Goal: Information Seeking & Learning: Learn about a topic

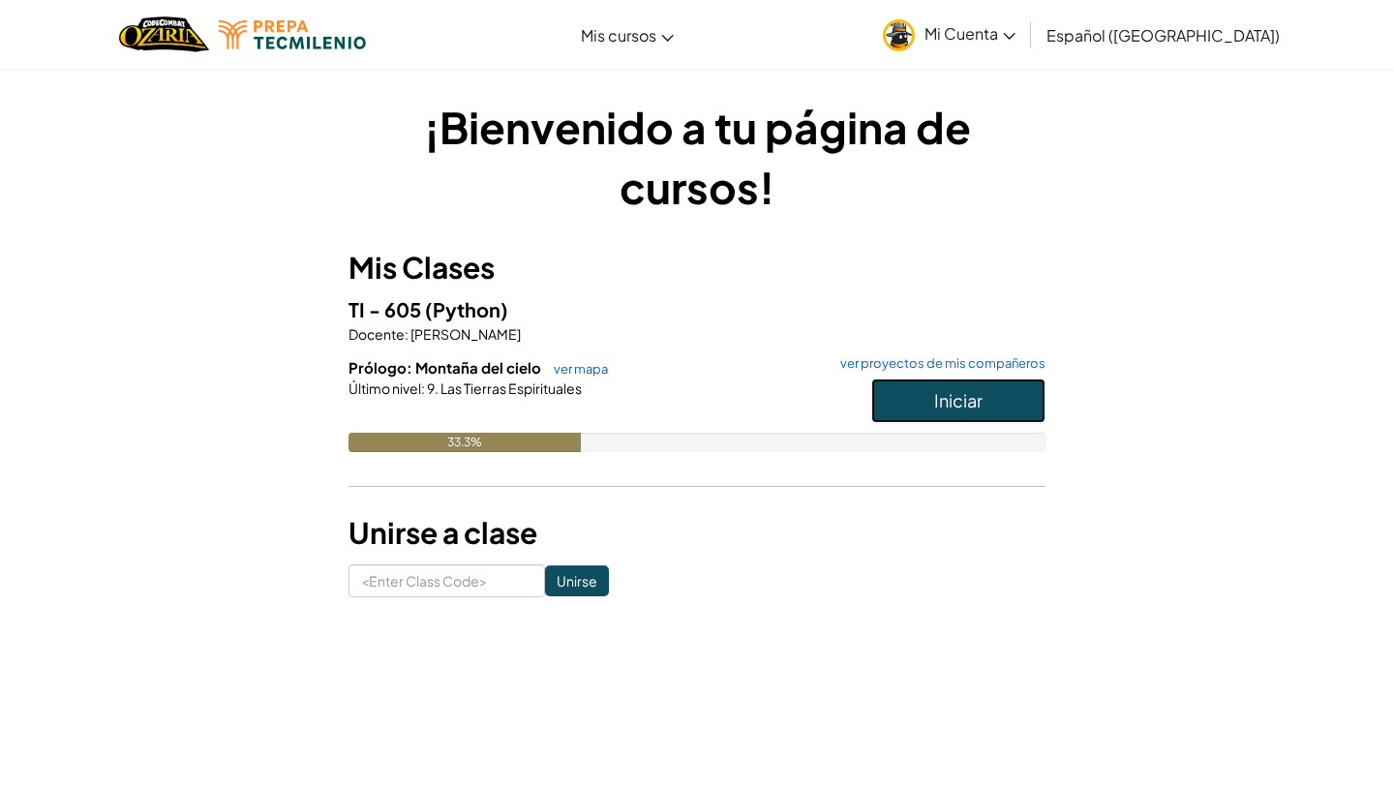
click at [953, 403] on span "Iniciar" at bounding box center [958, 400] width 48 height 22
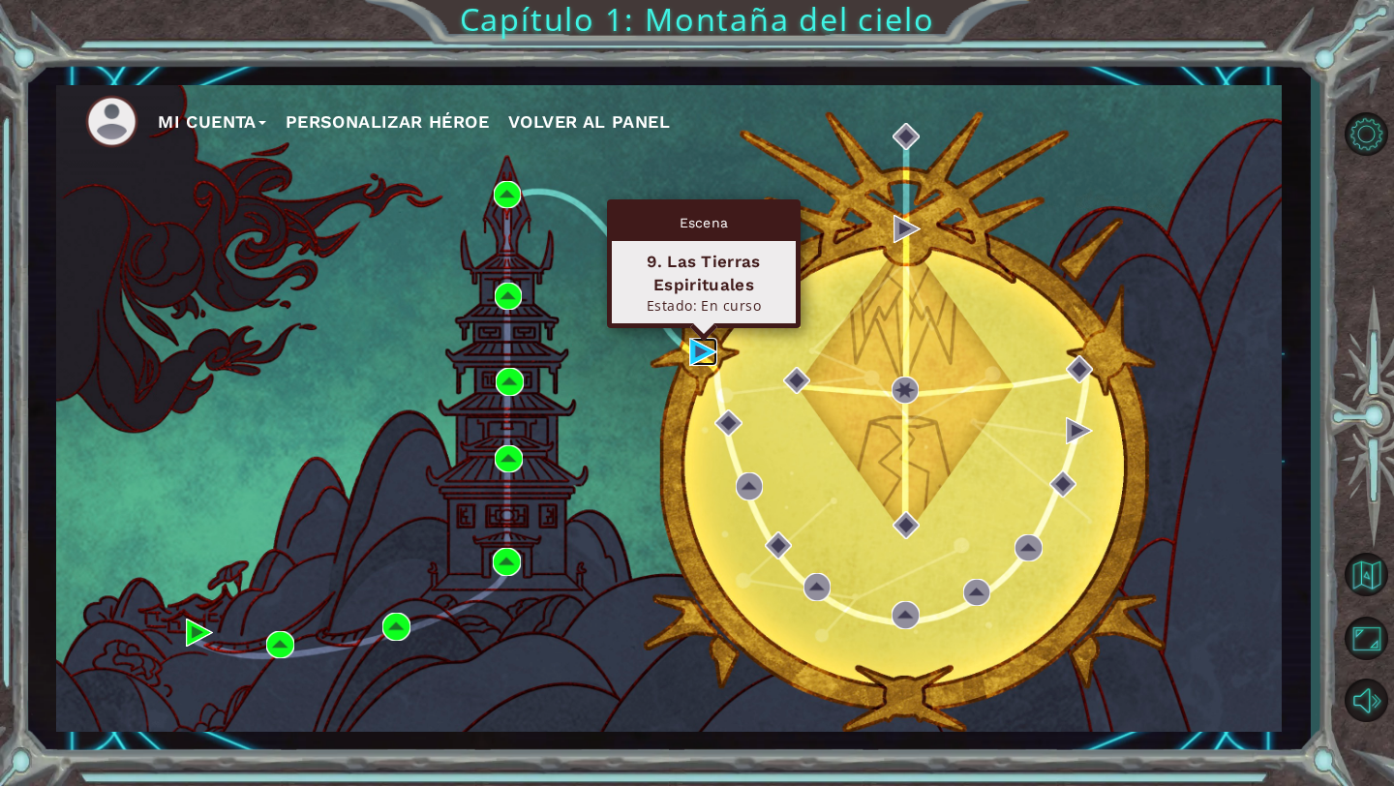
click at [703, 352] on img at bounding box center [702, 351] width 27 height 27
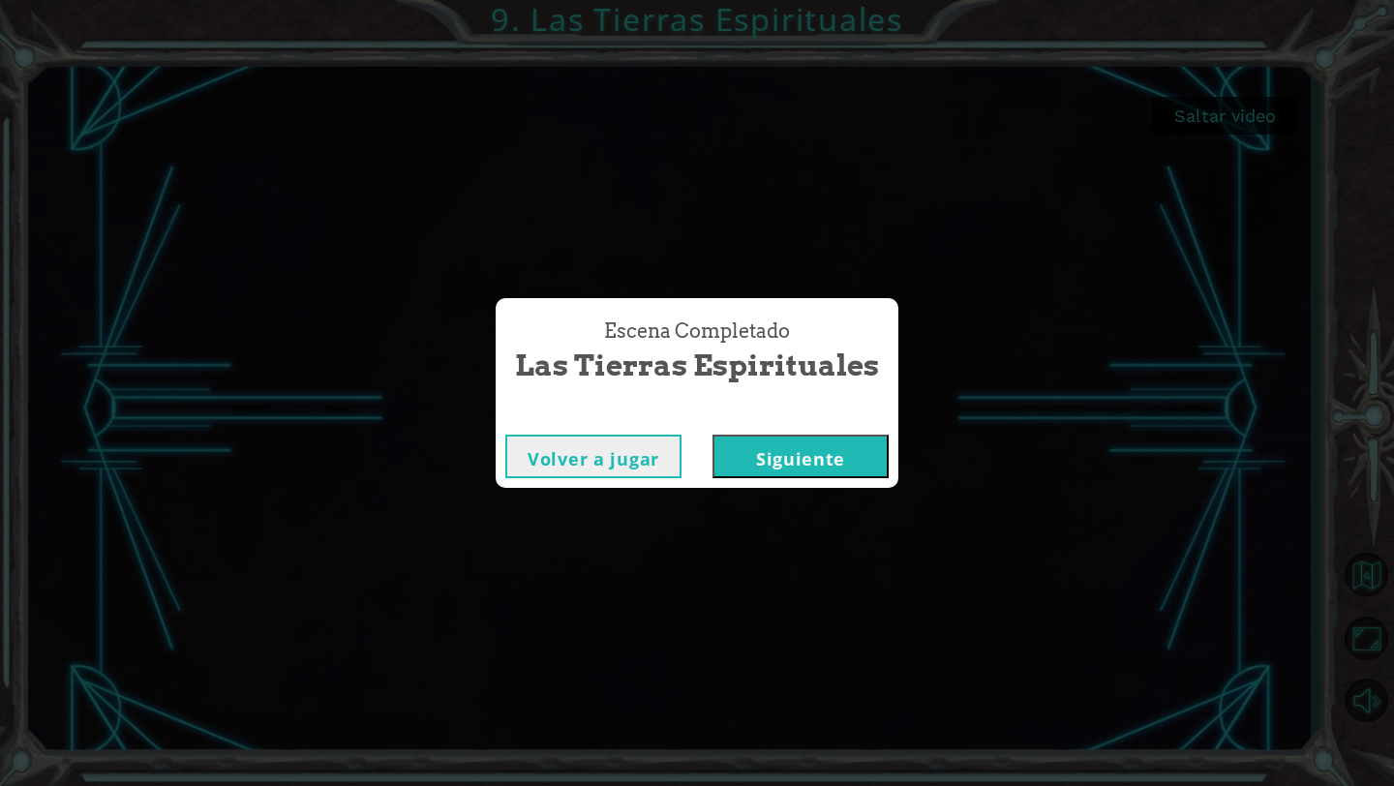
click at [862, 463] on button "Siguiente" at bounding box center [801, 457] width 176 height 44
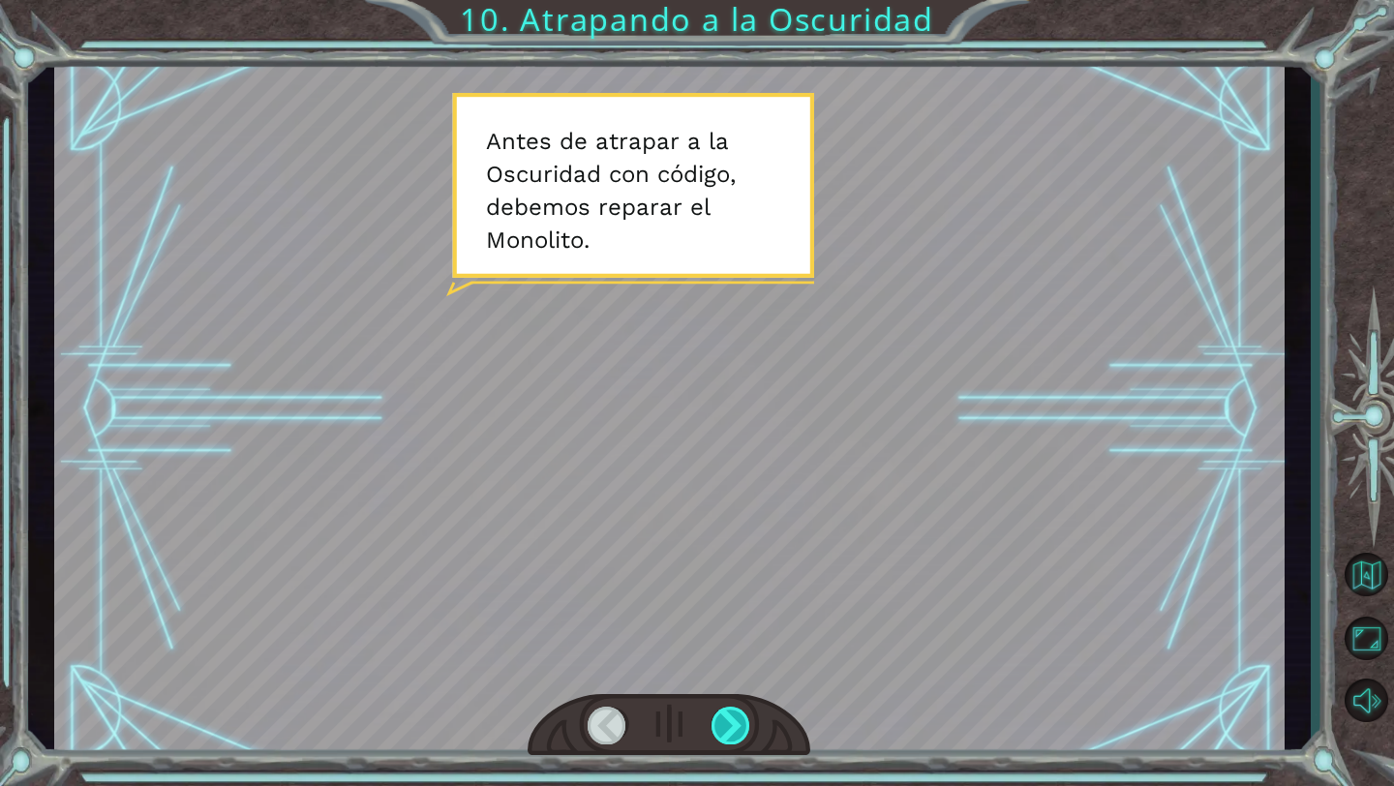
click at [738, 736] on div at bounding box center [732, 726] width 40 height 38
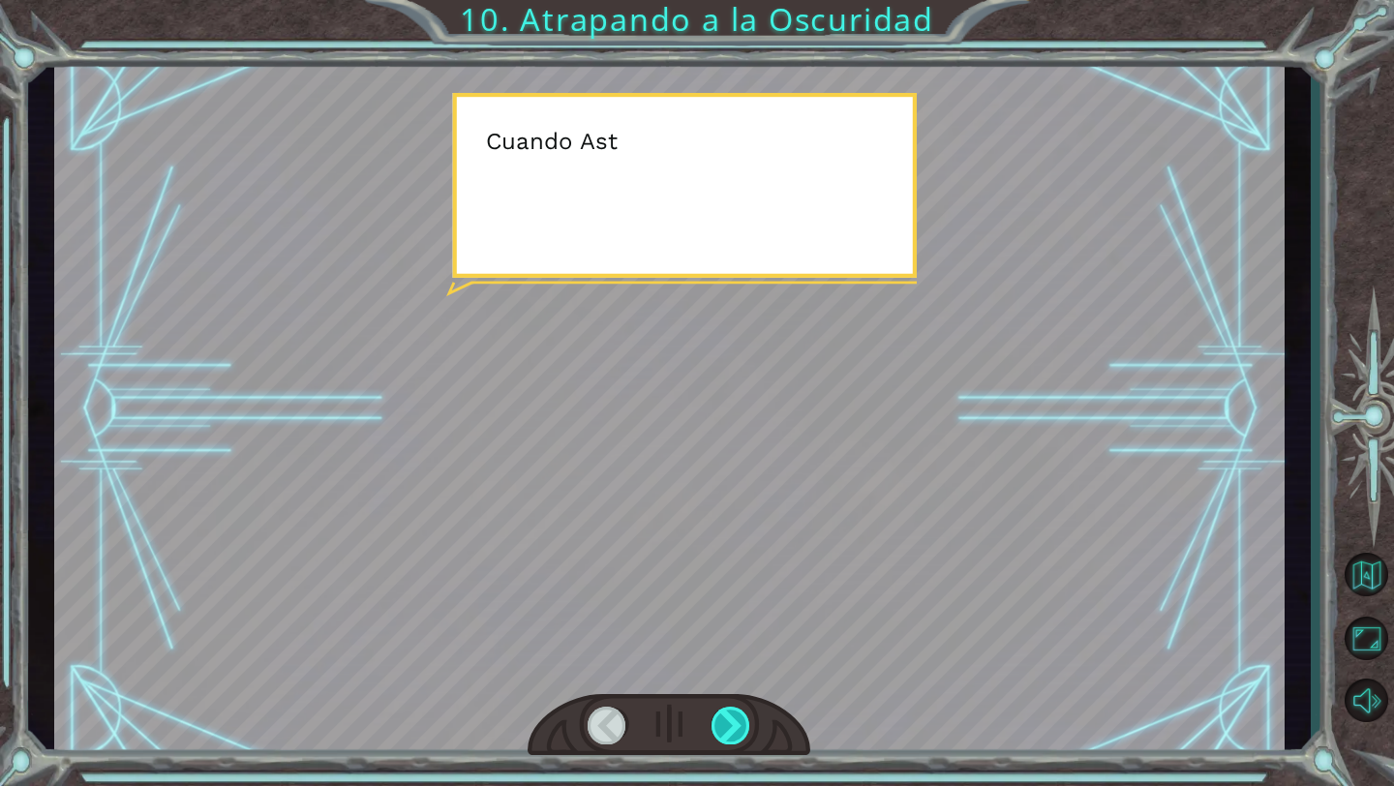
click at [738, 735] on div at bounding box center [732, 726] width 40 height 38
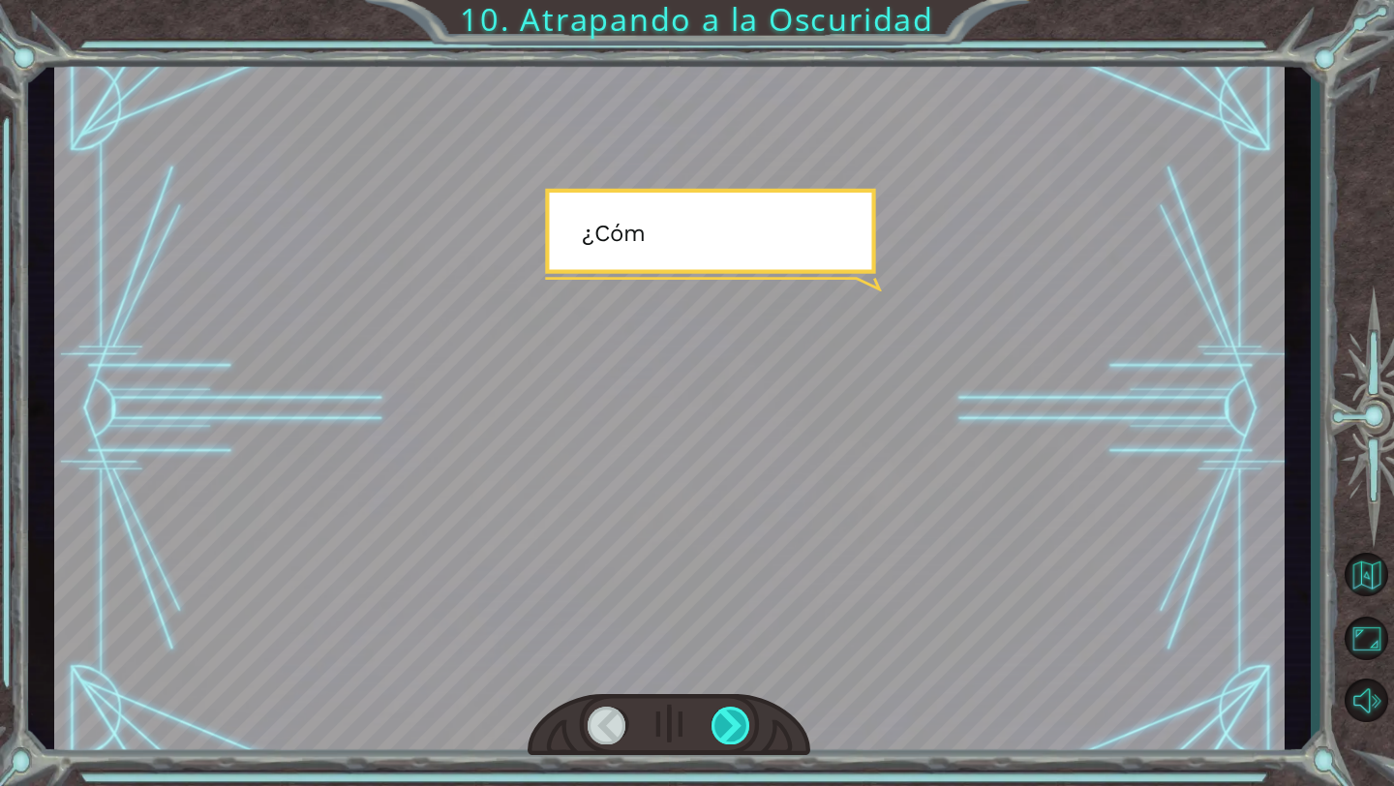
click at [738, 735] on div at bounding box center [732, 726] width 40 height 38
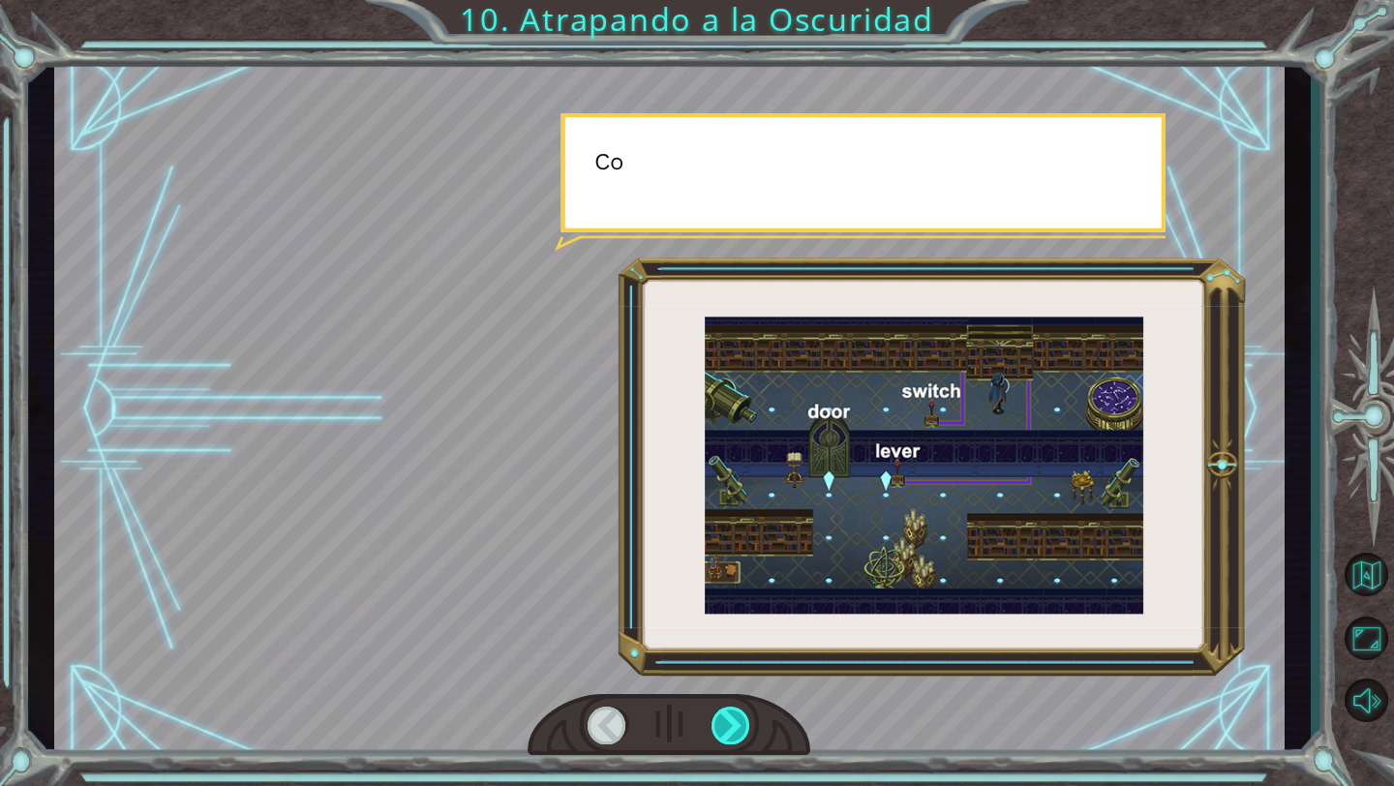
click at [733, 735] on div at bounding box center [732, 726] width 40 height 38
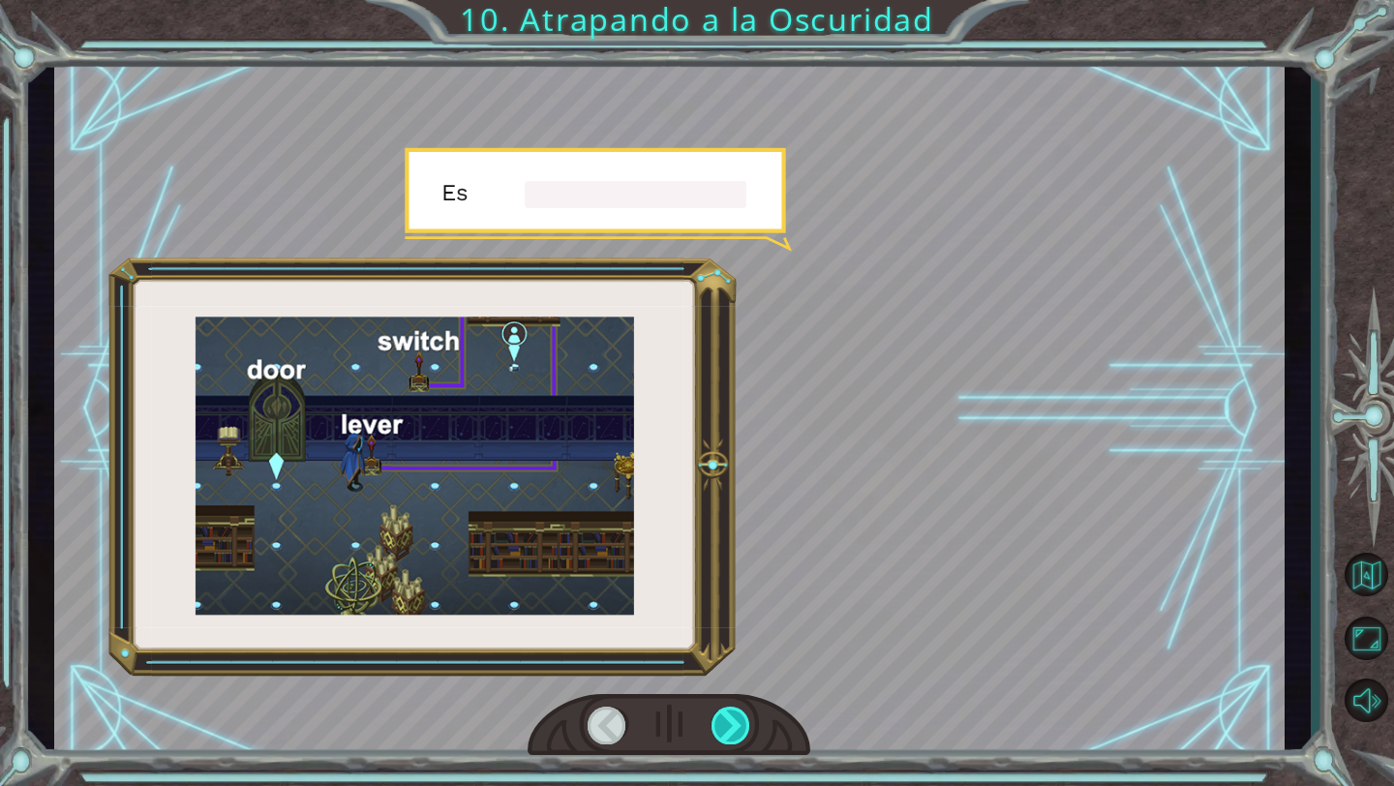
click at [733, 735] on div at bounding box center [732, 726] width 40 height 38
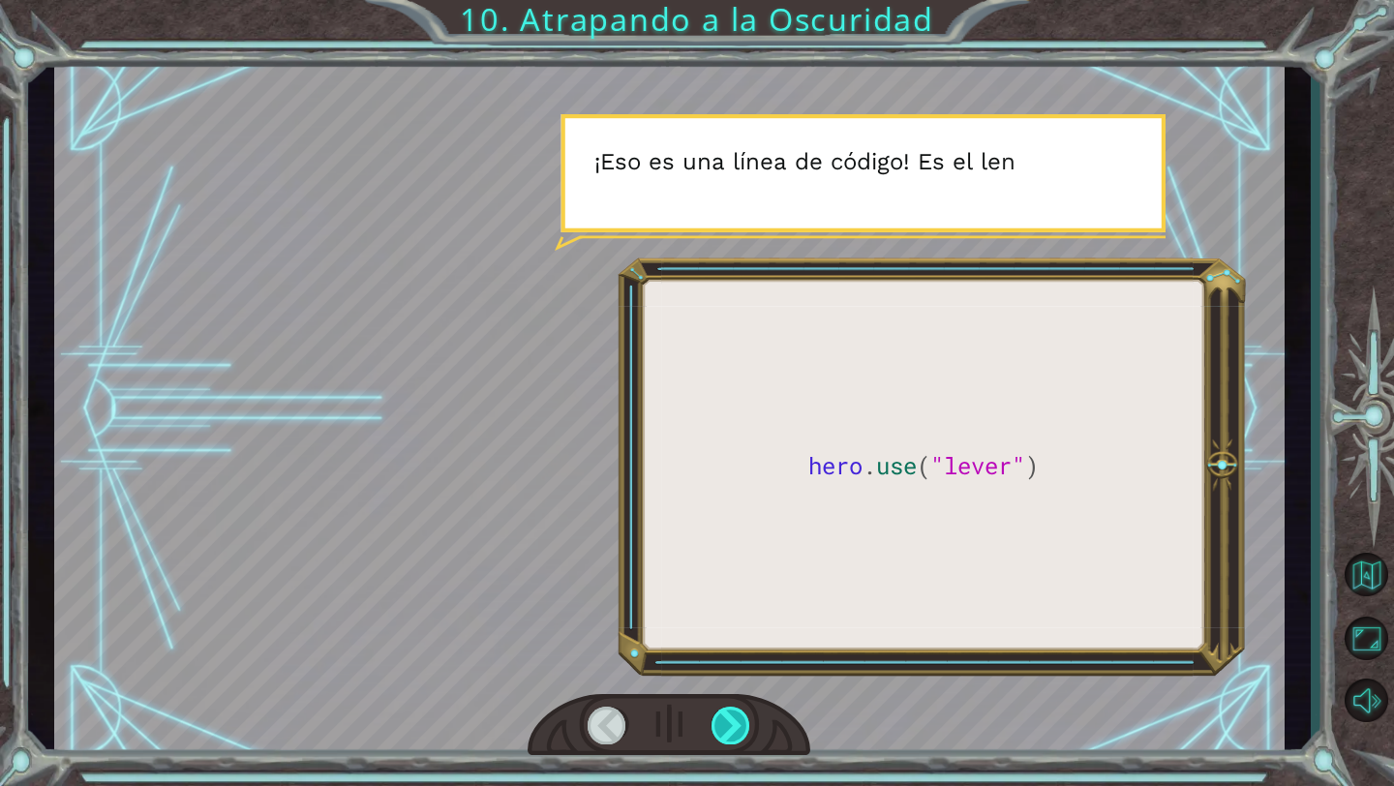
click at [732, 733] on div at bounding box center [732, 726] width 40 height 38
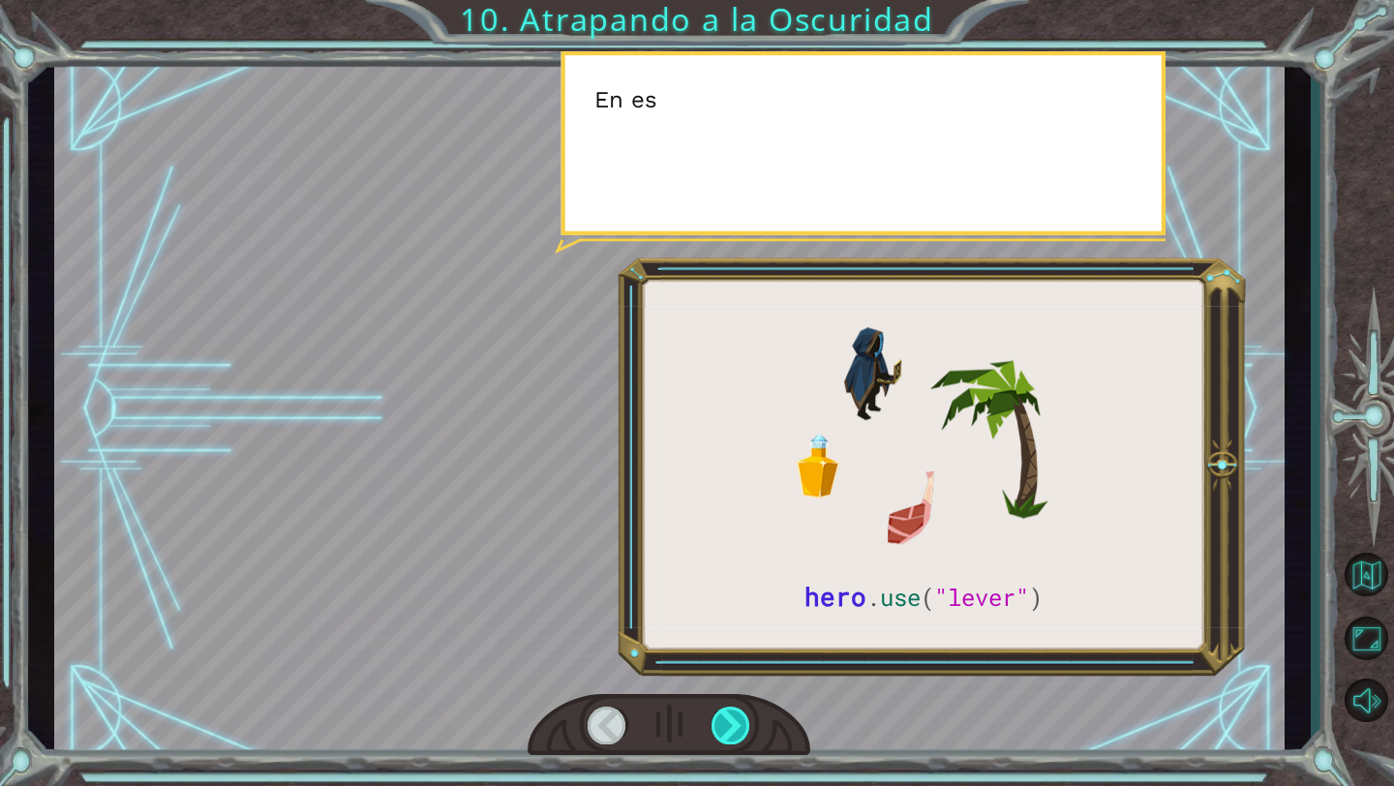
click at [732, 733] on div at bounding box center [732, 726] width 40 height 38
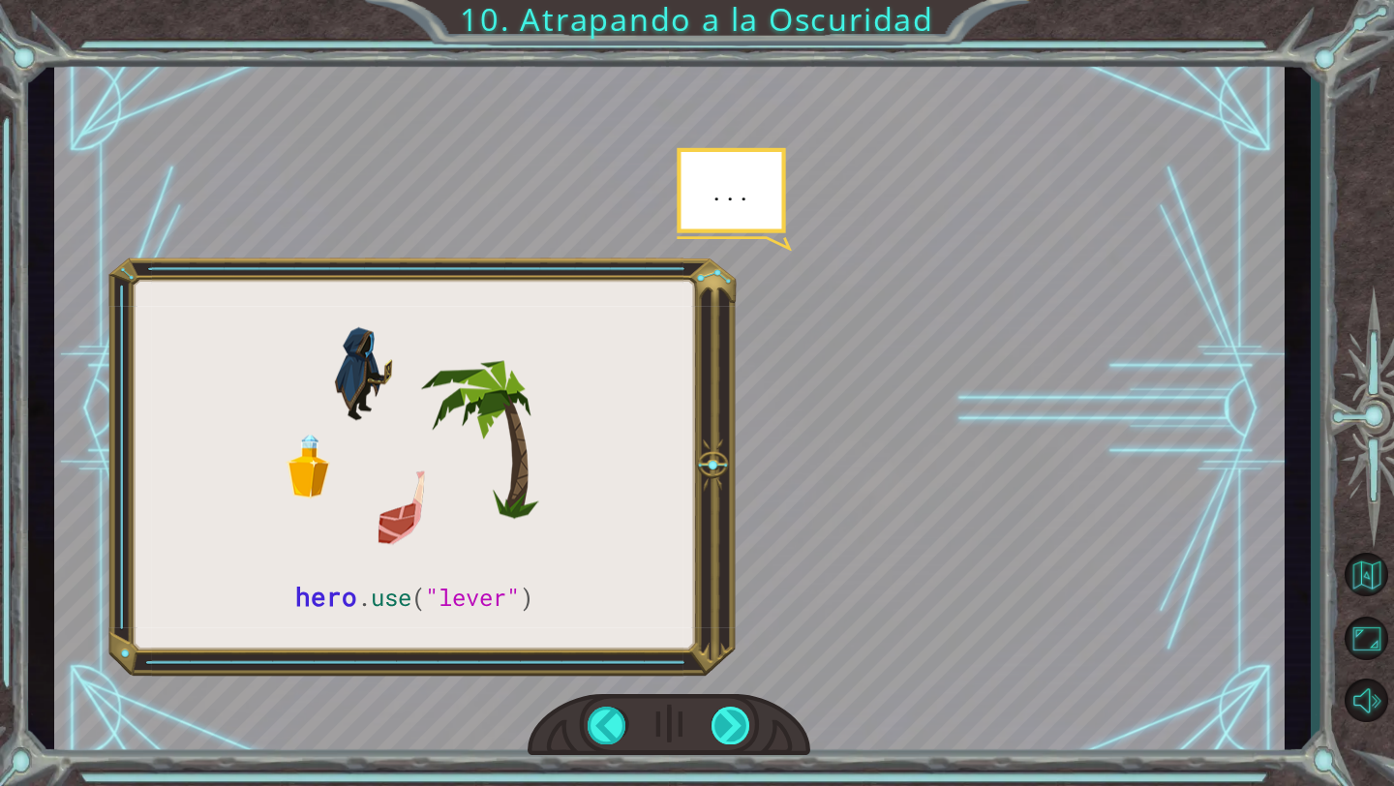
click at [732, 733] on div at bounding box center [732, 726] width 40 height 38
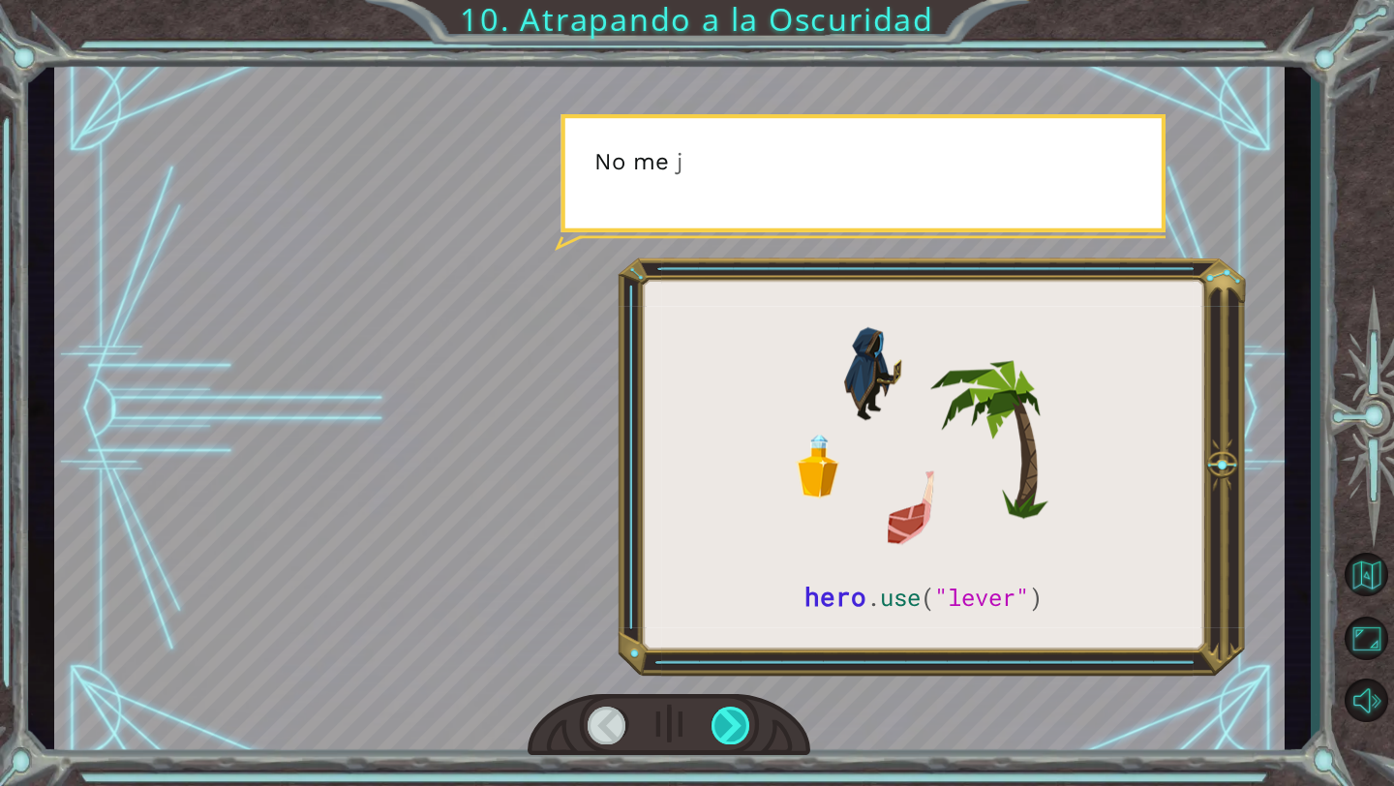
click at [732, 733] on div at bounding box center [732, 726] width 40 height 38
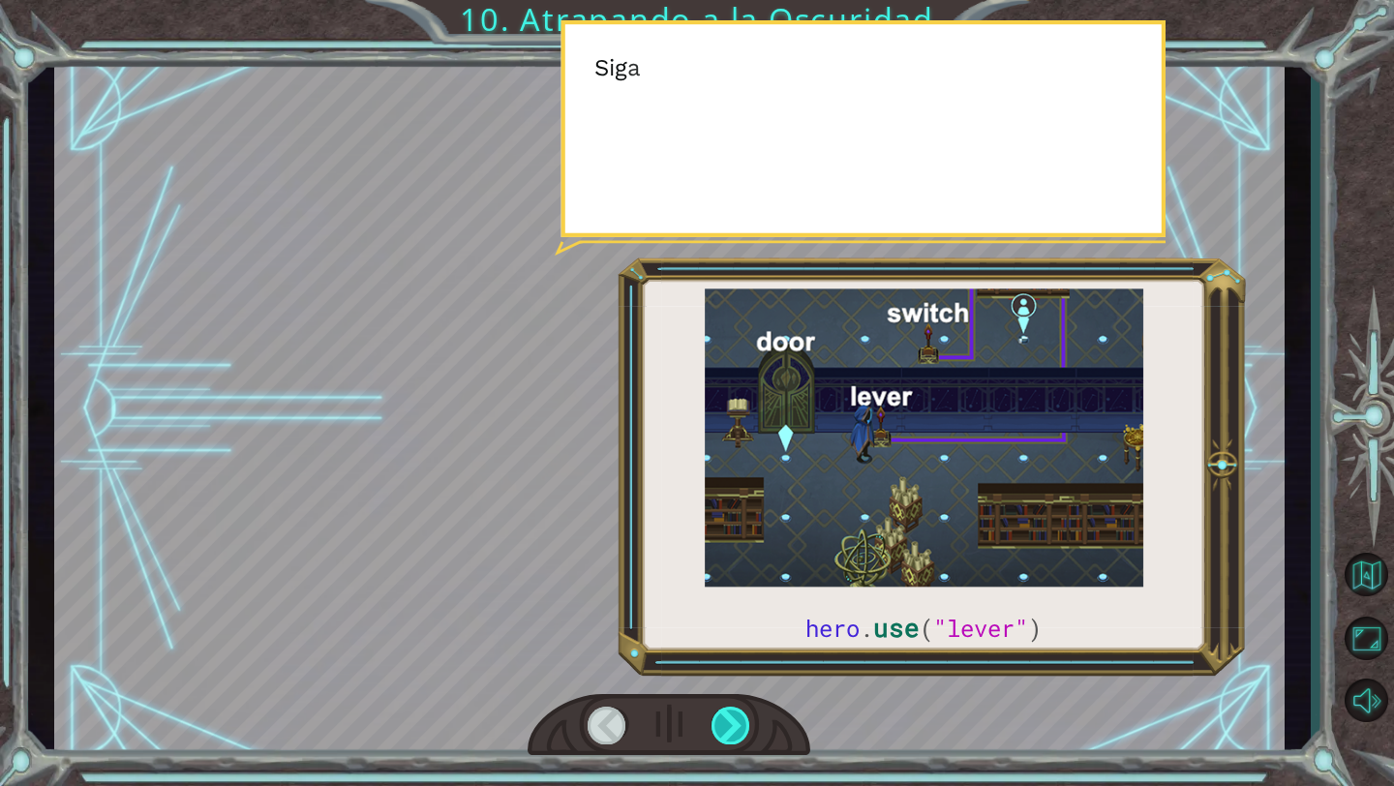
click at [732, 733] on div at bounding box center [732, 726] width 40 height 38
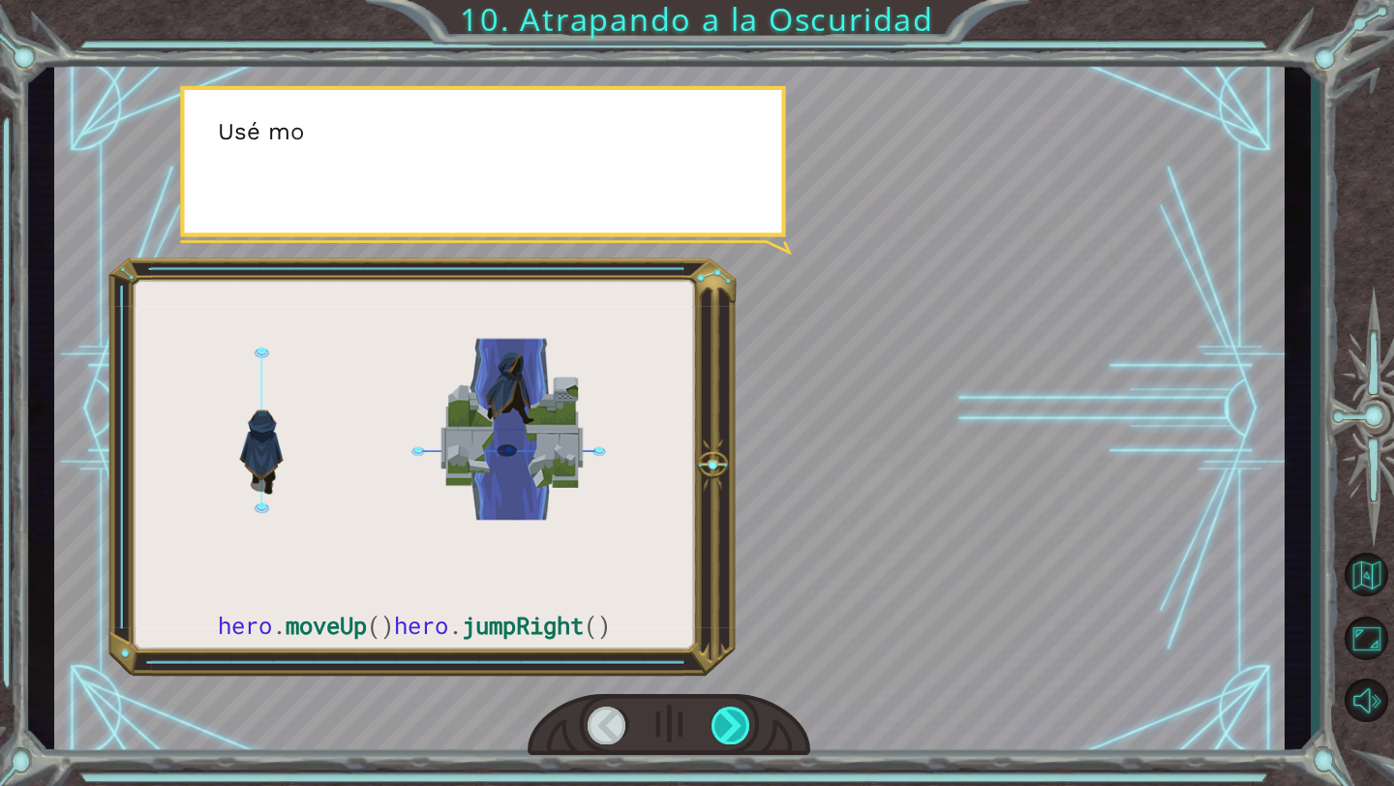
click at [732, 733] on div at bounding box center [732, 726] width 40 height 38
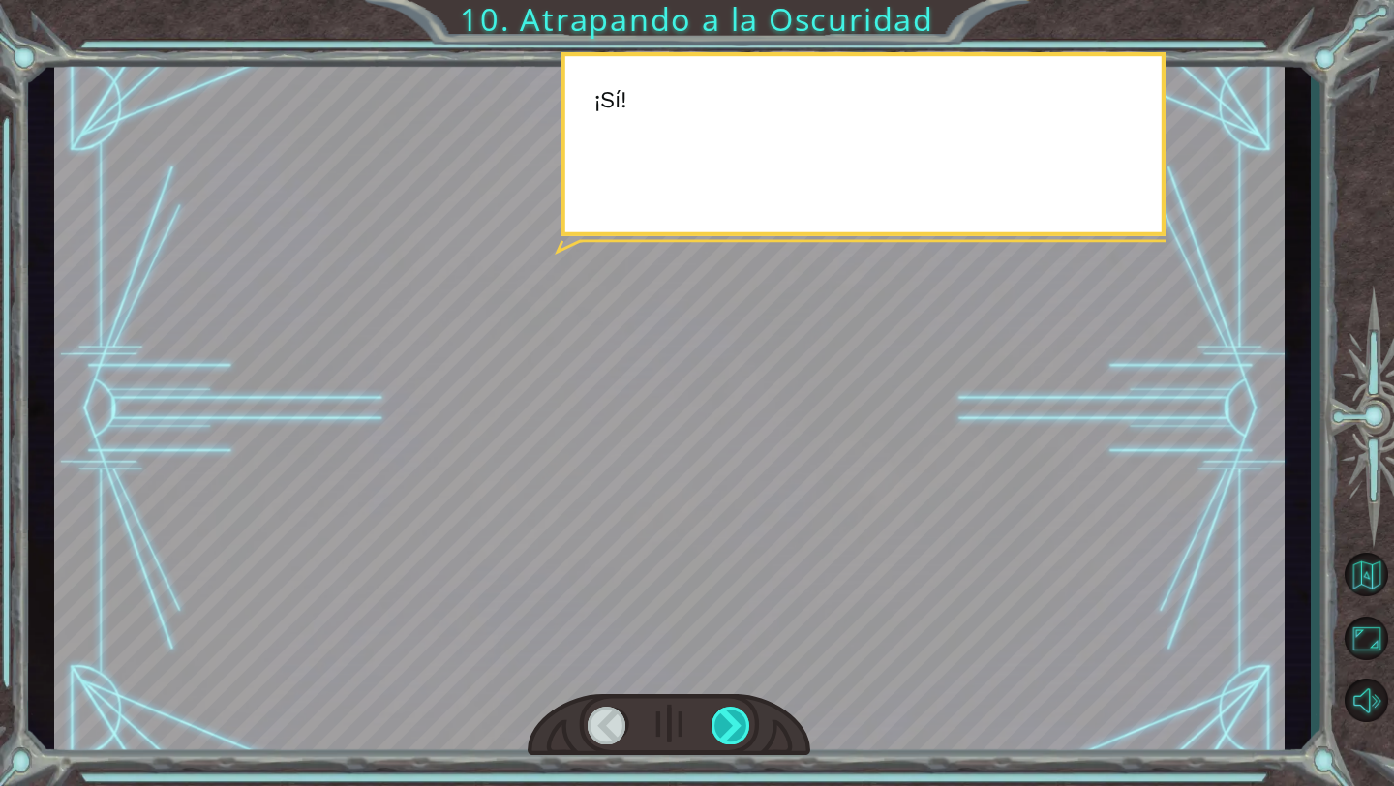
click at [732, 733] on div at bounding box center [732, 726] width 40 height 38
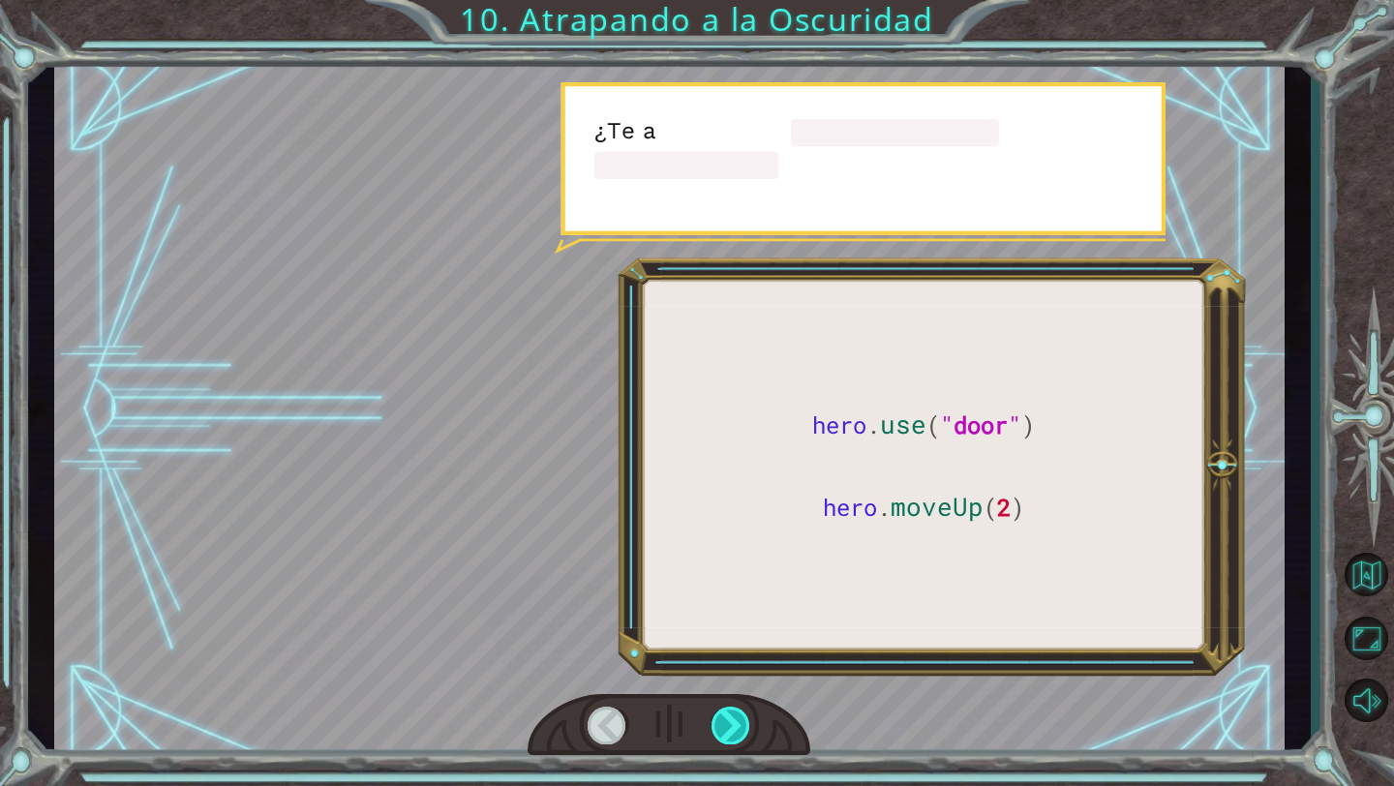
click at [732, 733] on div at bounding box center [732, 726] width 40 height 38
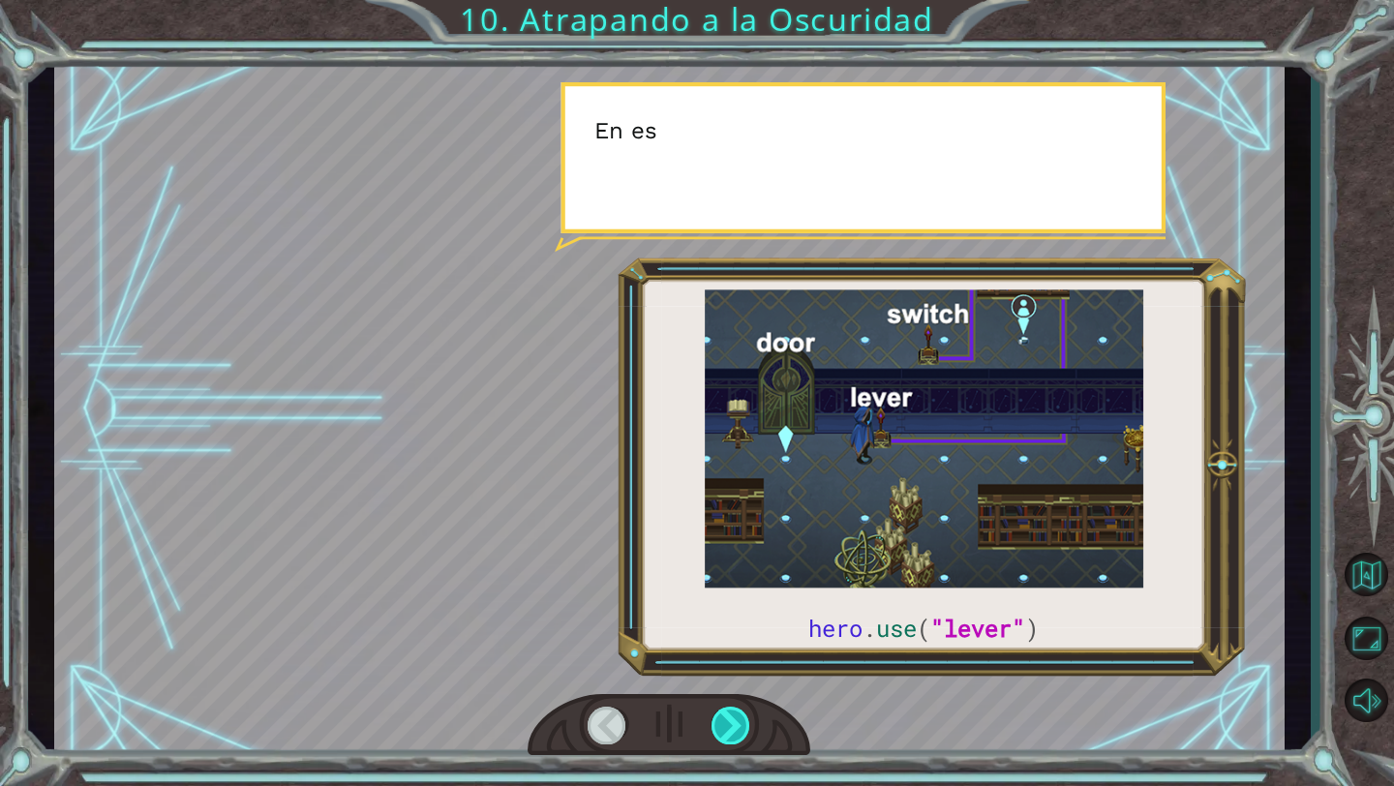
click at [732, 733] on div at bounding box center [732, 726] width 40 height 38
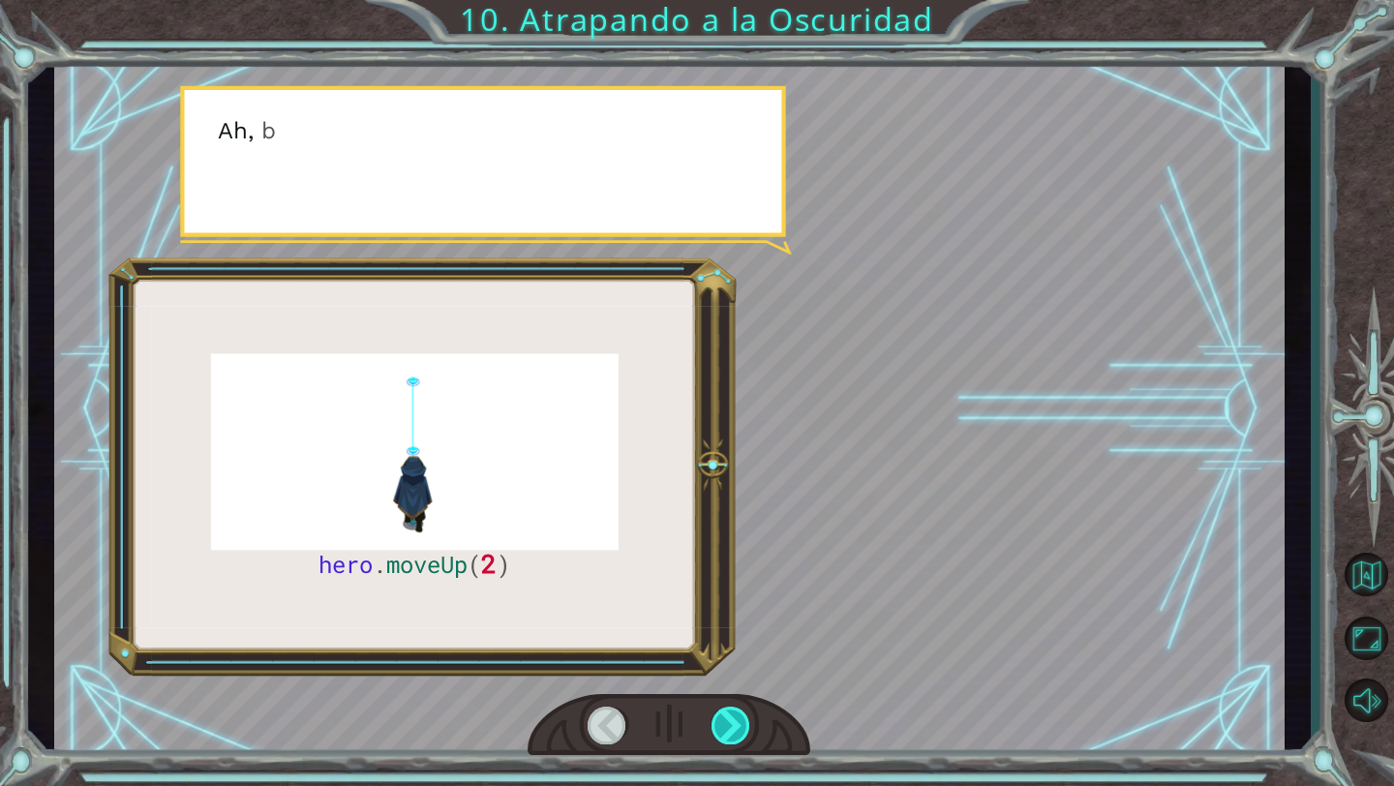
click at [732, 733] on div at bounding box center [732, 726] width 40 height 38
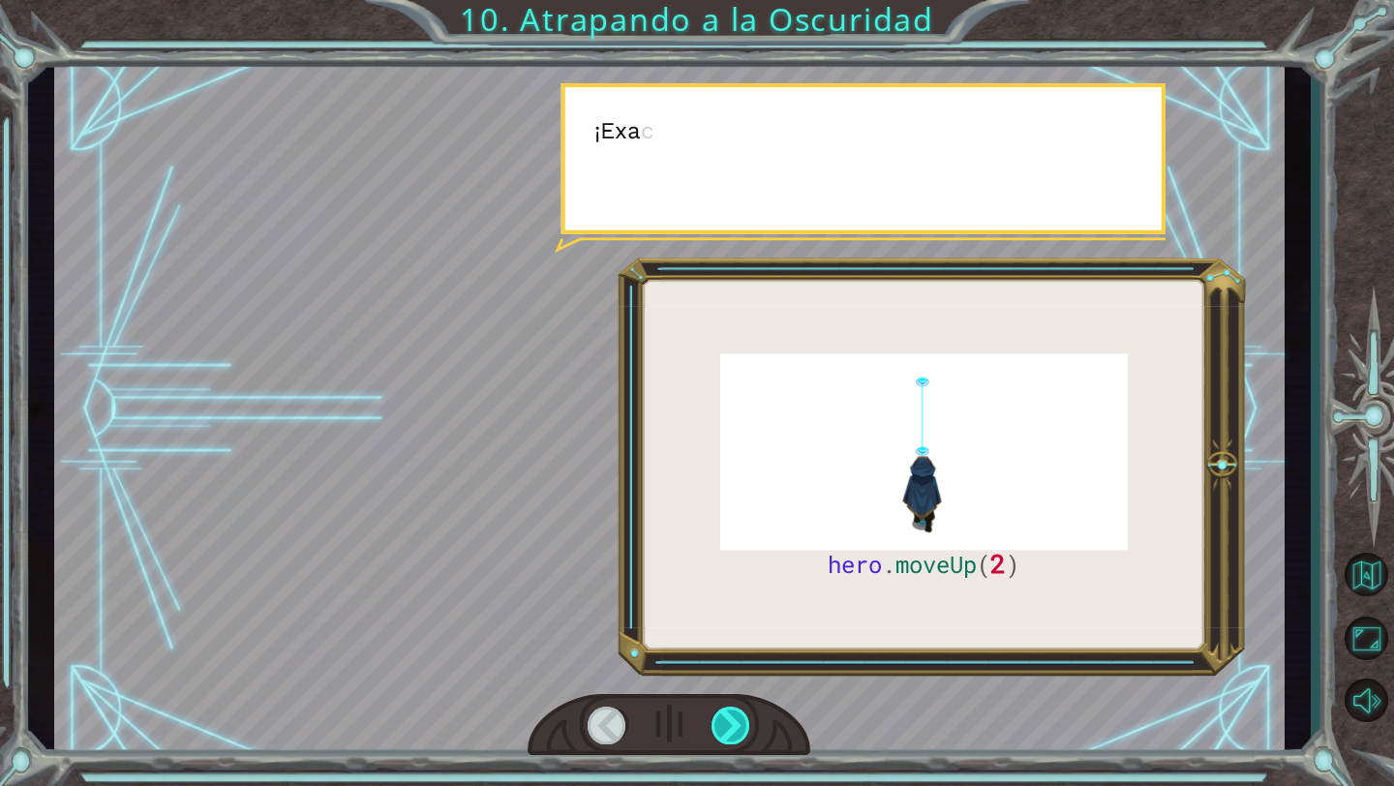
click at [732, 733] on div at bounding box center [732, 726] width 40 height 38
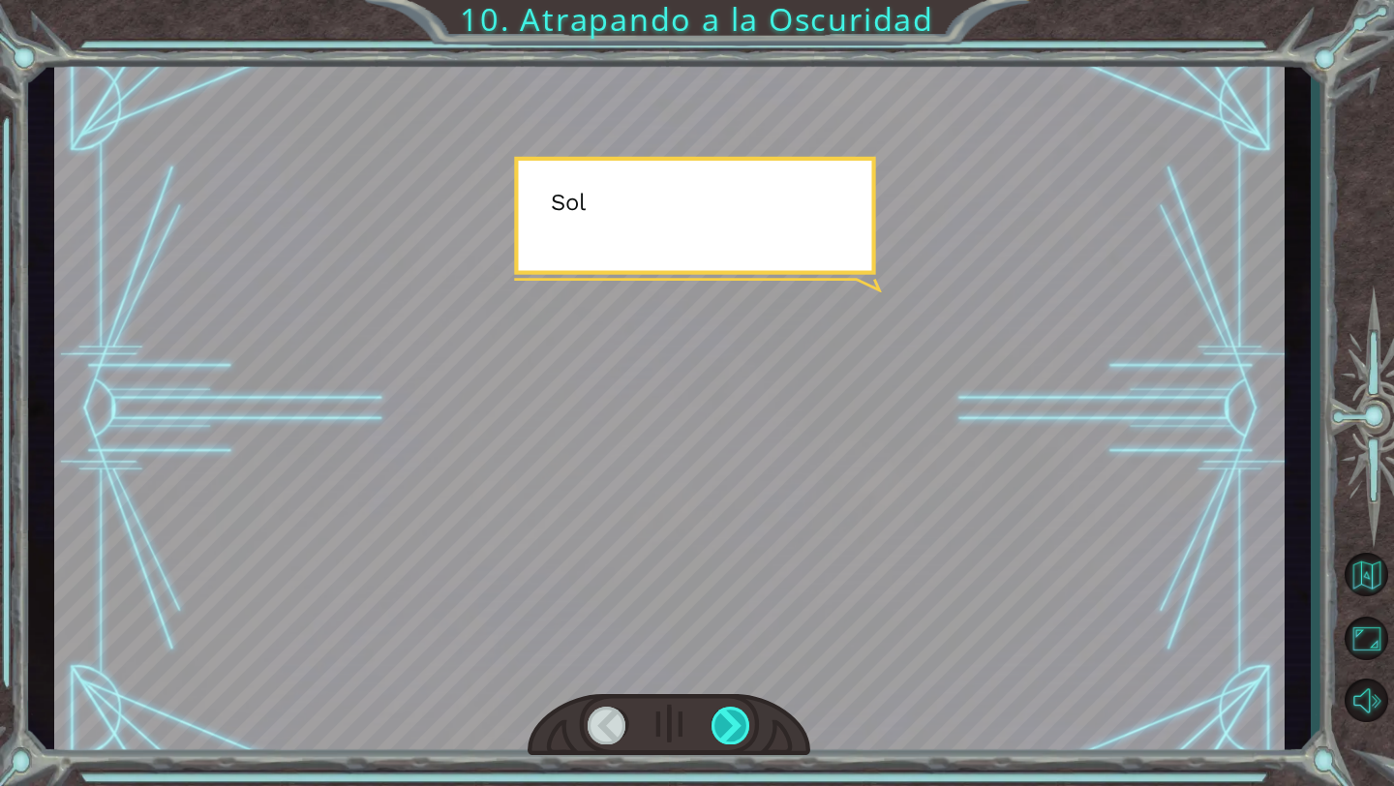
click at [732, 733] on div at bounding box center [732, 726] width 40 height 38
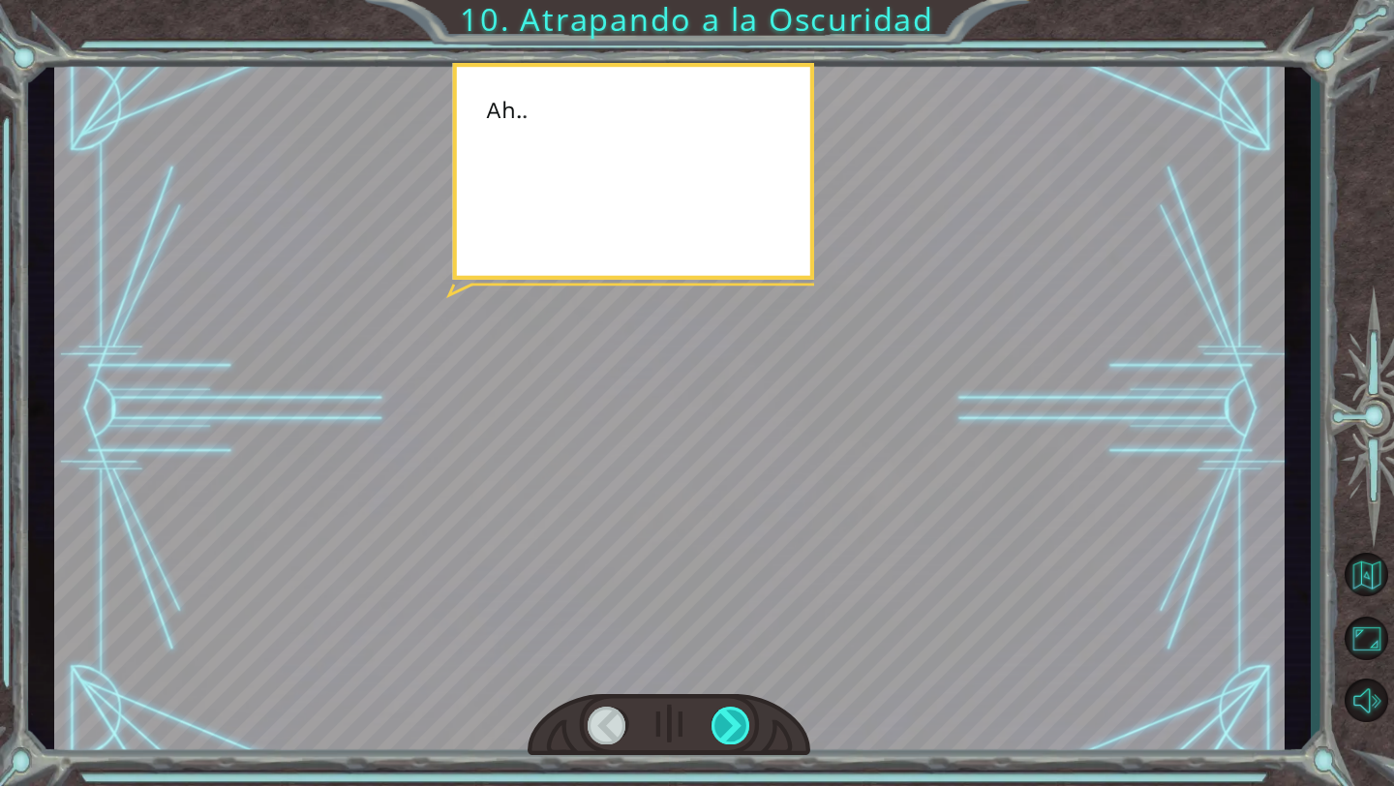
click at [732, 733] on div at bounding box center [732, 726] width 40 height 38
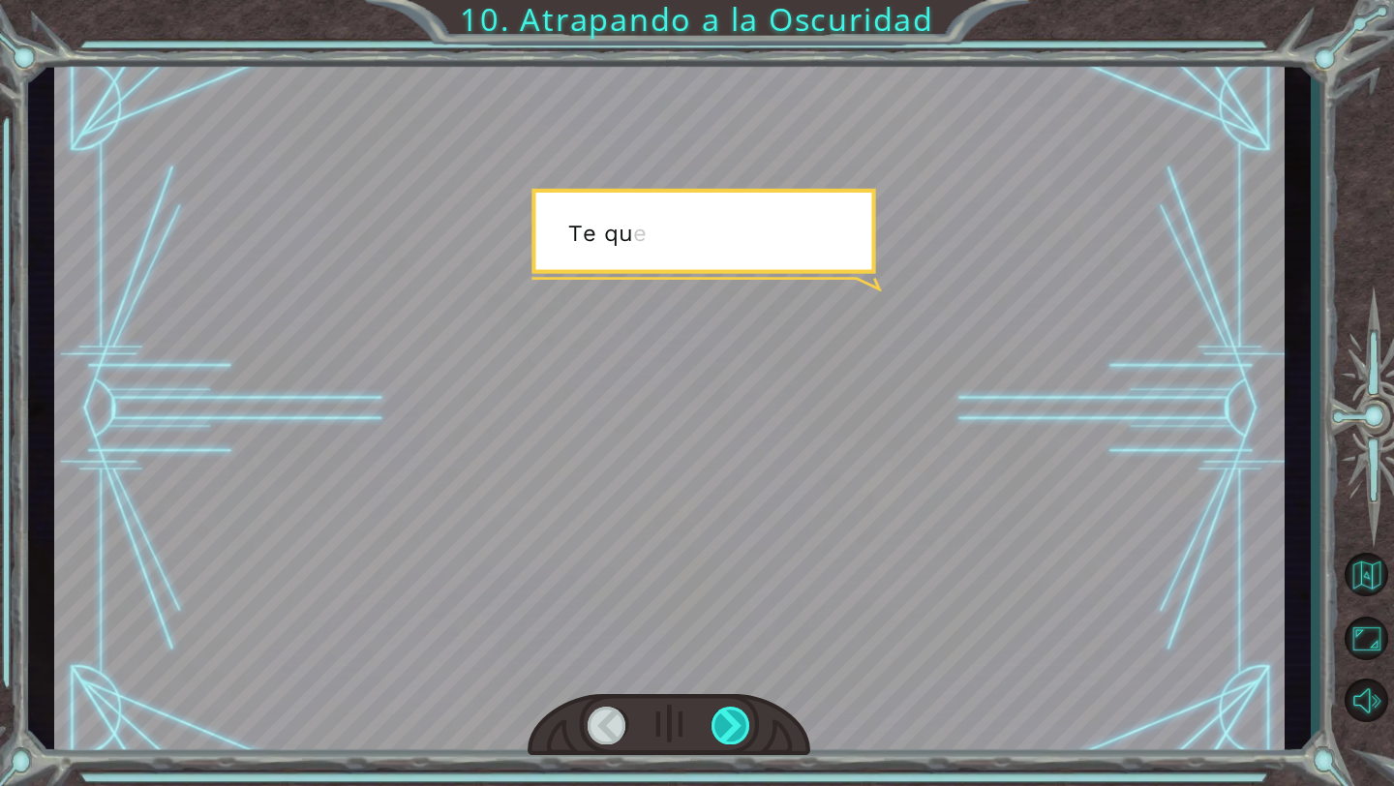
click at [732, 733] on div at bounding box center [732, 726] width 40 height 38
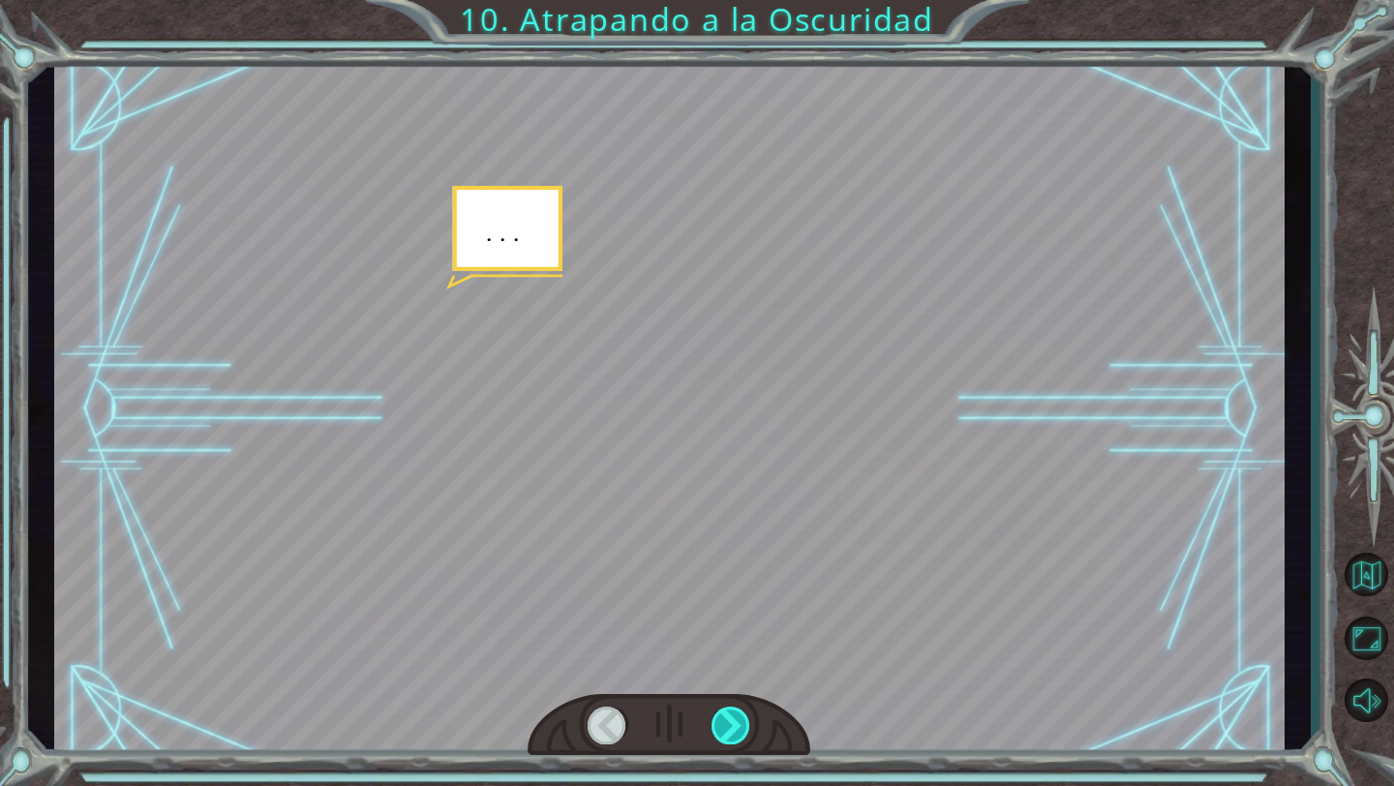
click at [732, 733] on div at bounding box center [732, 726] width 40 height 38
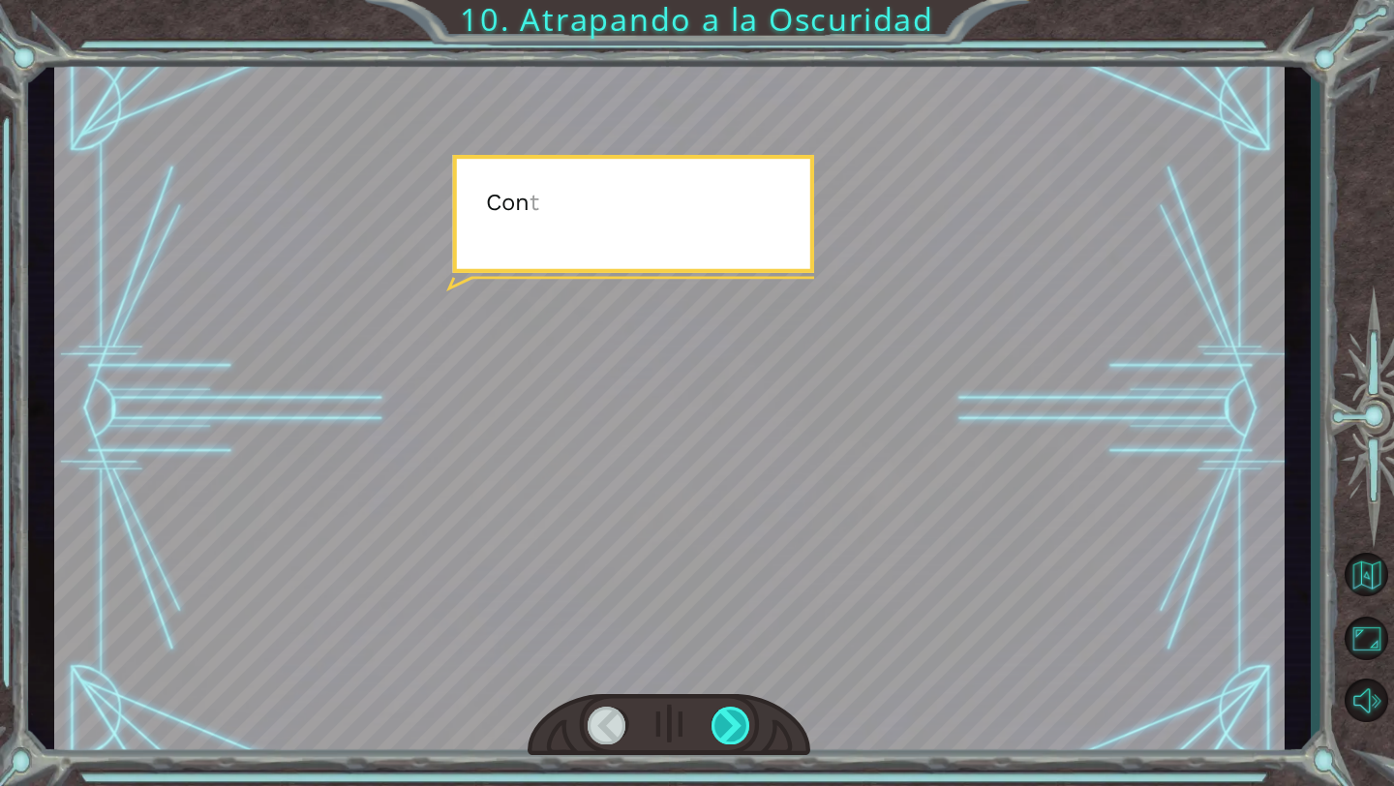
click at [732, 733] on div at bounding box center [732, 726] width 40 height 38
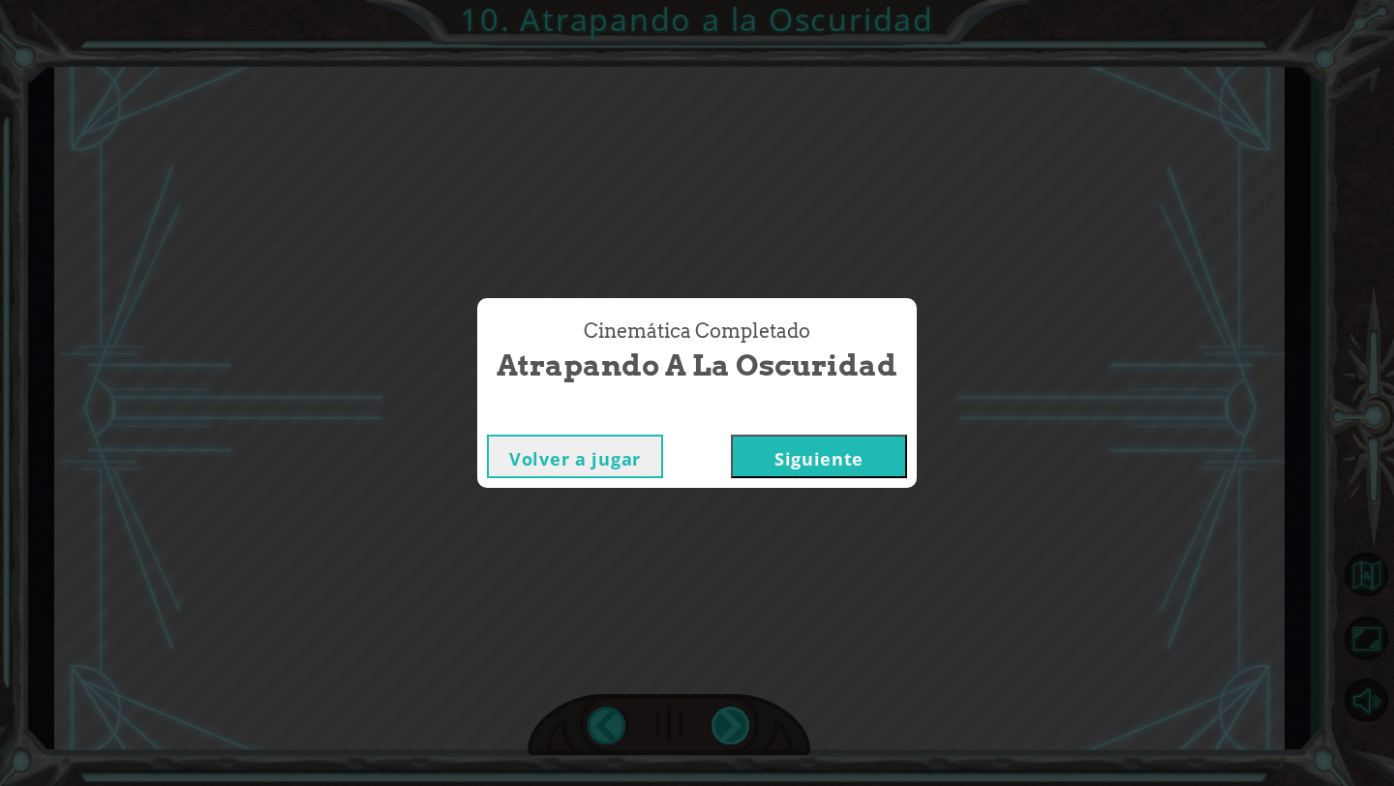
click at [732, 733] on div "Cinemática Completado Atrapando a la Oscuridad Volver a jugar [GEOGRAPHIC_DATA]" at bounding box center [697, 393] width 1394 height 786
click at [840, 472] on button "Siguiente" at bounding box center [819, 457] width 176 height 44
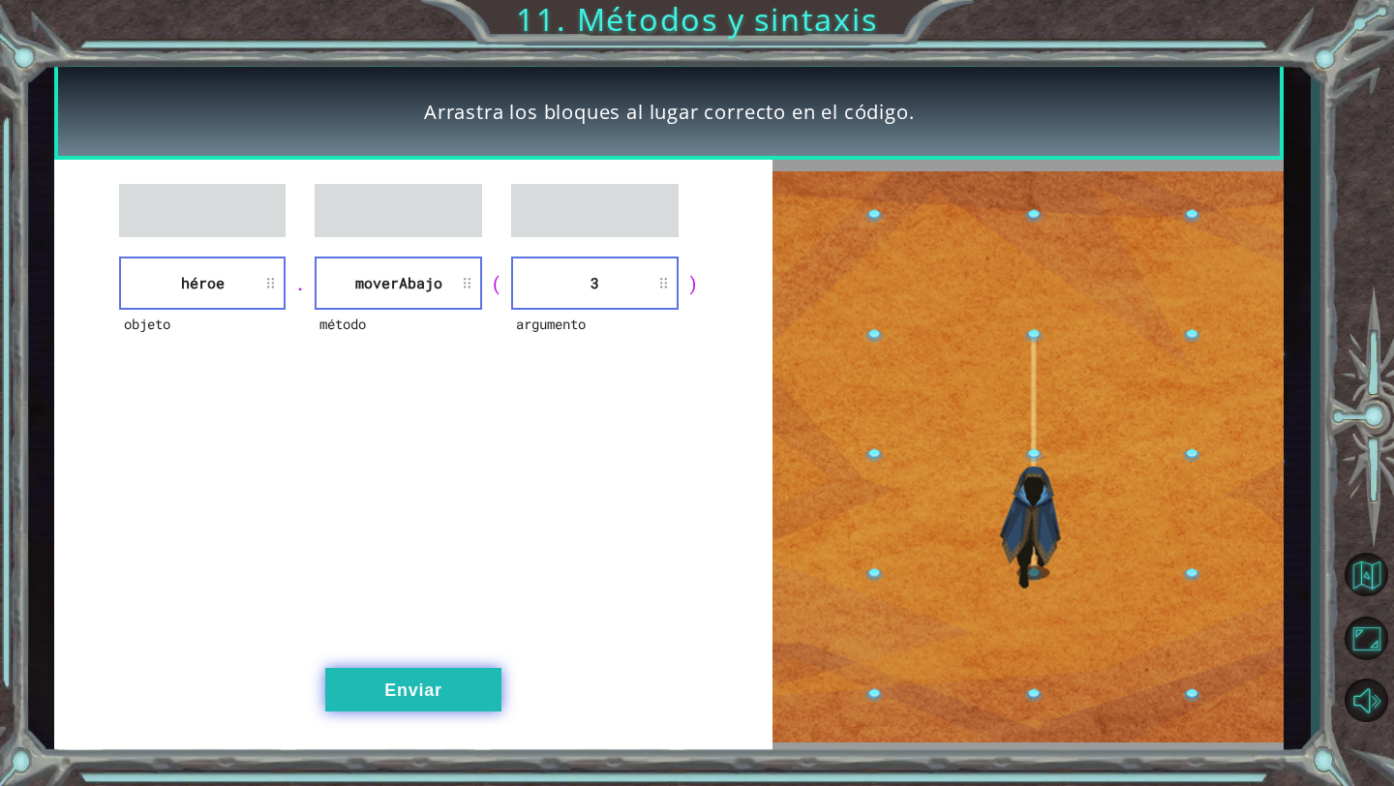
click at [442, 686] on button "Enviar" at bounding box center [413, 690] width 176 height 44
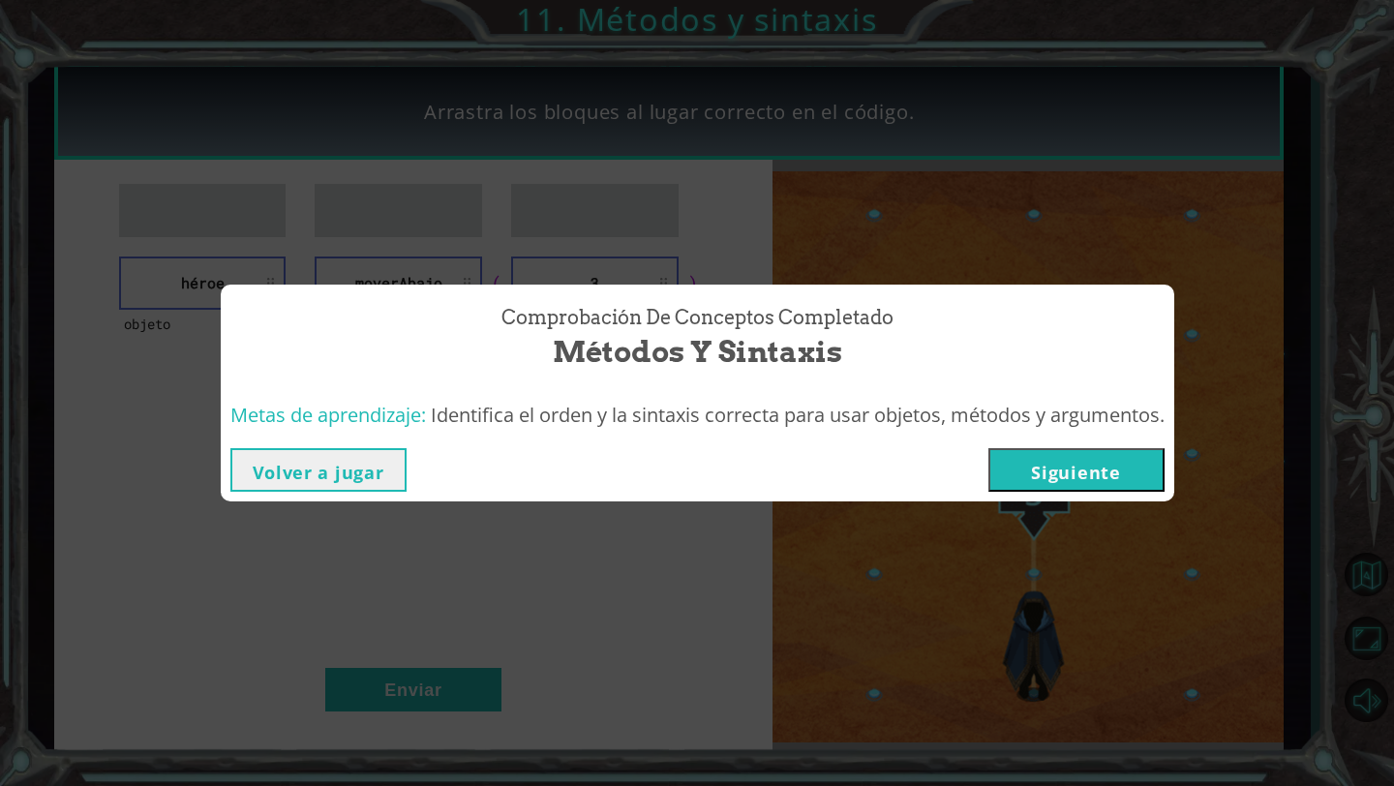
click at [1076, 489] on button "Siguiente" at bounding box center [1077, 470] width 176 height 44
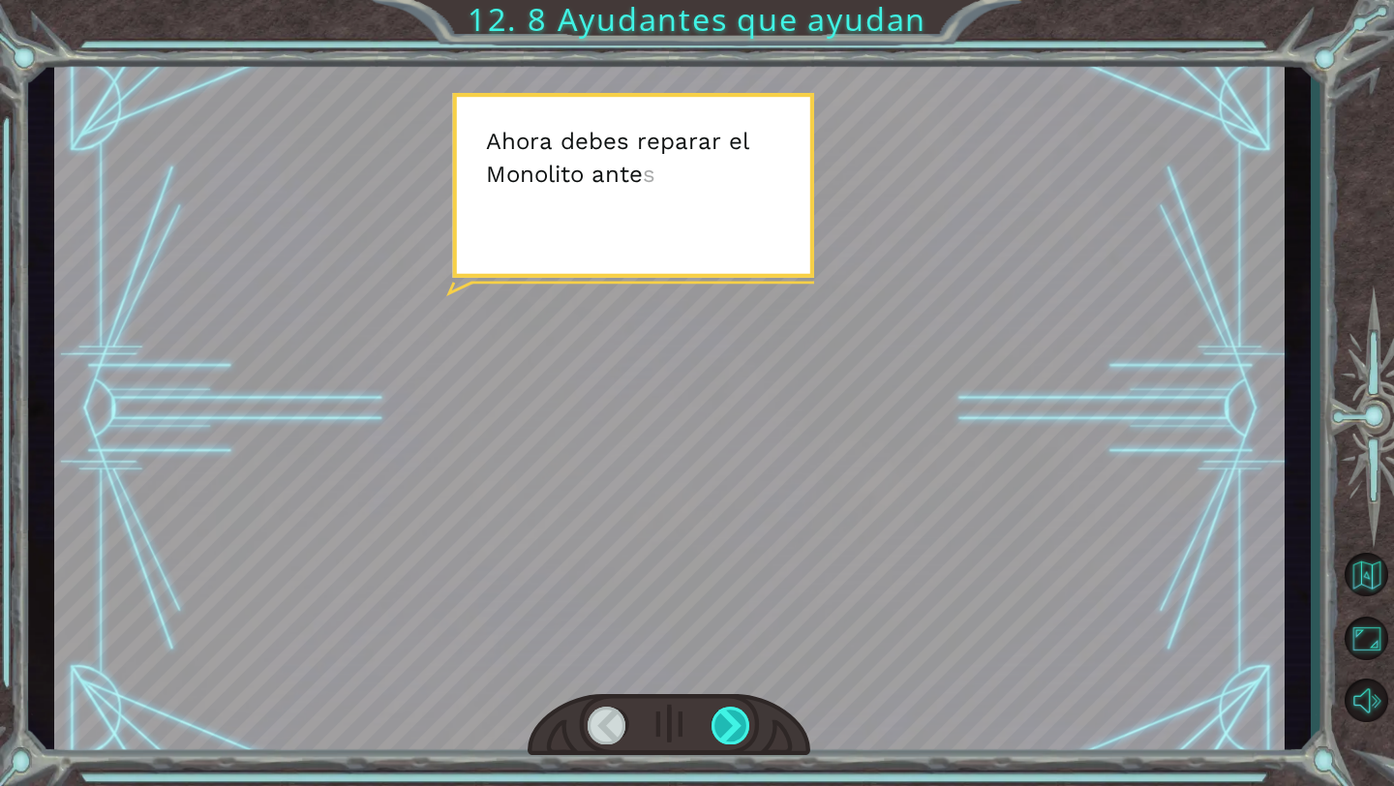
click at [738, 730] on div at bounding box center [732, 726] width 40 height 38
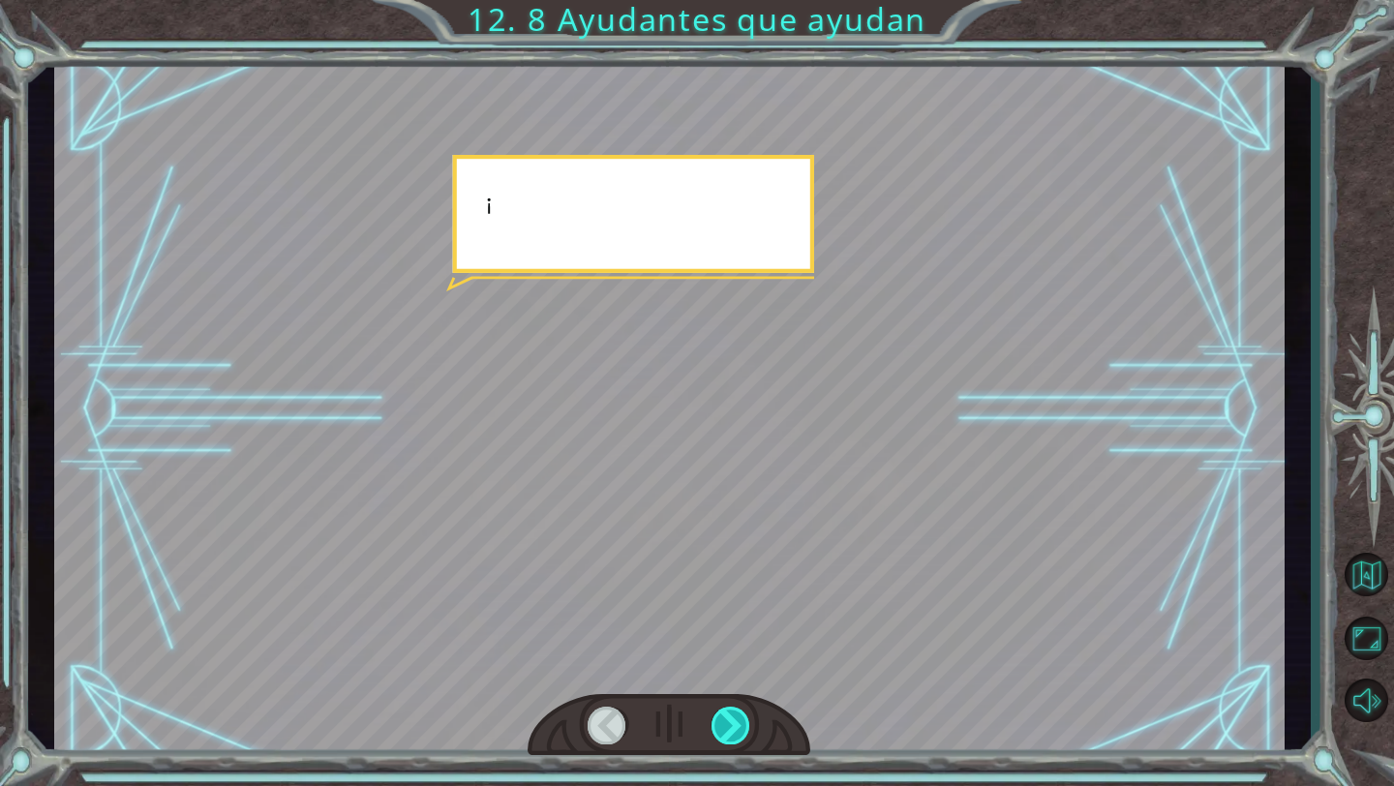
click at [738, 730] on div at bounding box center [732, 726] width 40 height 38
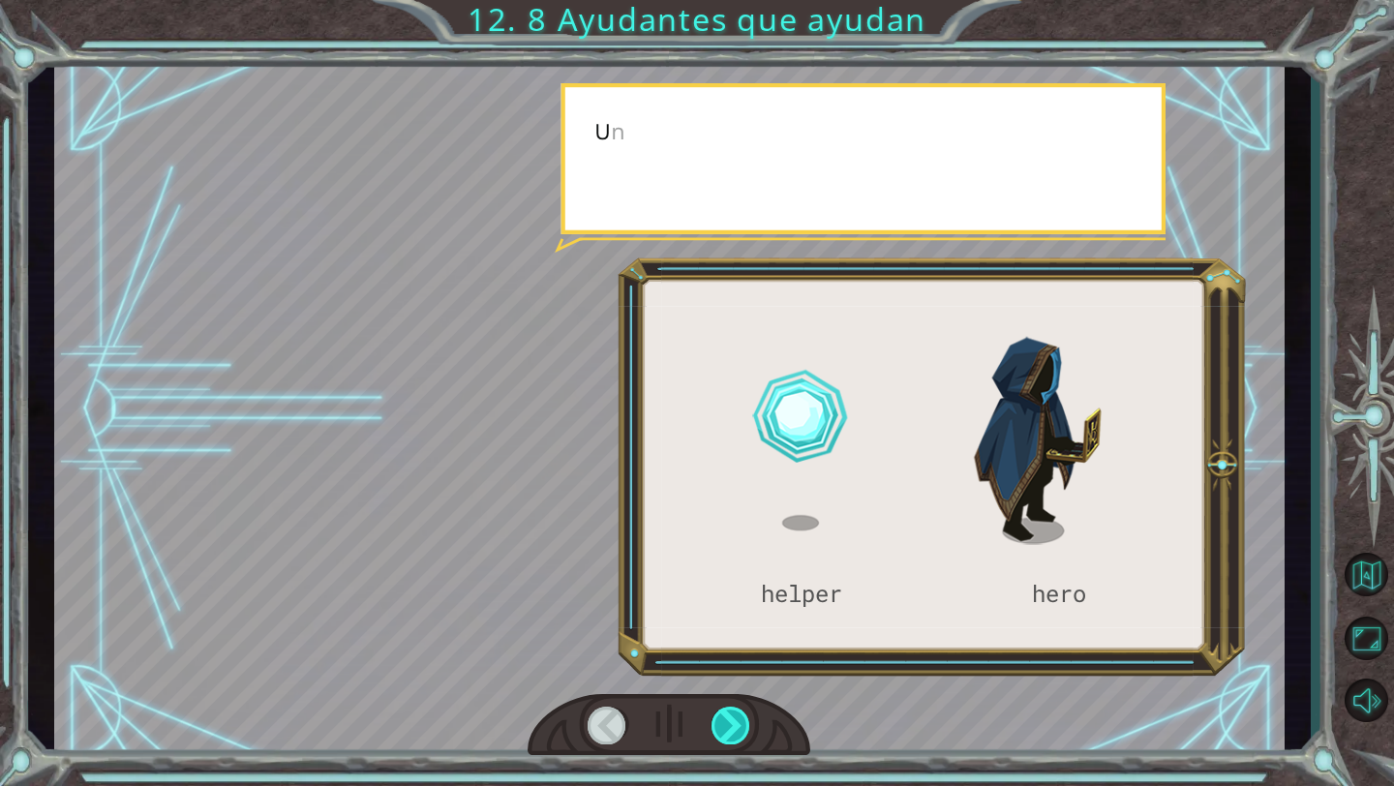
click at [738, 730] on div at bounding box center [732, 726] width 40 height 38
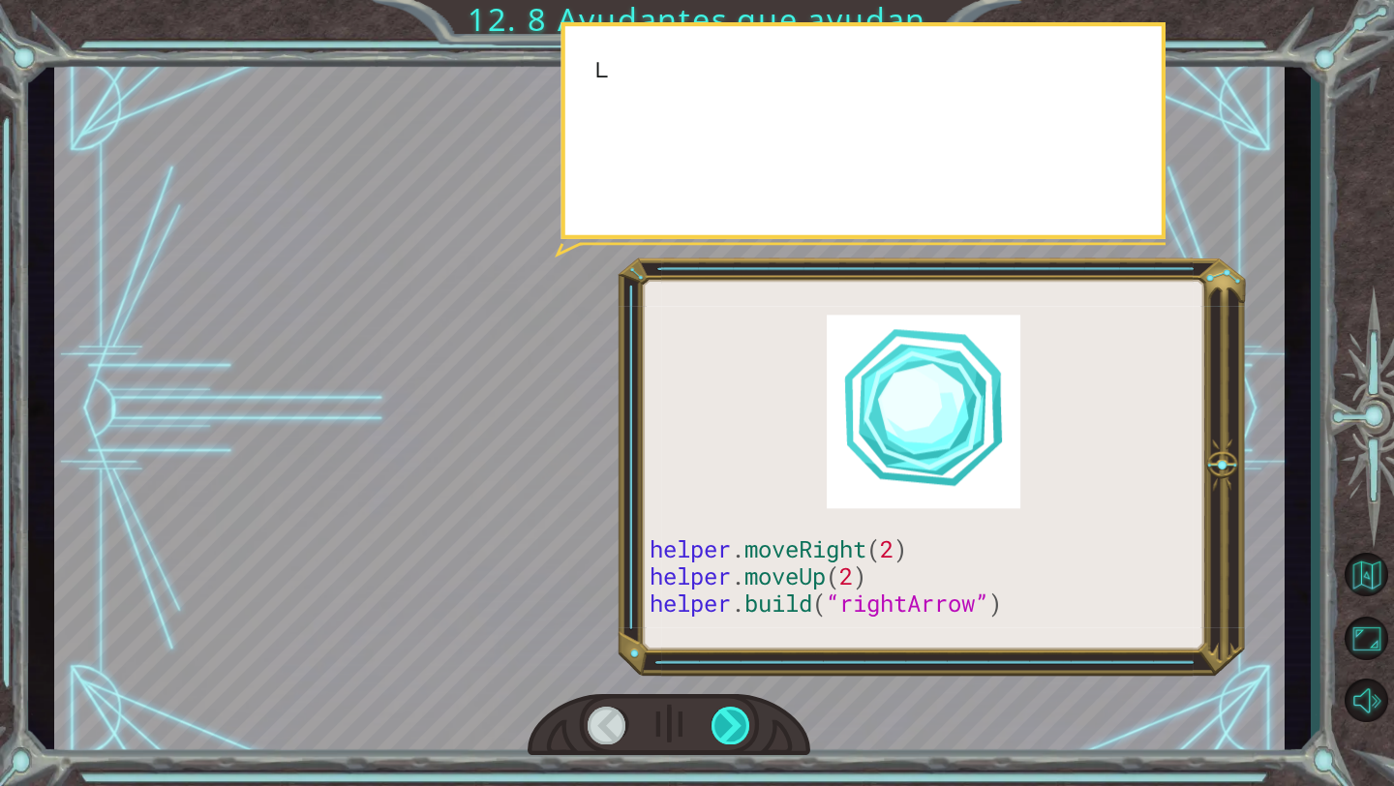
click at [738, 730] on div at bounding box center [732, 726] width 40 height 38
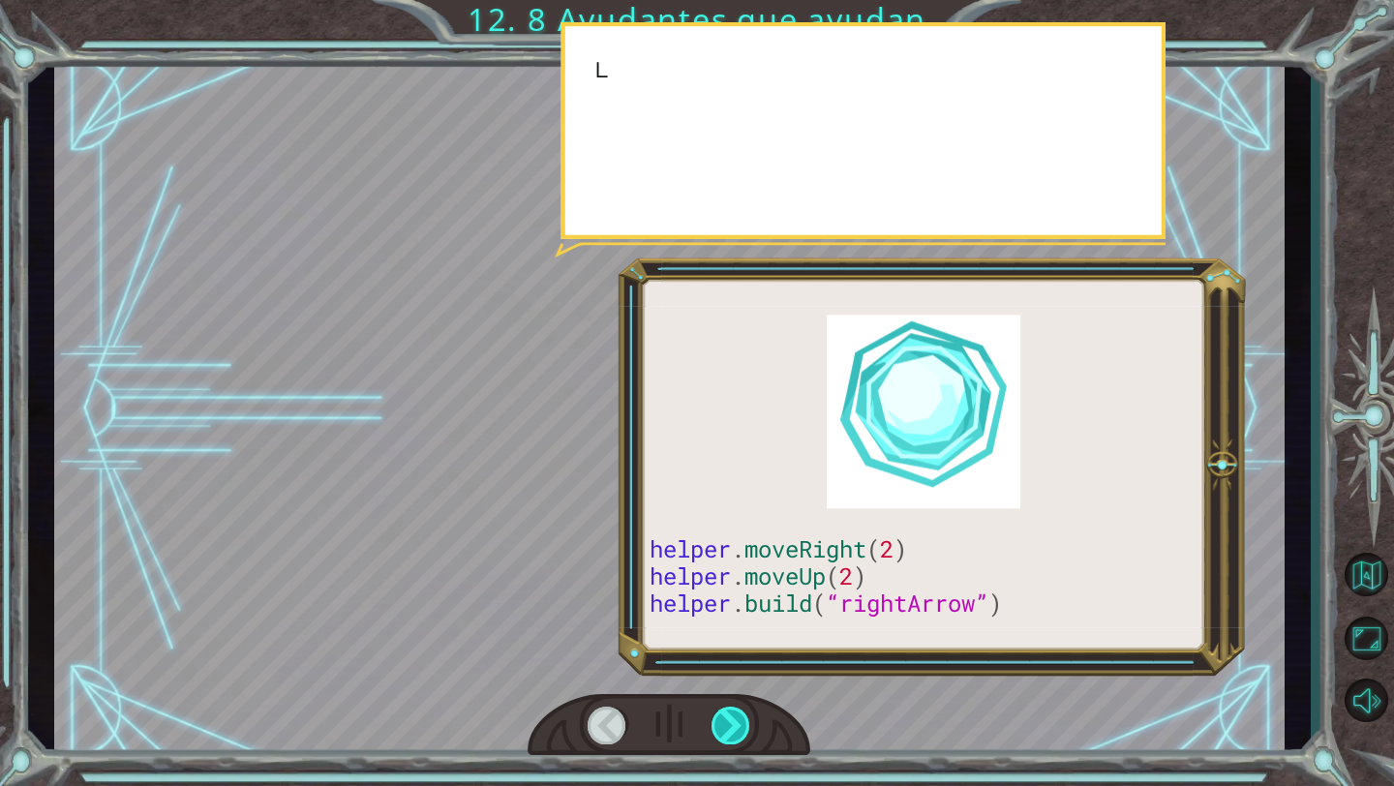
click at [738, 730] on div at bounding box center [732, 726] width 40 height 38
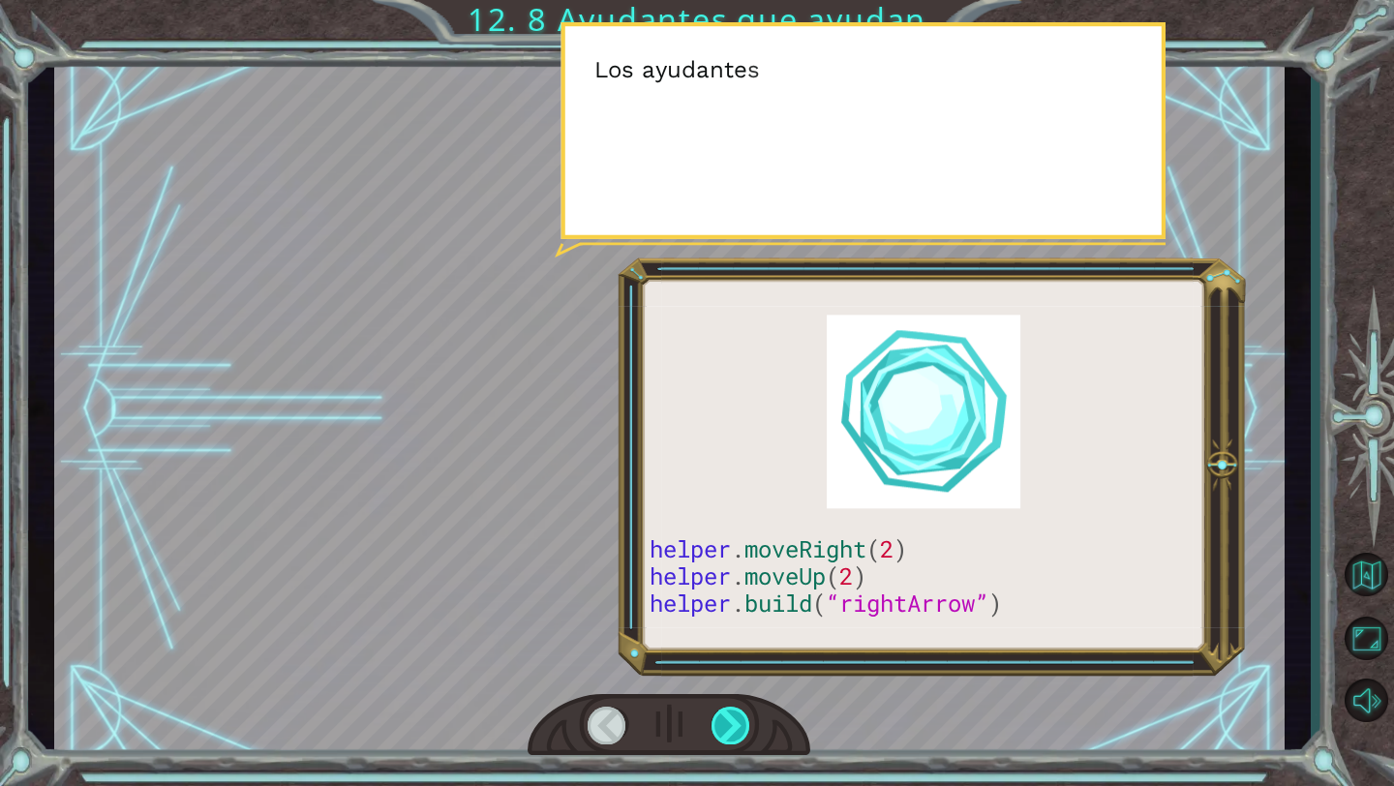
click at [738, 730] on div at bounding box center [732, 726] width 40 height 38
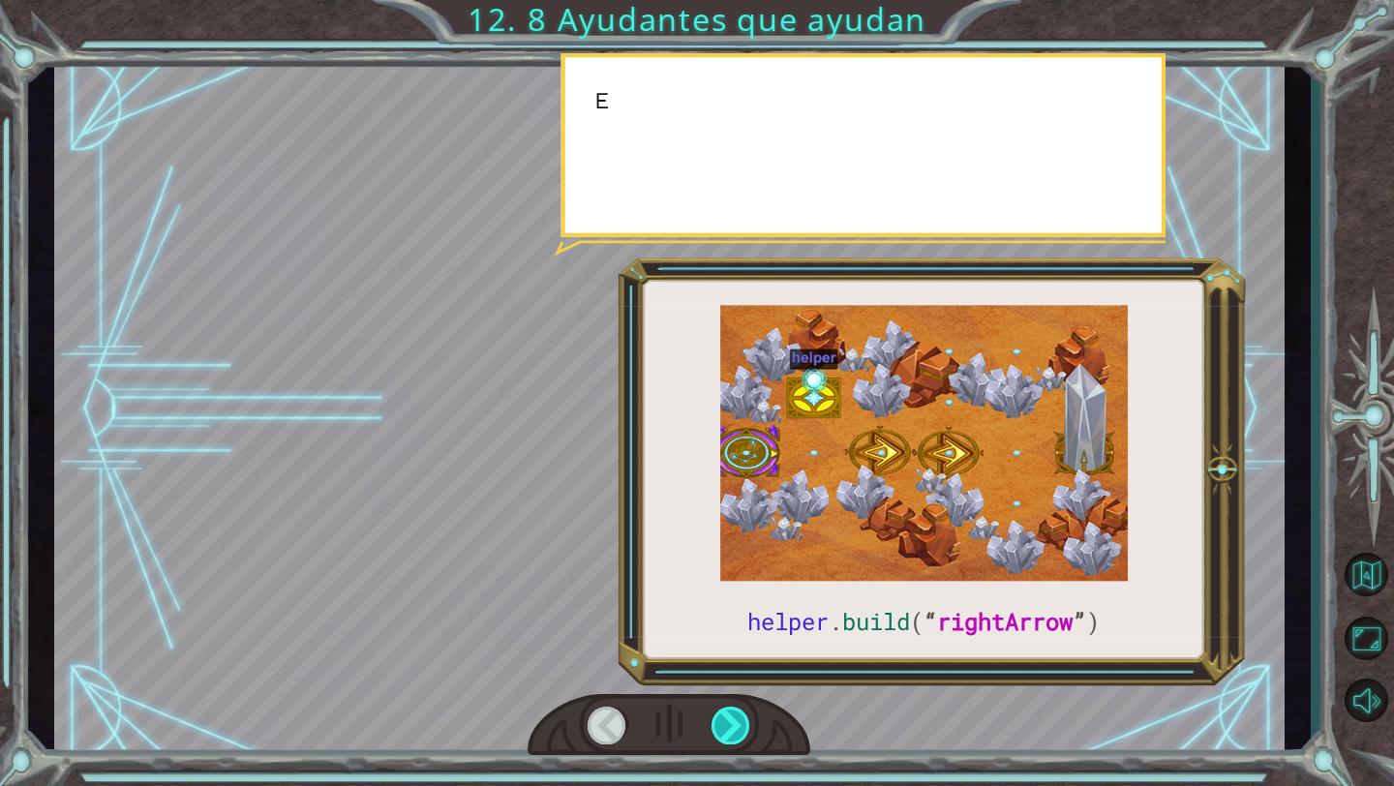
click at [738, 730] on div at bounding box center [732, 726] width 40 height 38
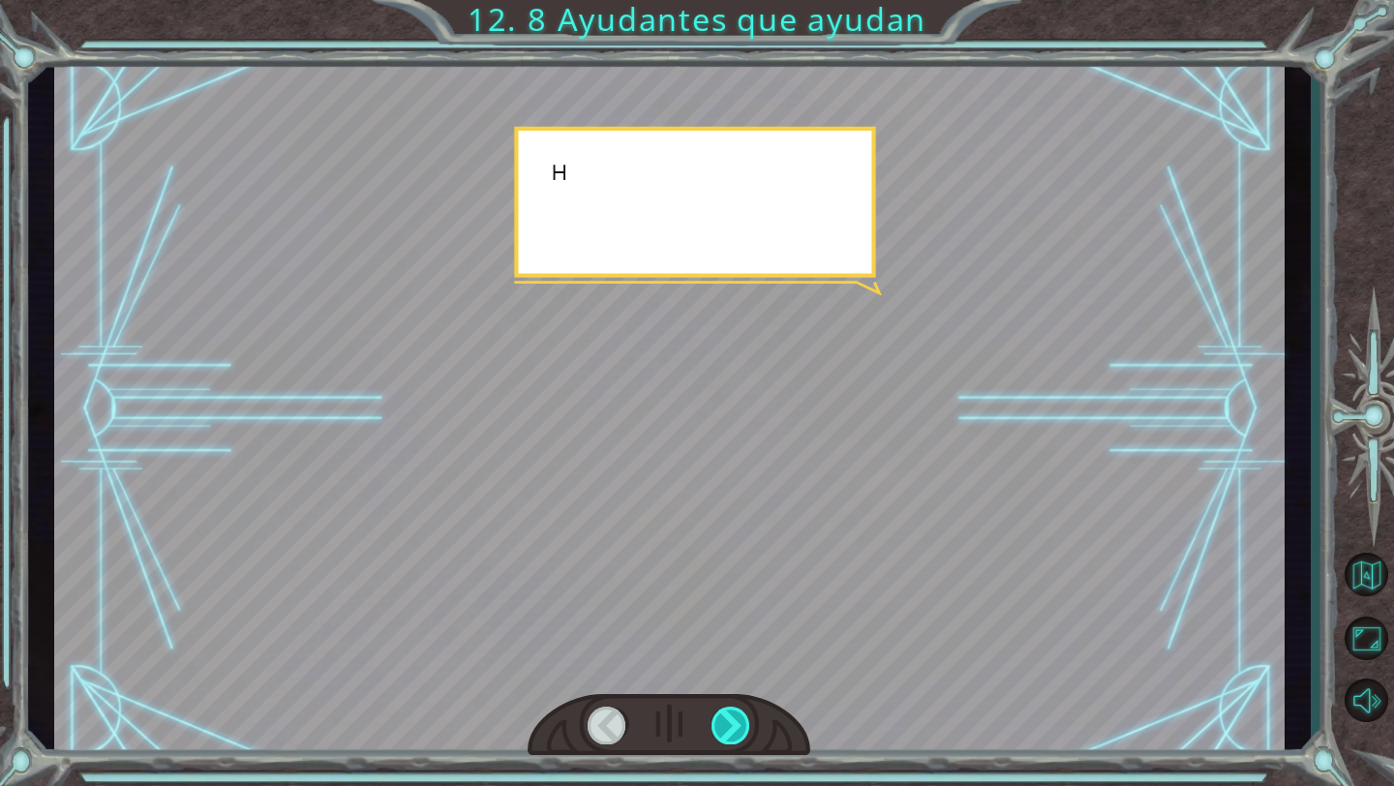
click at [738, 730] on div at bounding box center [732, 726] width 40 height 38
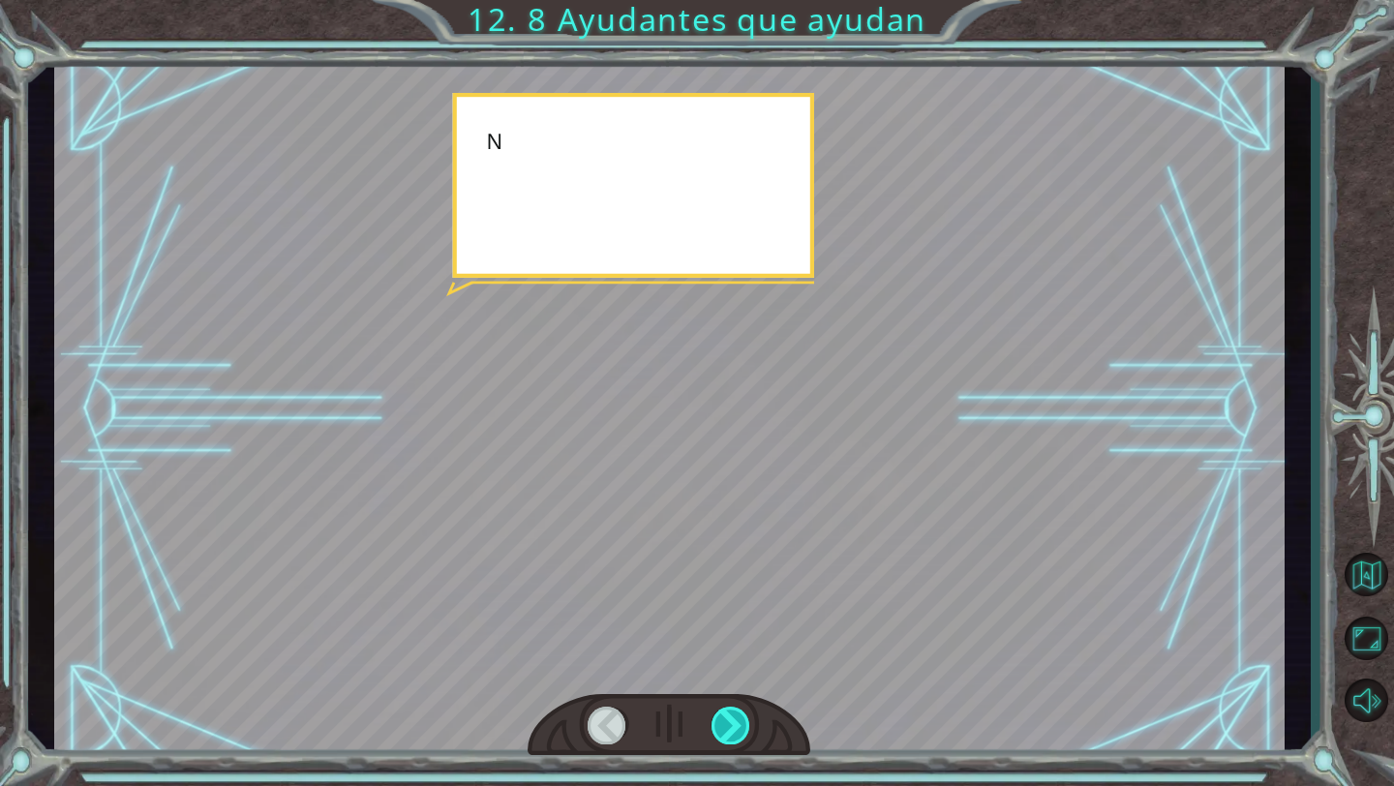
click at [738, 730] on div at bounding box center [732, 726] width 40 height 38
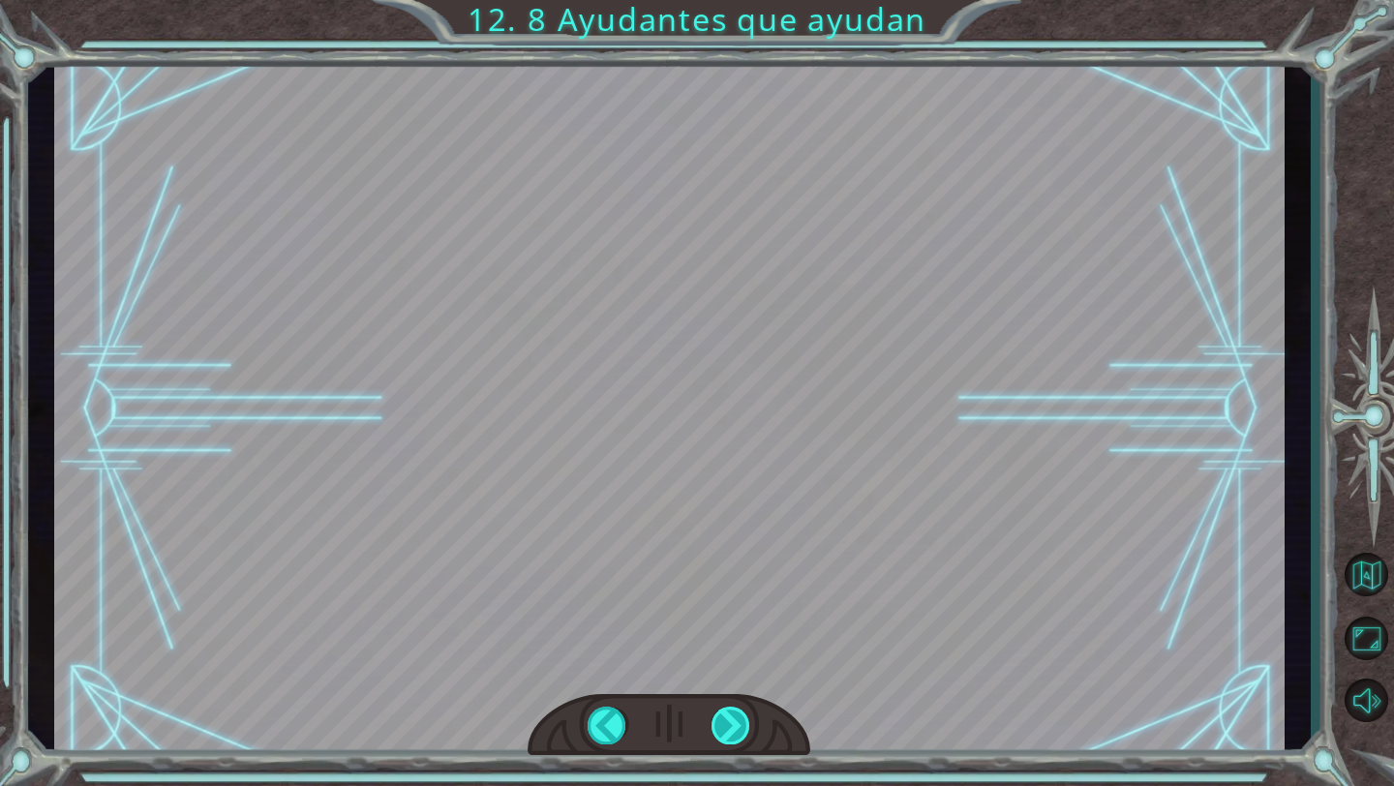
click at [738, 0] on div "helper . build ( “ rightArrow ” ) A h o r a d e b e s r e p a r a r e l M o n o…" at bounding box center [697, 0] width 1394 height 0
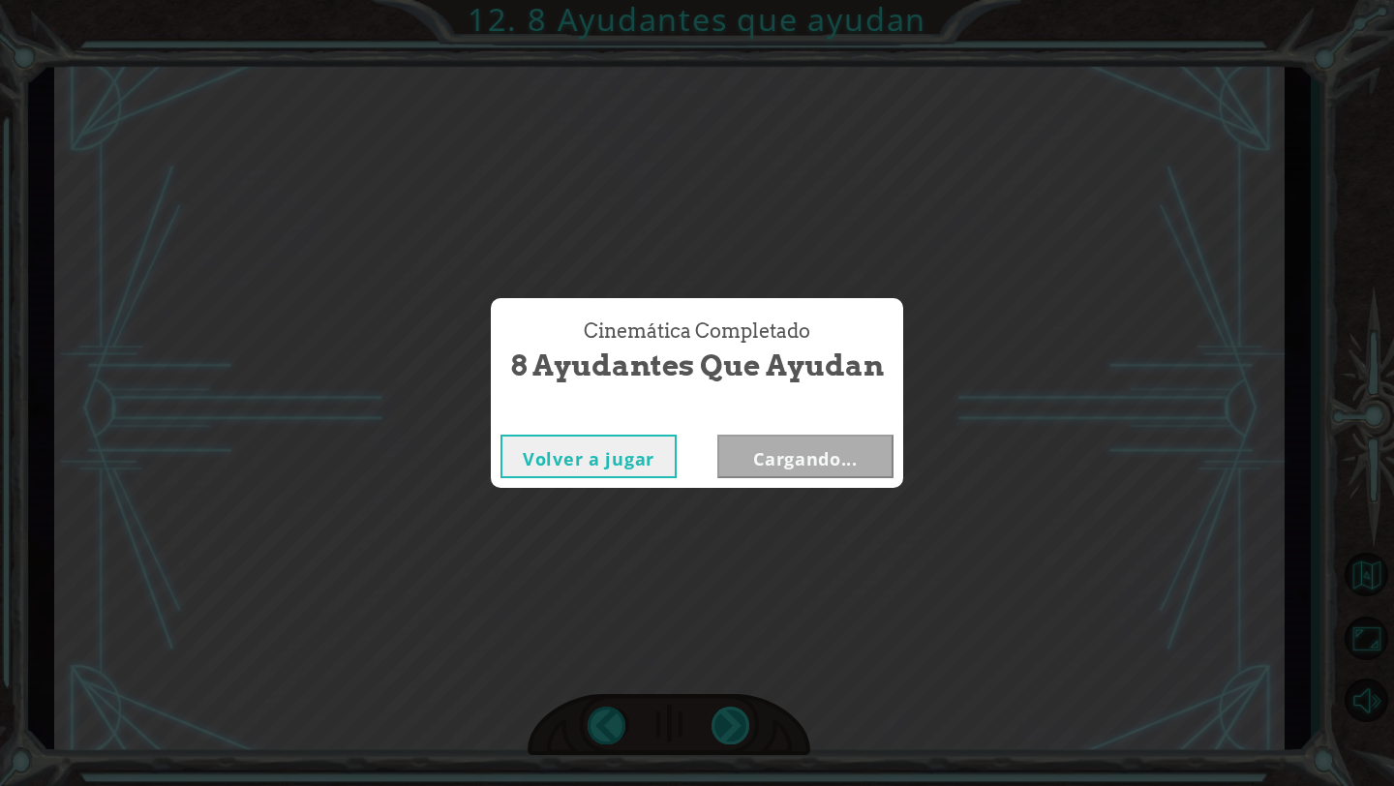
click at [738, 730] on div "Cinemática Completado 8 Ayudantes que ayudan Volver a jugar Cargando..." at bounding box center [697, 393] width 1394 height 786
click at [871, 473] on button "Siguiente" at bounding box center [805, 457] width 176 height 44
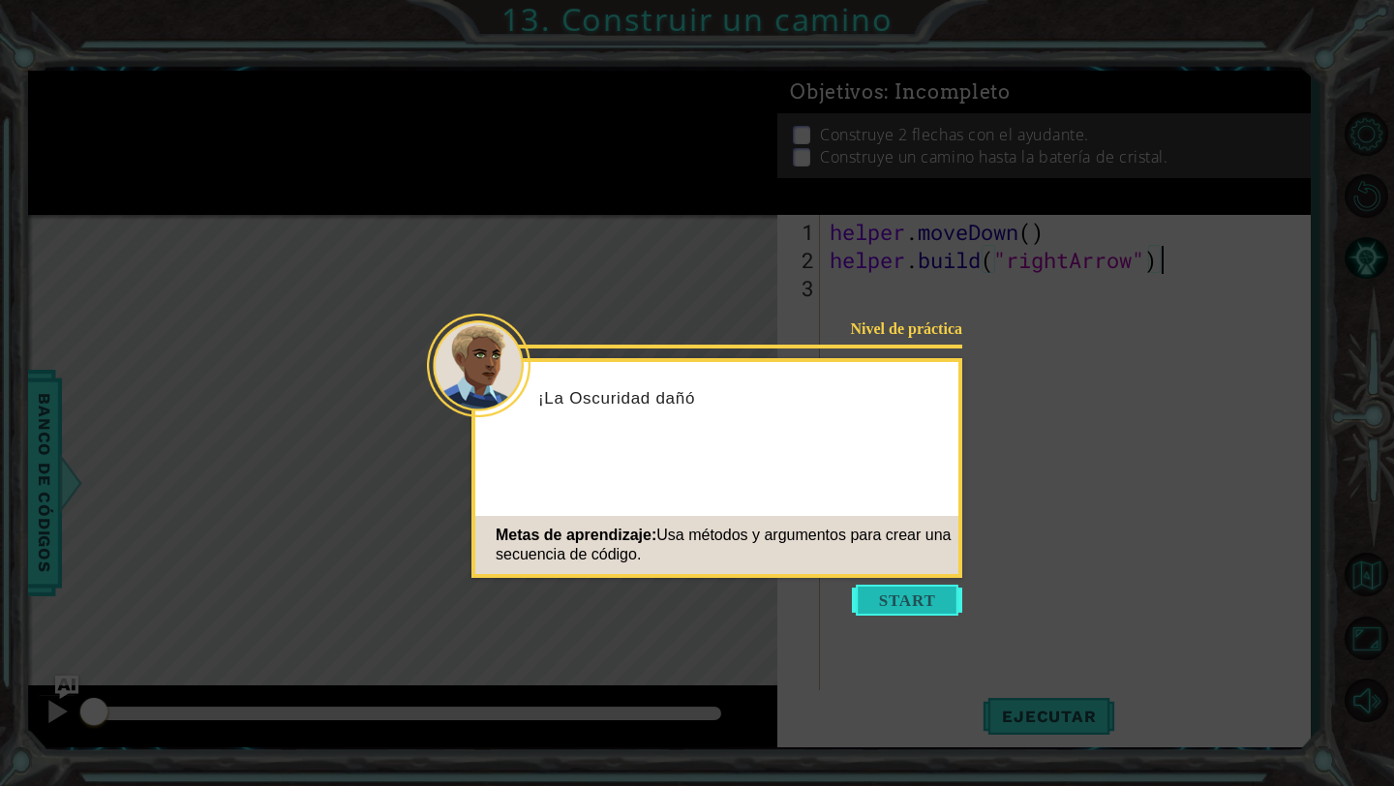
click at [919, 597] on button "Start" at bounding box center [907, 600] width 110 height 31
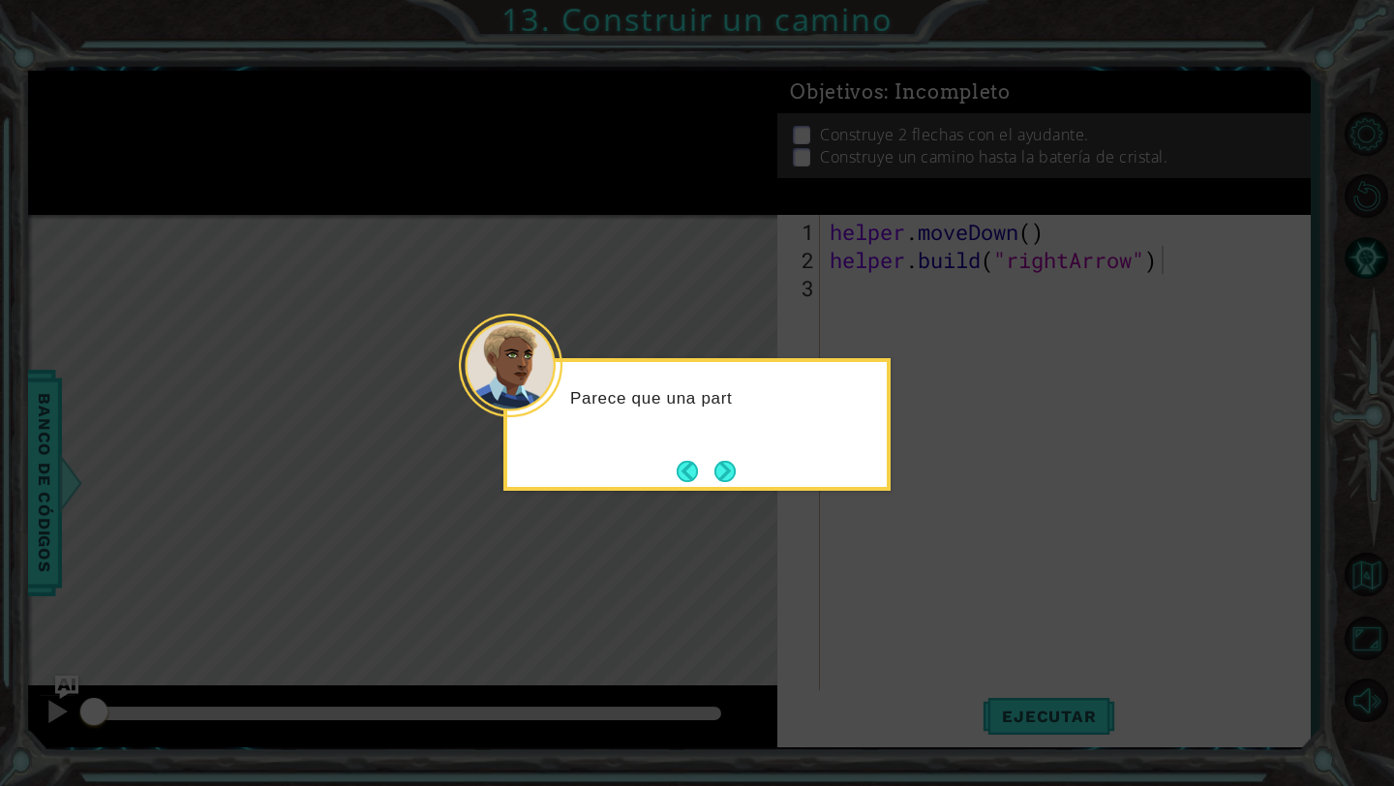
click at [743, 476] on div "Parece que una part" at bounding box center [696, 424] width 387 height 133
click at [743, 476] on div "Parece que una parte del c" at bounding box center [696, 424] width 387 height 133
click at [739, 476] on button "Next" at bounding box center [726, 471] width 26 height 26
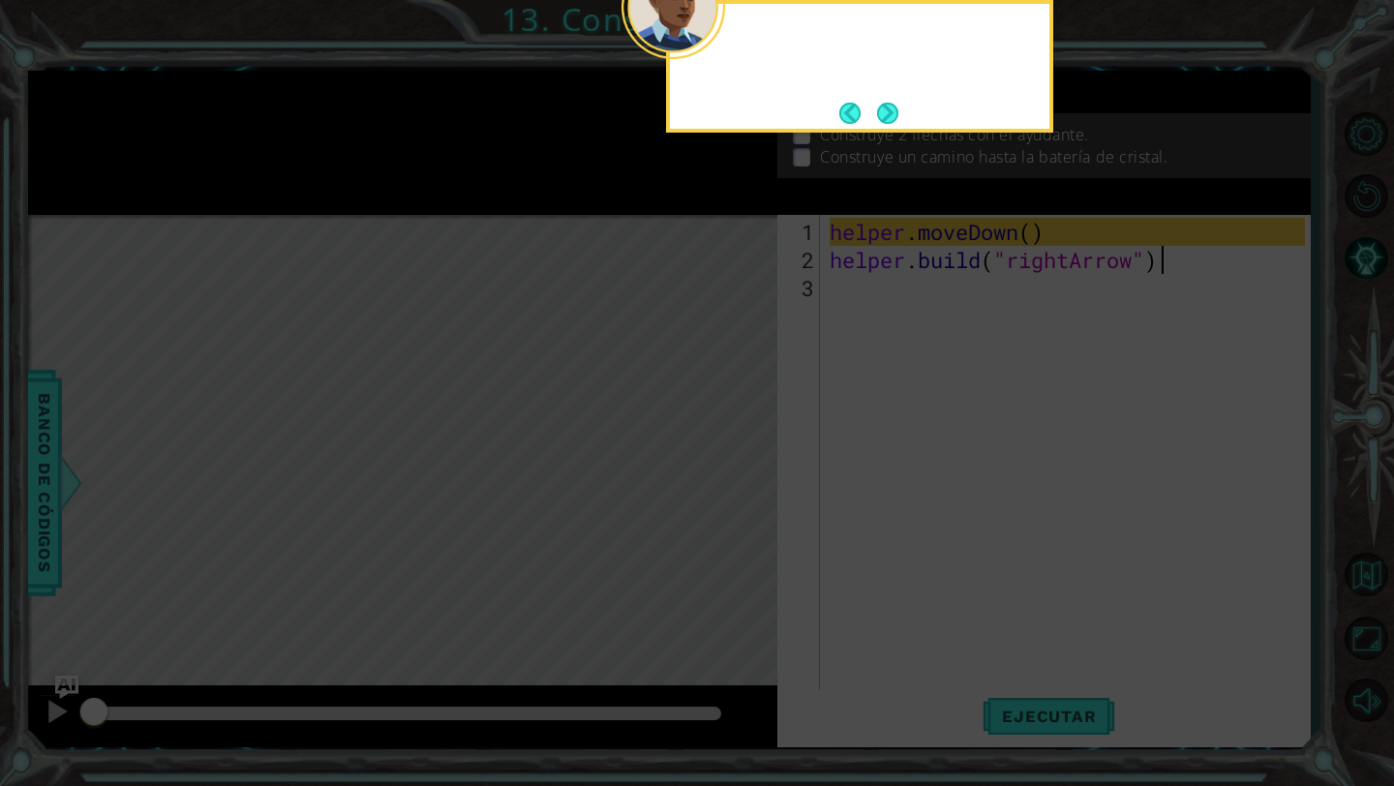
click at [740, 476] on icon at bounding box center [697, 128] width 1394 height 1316
click at [892, 110] on button "Next" at bounding box center [888, 113] width 22 height 22
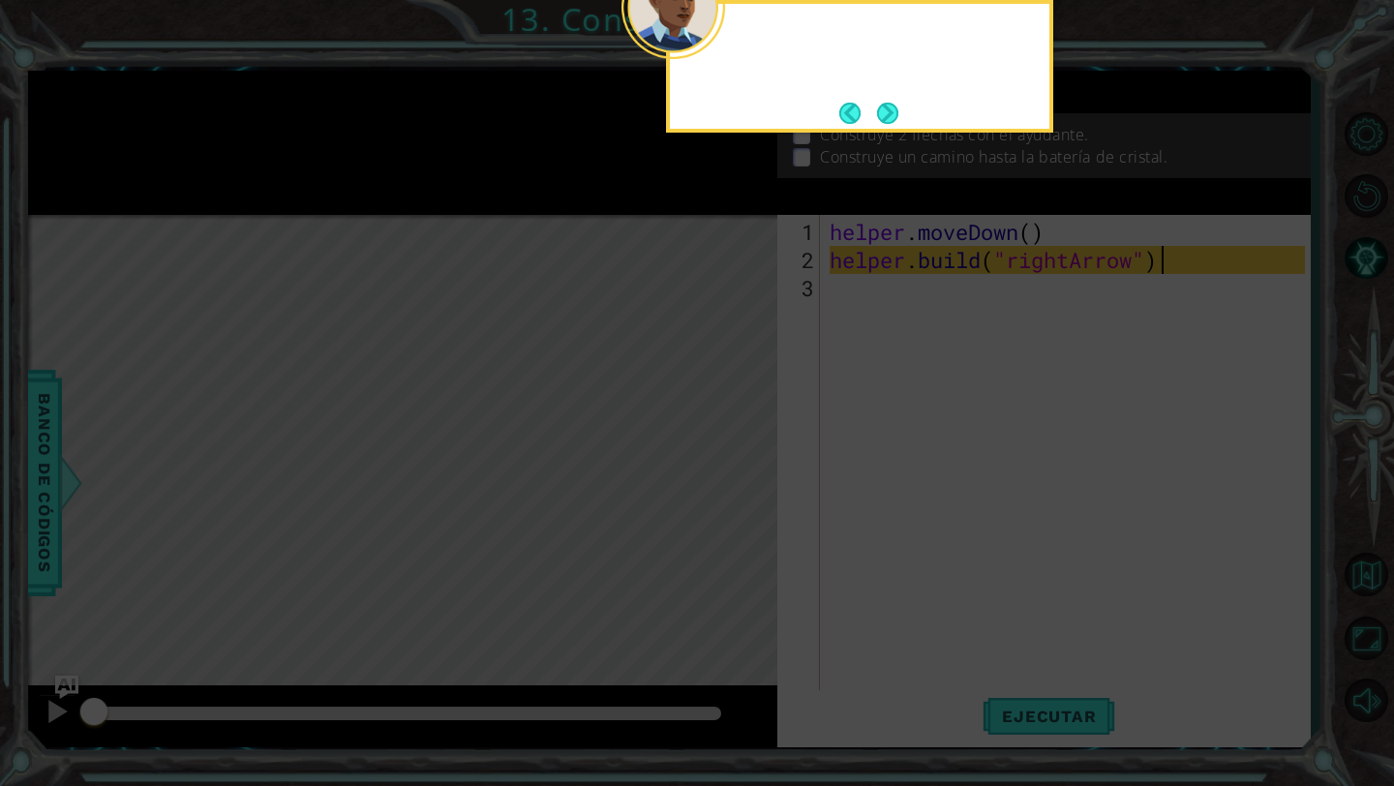
click at [892, 110] on button "Next" at bounding box center [887, 113] width 24 height 24
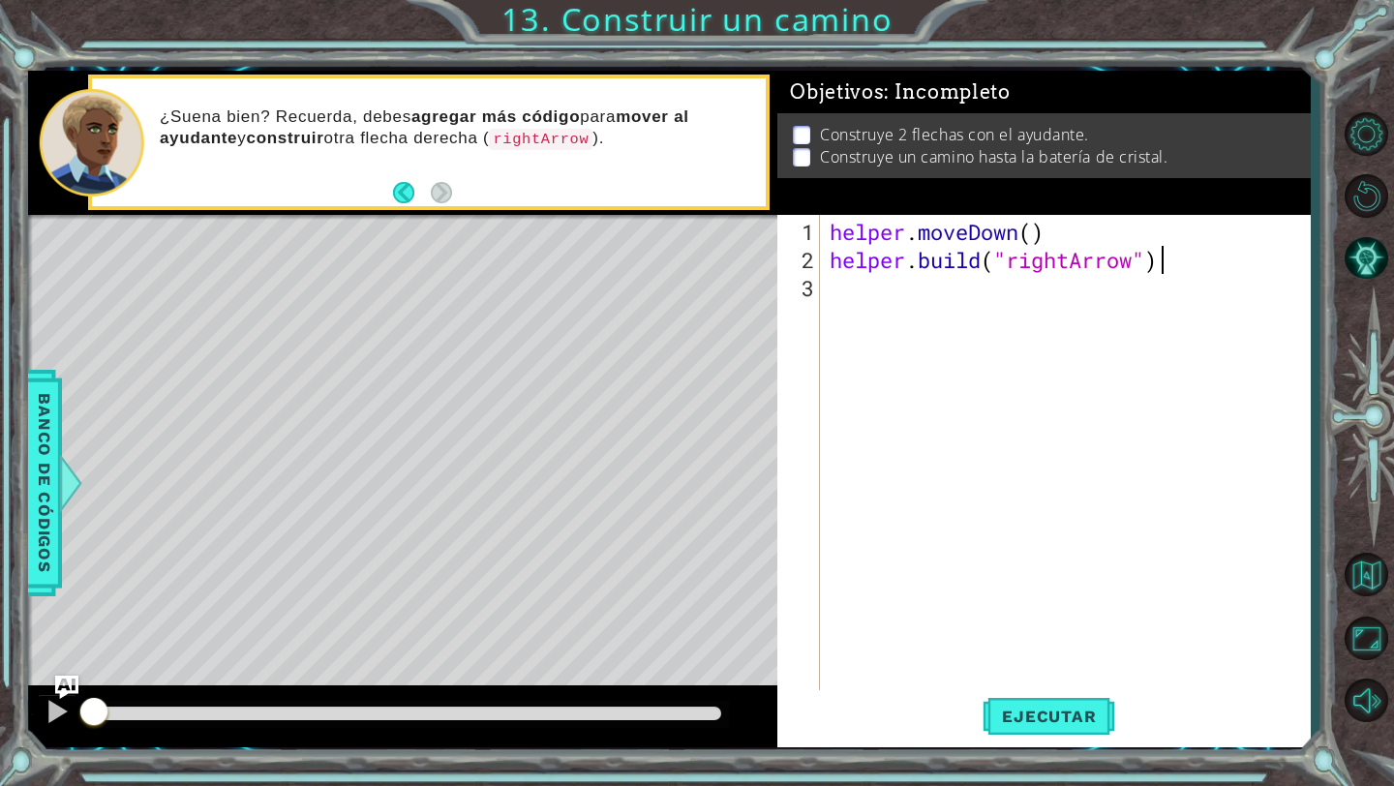
click at [965, 290] on div "helper . moveDown ( ) helper . build ( "rightArrow" )" at bounding box center [1070, 484] width 489 height 533
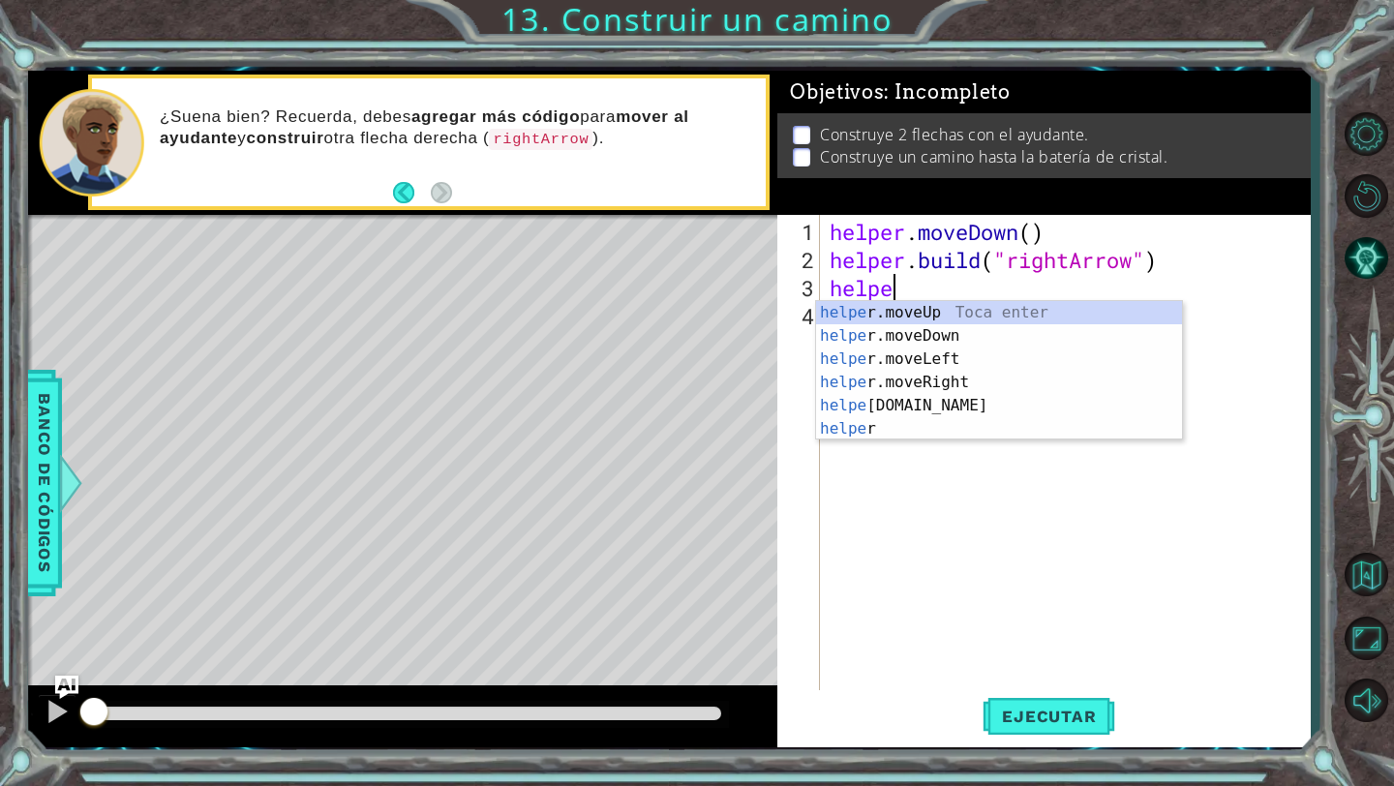
scroll to position [0, 2]
click at [948, 362] on div "helper Toca enter helper .moveUp Toca enter helper .moveDown Toca enter helper …" at bounding box center [999, 394] width 366 height 186
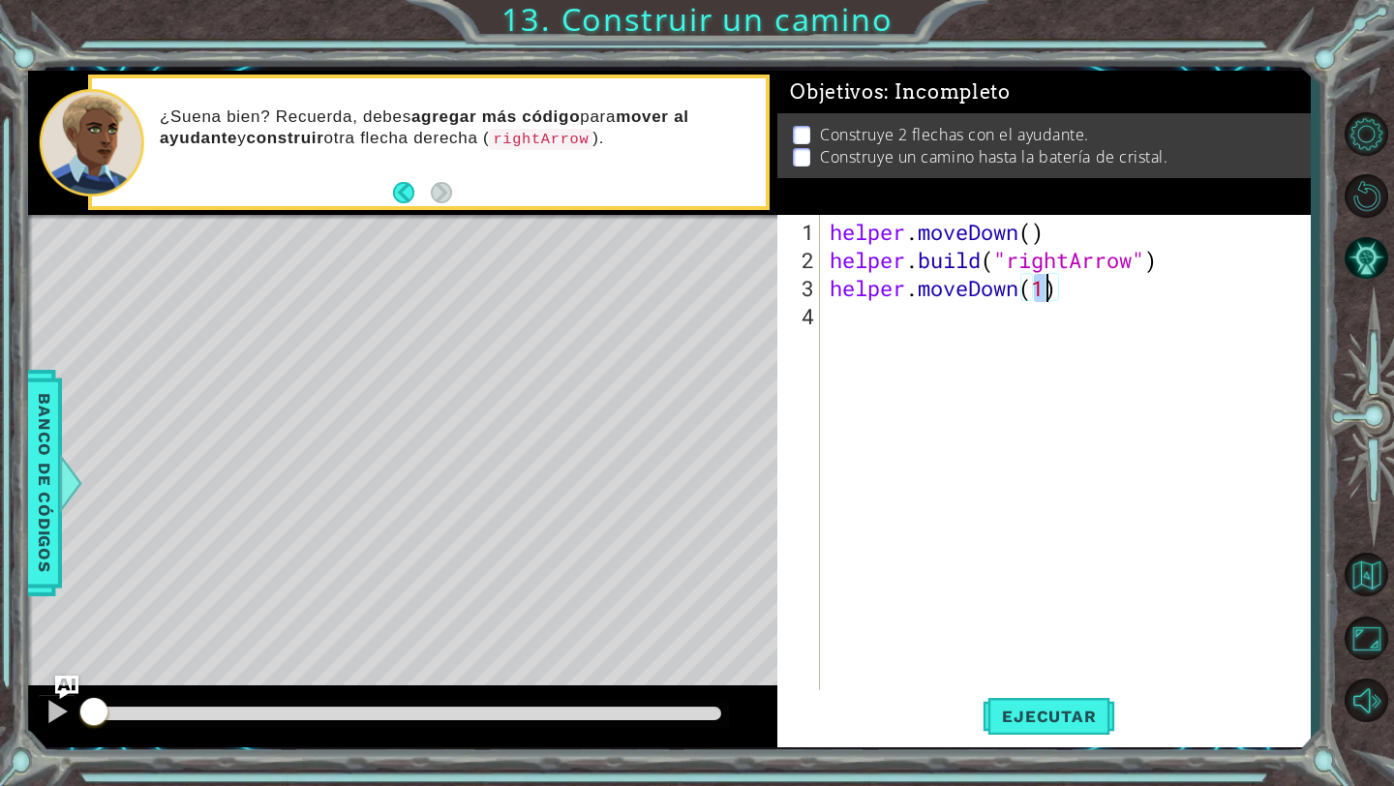
type textarea "helper.moveDown()"
click at [938, 327] on div "helper . moveDown ( ) helper . build ( "rightArrow" ) helper . moveDown ( )" at bounding box center [1070, 484] width 489 height 533
click at [1045, 299] on div "helper . moveDown ( ) helper . build ( "rightArrow" ) helper . moveDown ( )" at bounding box center [1070, 484] width 489 height 533
click at [1042, 288] on div "helper . moveDown ( ) helper . build ( "rightArrow" ) helper . moveDown ( )" at bounding box center [1070, 484] width 489 height 533
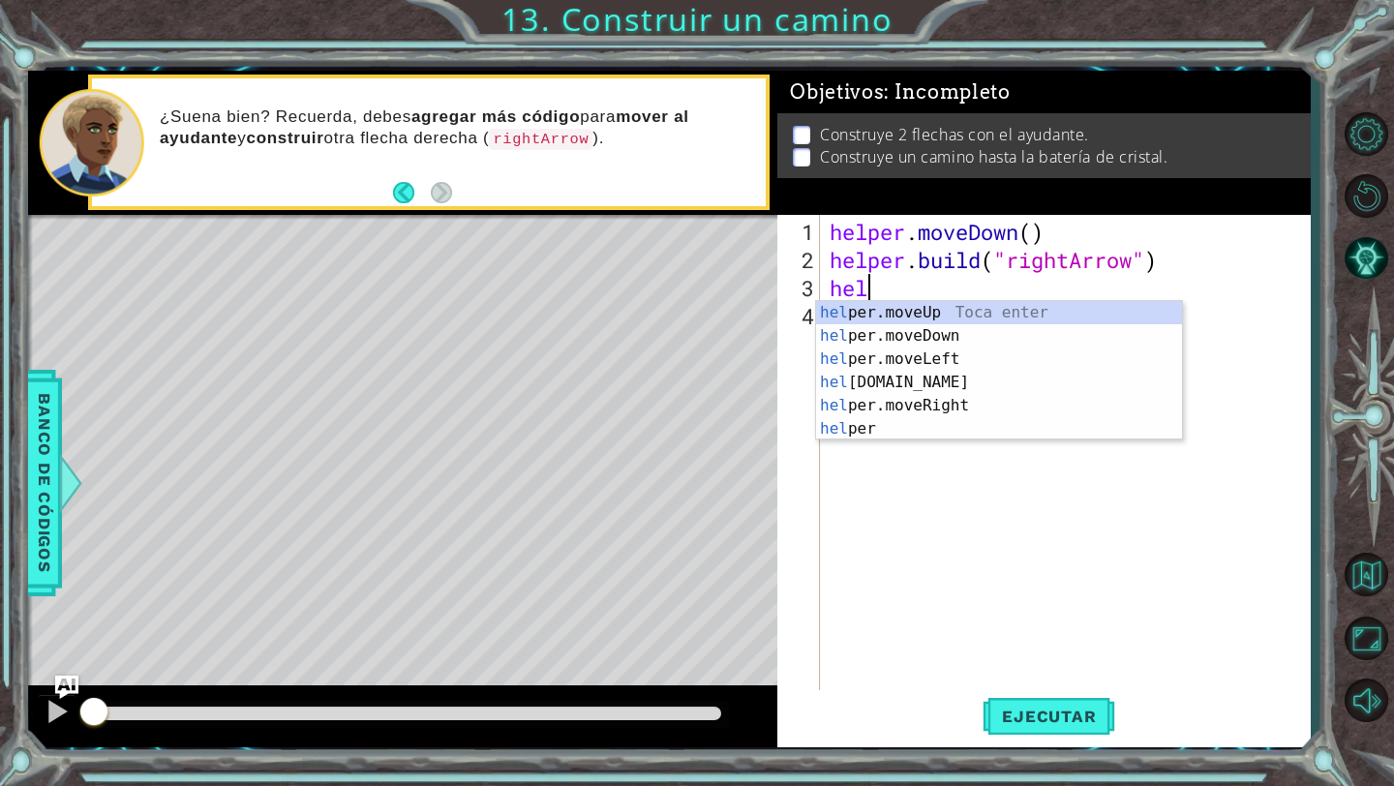
type textarea "h"
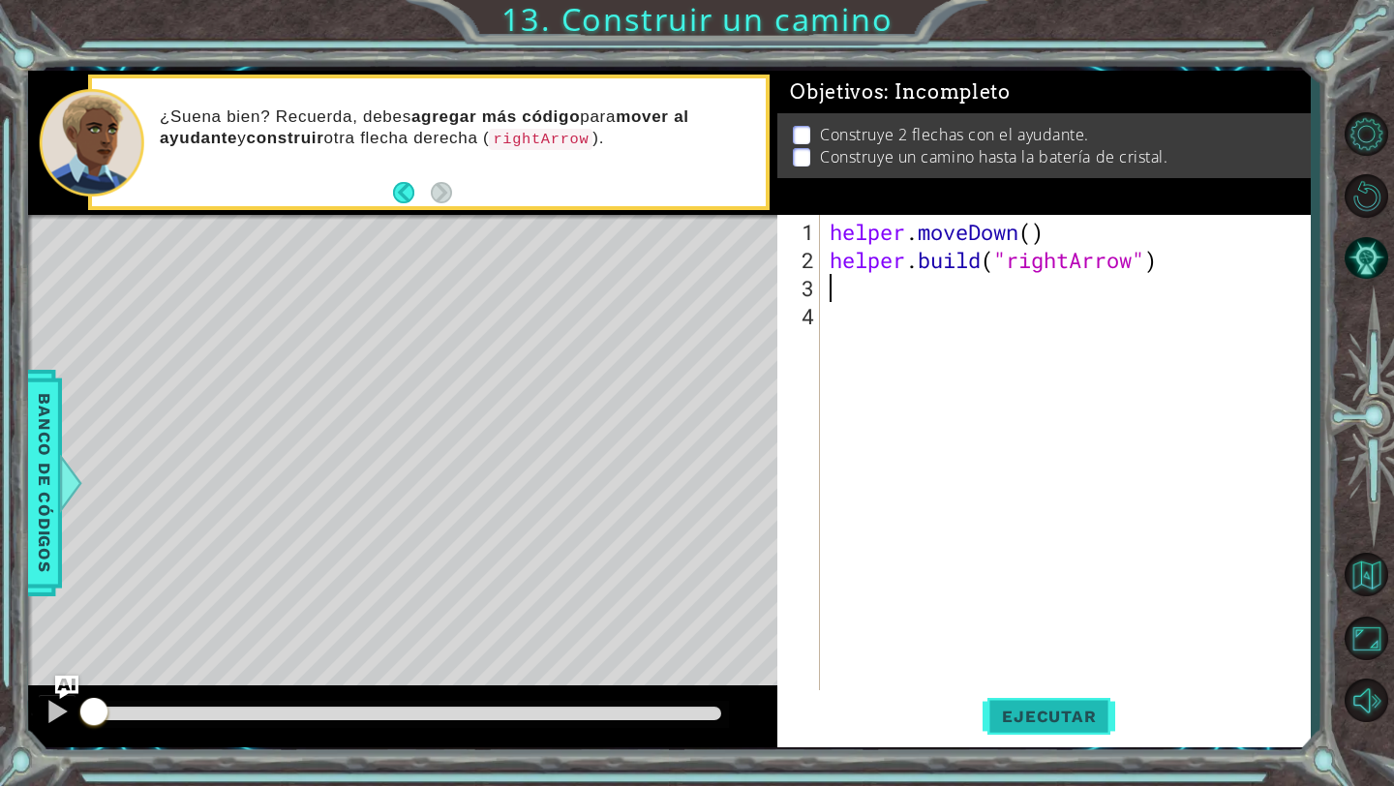
click at [1048, 733] on button "Ejecutar" at bounding box center [1049, 716] width 133 height 53
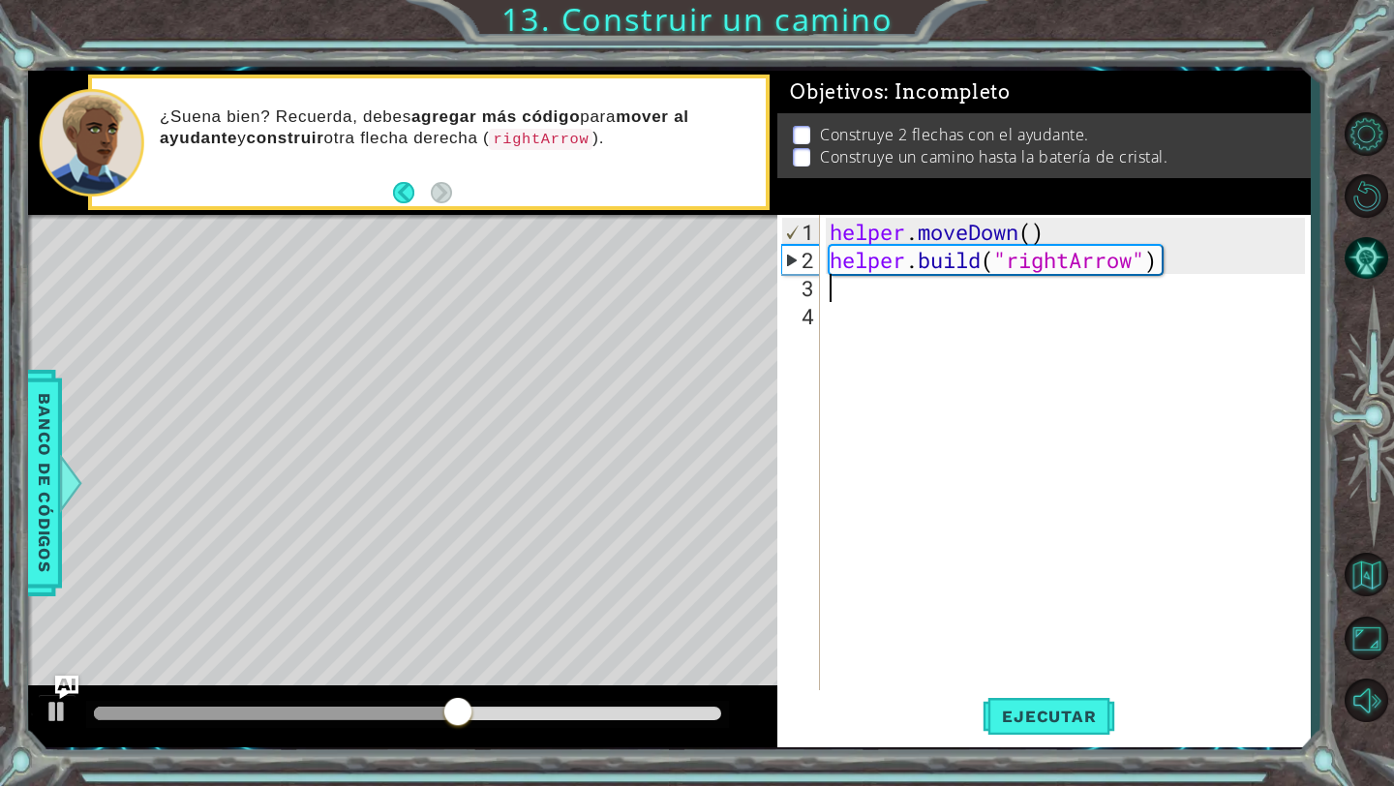
click at [897, 292] on div "helper . moveDown ( ) helper . build ( "rightArrow" )" at bounding box center [1070, 484] width 489 height 533
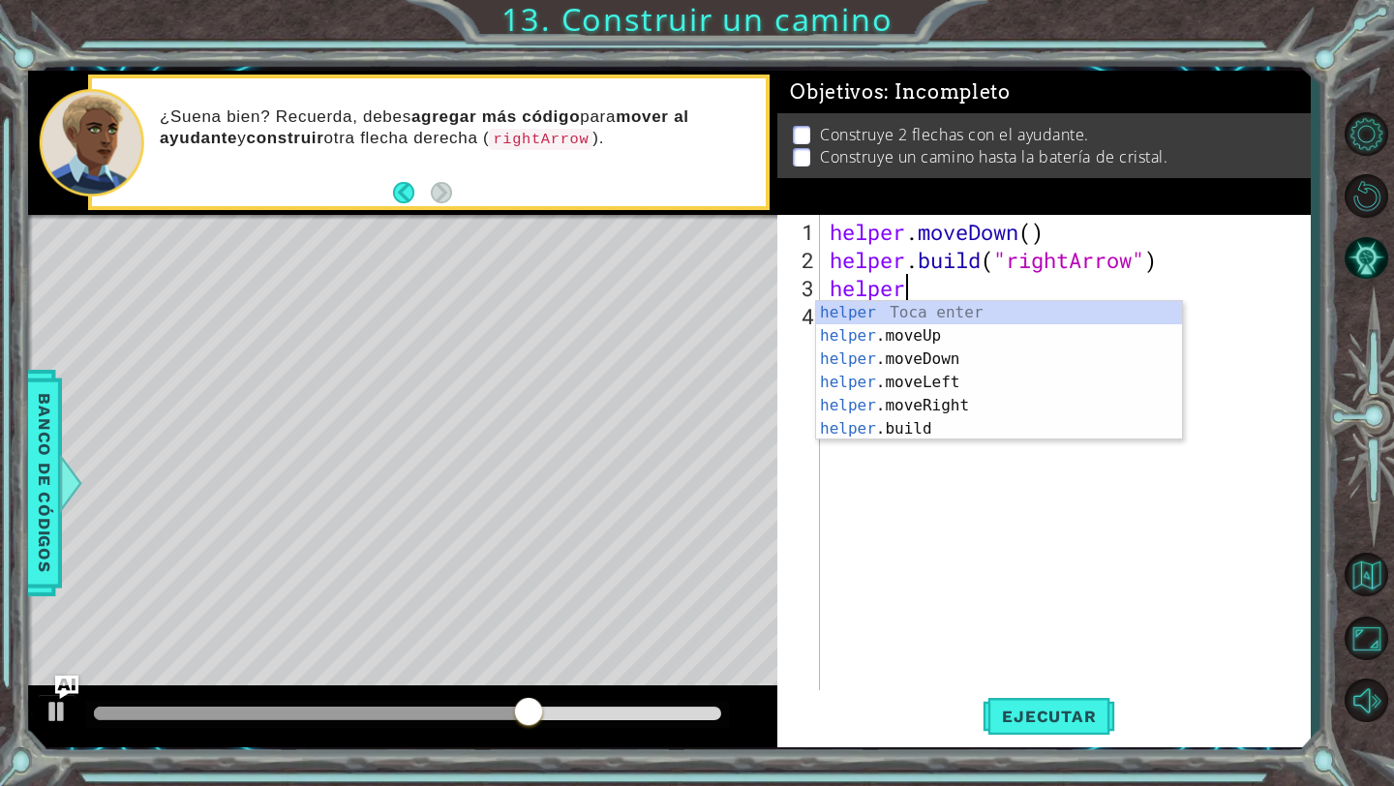
scroll to position [0, 2]
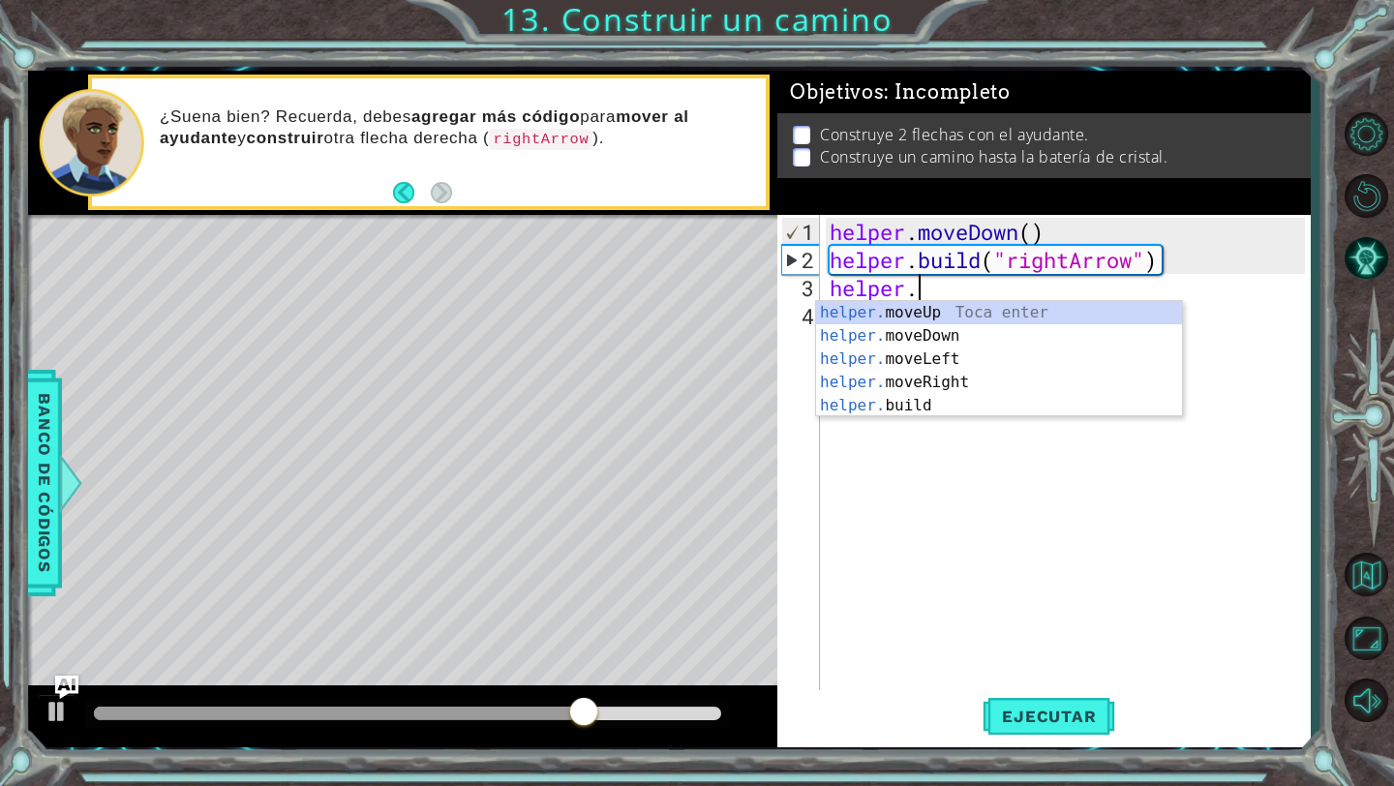
type textarea "helper.m"
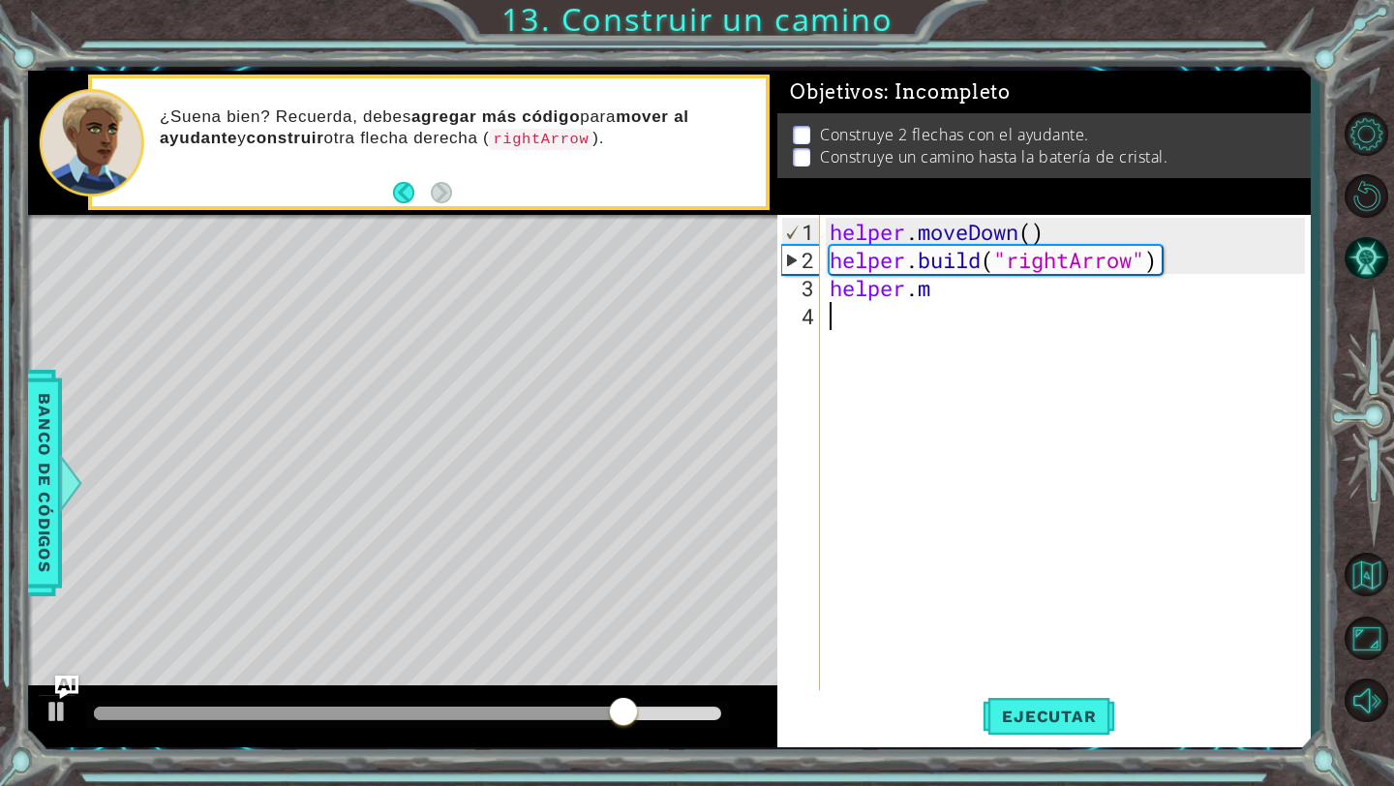
click at [907, 392] on div "helper . moveDown ( ) helper . build ( "rightArrow" ) helper . m" at bounding box center [1070, 484] width 489 height 533
click at [957, 303] on div "helper . moveDown ( ) helper . build ( "rightArrow" ) helper . m" at bounding box center [1070, 484] width 489 height 533
click at [957, 278] on div "helper . moveDown ( ) helper . build ( "rightArrow" ) helper . m" at bounding box center [1070, 484] width 489 height 533
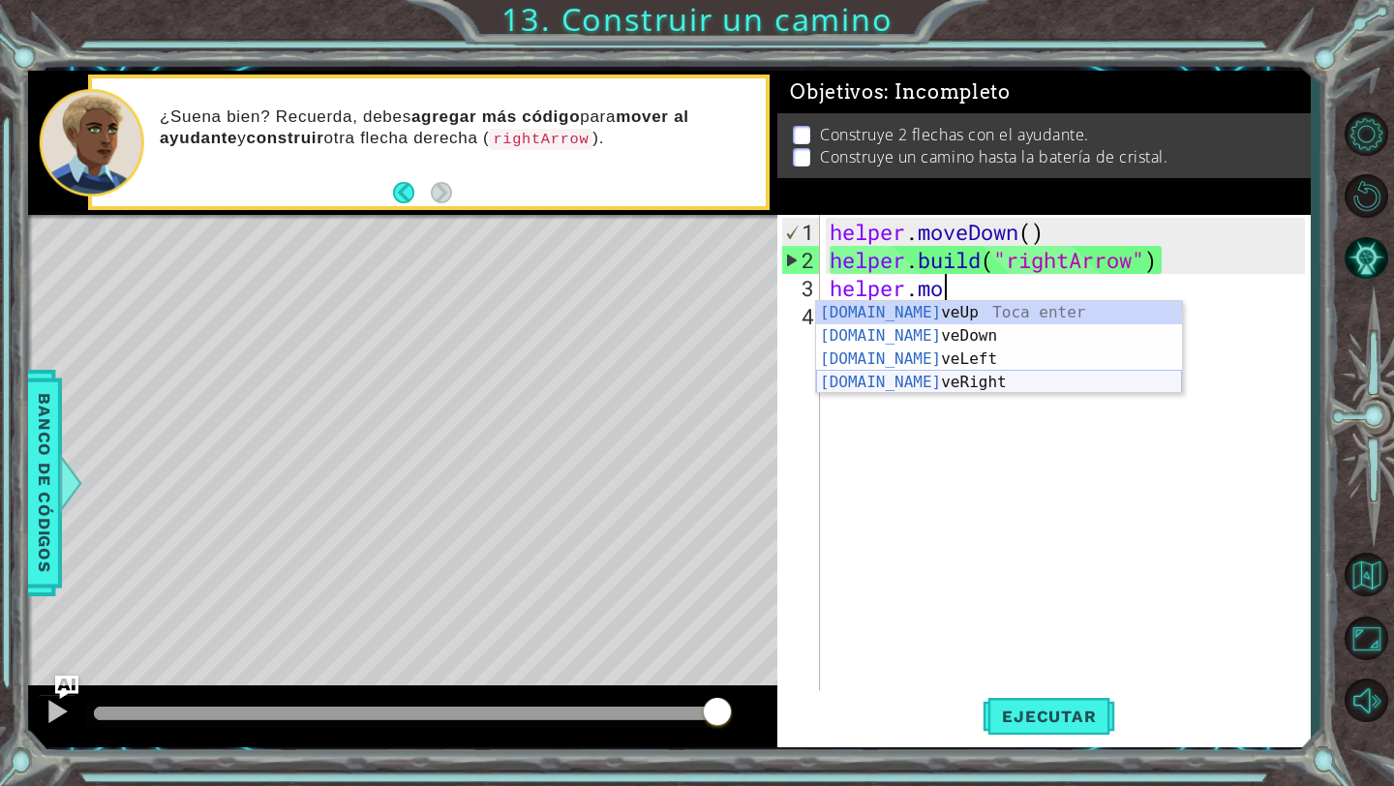
click at [950, 381] on div "[DOMAIN_NAME] veUp Toca enter [DOMAIN_NAME] veDown Toca enter [DOMAIN_NAME] veL…" at bounding box center [999, 370] width 366 height 139
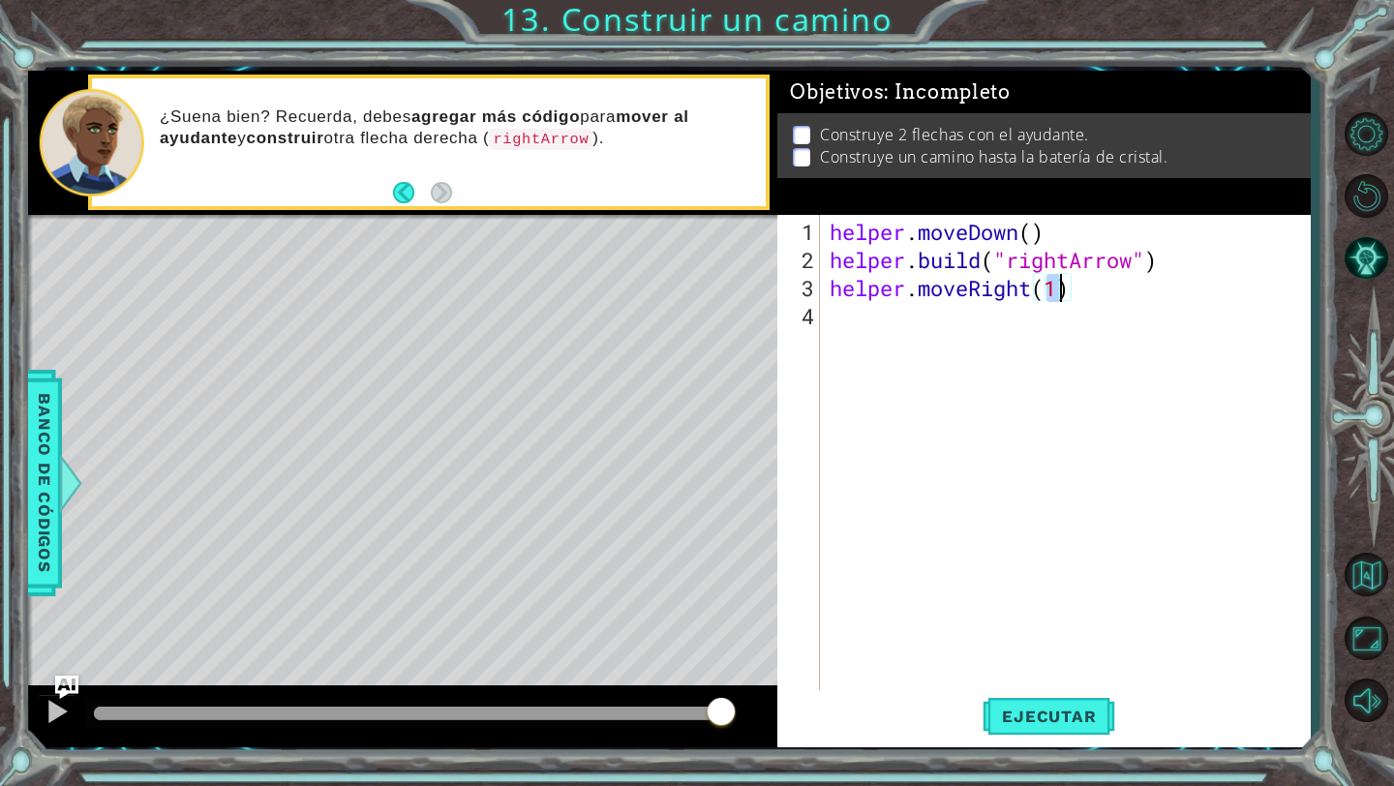
click at [1059, 289] on div "helper . moveDown ( ) helper . build ( "rightArrow" ) helper . moveRight ( 1 )" at bounding box center [1070, 484] width 489 height 533
type textarea "helper.moveRight(3)"
click at [970, 325] on div "helper . moveDown ( ) helper . build ( "rightArrow" ) helper . moveRight ( 3 )" at bounding box center [1070, 484] width 489 height 533
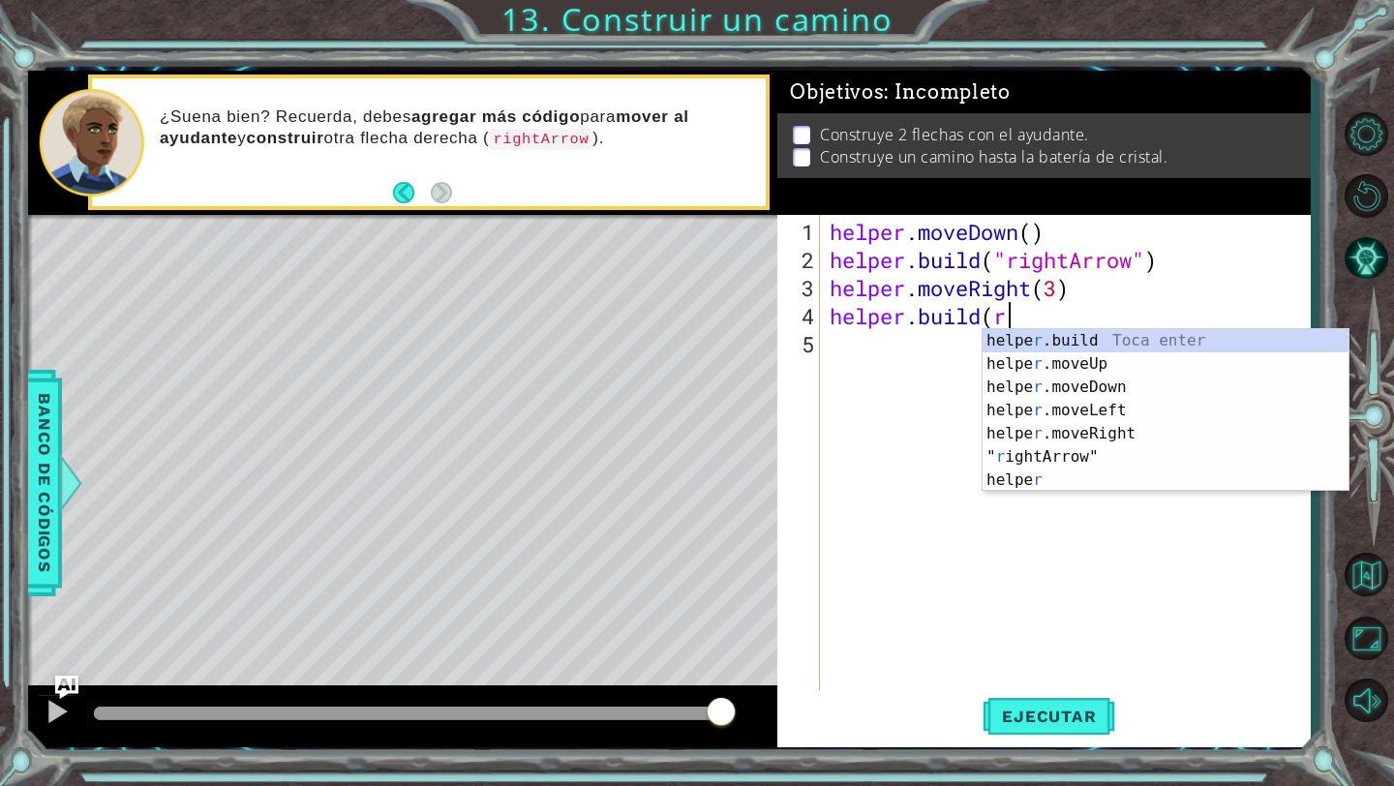
scroll to position [0, 7]
click at [1027, 452] on div "helpe [PERSON_NAME]build Toca enter helpe r .moveUp Toca enter helpe r .moveDow…" at bounding box center [1166, 433] width 366 height 209
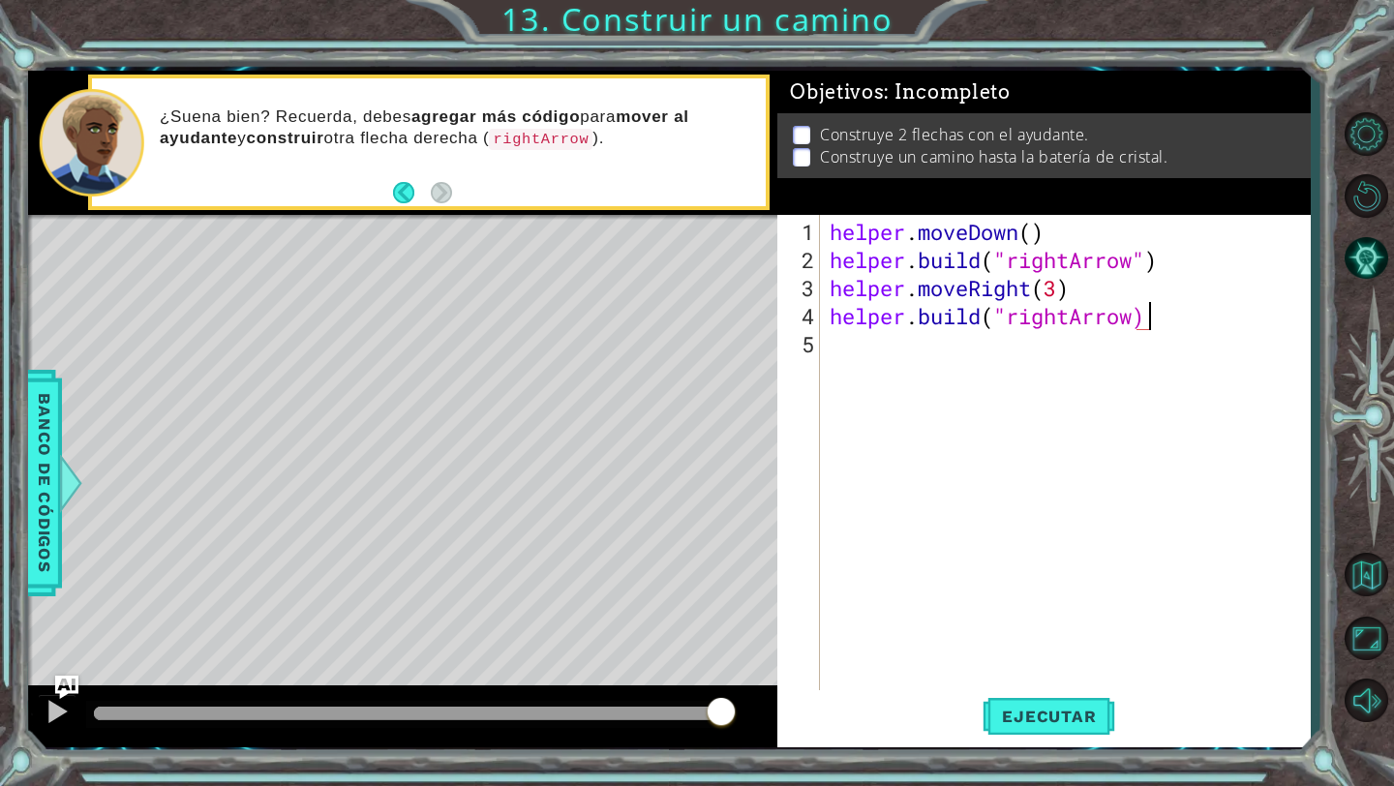
scroll to position [0, 13]
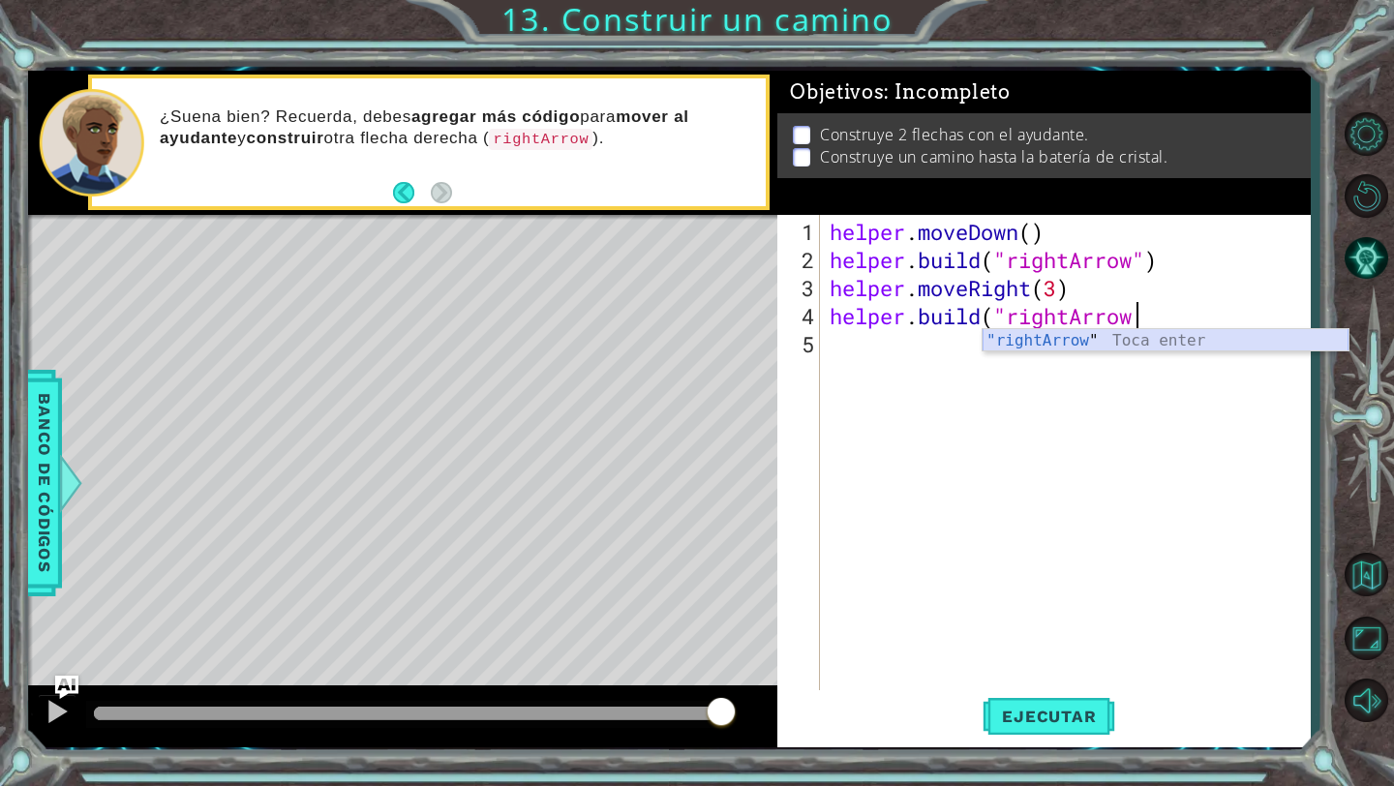
click at [1137, 339] on div ""rightArrow " Toca enter" at bounding box center [1166, 364] width 366 height 70
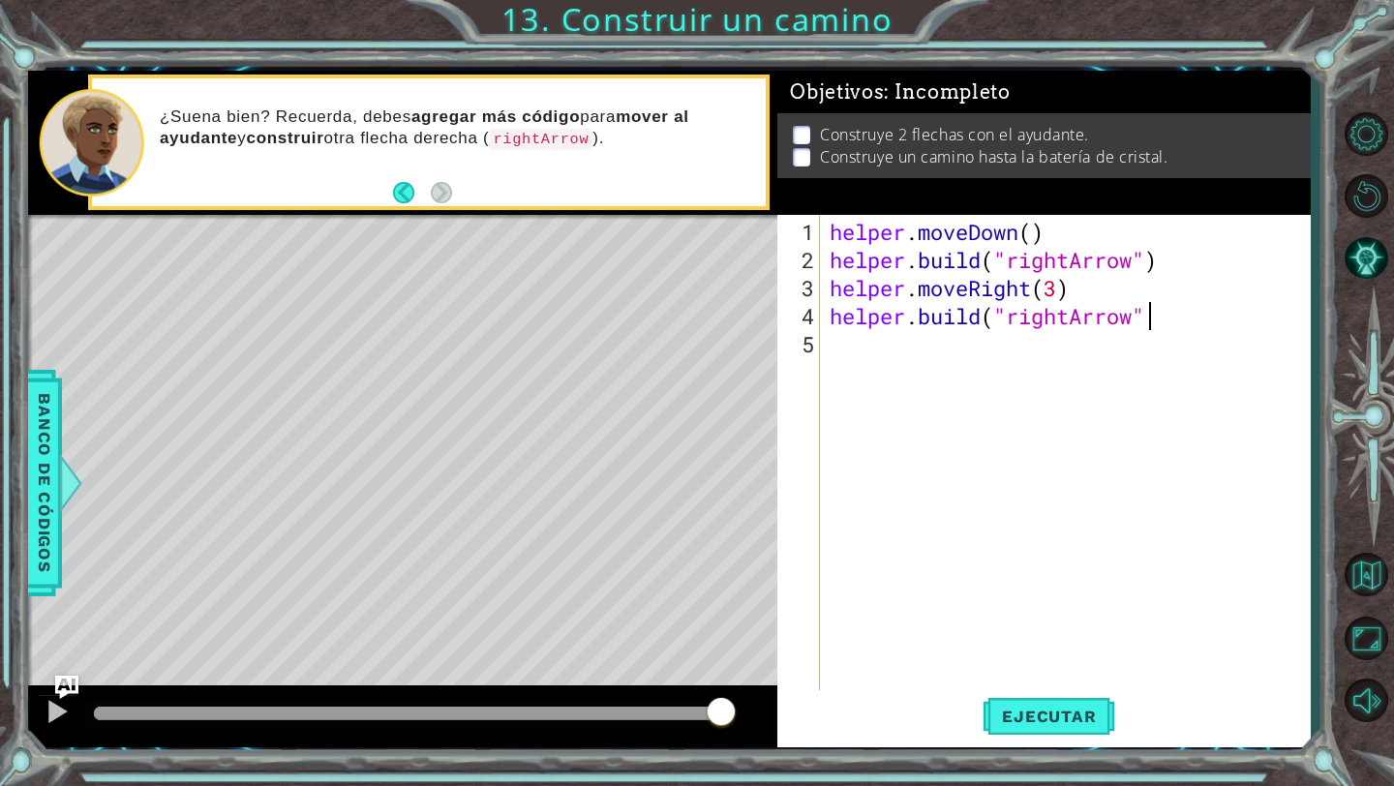
scroll to position [0, 14]
type textarea "[DOMAIN_NAME]("rightArrow")"
click at [1060, 723] on span "Ejecutar" at bounding box center [1049, 716] width 133 height 19
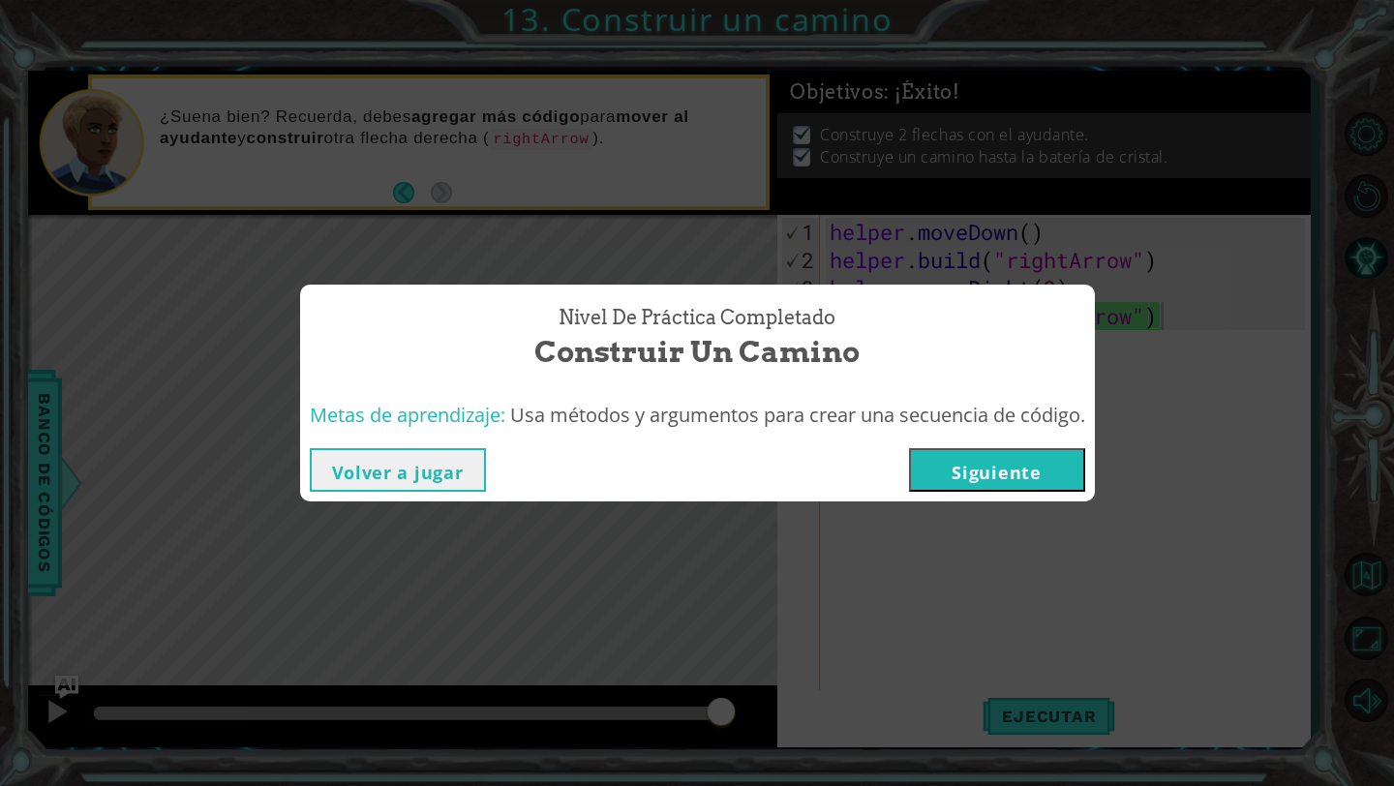
click at [1018, 480] on button "Siguiente" at bounding box center [997, 470] width 176 height 44
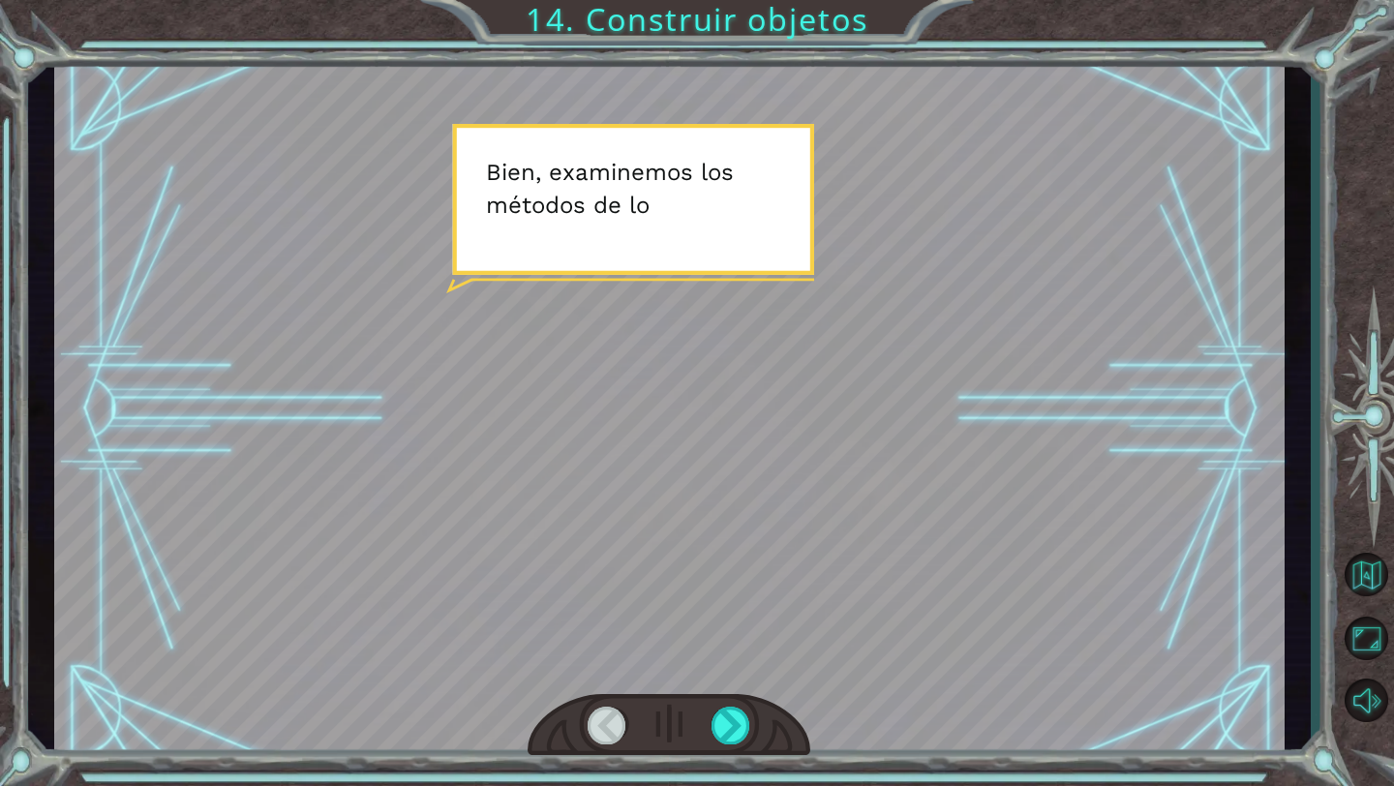
click at [850, 420] on div at bounding box center [669, 409] width 1231 height 692
click at [736, 716] on div at bounding box center [732, 726] width 40 height 38
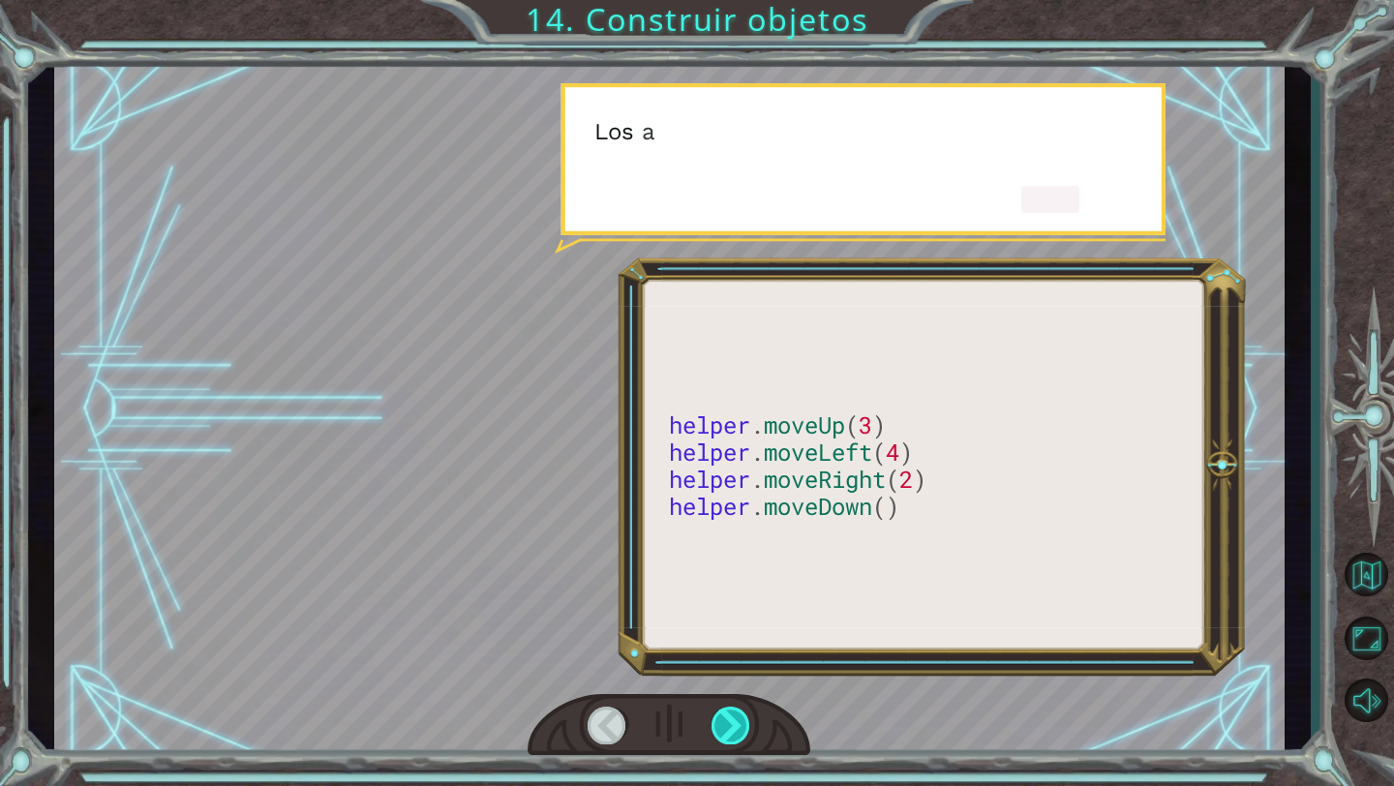
click at [736, 716] on div at bounding box center [732, 726] width 40 height 38
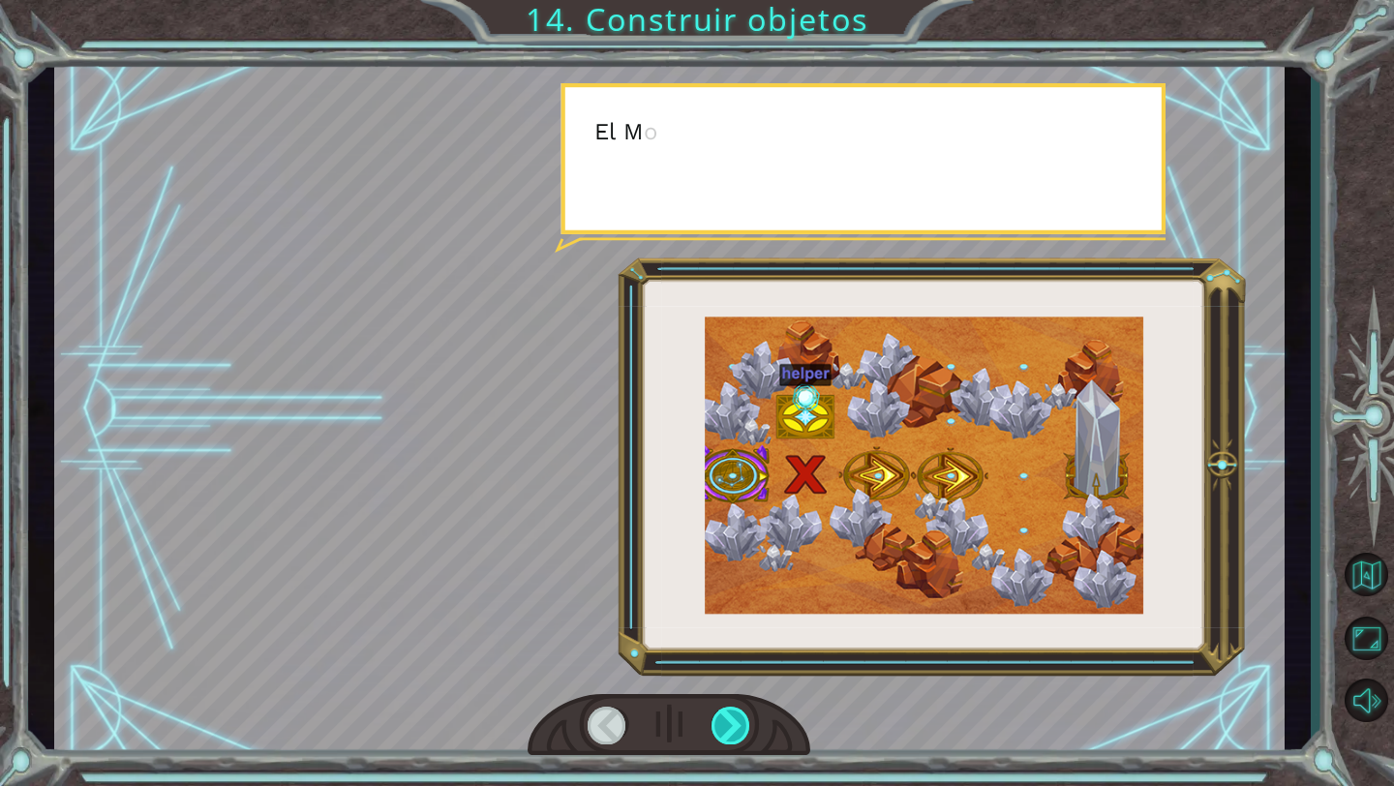
click at [736, 716] on div at bounding box center [732, 726] width 40 height 38
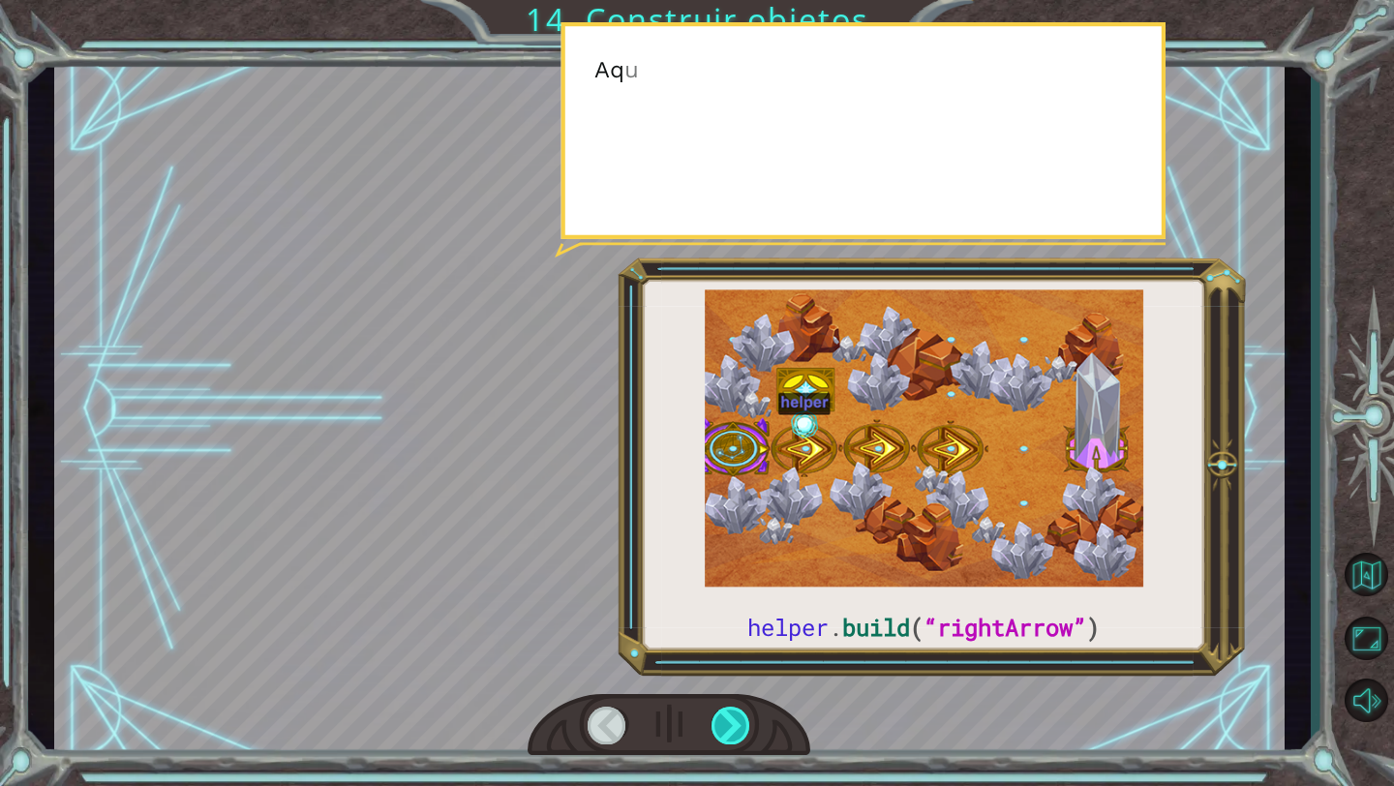
click at [736, 716] on div at bounding box center [732, 726] width 40 height 38
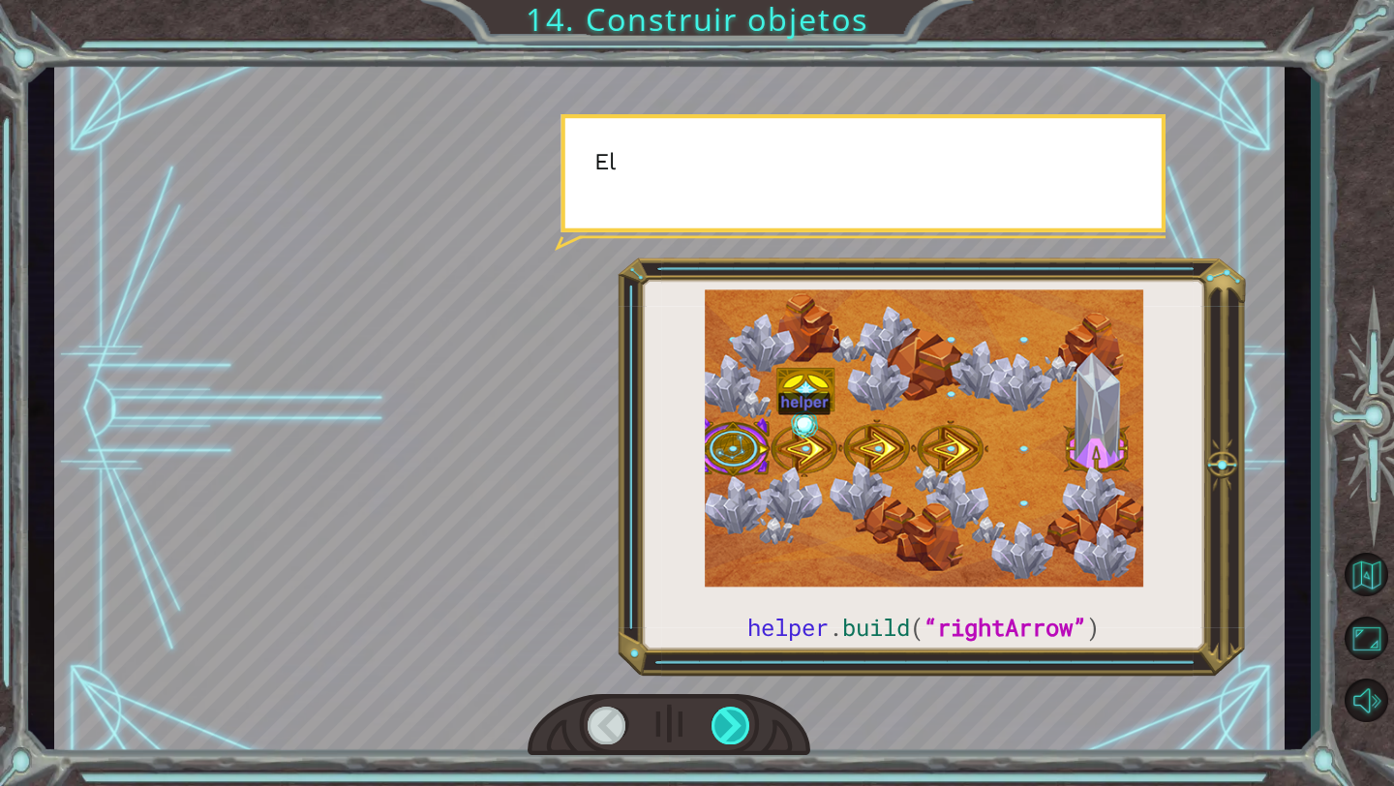
click at [736, 716] on div at bounding box center [732, 726] width 40 height 38
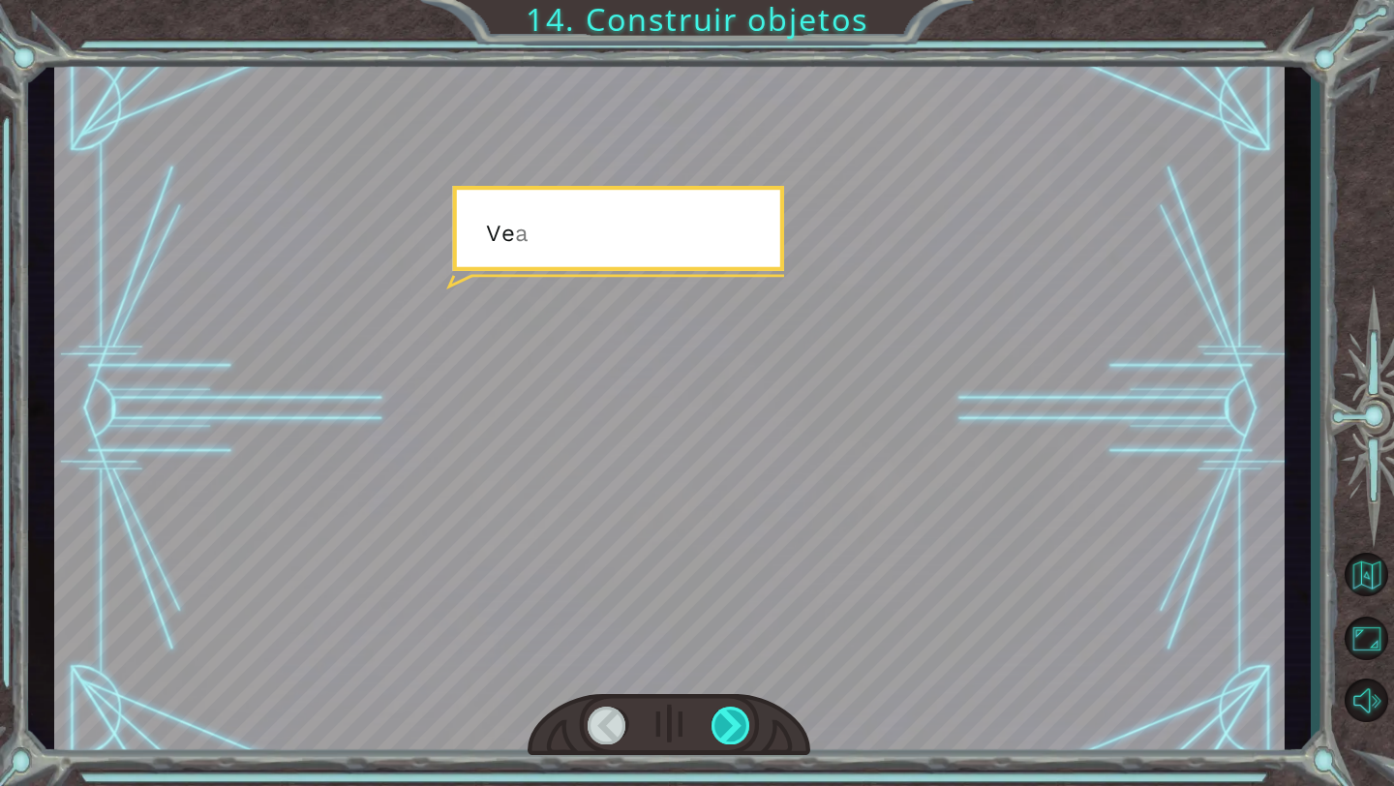
click at [736, 716] on div at bounding box center [732, 726] width 40 height 38
click at [736, 0] on div "helper . build ( “rightArrow” ) B i e n , e x a m i n e m o s l o s m é t o d o…" at bounding box center [697, 0] width 1394 height 0
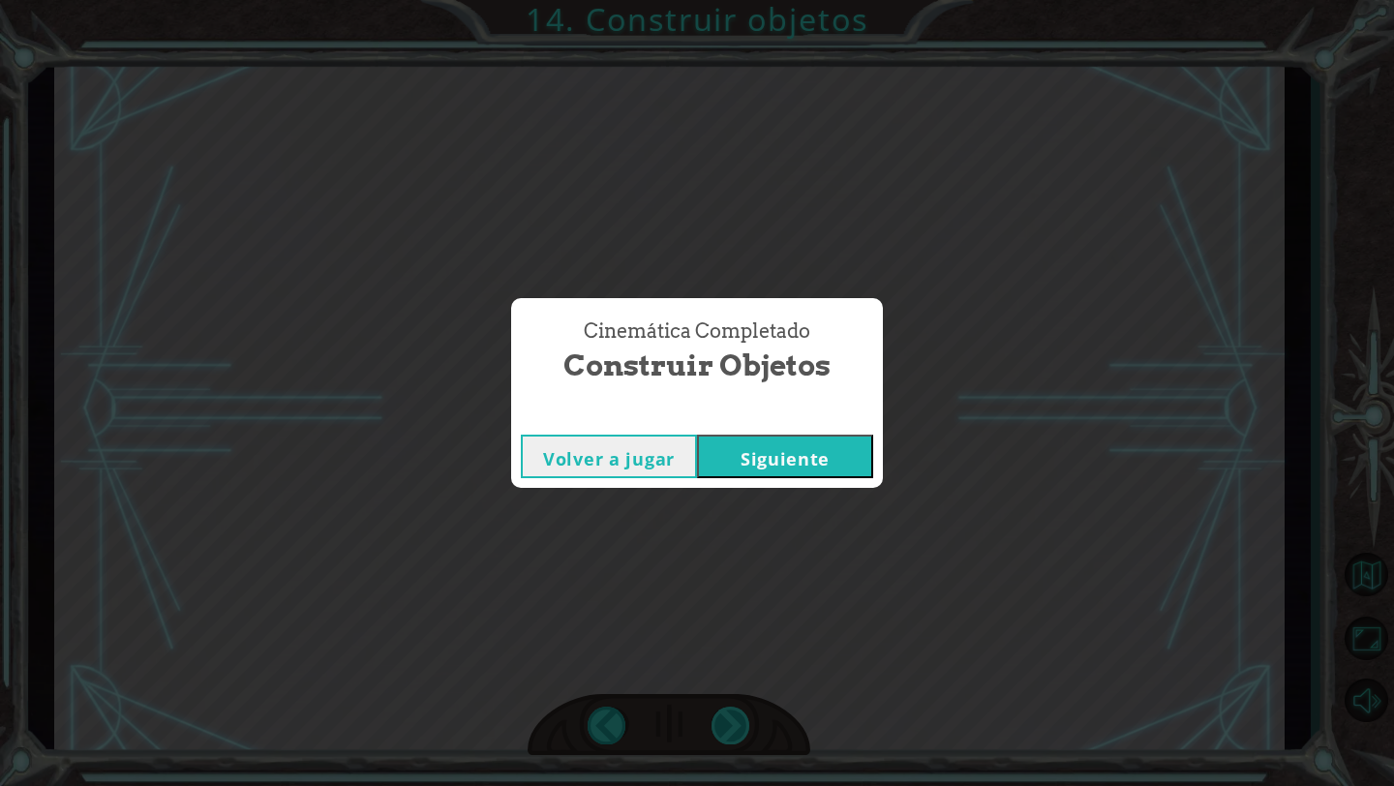
click at [736, 716] on div "Cinemática Completado Construir objetos Volver a jugar [GEOGRAPHIC_DATA]" at bounding box center [697, 393] width 1394 height 786
click at [795, 467] on button "Siguiente" at bounding box center [785, 457] width 176 height 44
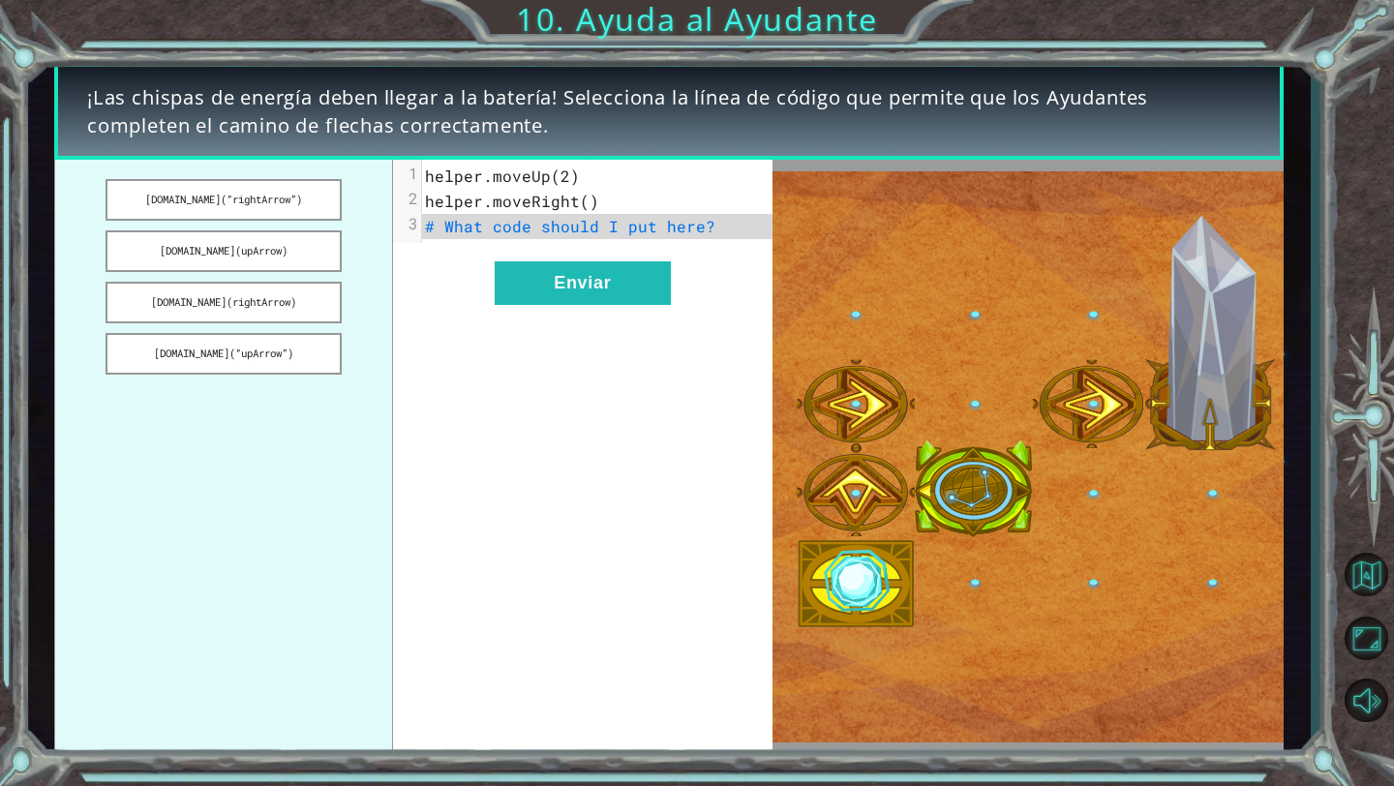
click at [624, 225] on span "# What code should I put here?" at bounding box center [570, 226] width 290 height 20
click at [283, 204] on button "[DOMAIN_NAME](“rightArrow”)" at bounding box center [223, 200] width 235 height 42
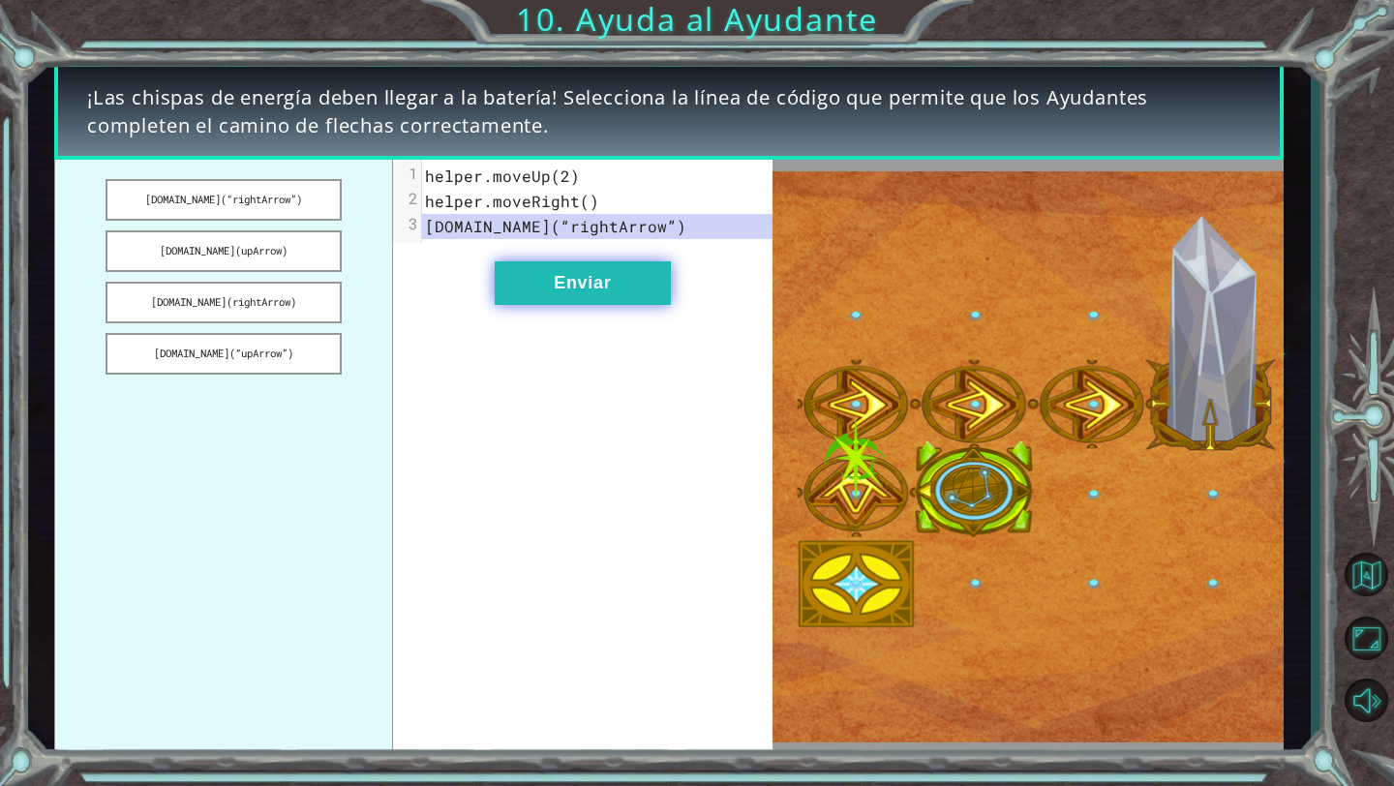
click at [606, 267] on button "Enviar" at bounding box center [583, 283] width 176 height 44
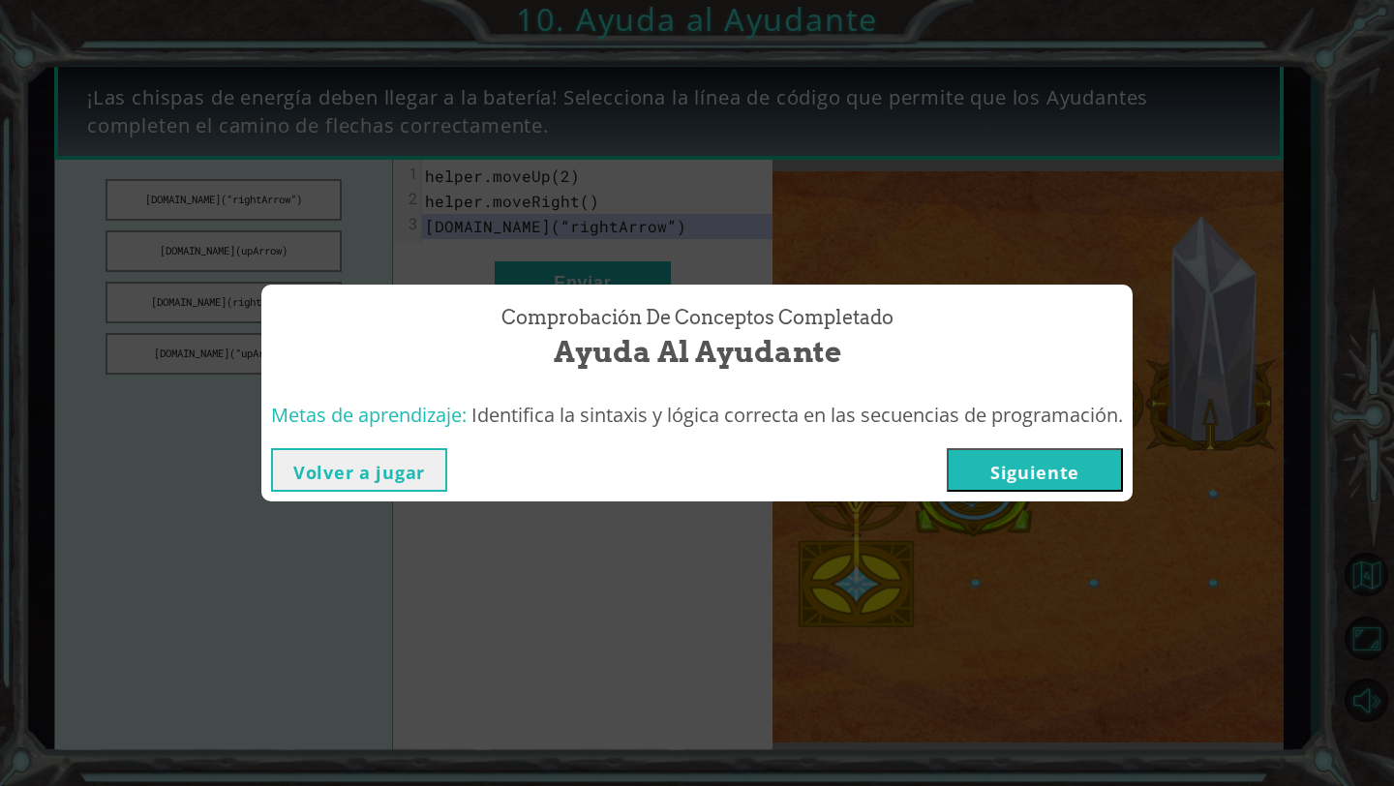
click at [989, 469] on button "Siguiente" at bounding box center [1035, 470] width 176 height 44
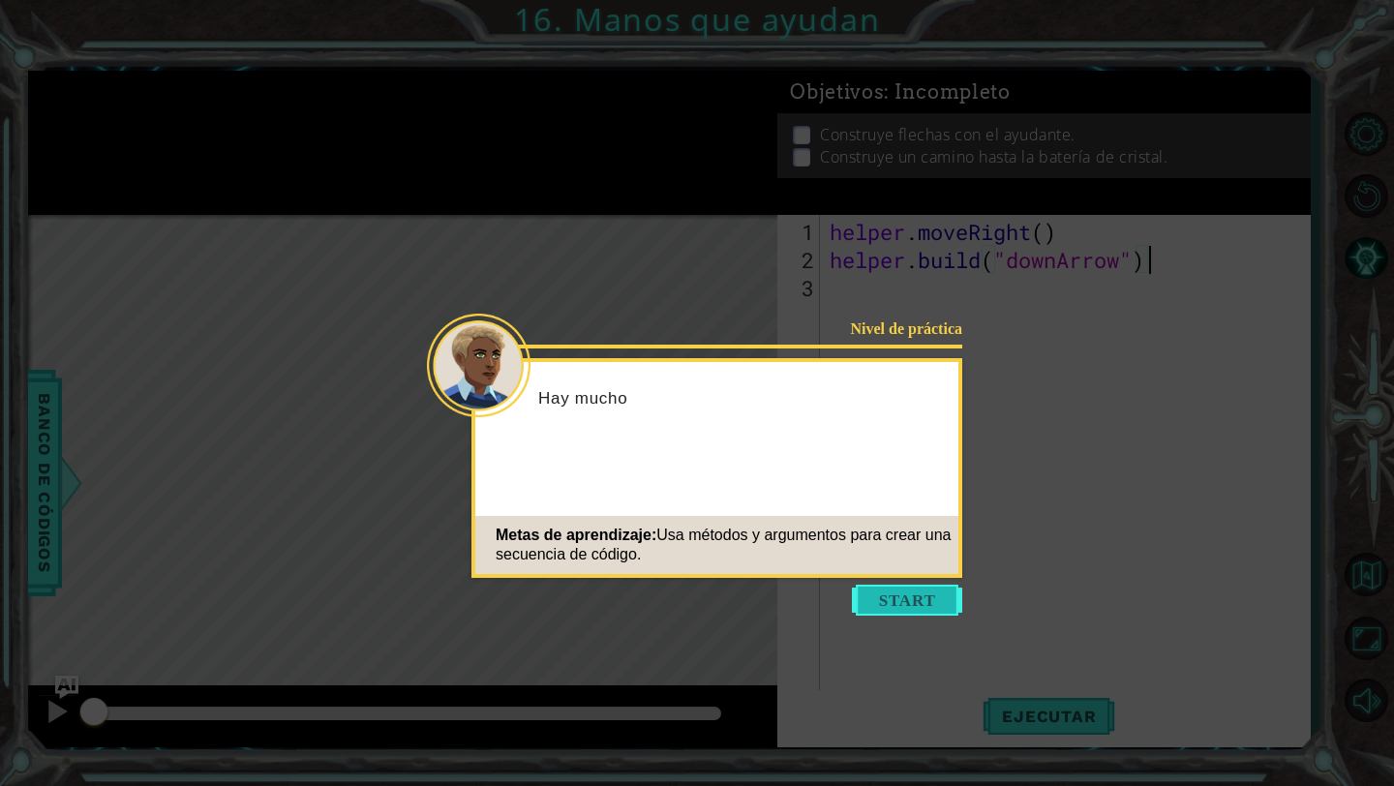
click at [936, 602] on button "Start" at bounding box center [907, 600] width 110 height 31
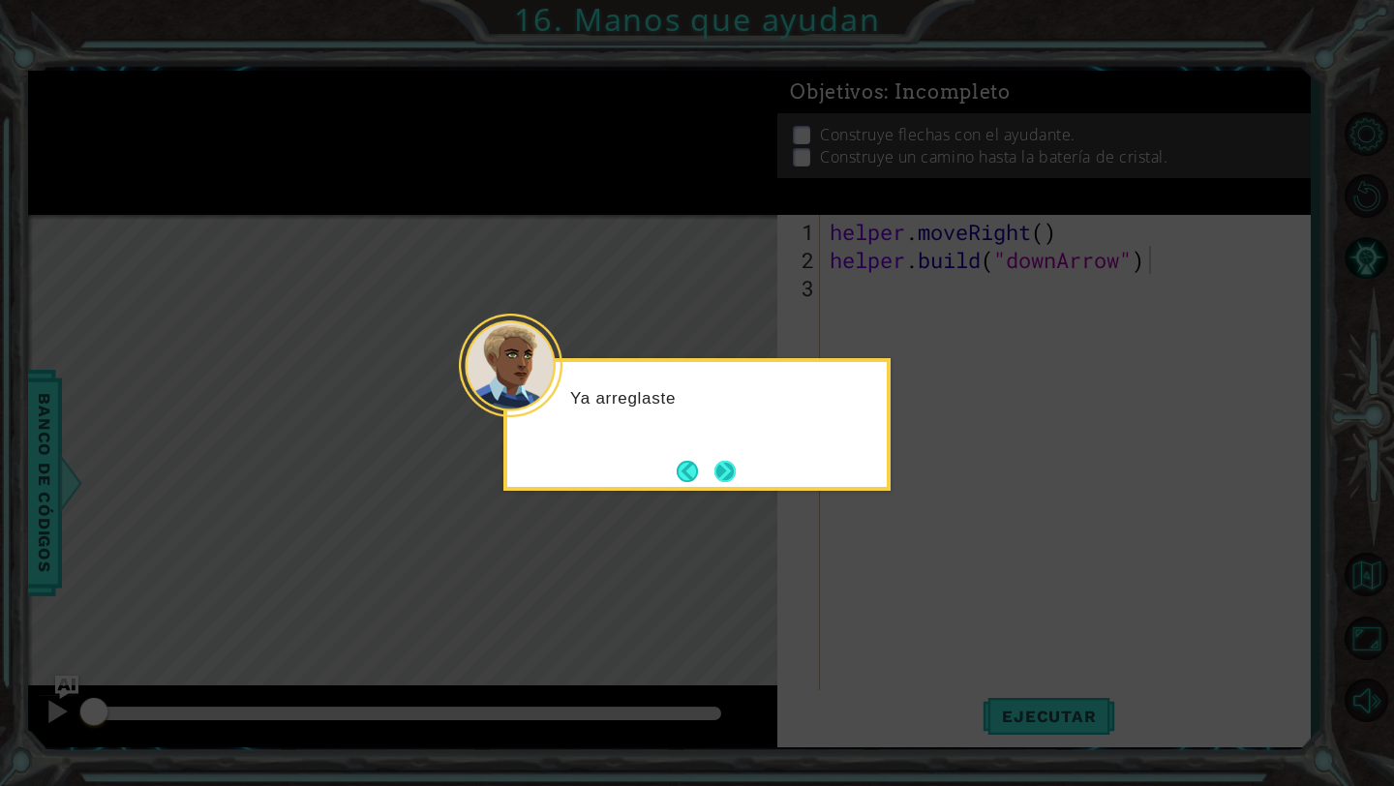
click at [729, 469] on button "Next" at bounding box center [725, 471] width 21 height 21
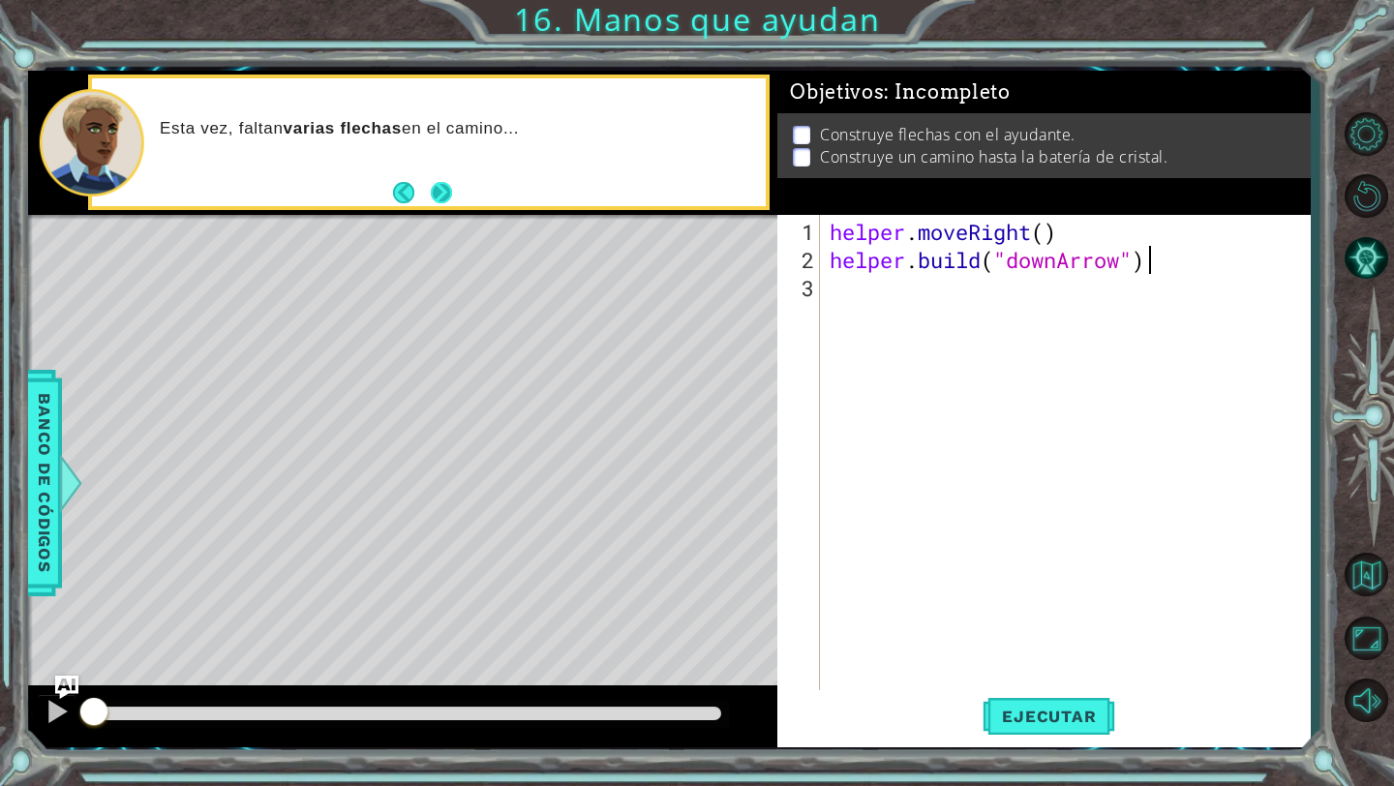
click at [435, 195] on button "Next" at bounding box center [441, 192] width 21 height 21
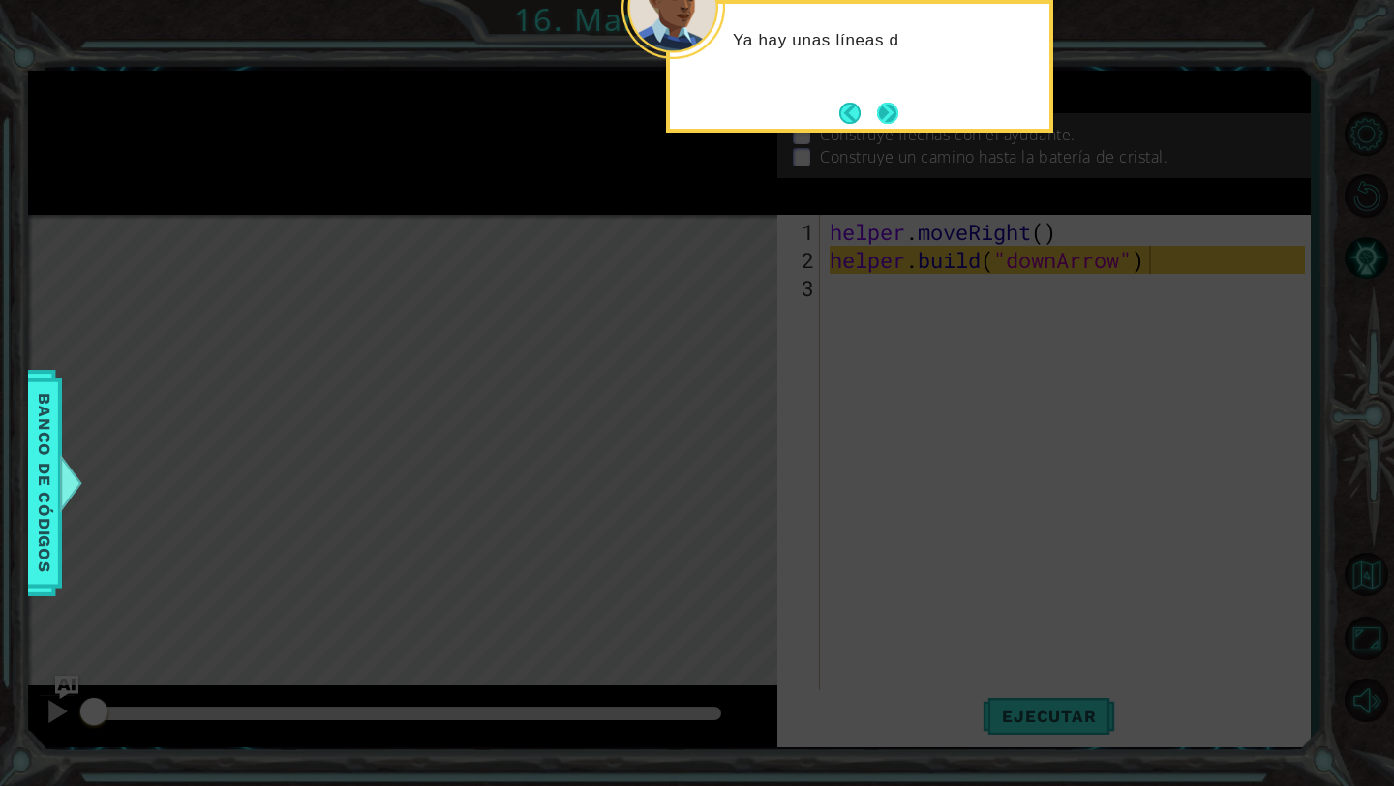
click at [890, 108] on button "Next" at bounding box center [887, 113] width 21 height 21
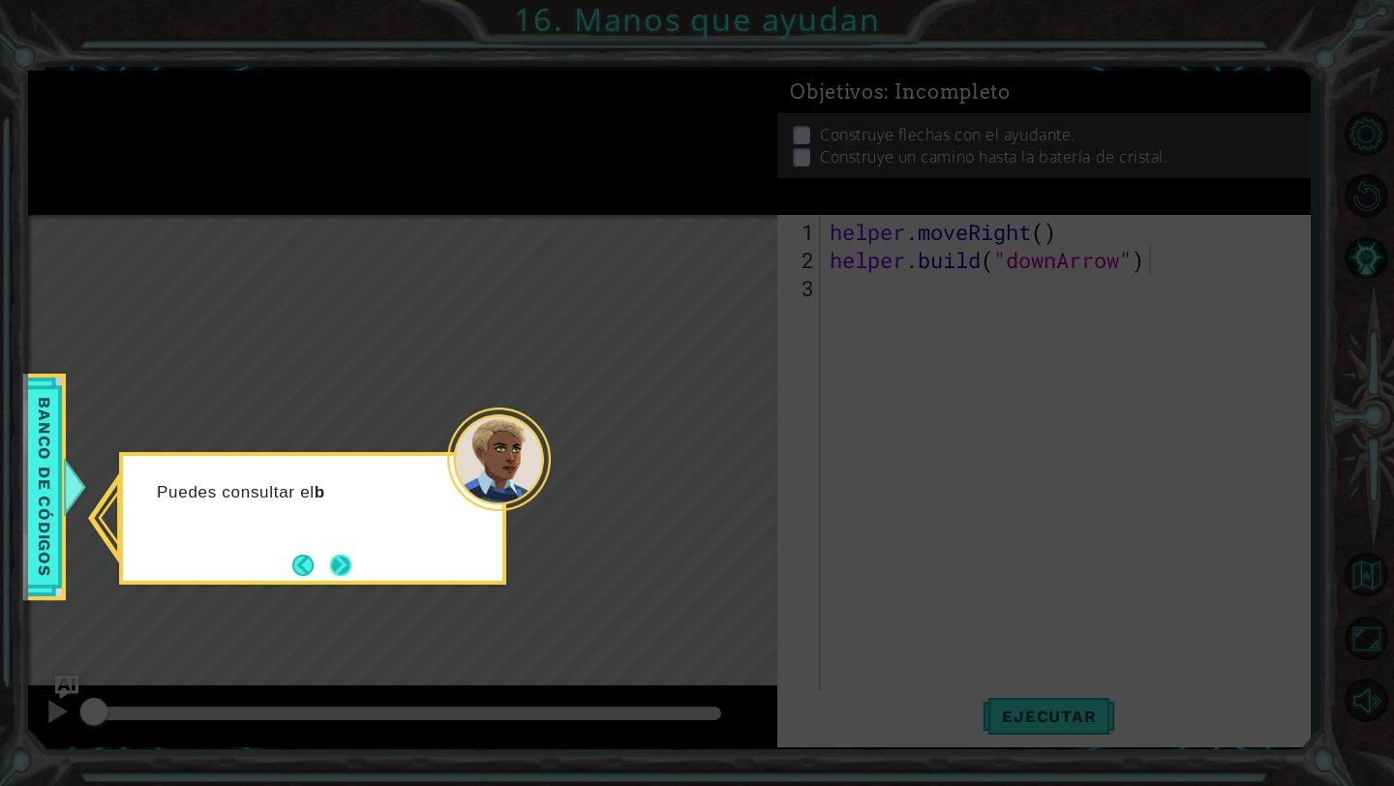
click at [337, 565] on button "Next" at bounding box center [340, 565] width 21 height 21
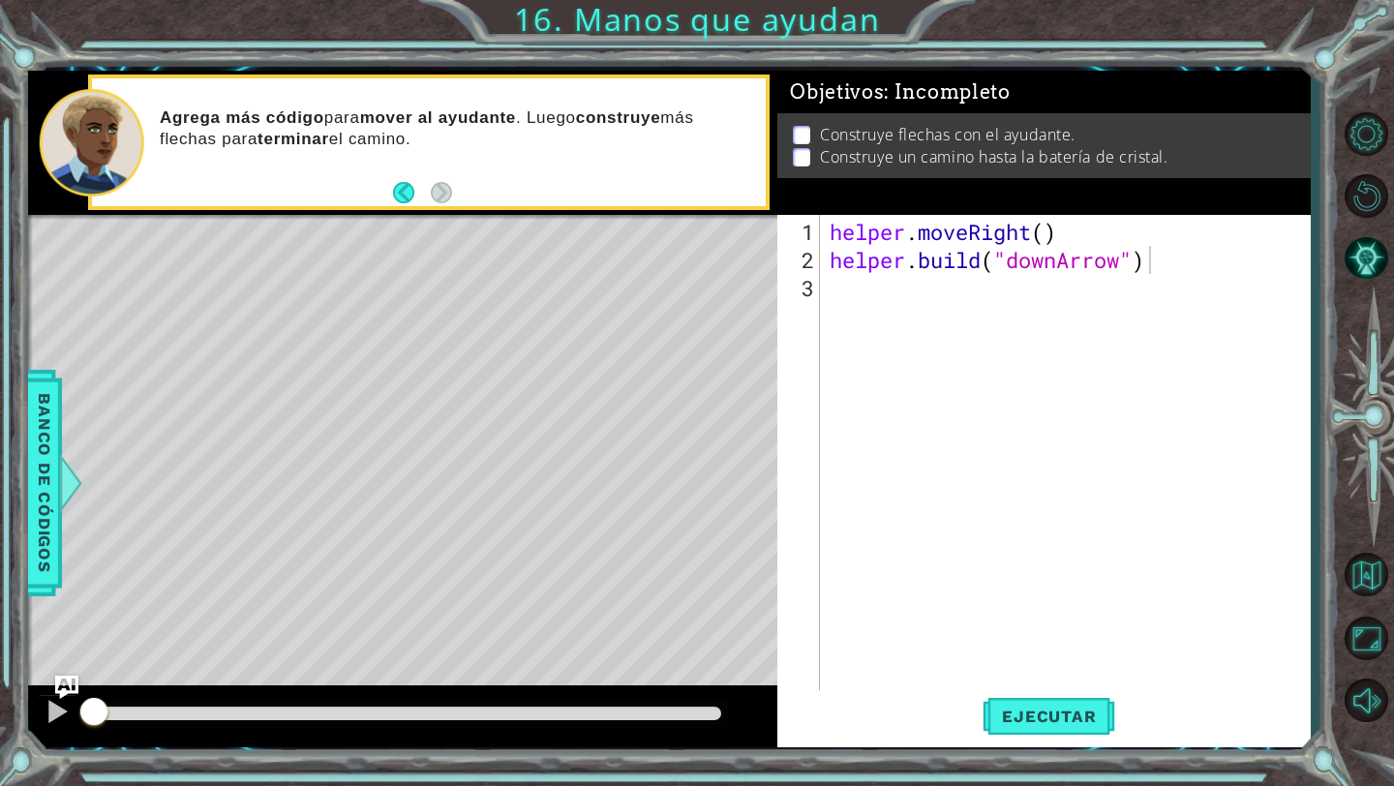
click at [870, 289] on div "helper . moveRight ( ) helper . build ( "downArrow" )" at bounding box center [1070, 484] width 489 height 533
click at [1023, 724] on span "Ejecutar" at bounding box center [1049, 716] width 133 height 19
click at [41, 717] on button at bounding box center [57, 714] width 39 height 40
click at [936, 289] on div "helper . moveRight ( ) helper . build ( "downArrow" )" at bounding box center [1070, 484] width 489 height 533
type textarea "[DOMAIN_NAME]("downArrow")"
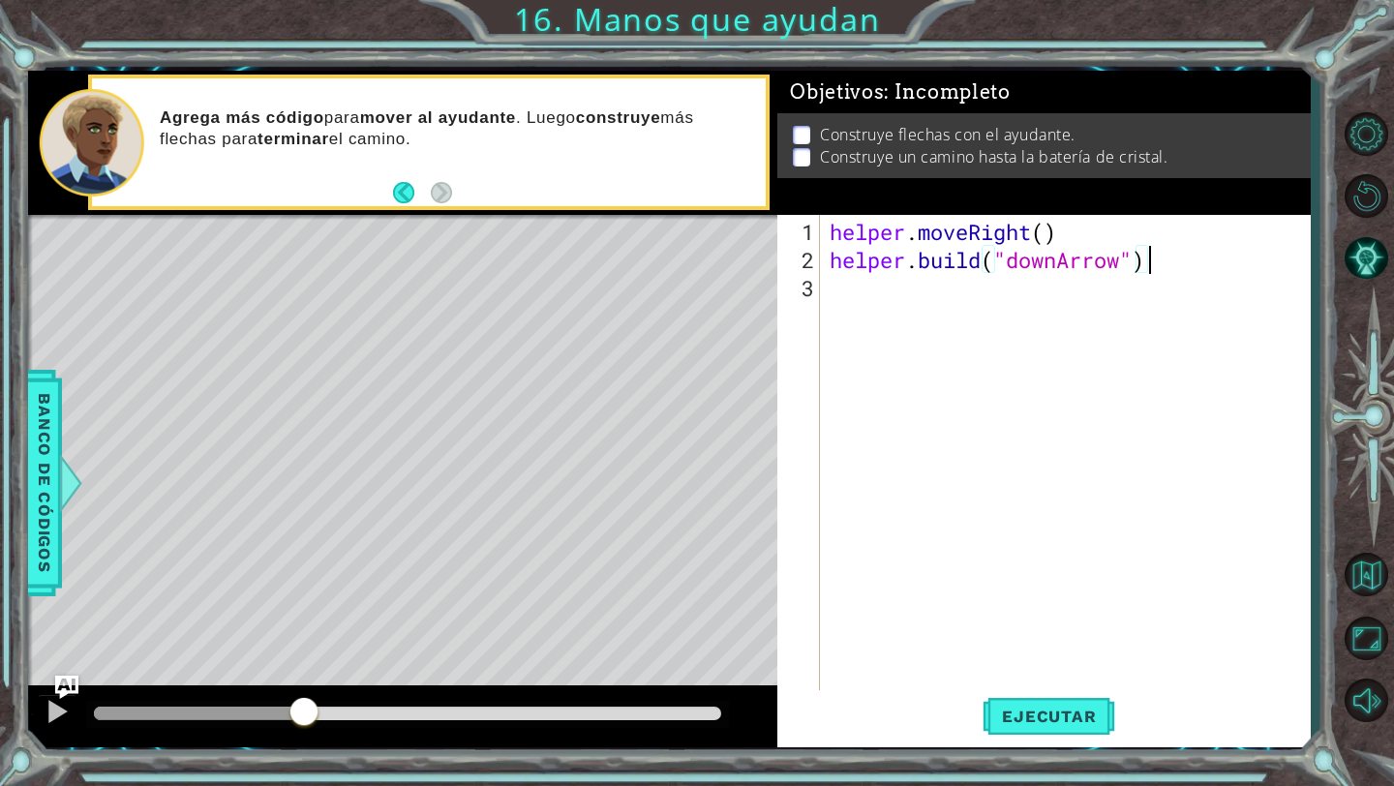
click at [893, 293] on div "helper . moveRight ( ) helper . build ( "downArrow" )" at bounding box center [1070, 484] width 489 height 533
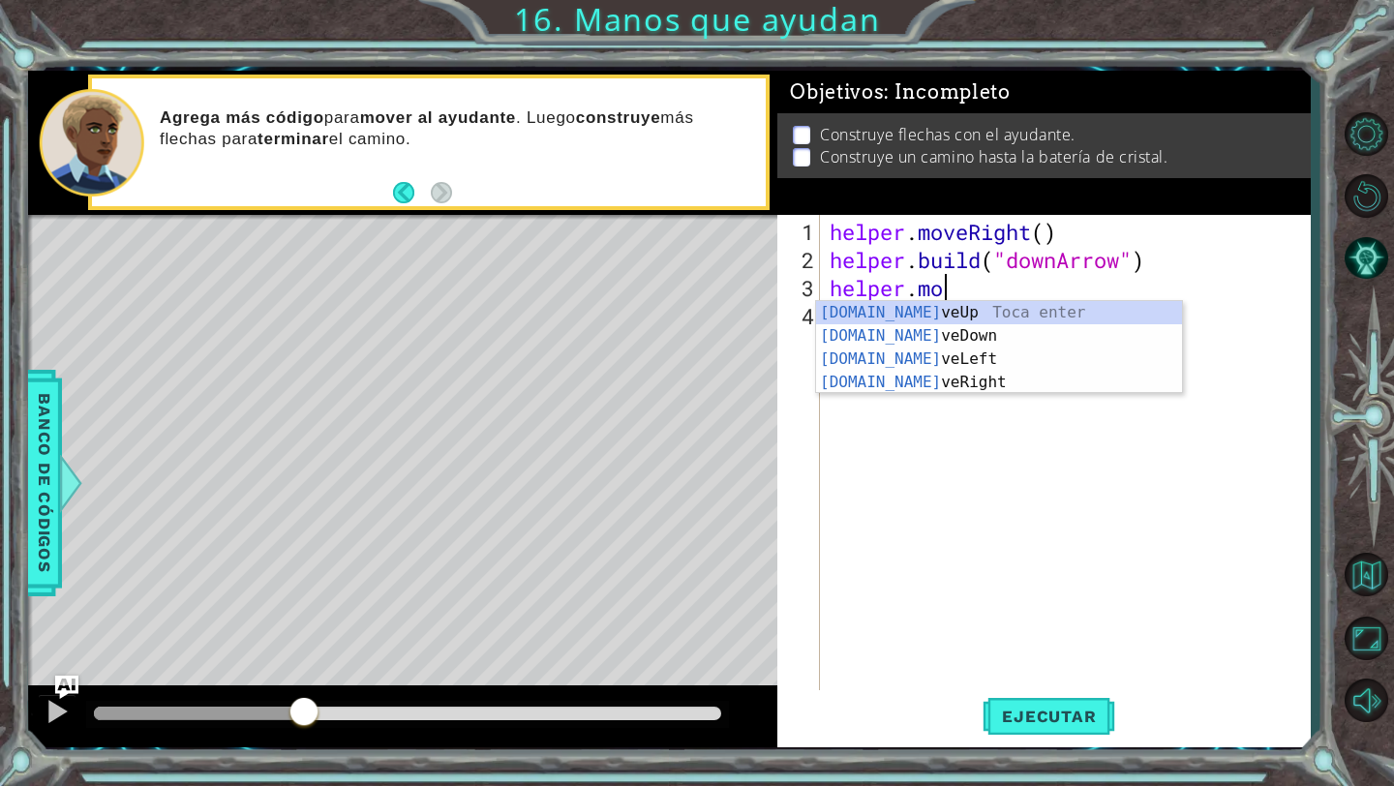
scroll to position [0, 5]
click at [906, 331] on div "helper.move Up Toca enter helper.move Down Toca enter helper.move Left Toca ent…" at bounding box center [999, 370] width 366 height 139
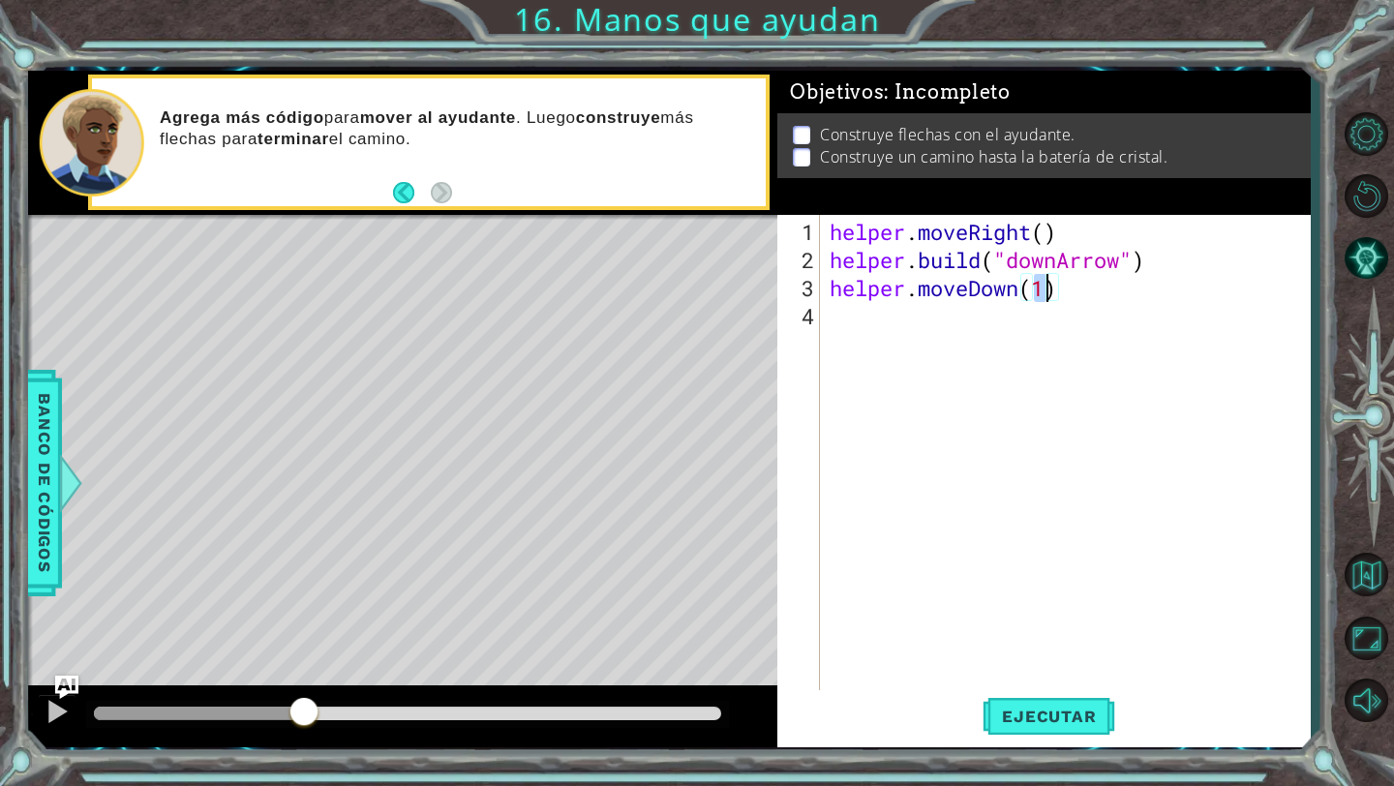
type textarea "helper.moveDown()"
click at [977, 326] on div "helper . moveRight ( ) helper . build ( "downArrow" ) helper . moveDown ( )" at bounding box center [1070, 484] width 489 height 533
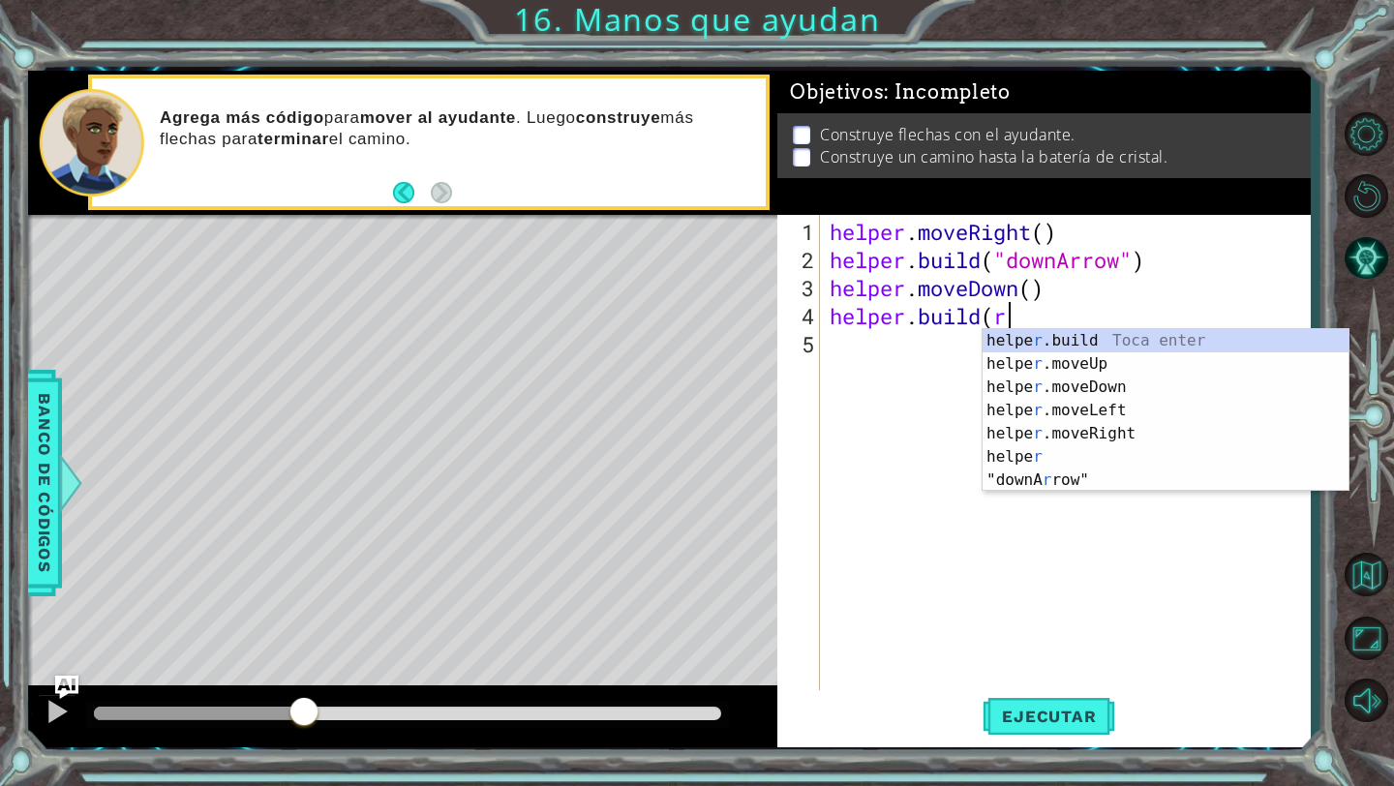
scroll to position [0, 7]
click at [1082, 484] on div "helpe [PERSON_NAME]build Toca enter helpe r .moveUp Toca enter helpe r .moveDow…" at bounding box center [1166, 433] width 366 height 209
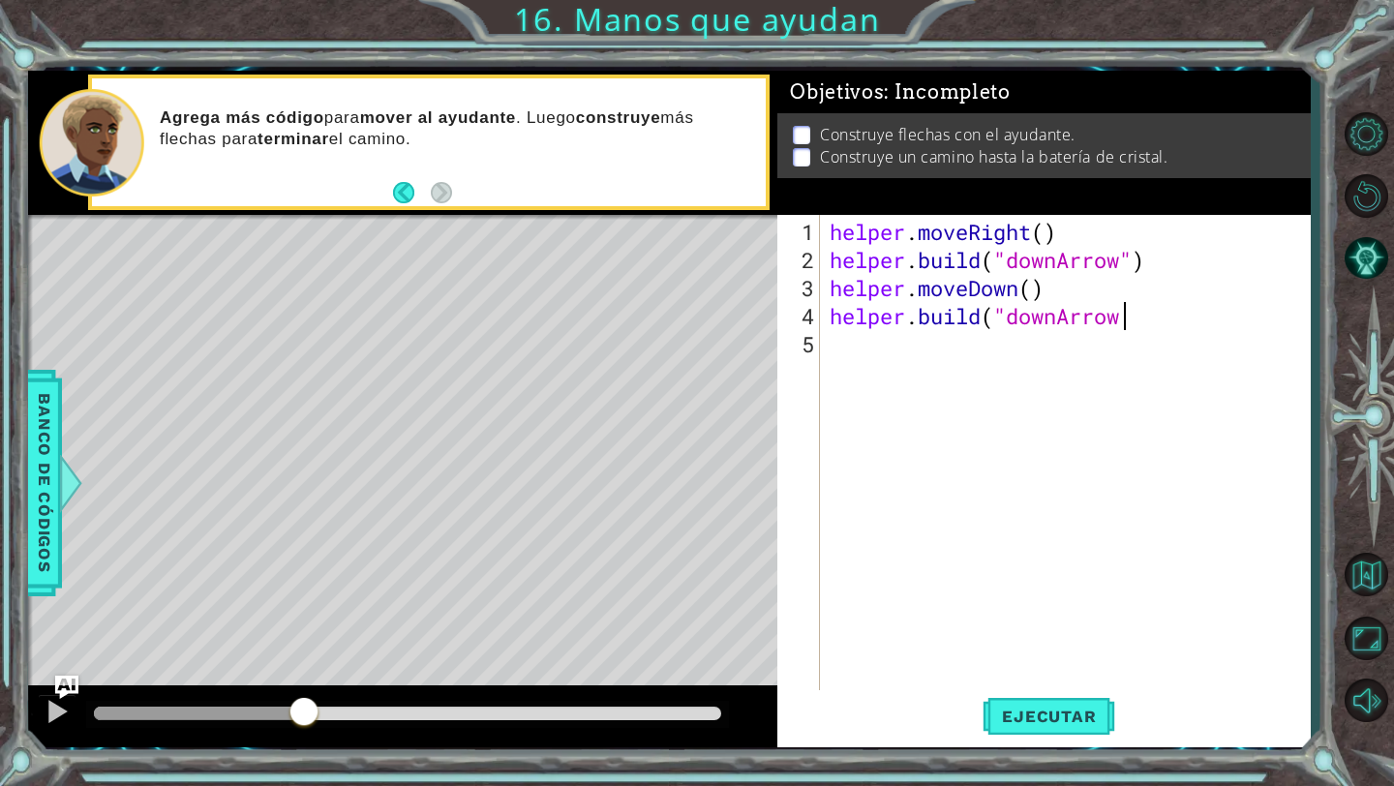
click at [1059, 324] on div "helper . moveRight ( ) helper . build ( "downArrow" ) helper . moveDown ( ) hel…" at bounding box center [1070, 484] width 489 height 533
click at [1142, 318] on div "helper . moveRight ( ) helper . build ( "downArrow" ) helper . moveDown ( ) hel…" at bounding box center [1070, 484] width 489 height 533
type textarea "[DOMAIN_NAME]("rightArrow")"
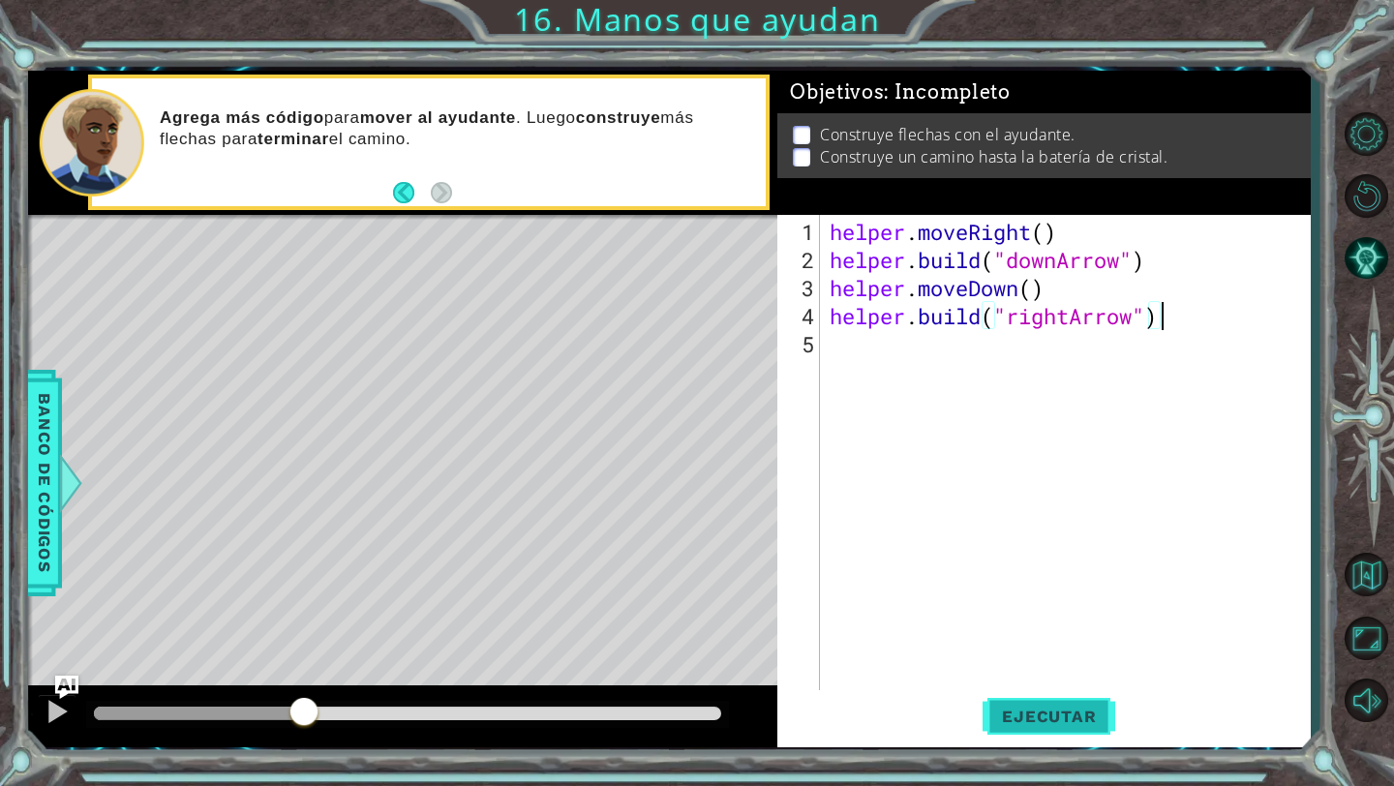
click at [1059, 714] on span "Ejecutar" at bounding box center [1049, 716] width 133 height 19
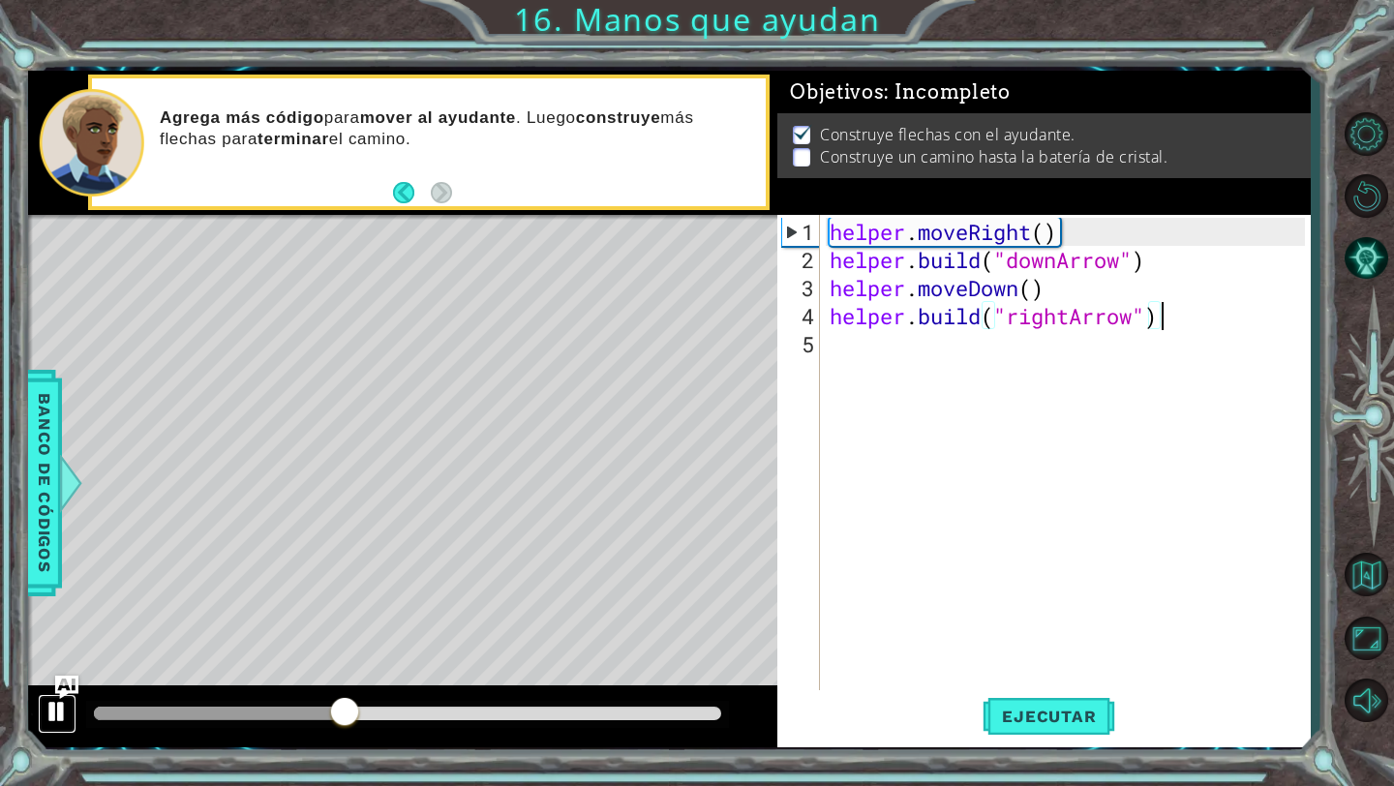
click at [66, 706] on div at bounding box center [57, 711] width 25 height 25
click at [987, 352] on div "helper . moveRight ( ) helper . build ( "downArrow" ) helper . moveDown ( ) hel…" at bounding box center [1070, 484] width 489 height 533
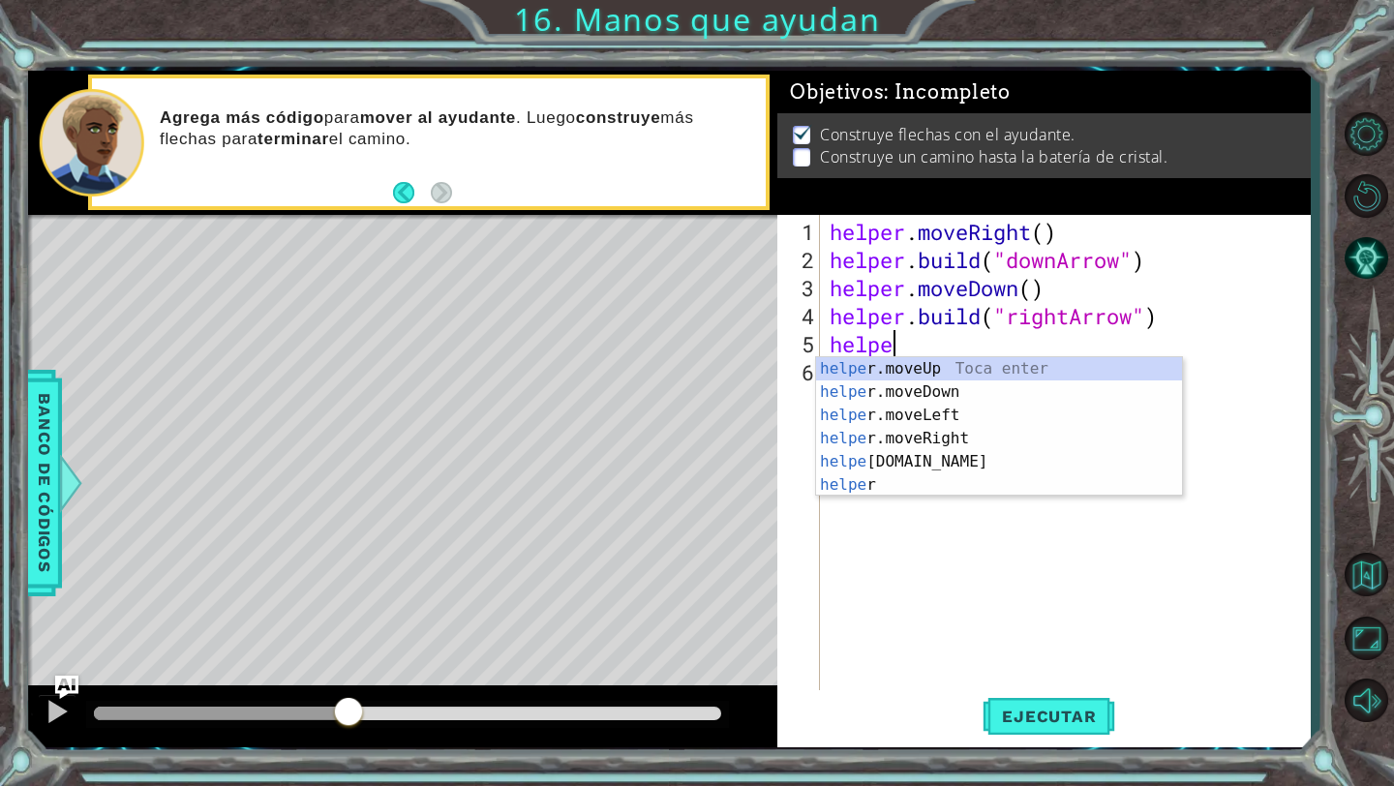
scroll to position [0, 2]
click at [986, 457] on div "helper Toca enter helper .moveUp Toca enter helper .moveDown Toca enter helper …" at bounding box center [999, 450] width 366 height 186
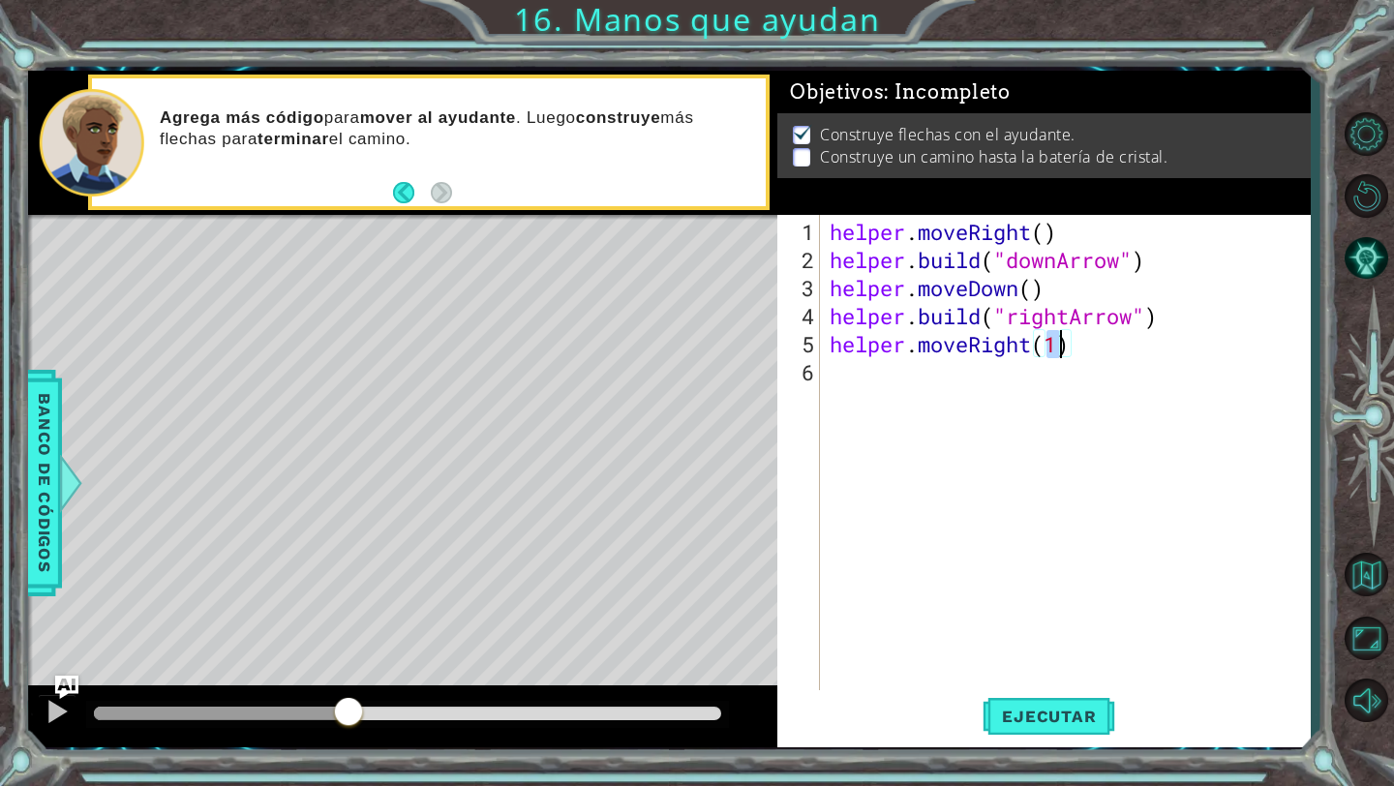
type textarea "helper.moveRight()"
click at [1007, 386] on div "helper . moveRight ( ) helper . build ( "downArrow" ) helper . moveDown ( ) hel…" at bounding box center [1070, 484] width 489 height 533
click at [1051, 350] on div "helper . moveRight ( ) helper . build ( "downArrow" ) helper . moveDown ( ) hel…" at bounding box center [1070, 484] width 489 height 533
type textarea "helper.moveRight()"
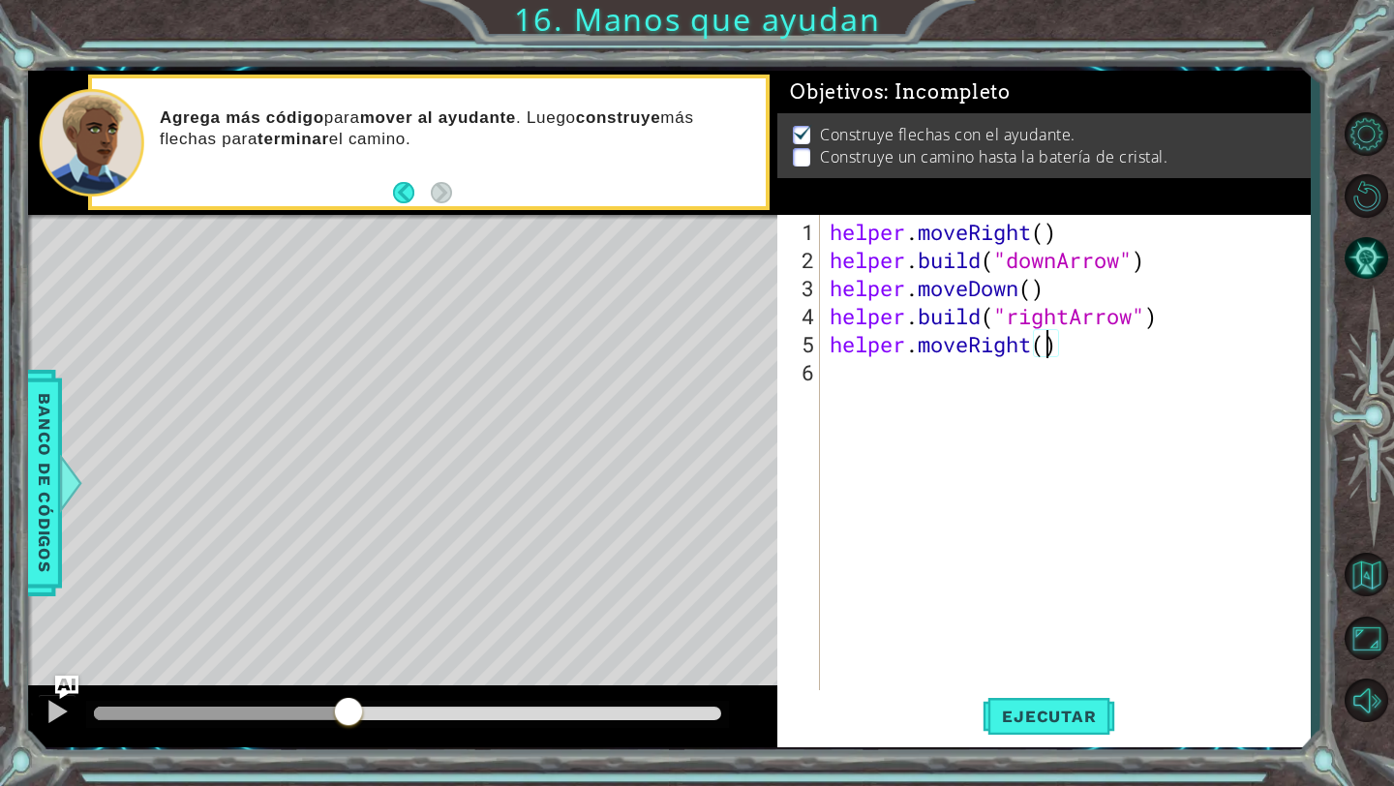
click at [1011, 375] on div "helper . moveRight ( ) helper . build ( "downArrow" ) helper . moveDown ( ) hel…" at bounding box center [1070, 484] width 489 height 533
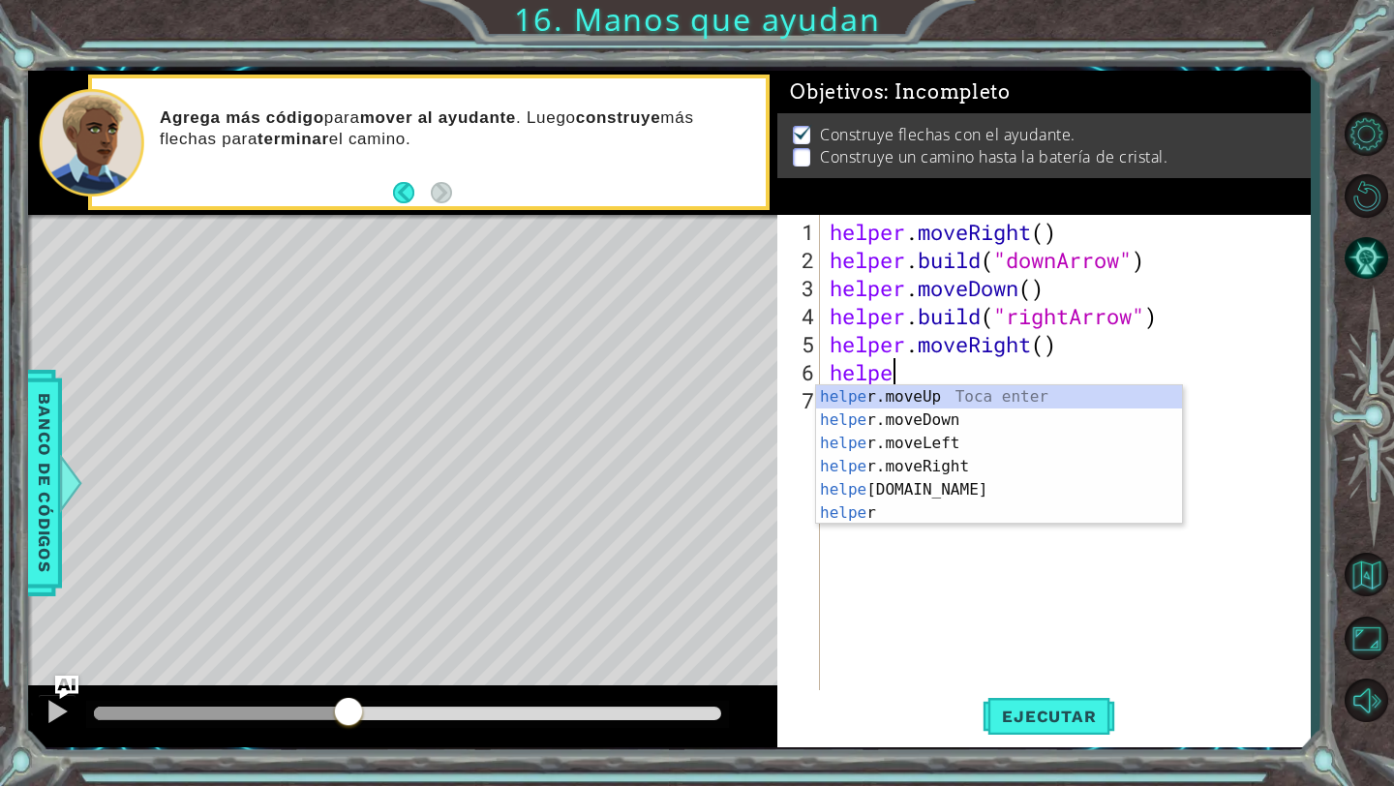
scroll to position [0, 2]
click at [1008, 507] on div "helper Toca enter helper .moveUp Toca enter helper .moveDown Toca enter helper …" at bounding box center [999, 478] width 366 height 186
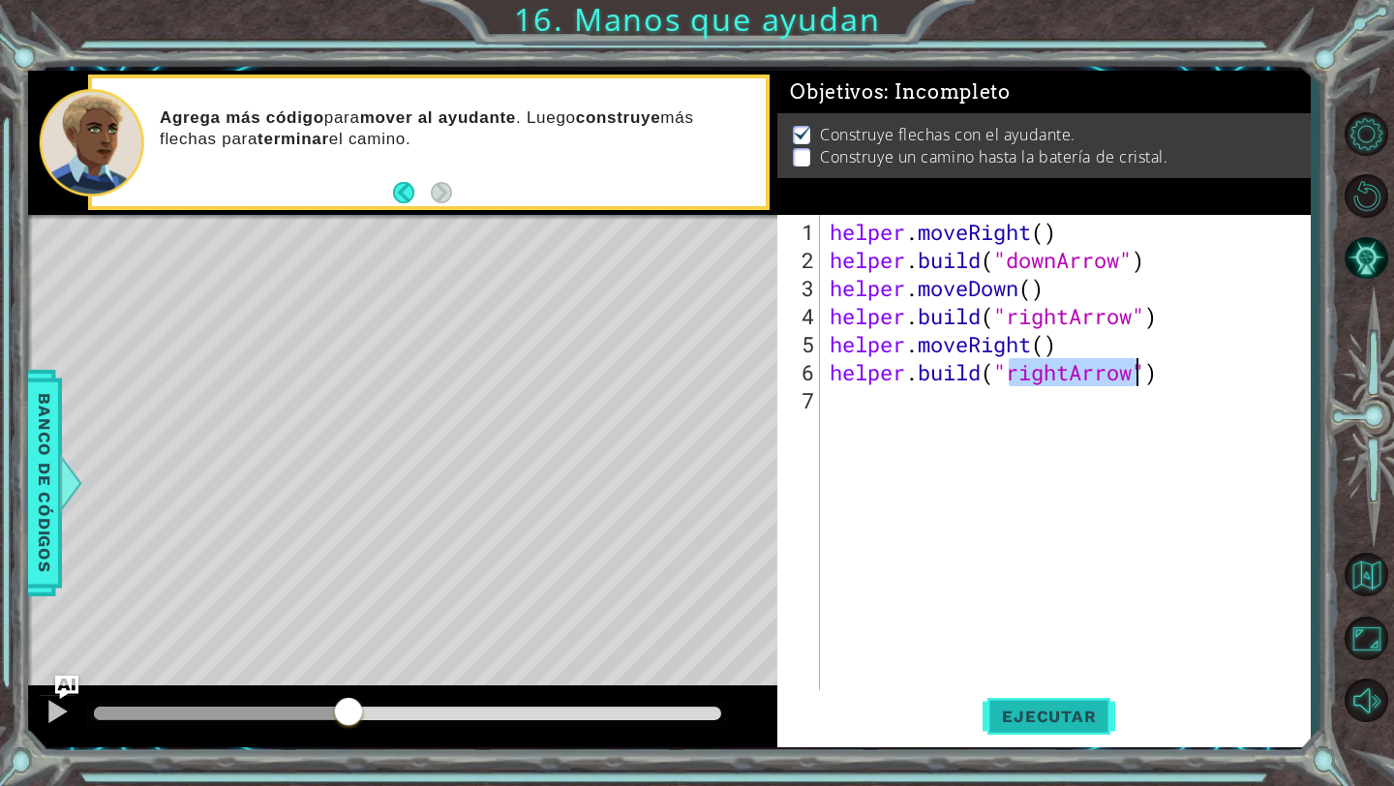
type textarea "[DOMAIN_NAME]("rightArrow")"
click at [1039, 740] on button "Ejecutar" at bounding box center [1049, 716] width 133 height 53
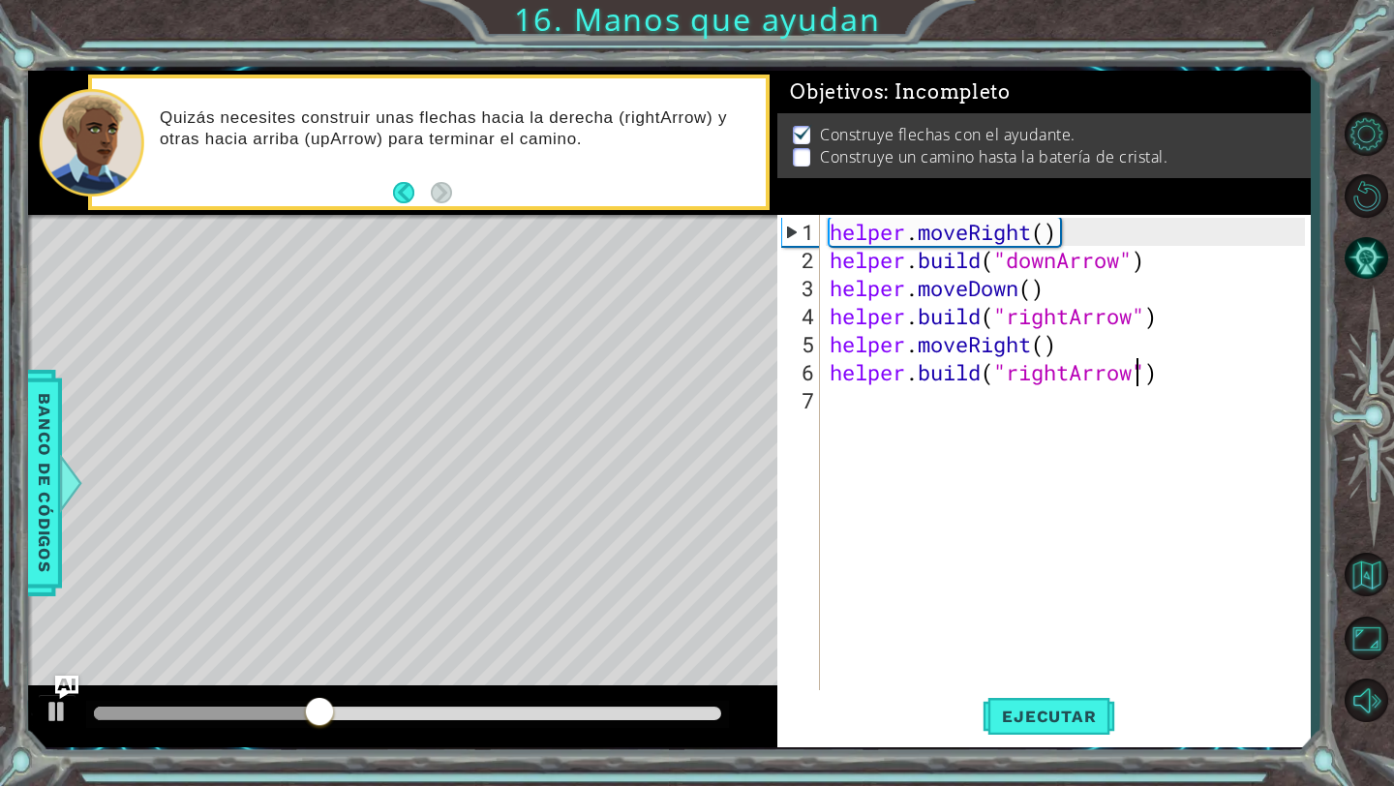
click at [965, 418] on div "helper . moveRight ( ) helper . build ( "downArrow" ) helper . moveDown ( ) hel…" at bounding box center [1070, 484] width 489 height 533
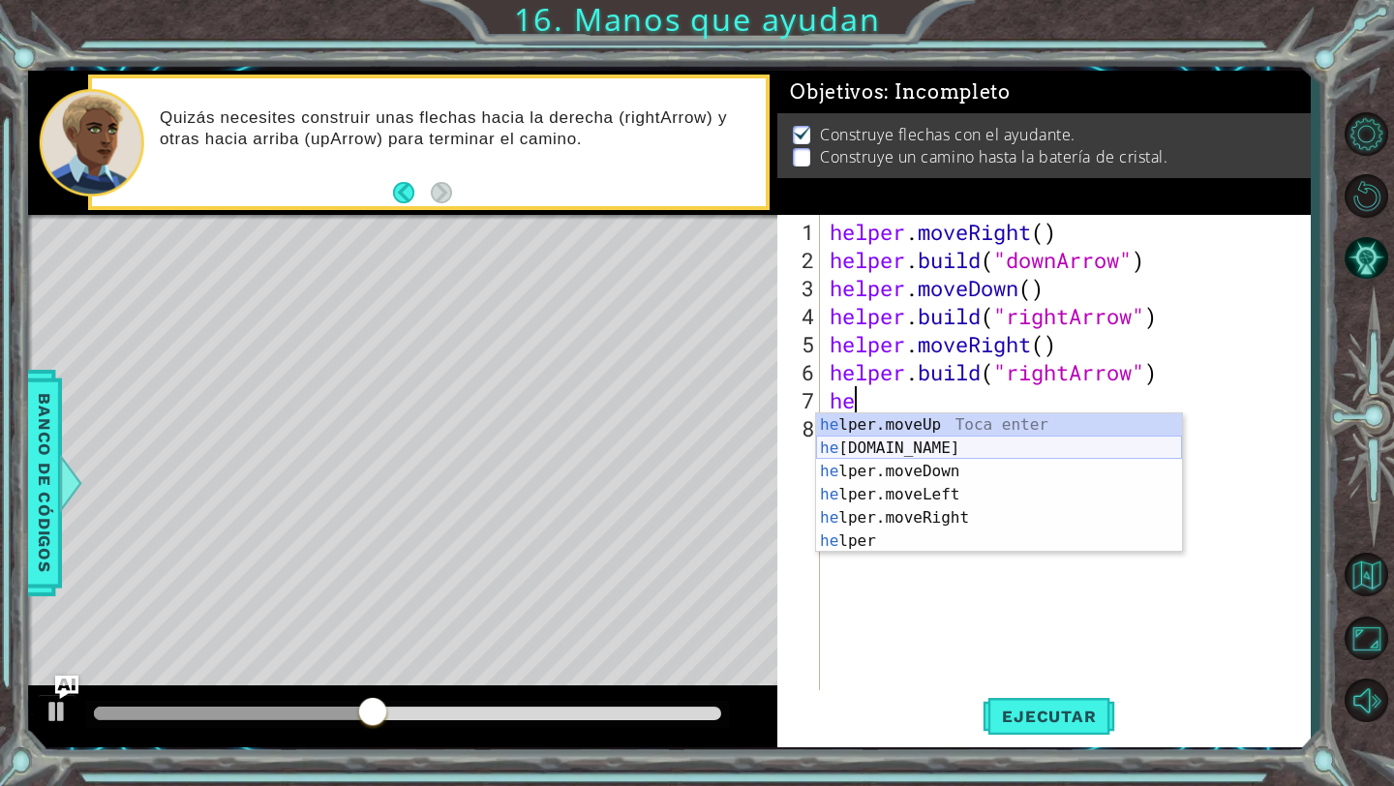
click at [967, 450] on div "he lper.moveUp Toca enter he [DOMAIN_NAME] Toca enter he lper.moveDown Toca ent…" at bounding box center [999, 506] width 366 height 186
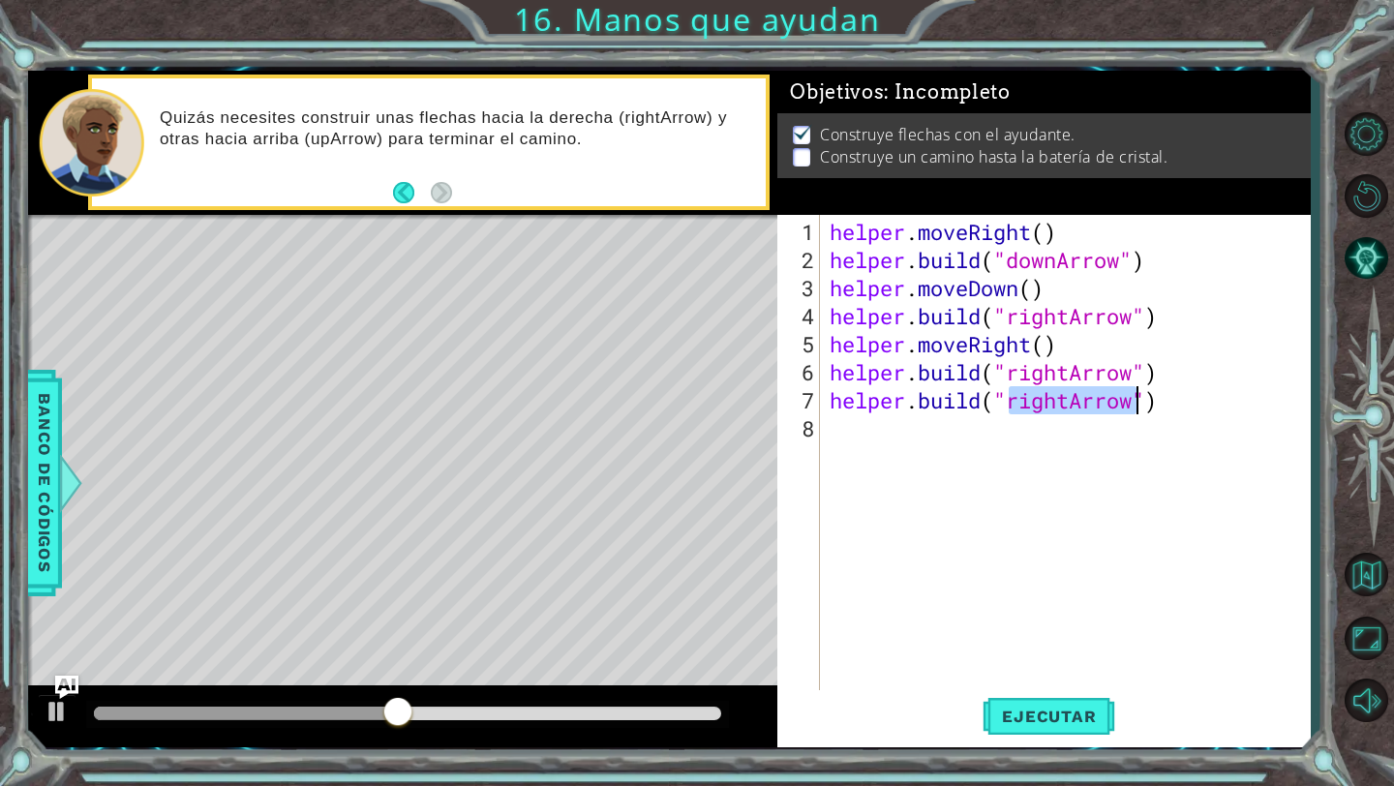
type textarea "[DOMAIN_NAME]("rightArrow")"
click at [1066, 404] on div "helper . moveRight ( ) helper . build ( "downArrow" ) helper . moveDown ( ) hel…" at bounding box center [1070, 484] width 489 height 533
click at [1070, 413] on div "helper . moveRight ( ) helper . build ( "downArrow" ) helper . moveDown ( ) hel…" at bounding box center [1070, 484] width 489 height 533
click at [1070, 400] on div "helper . moveRight ( ) helper . build ( "downArrow" ) helper . moveDown ( ) hel…" at bounding box center [1070, 484] width 489 height 533
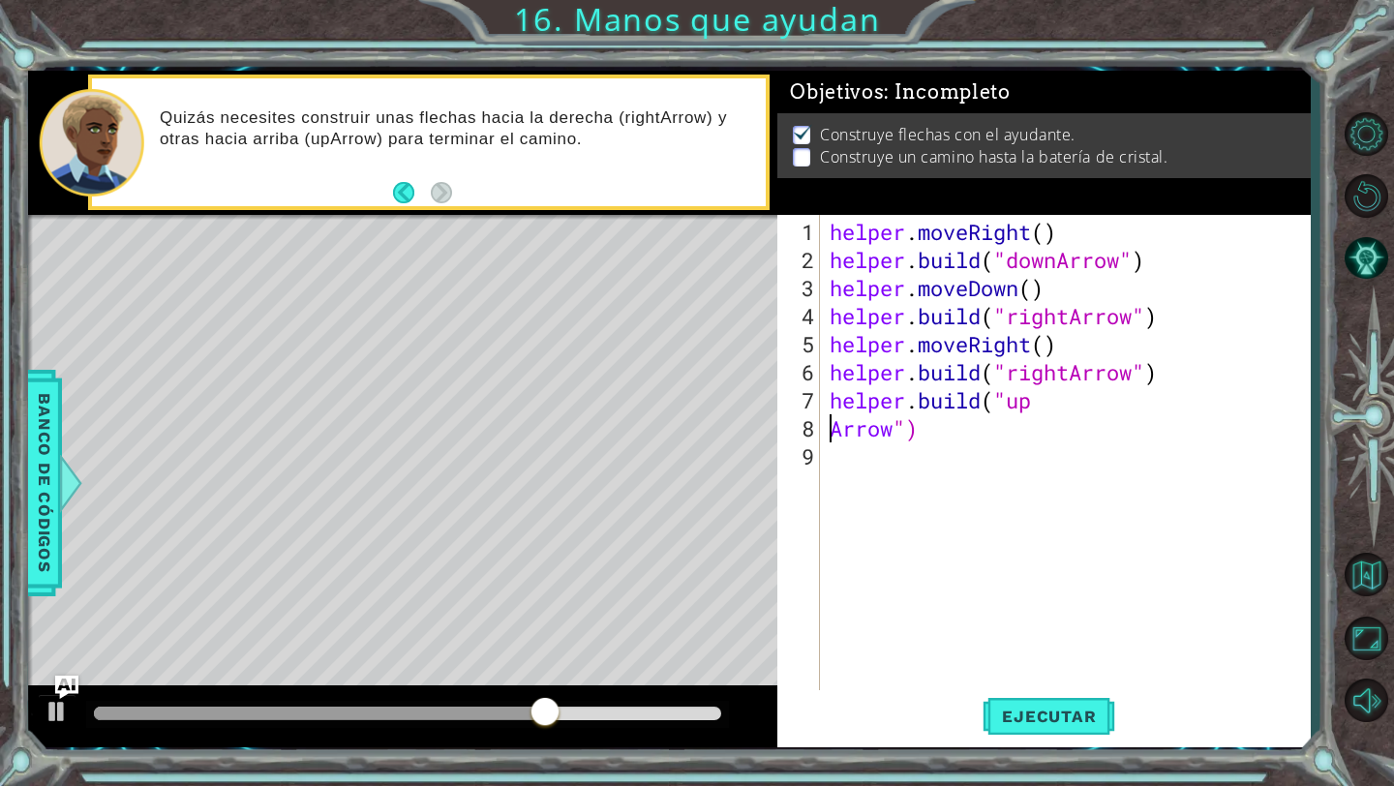
type textarea "[DOMAIN_NAME]("upArrow")"
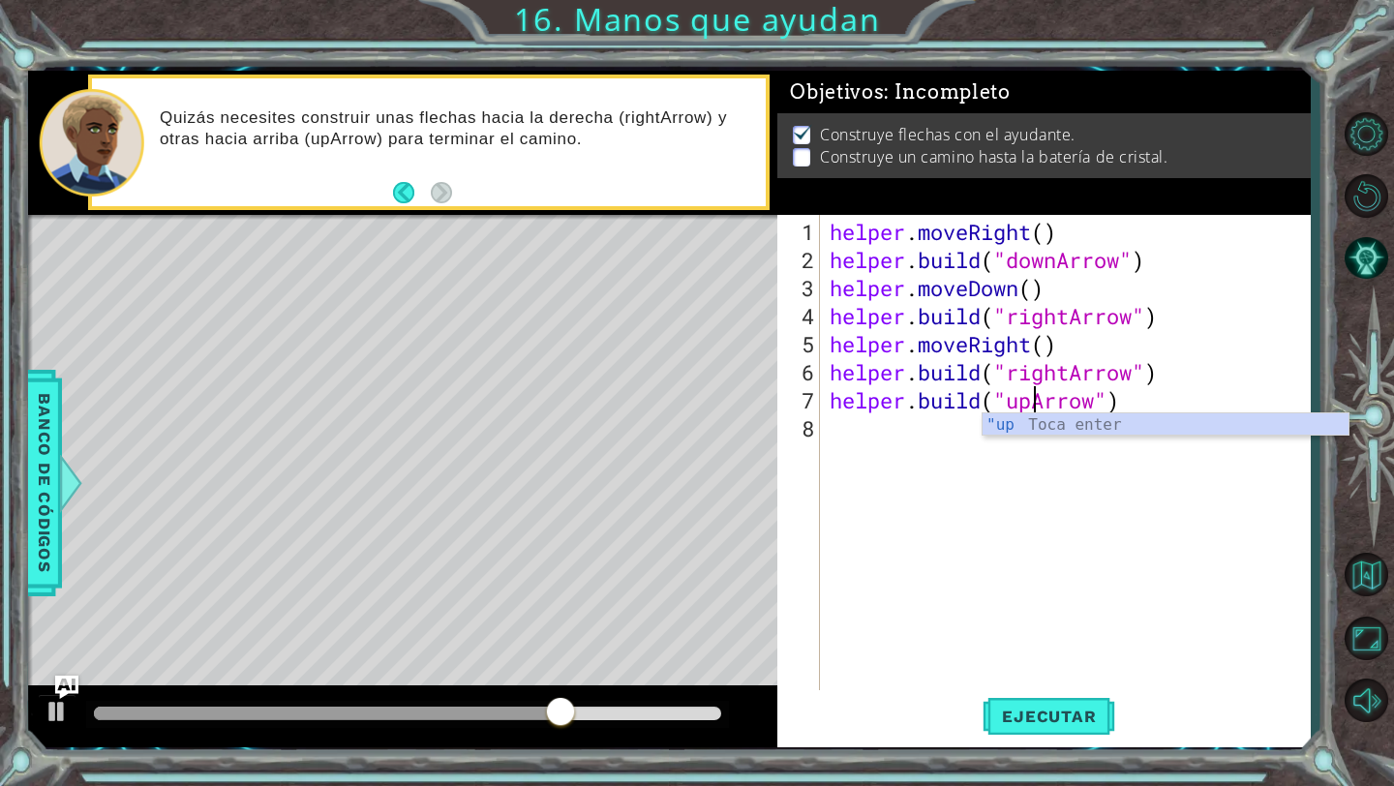
click at [1138, 484] on div "helper . moveRight ( ) helper . build ( "downArrow" ) helper . moveDown ( ) hel…" at bounding box center [1070, 484] width 489 height 533
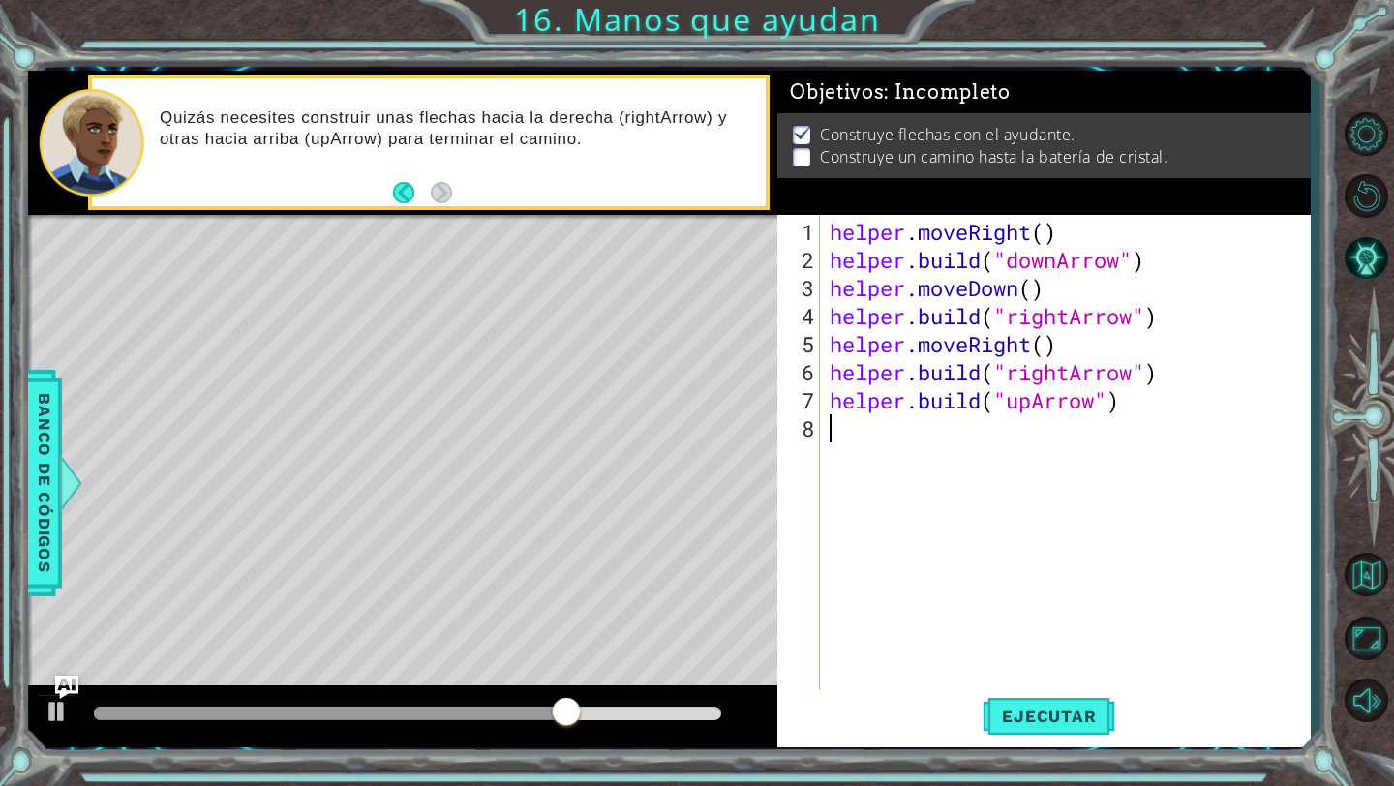
scroll to position [0, 0]
click at [1074, 725] on span "Ejecutar" at bounding box center [1049, 716] width 133 height 19
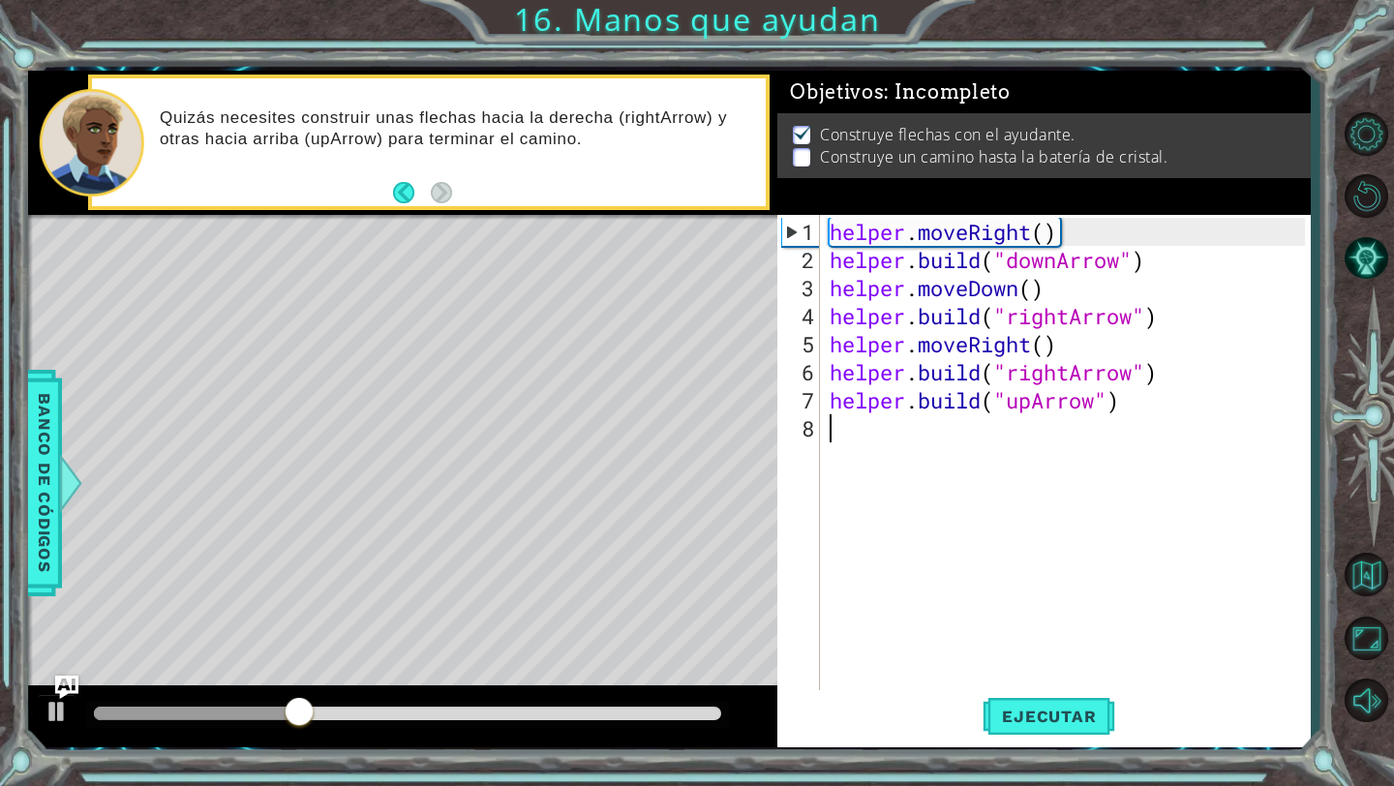
click at [1120, 412] on div "helper . moveRight ( ) helper . build ( "downArrow" ) helper . moveDown ( ) hel…" at bounding box center [1070, 484] width 489 height 533
click at [829, 406] on div "helper . moveRight ( ) helper . build ( "downArrow" ) helper . moveDown ( ) hel…" at bounding box center [1070, 484] width 489 height 533
type textarea "[DOMAIN_NAME]("upArrow")"
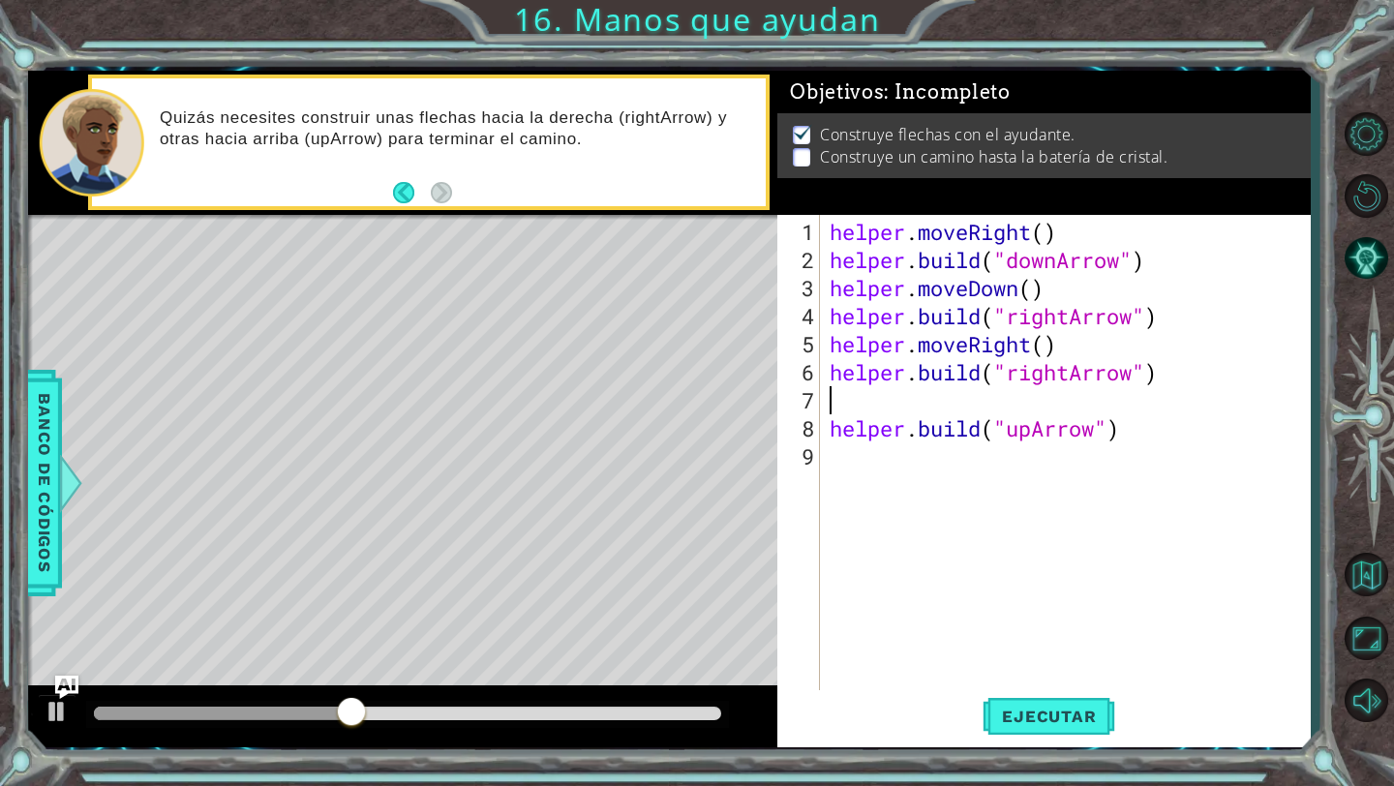
click at [860, 398] on div "helper . moveRight ( ) helper . build ( "downArrow" ) helper . moveDown ( ) hel…" at bounding box center [1070, 484] width 489 height 533
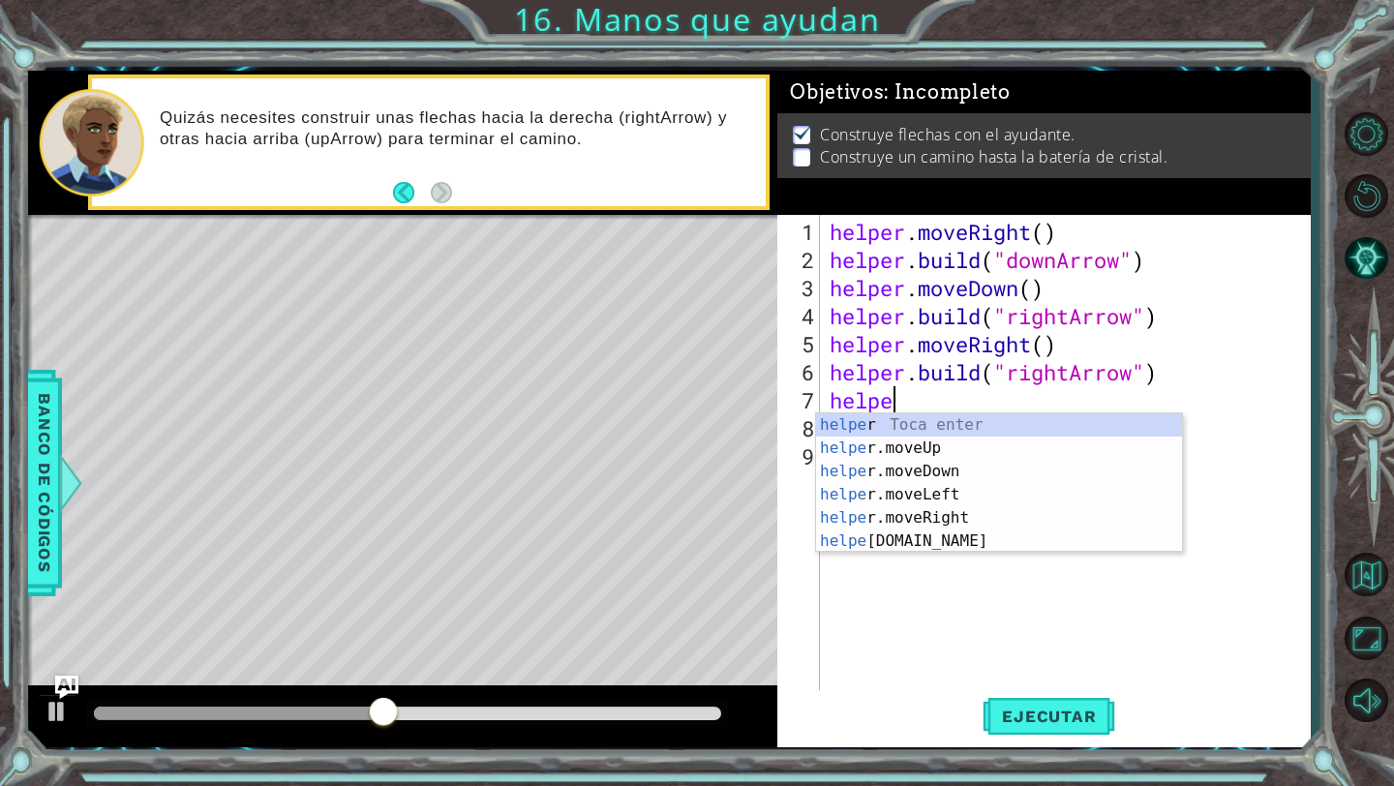
scroll to position [0, 2]
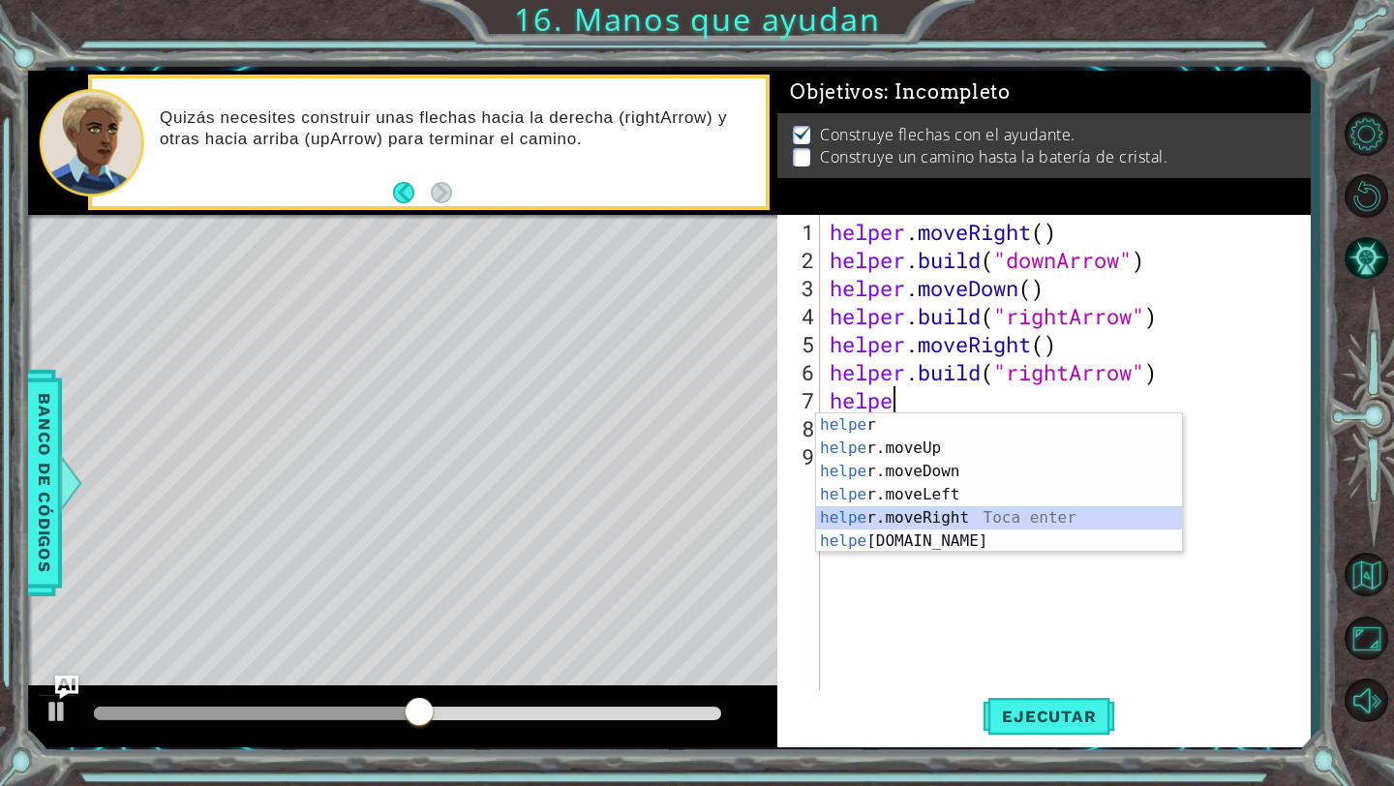
click at [918, 513] on div "helpe r Toca enter helpe r.moveUp Toca enter helpe r.moveDown Toca enter helpe …" at bounding box center [999, 506] width 366 height 186
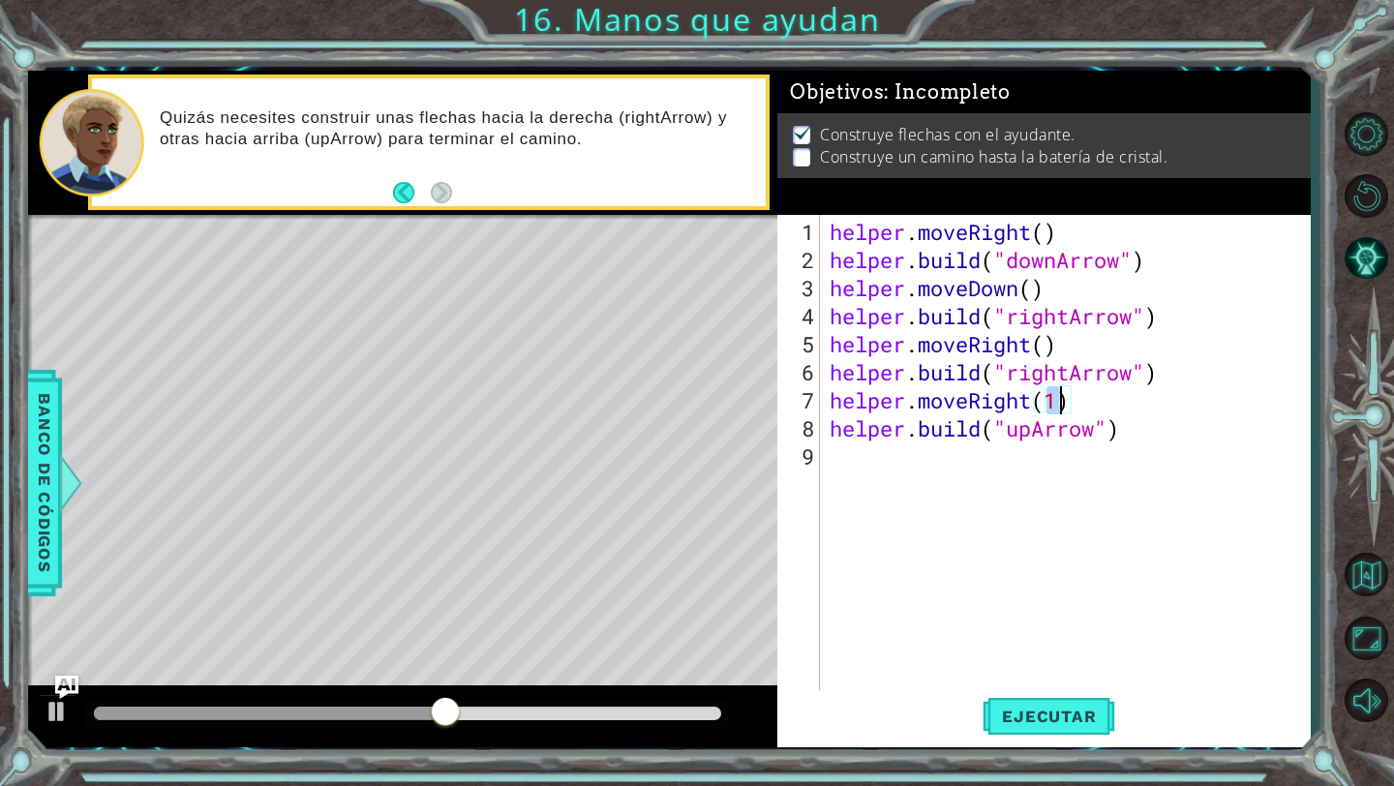
type textarea "helper.moveRight()"
click at [1130, 510] on div "helper . moveRight ( ) helper . build ( "downArrow" ) helper . moveDown ( ) hel…" at bounding box center [1070, 484] width 489 height 533
click at [1071, 726] on button "Ejecutar" at bounding box center [1049, 716] width 133 height 53
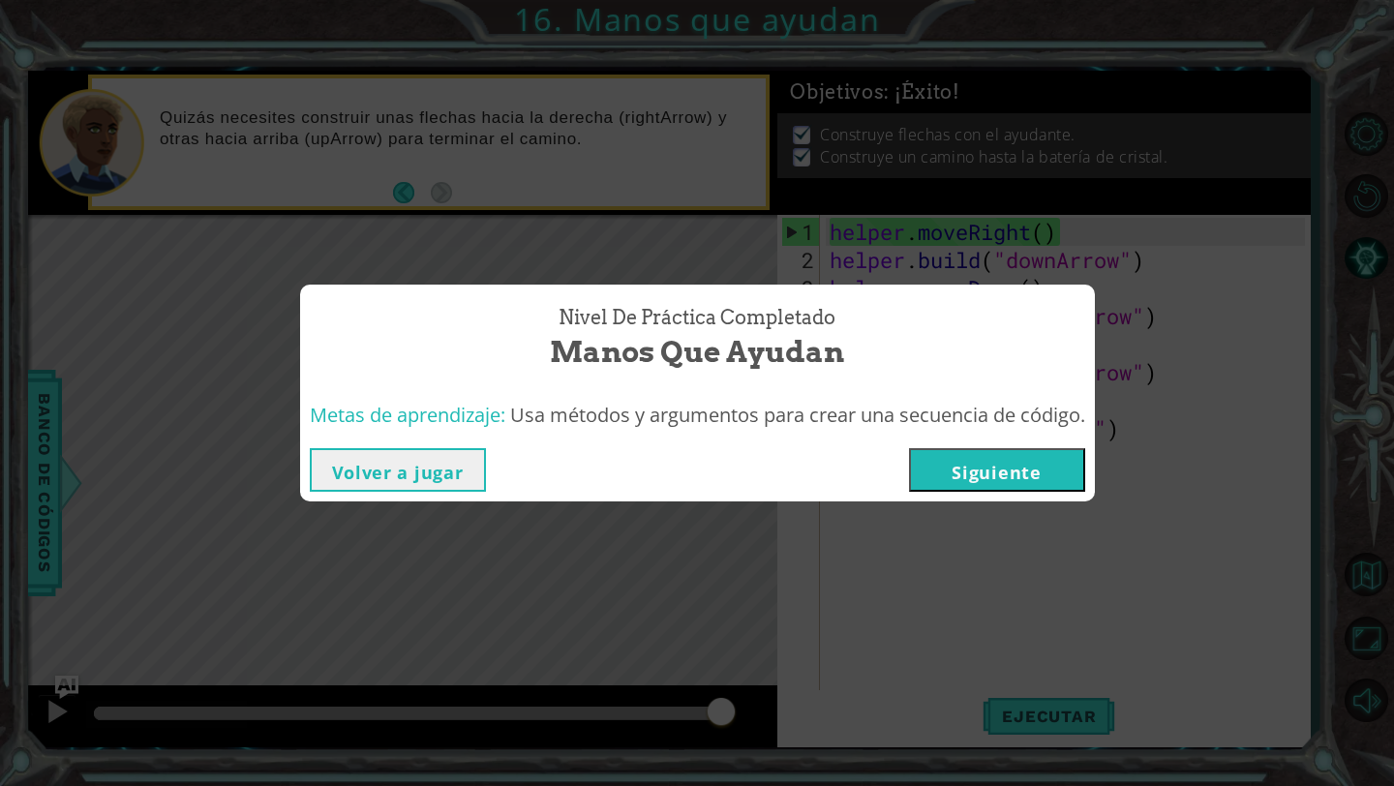
click at [1047, 473] on button "Siguiente" at bounding box center [997, 470] width 176 height 44
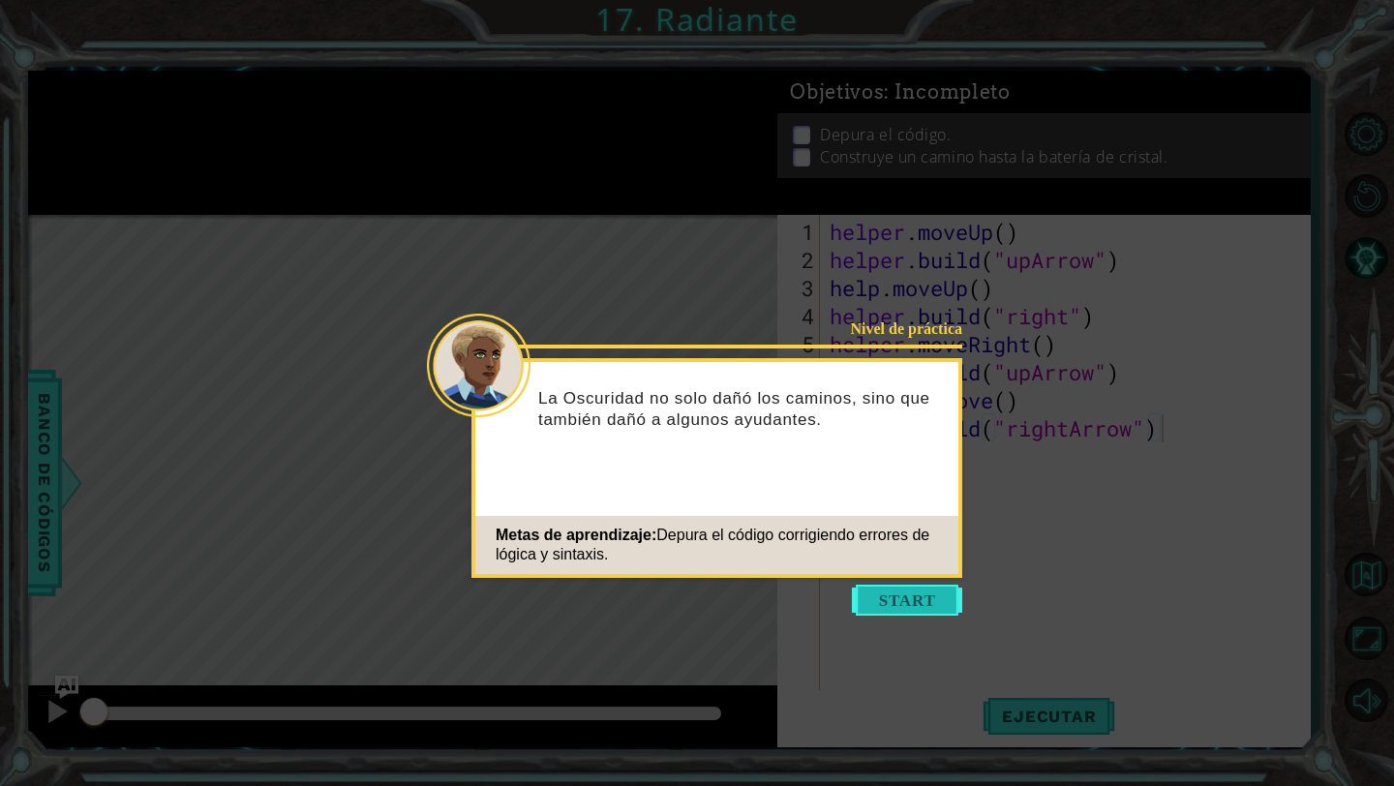
click at [902, 592] on button "Start" at bounding box center [907, 600] width 110 height 31
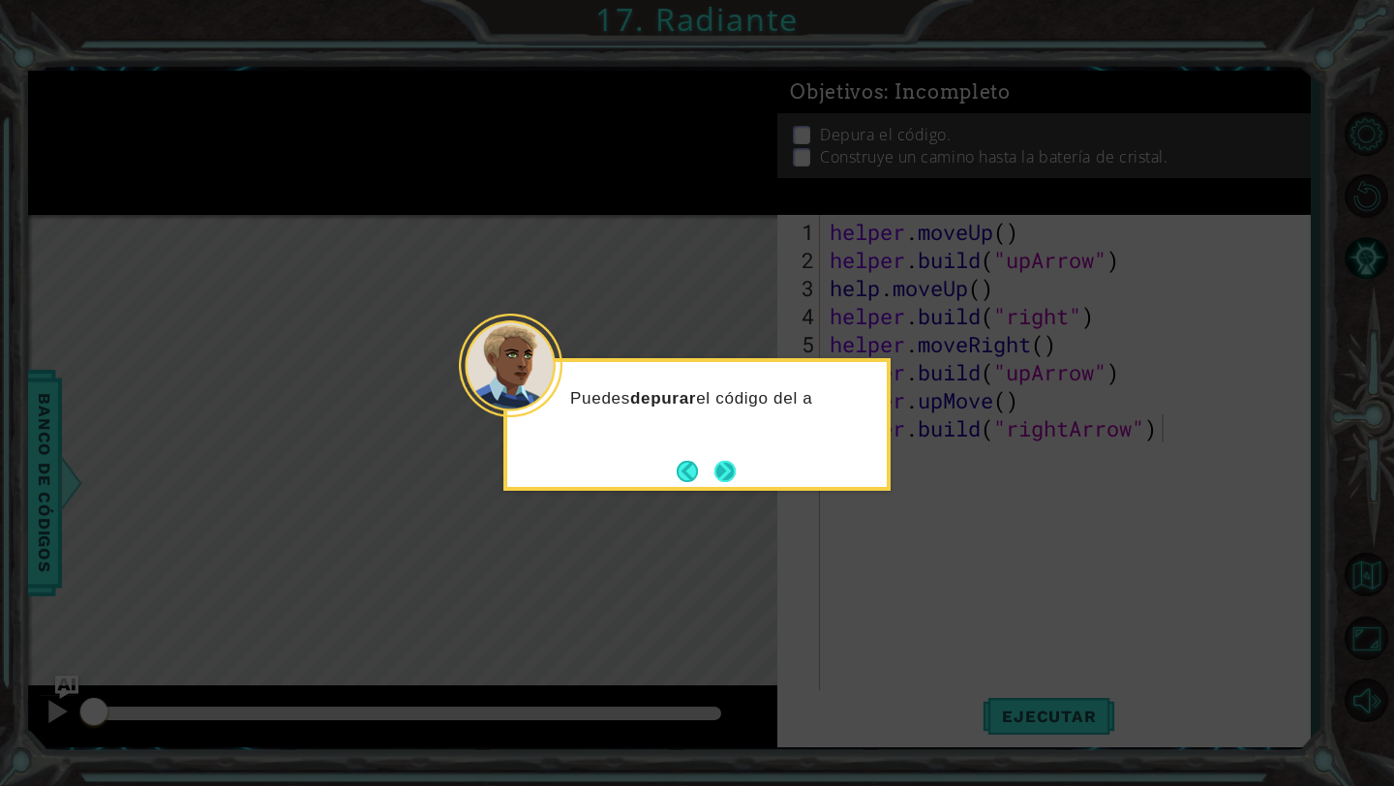
click at [728, 461] on button "Next" at bounding box center [725, 471] width 21 height 21
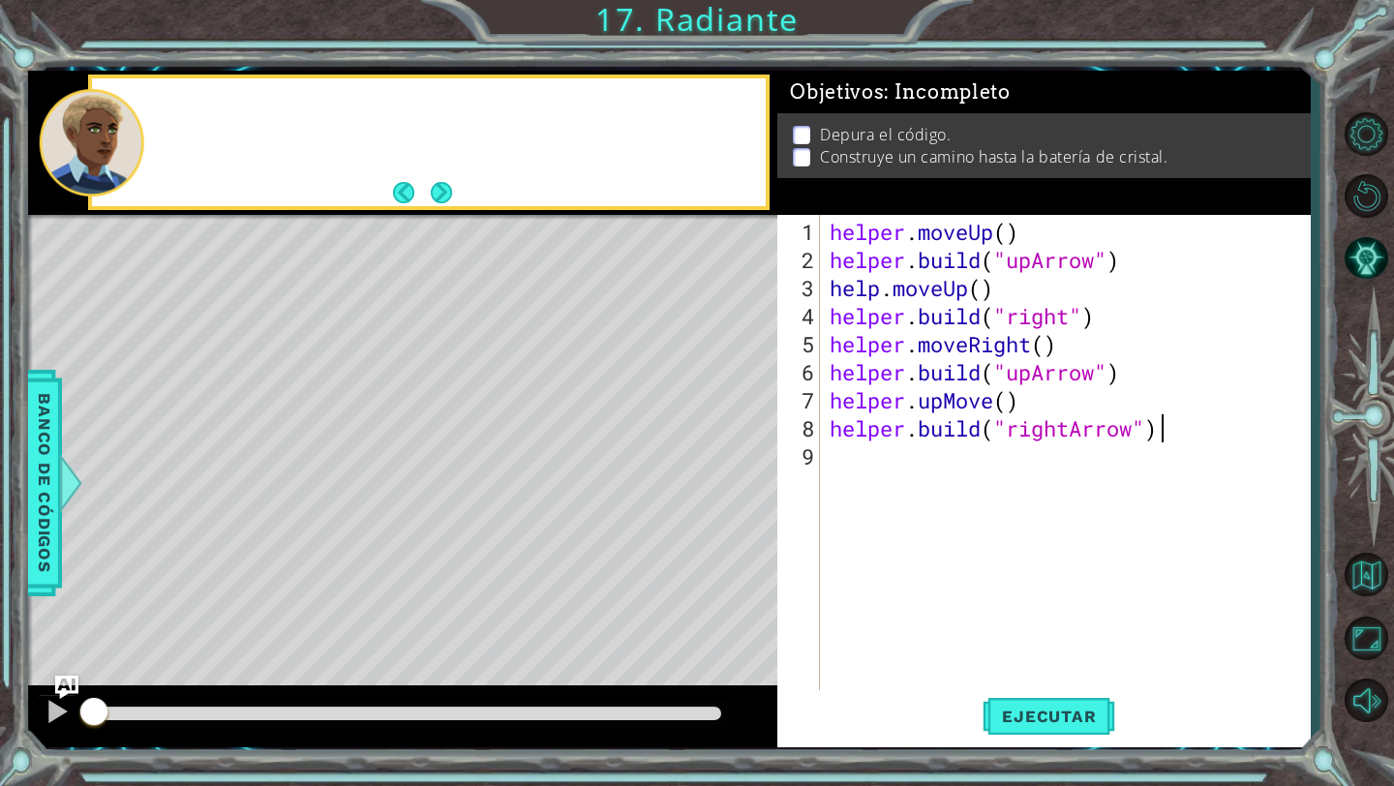
click at [728, 460] on div "Level Map" at bounding box center [475, 500] width 895 height 570
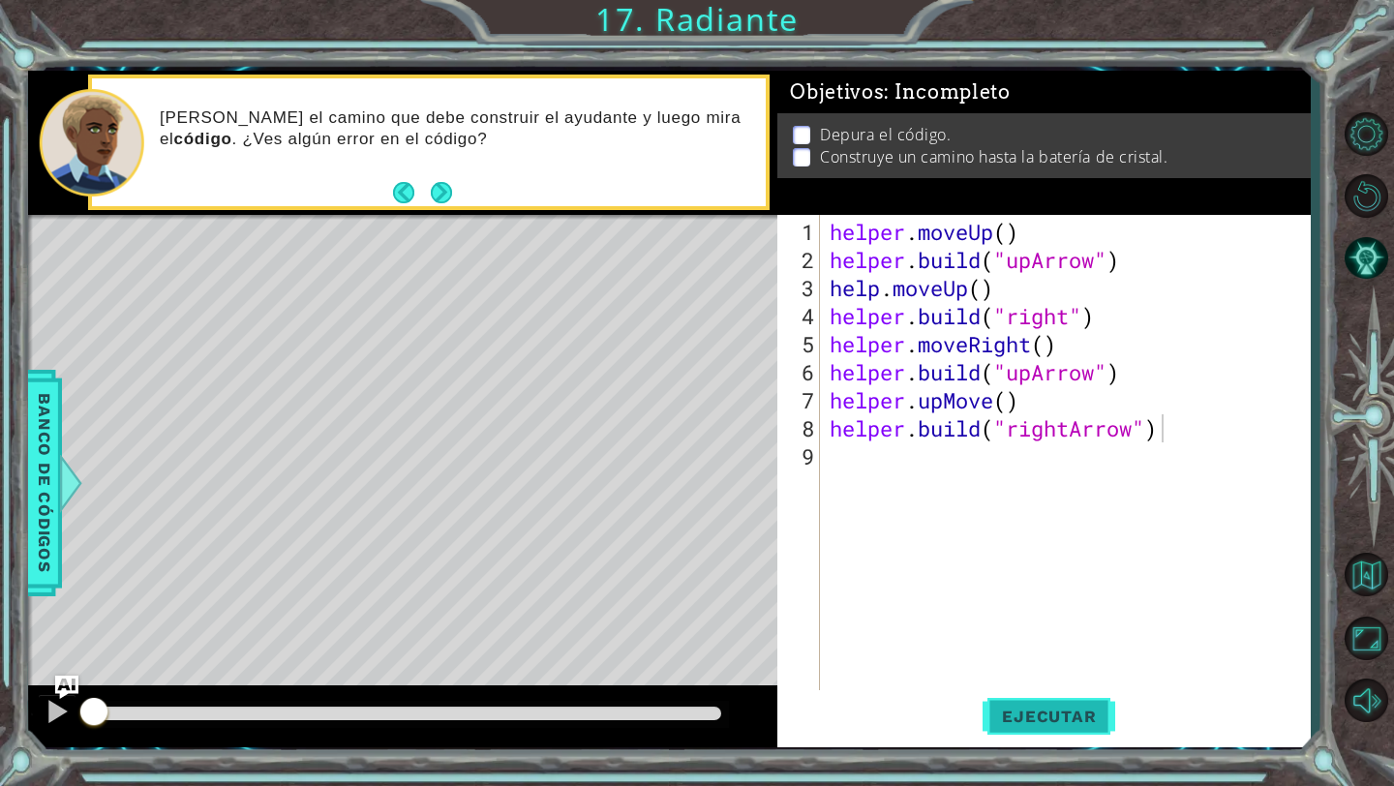
click at [1032, 710] on span "Ejecutar" at bounding box center [1049, 716] width 133 height 19
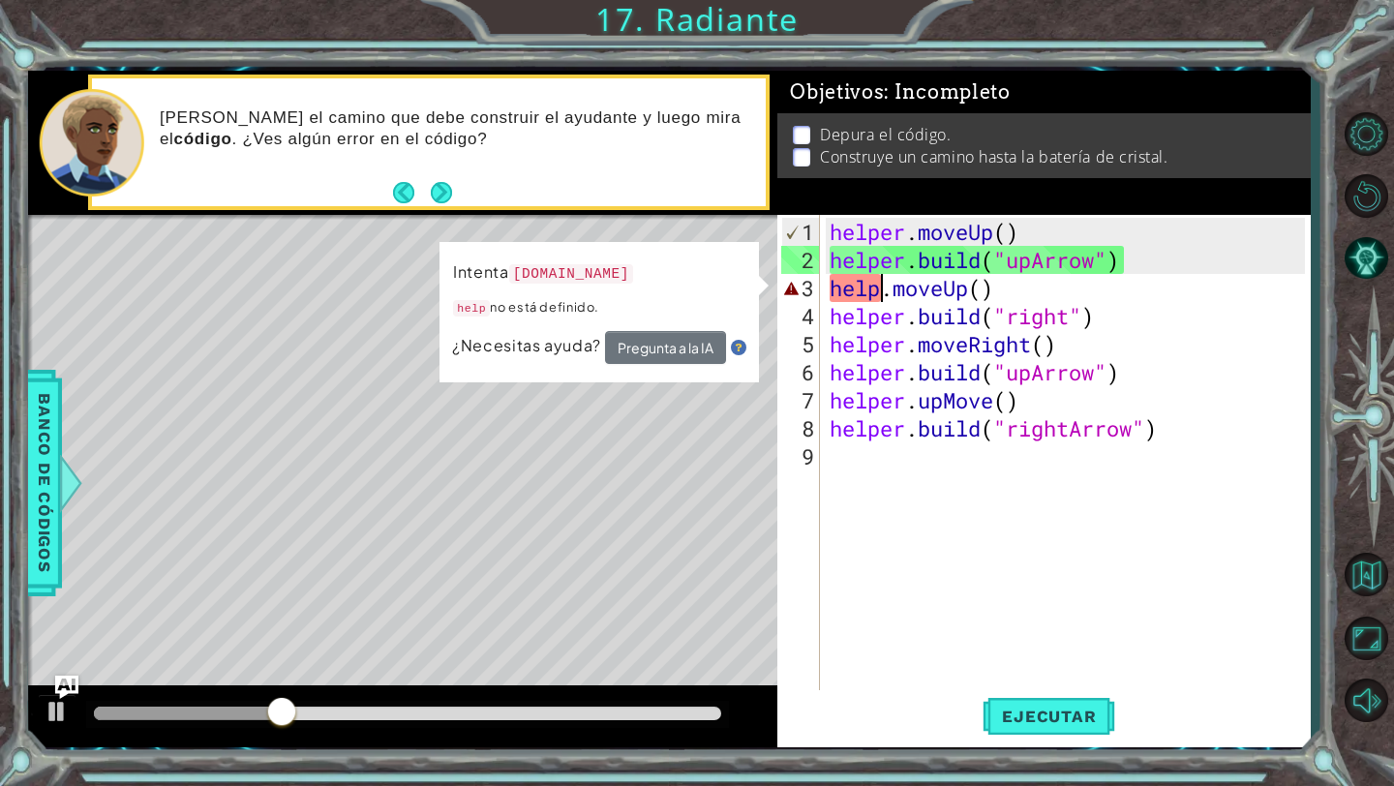
click at [882, 284] on div "helper . moveUp ( ) helper . build ( "upArrow" ) help . moveUp ( ) helper . bui…" at bounding box center [1070, 484] width 489 height 533
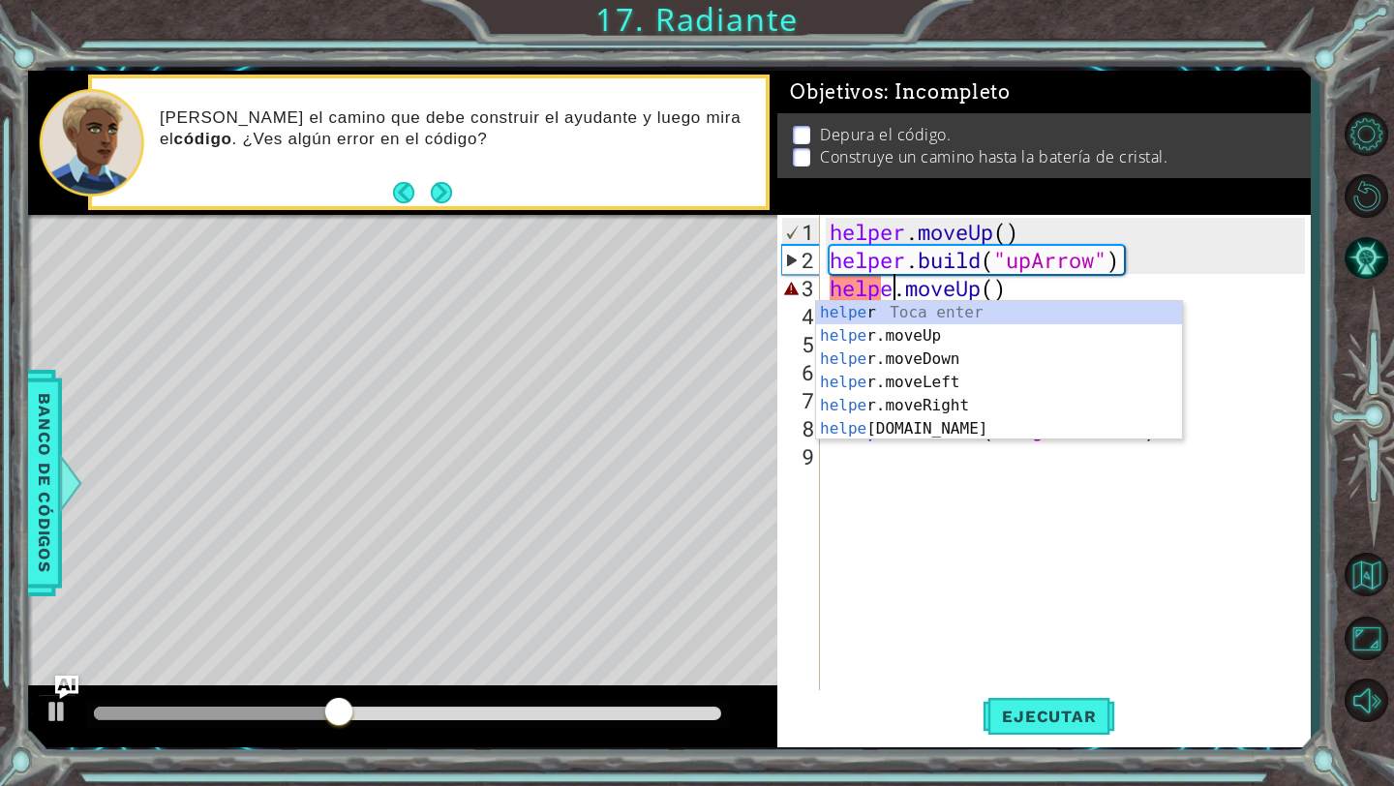
scroll to position [0, 3]
type textarea "helper.moveUp()"
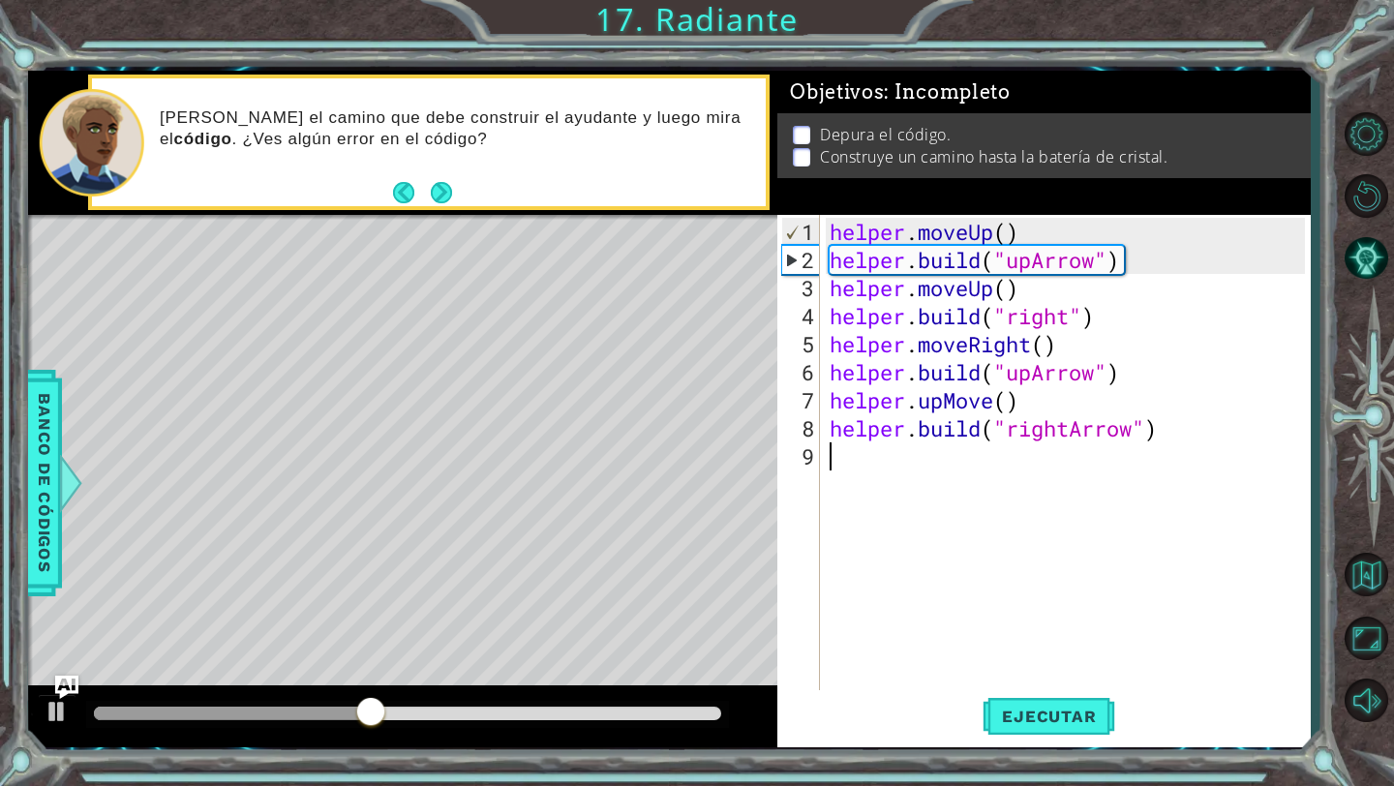
click at [1036, 568] on div "helper . moveUp ( ) helper . build ( "upArrow" ) helper . moveUp ( ) helper . b…" at bounding box center [1070, 484] width 489 height 533
click at [1033, 713] on span "Ejecutar" at bounding box center [1049, 716] width 133 height 19
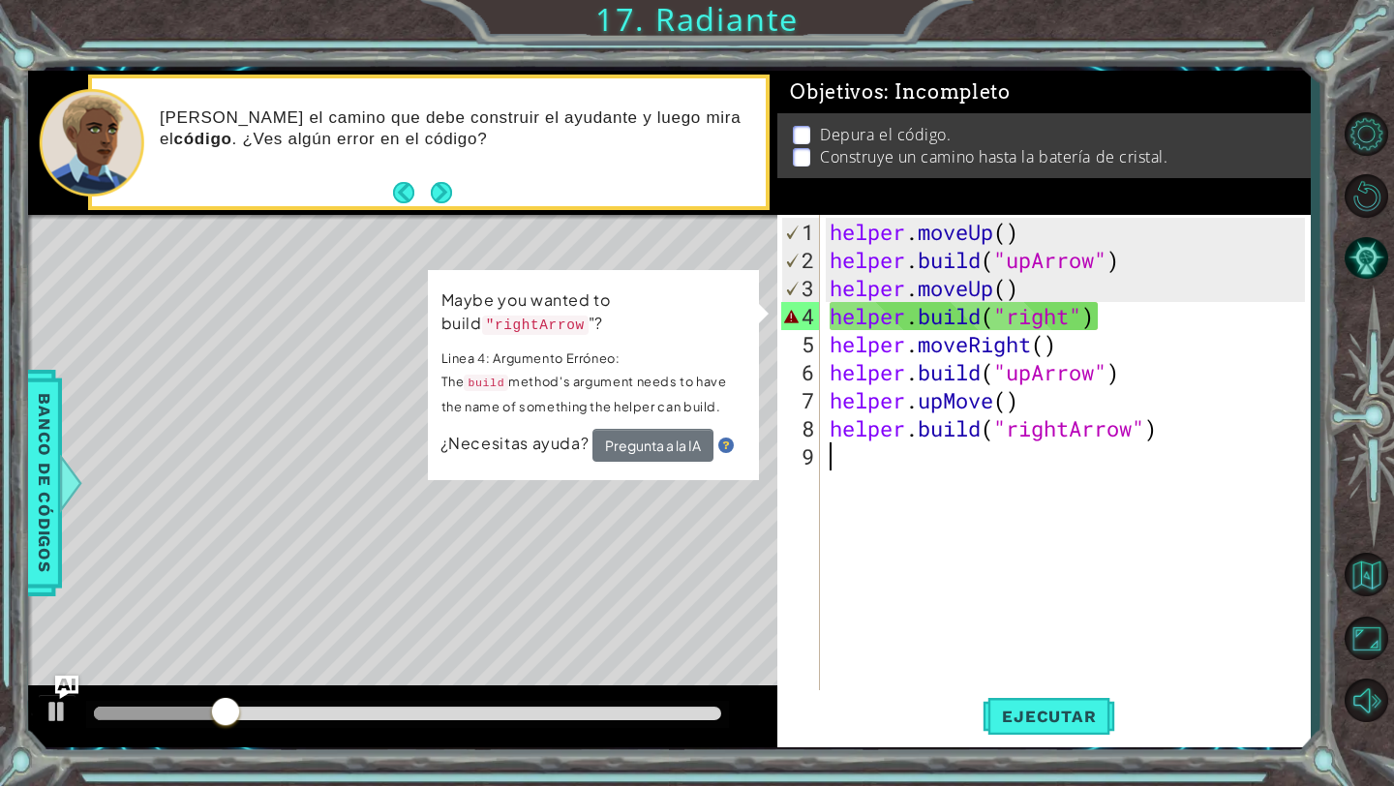
click at [1075, 320] on div "helper . moveUp ( ) helper . build ( "upArrow" ) helper . moveUp ( ) helper . b…" at bounding box center [1070, 484] width 489 height 533
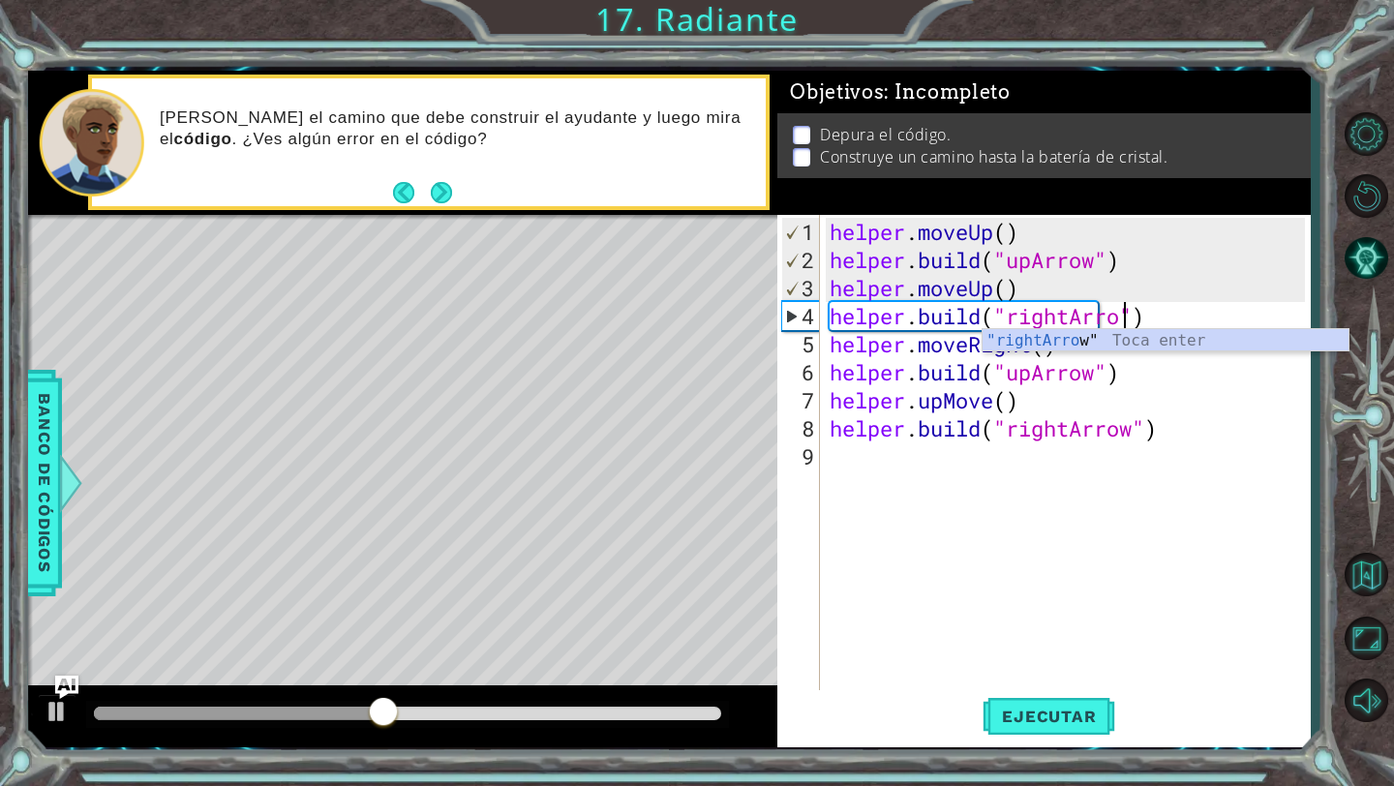
type textarea "[DOMAIN_NAME]("rightArrow")"
click at [1210, 533] on div "helper . moveUp ( ) helper . build ( "upArrow" ) helper . moveUp ( ) helper . b…" at bounding box center [1070, 484] width 489 height 533
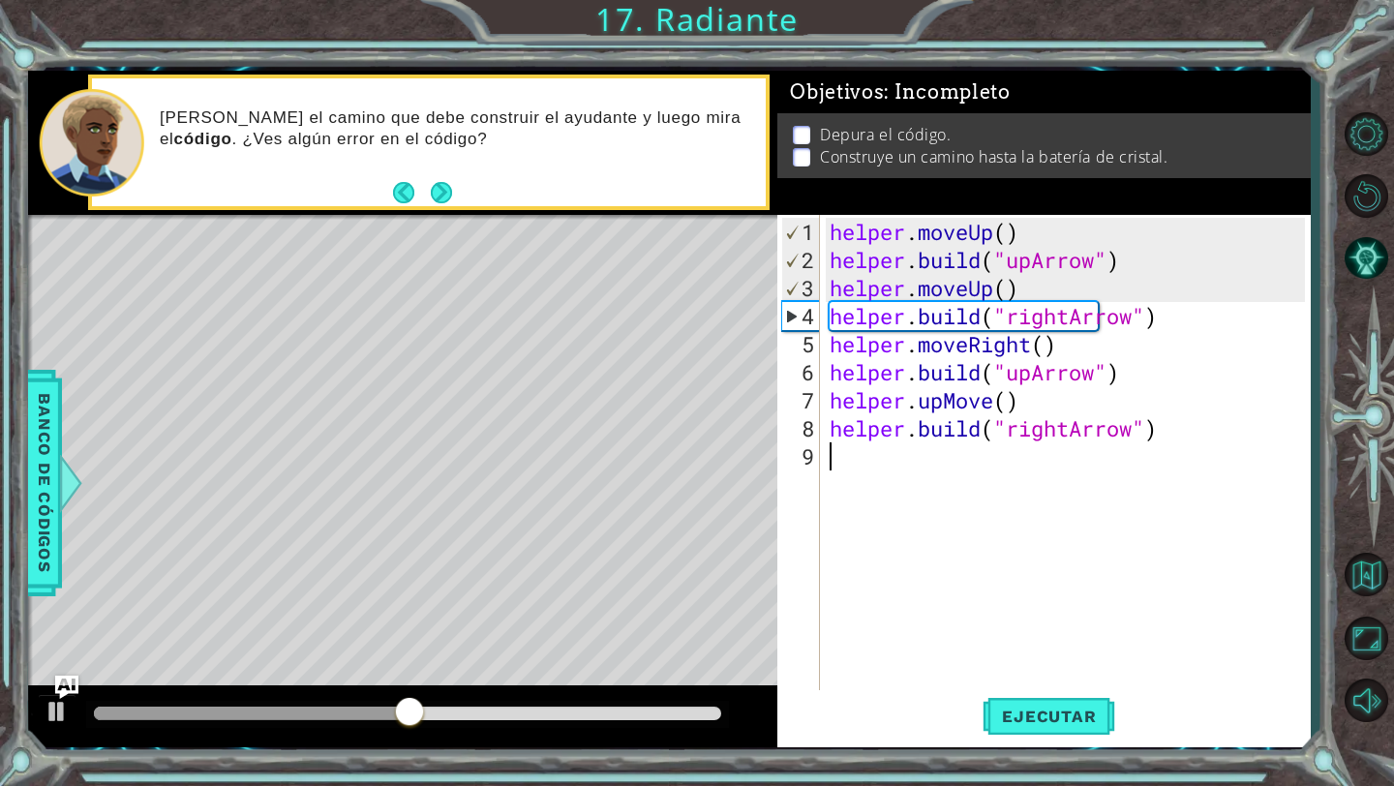
scroll to position [0, 0]
click at [1066, 726] on span "Ejecutar" at bounding box center [1049, 716] width 133 height 19
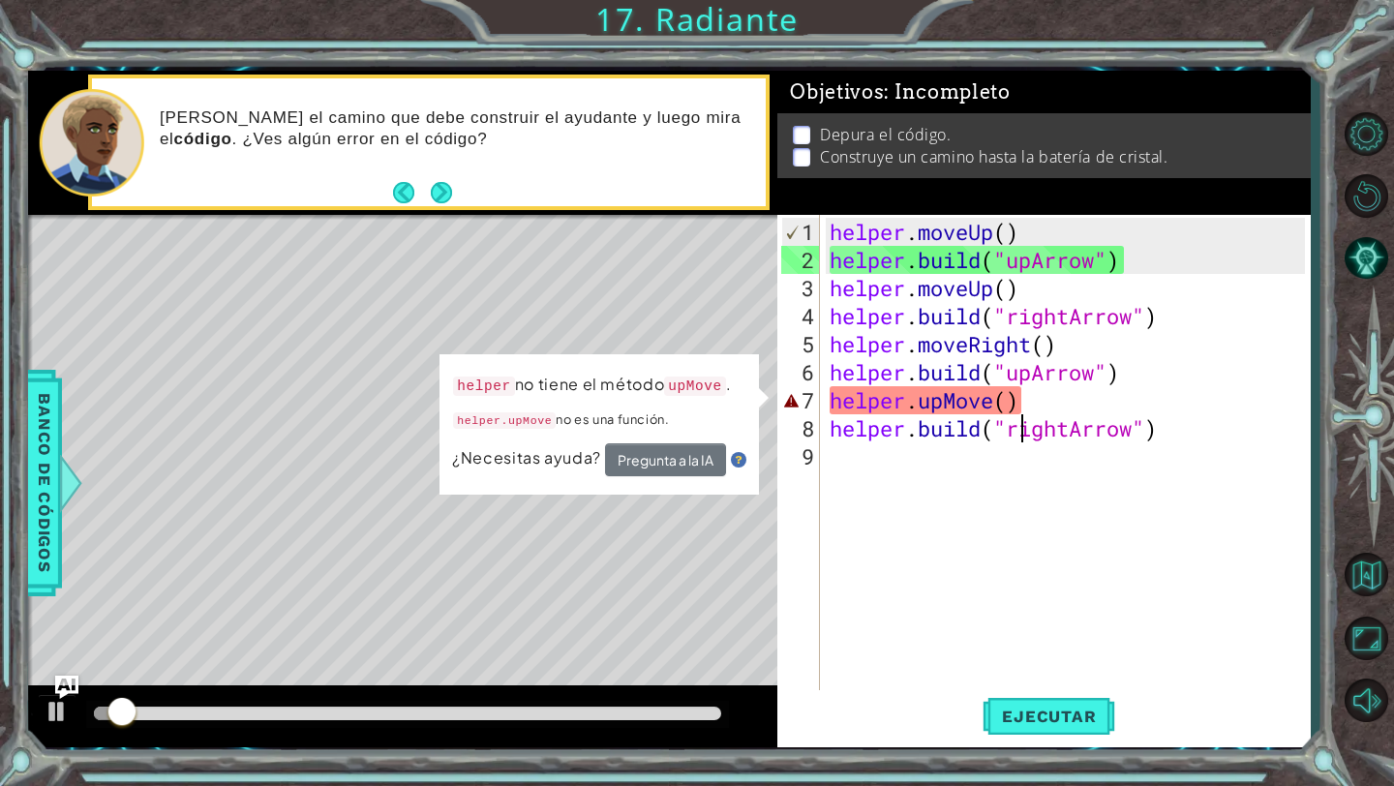
click at [1017, 417] on div "helper . moveUp ( ) helper . build ( "upArrow" ) helper . moveUp ( ) helper . b…" at bounding box center [1070, 484] width 489 height 533
click at [1010, 403] on div "helper . moveUp ( ) helper . build ( "upArrow" ) helper . moveUp ( ) helper . b…" at bounding box center [1070, 484] width 489 height 533
type textarea "helper.upMove()"
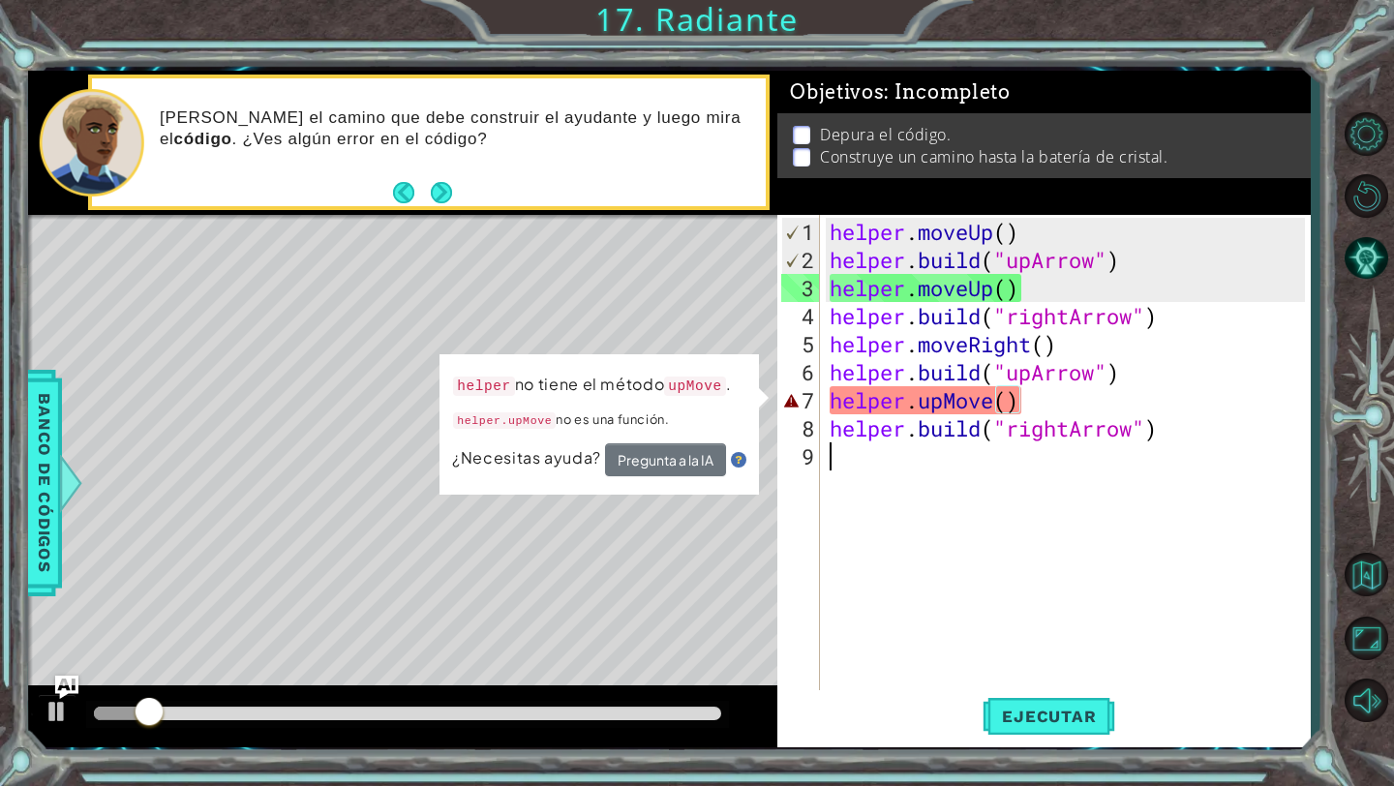
click at [1021, 586] on div "helper . moveUp ( ) helper . build ( "upArrow" ) helper . moveUp ( ) helper . b…" at bounding box center [1070, 484] width 489 height 533
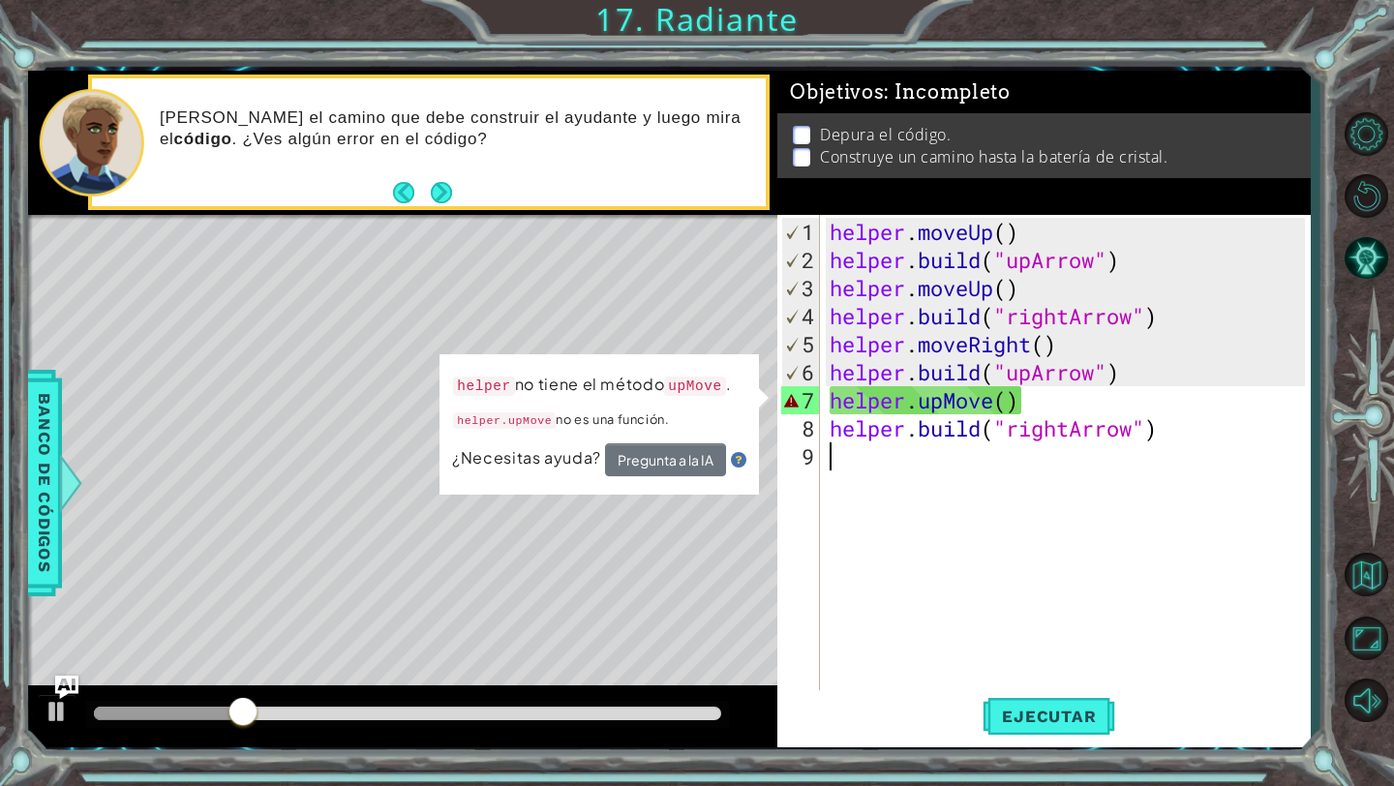
click at [955, 404] on div "helper . moveUp ( ) helper . build ( "upArrow" ) helper . moveUp ( ) helper . b…" at bounding box center [1070, 484] width 489 height 533
click at [993, 401] on div "helper . moveUp ( ) helper . build ( "upArrow" ) helper . moveUp ( ) helper . b…" at bounding box center [1070, 484] width 489 height 533
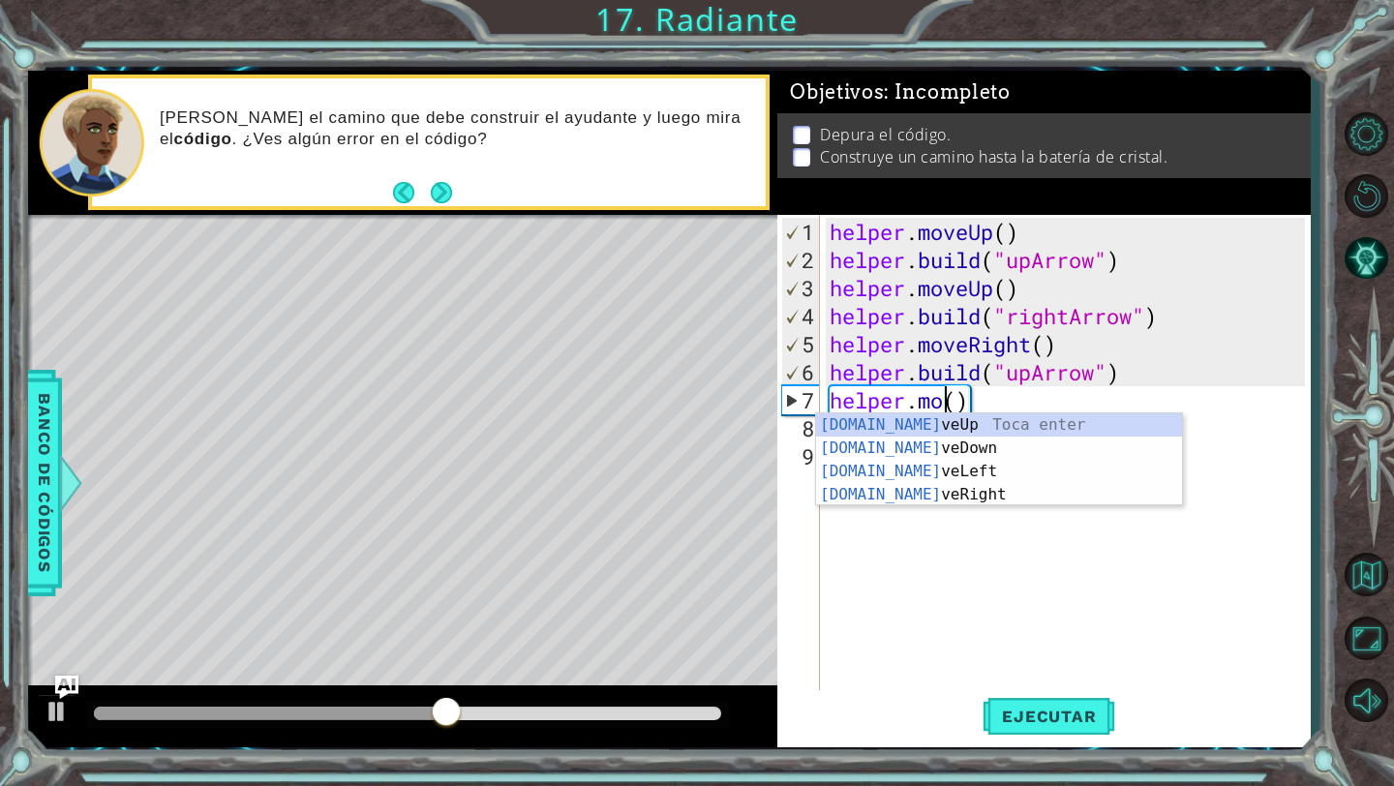
scroll to position [0, 6]
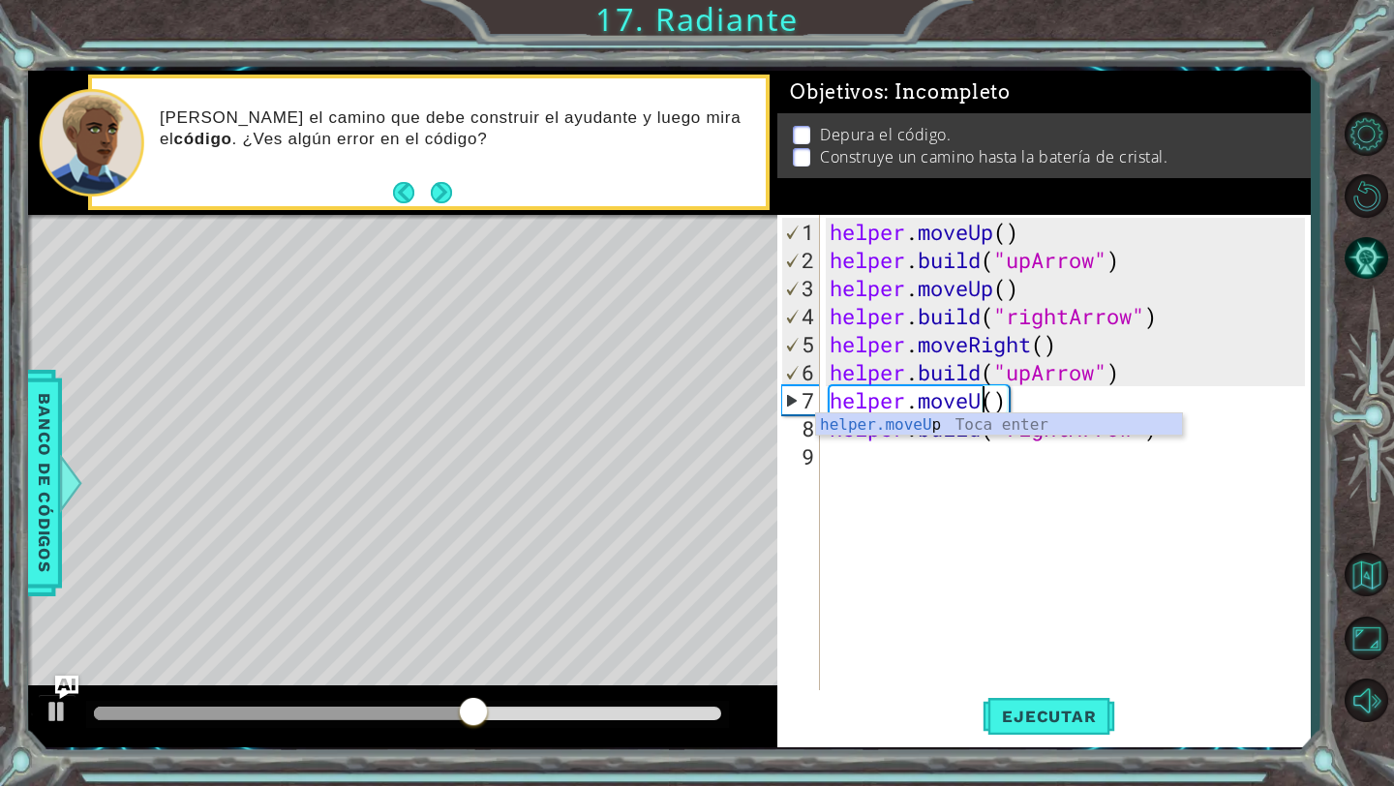
type textarea "helper.moveUp()"
click at [1070, 541] on div "helper . moveUp ( ) helper . build ( "upArrow" ) helper . moveUp ( ) helper . b…" at bounding box center [1070, 484] width 489 height 533
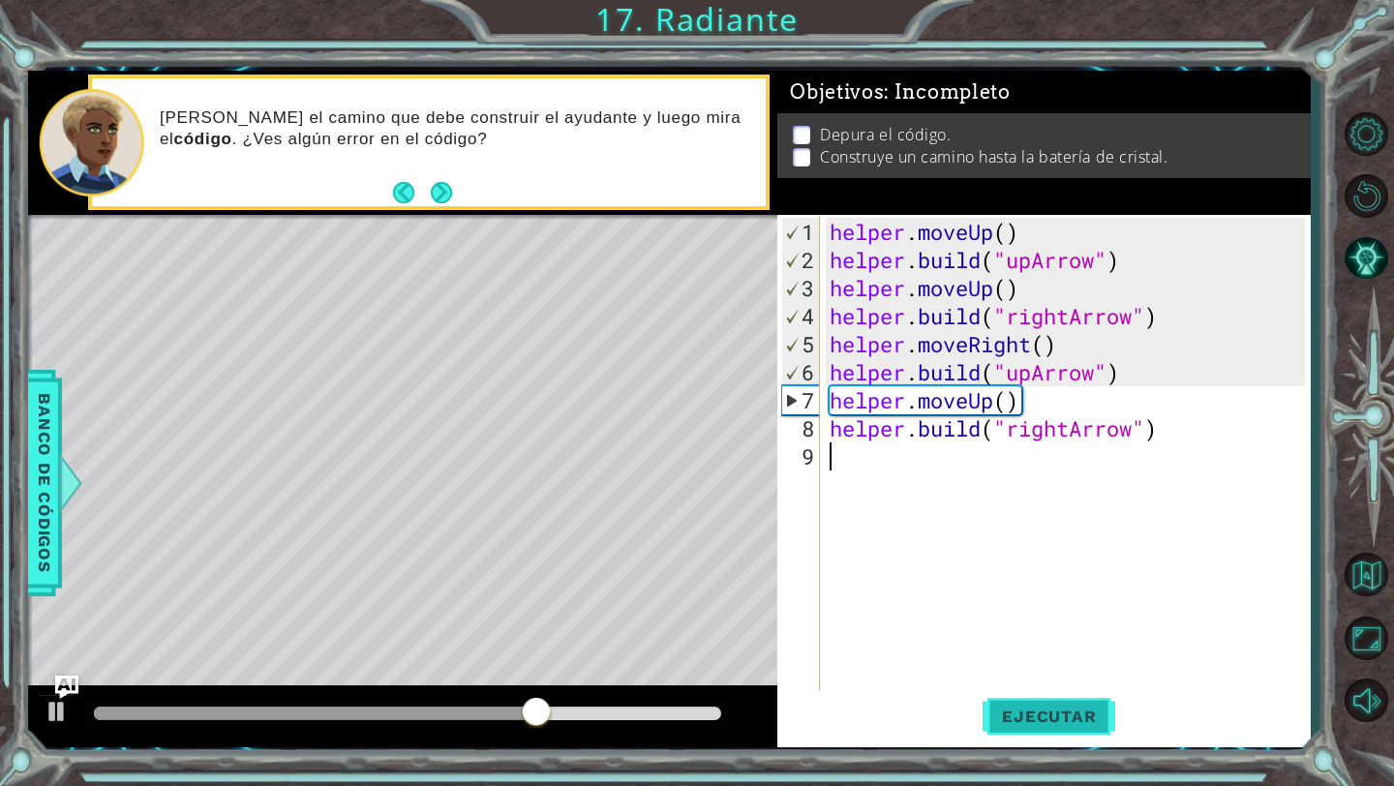
click at [1049, 725] on span "Ejecutar" at bounding box center [1049, 716] width 133 height 19
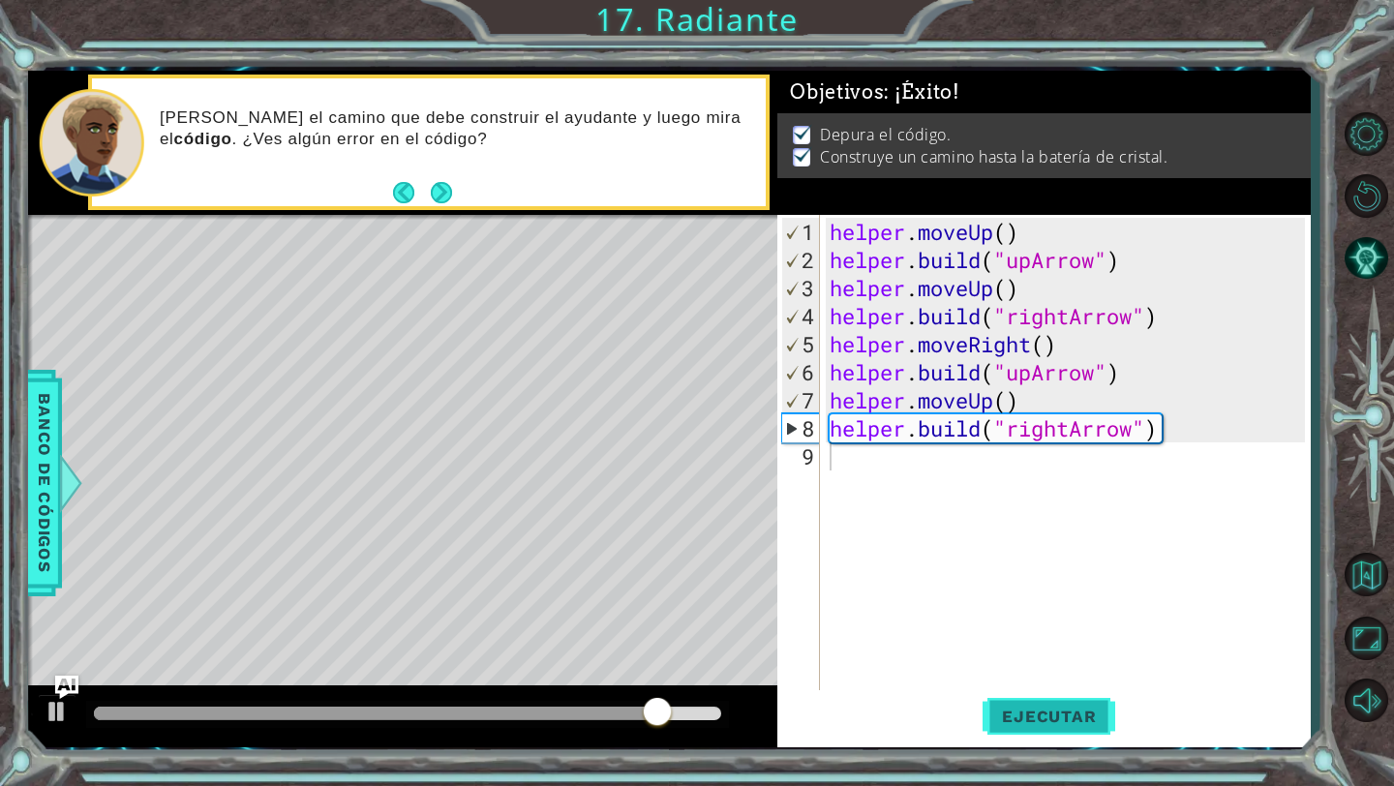
click at [1088, 709] on span "Ejecutar" at bounding box center [1049, 716] width 133 height 19
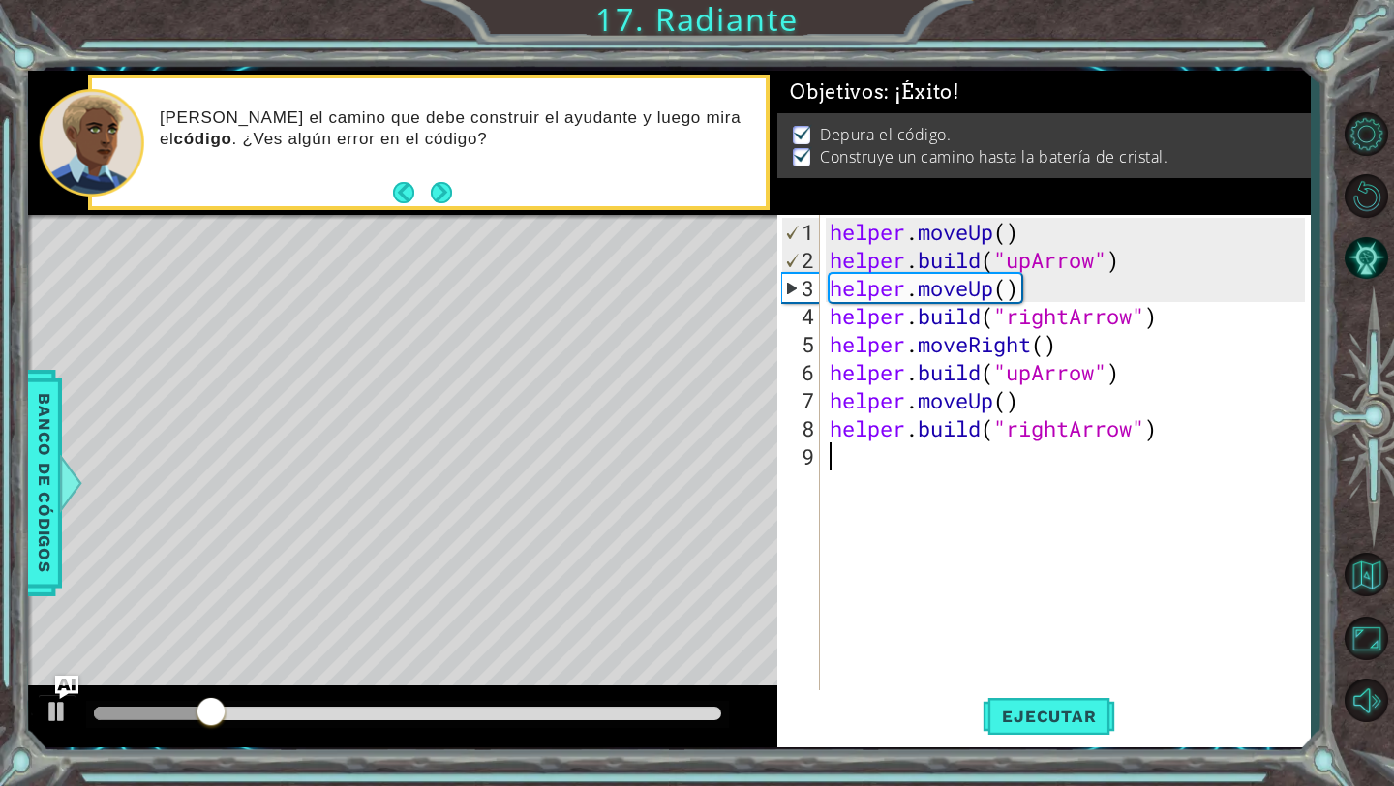
click at [525, 707] on div at bounding box center [407, 714] width 627 height 14
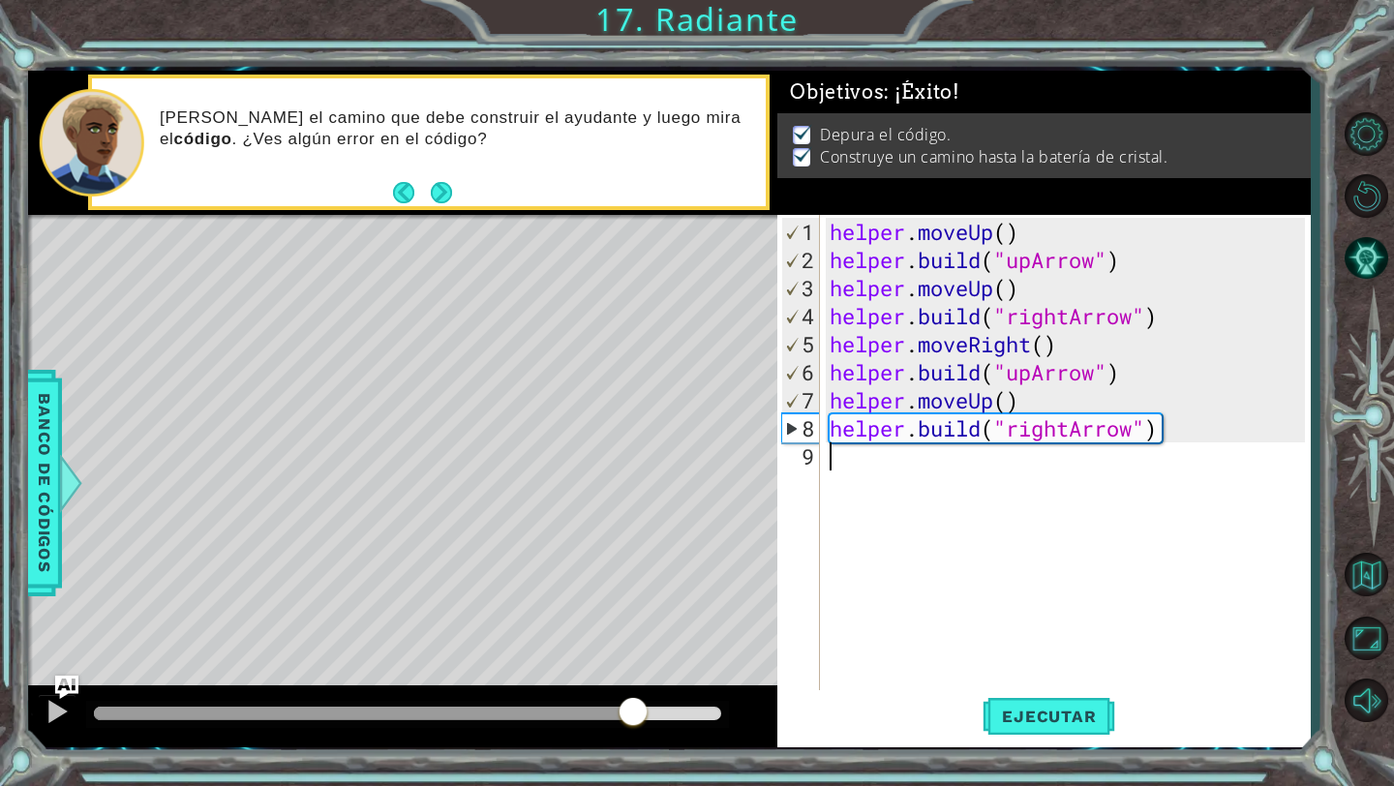
click at [634, 715] on div at bounding box center [407, 714] width 627 height 14
click at [551, 706] on div at bounding box center [407, 714] width 643 height 27
click at [571, 713] on div at bounding box center [363, 714] width 539 height 14
click at [434, 194] on button "Next" at bounding box center [441, 192] width 21 height 21
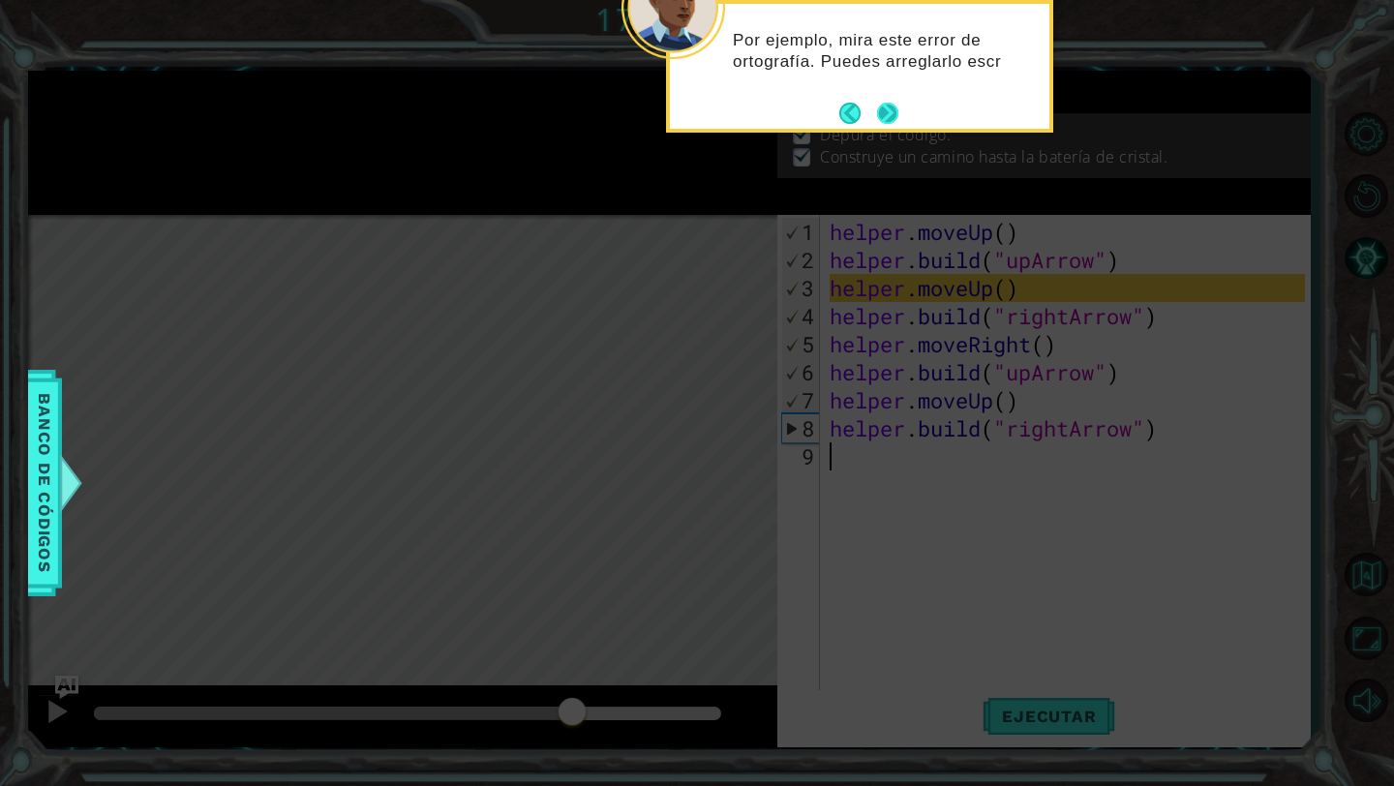
click at [891, 109] on button "Next" at bounding box center [887, 113] width 21 height 21
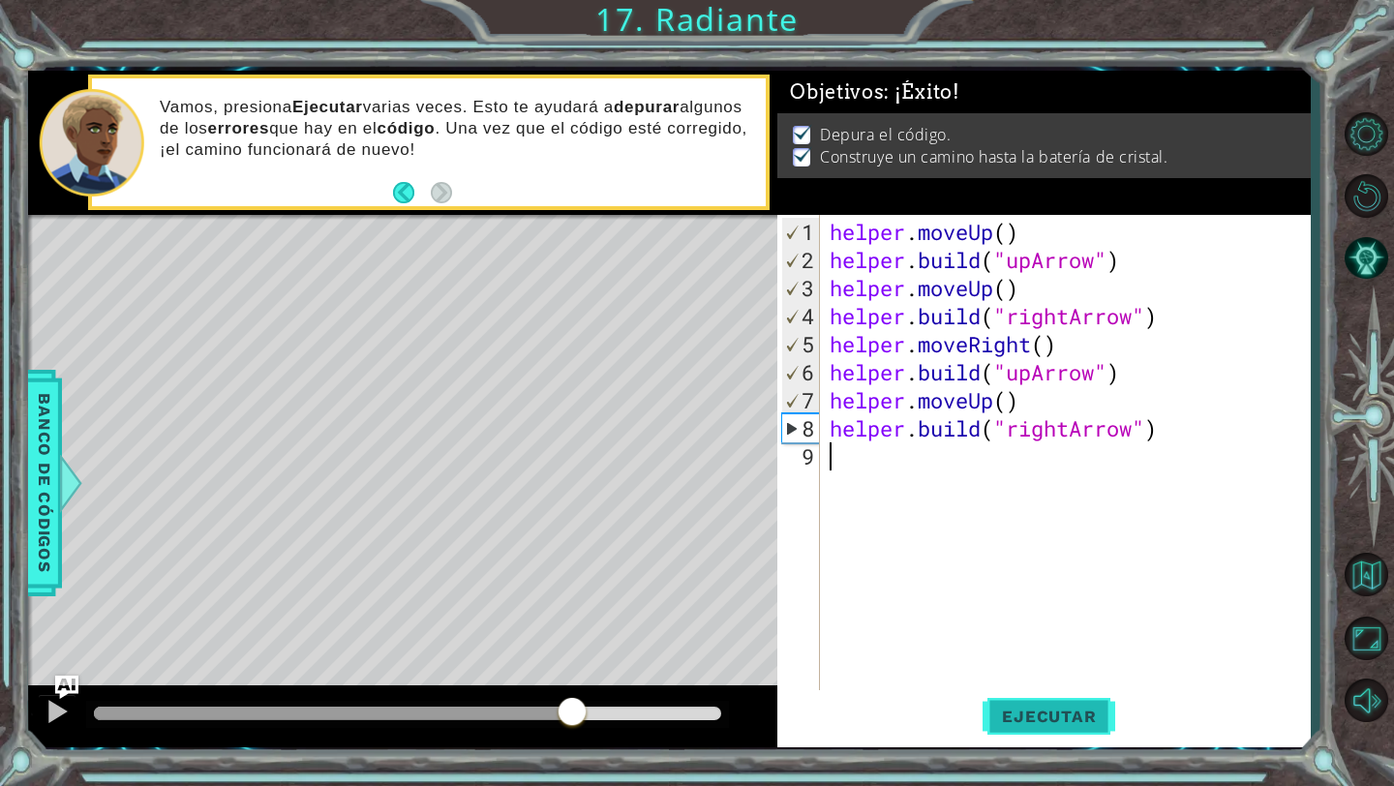
click at [1024, 731] on button "Ejecutar" at bounding box center [1049, 716] width 133 height 53
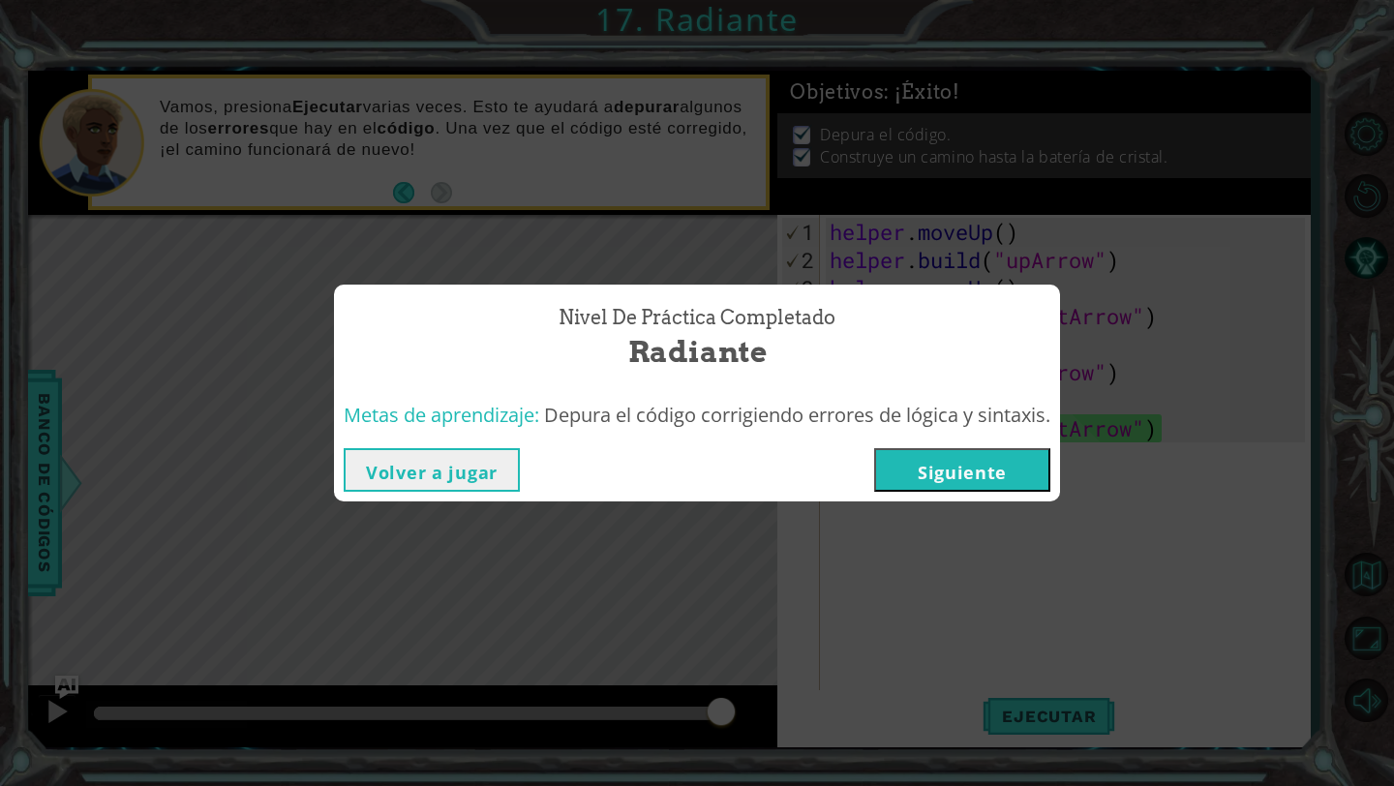
click at [973, 469] on button "Siguiente" at bounding box center [962, 470] width 176 height 44
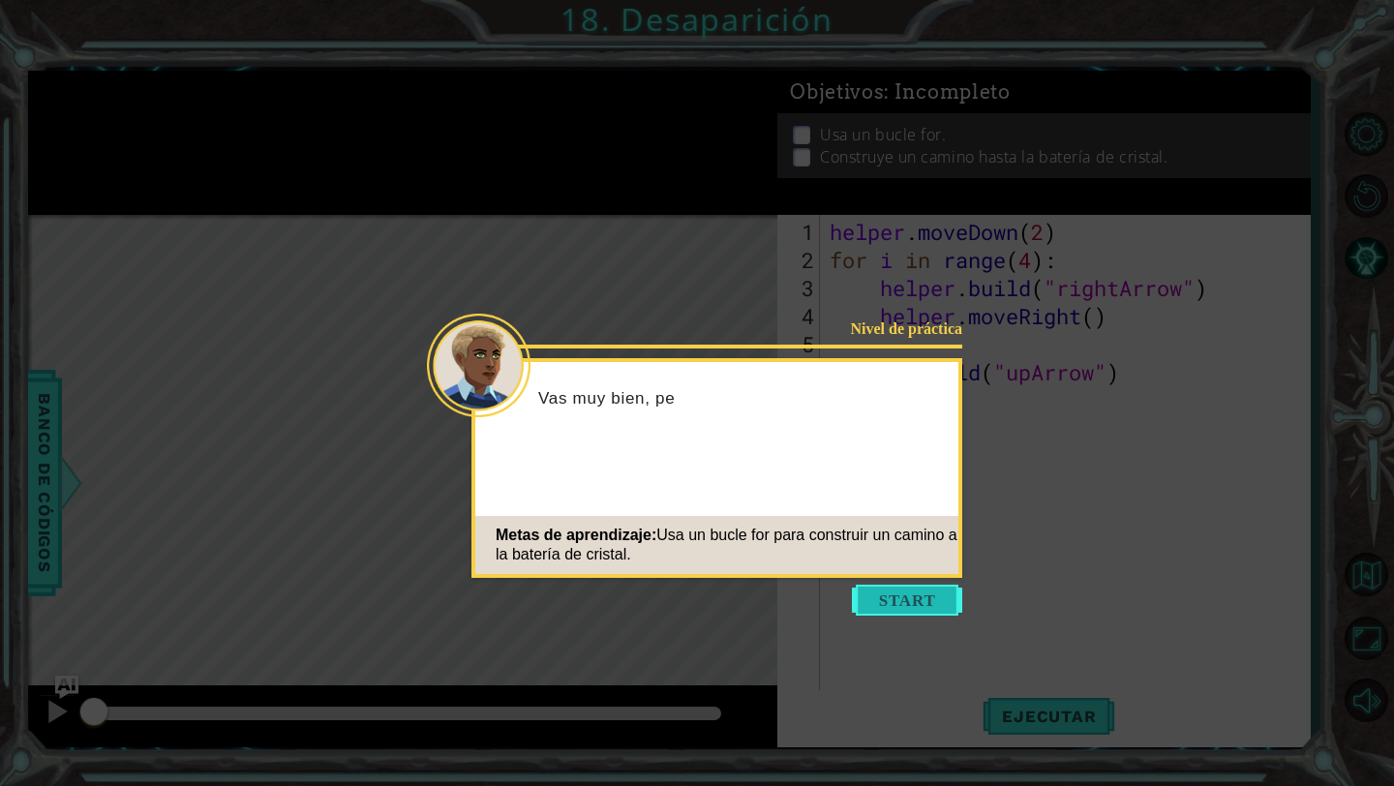
click at [925, 608] on button "Start" at bounding box center [907, 600] width 110 height 31
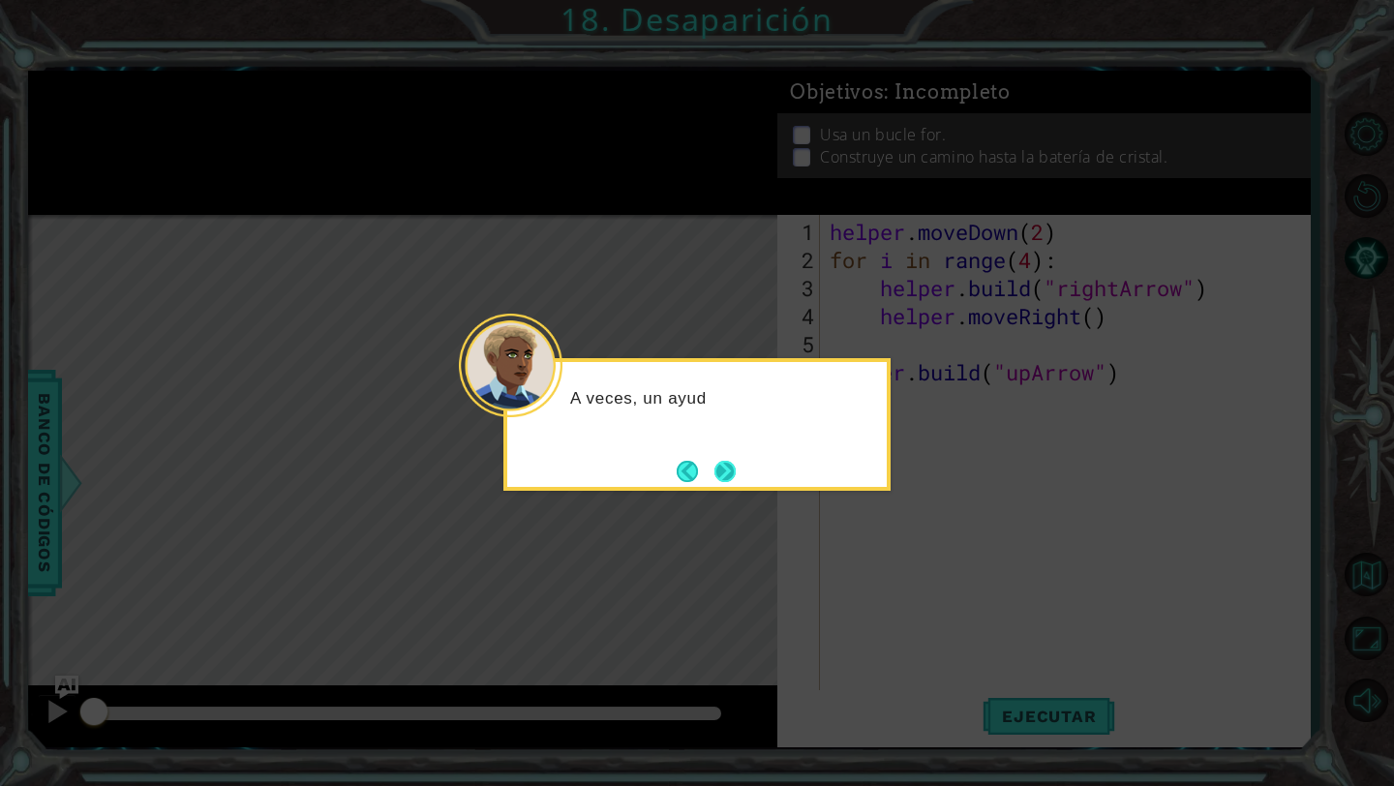
click at [733, 472] on button "Next" at bounding box center [725, 471] width 21 height 21
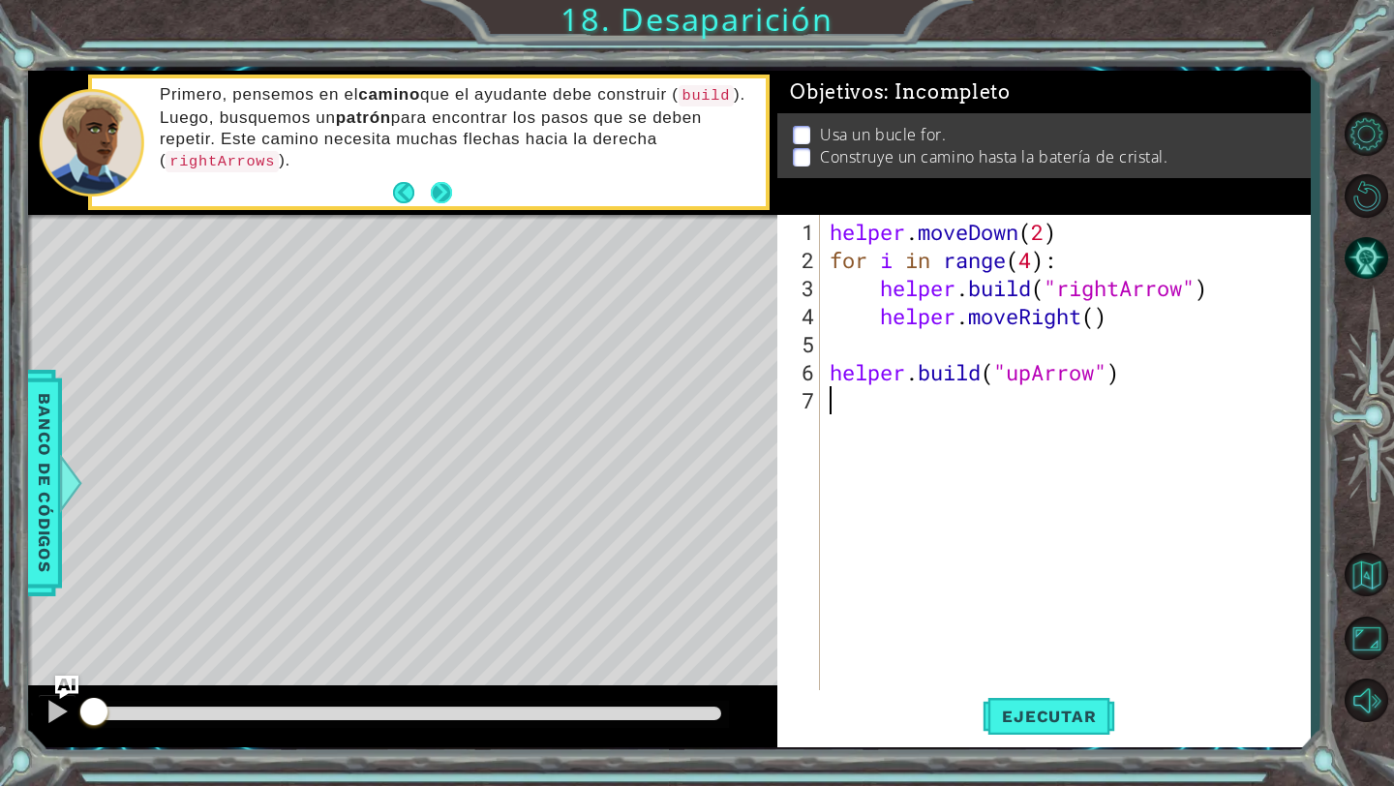
click at [439, 182] on button "Next" at bounding box center [441, 192] width 21 height 21
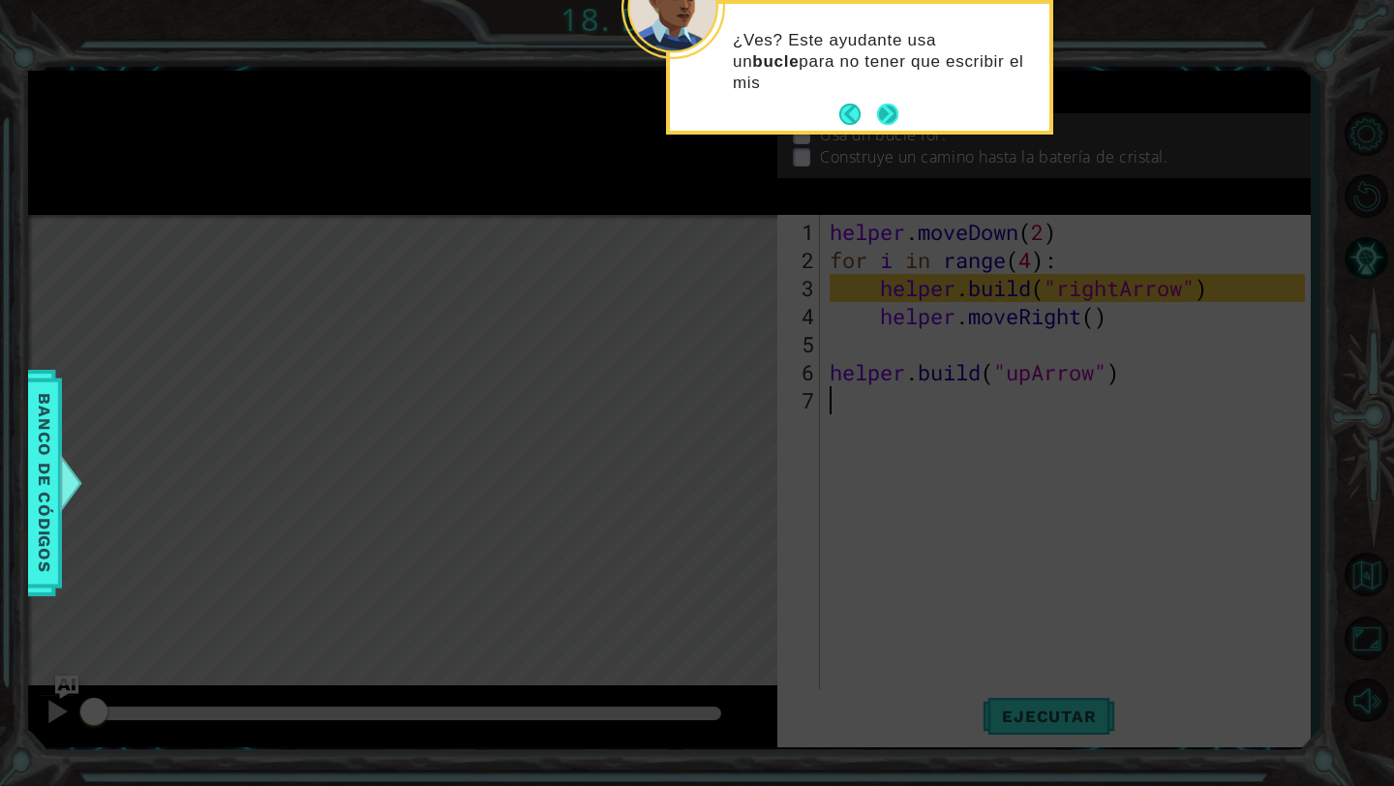
click at [892, 109] on button "Next" at bounding box center [887, 115] width 24 height 24
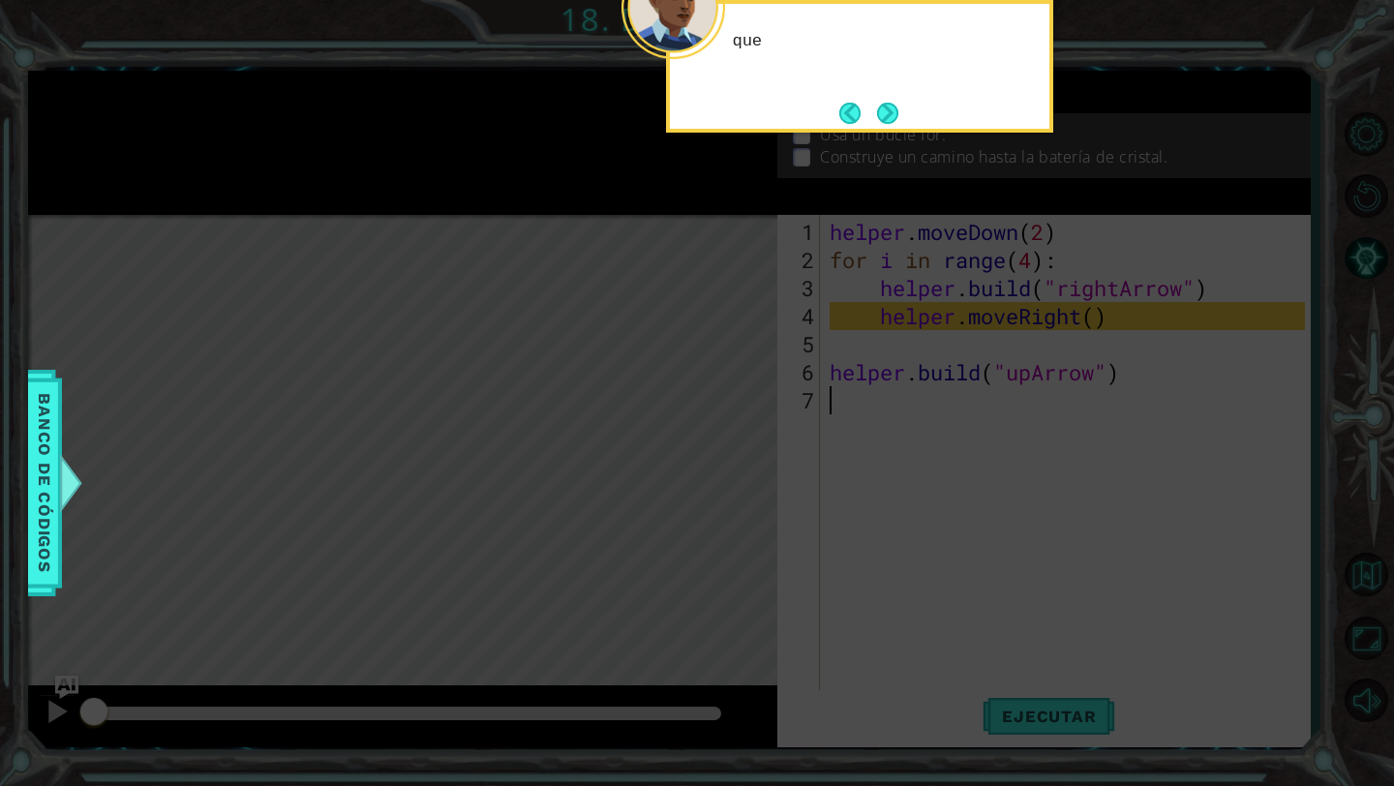
click at [892, 109] on button "Next" at bounding box center [888, 113] width 24 height 24
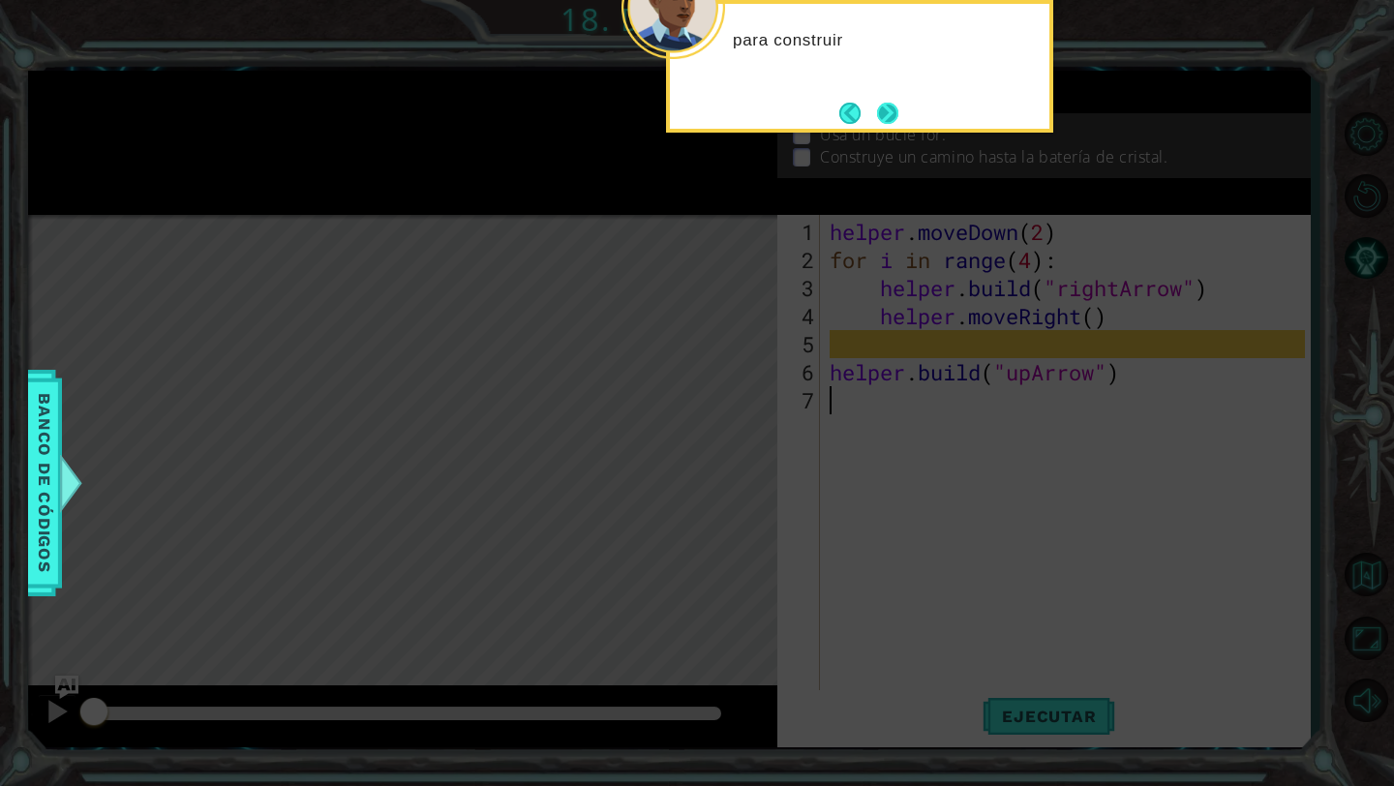
click at [891, 108] on button "Next" at bounding box center [888, 113] width 22 height 22
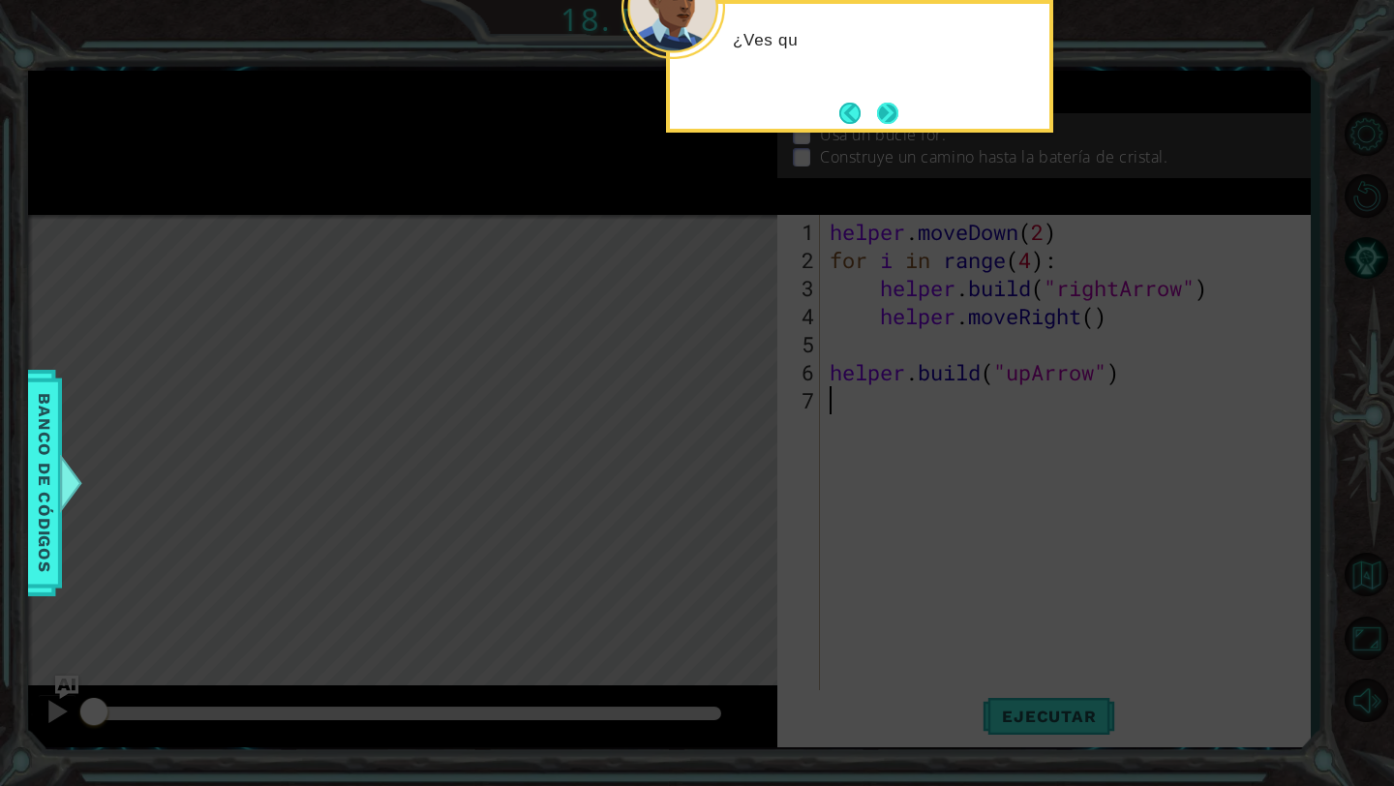
click at [891, 108] on button "Next" at bounding box center [887, 113] width 21 height 21
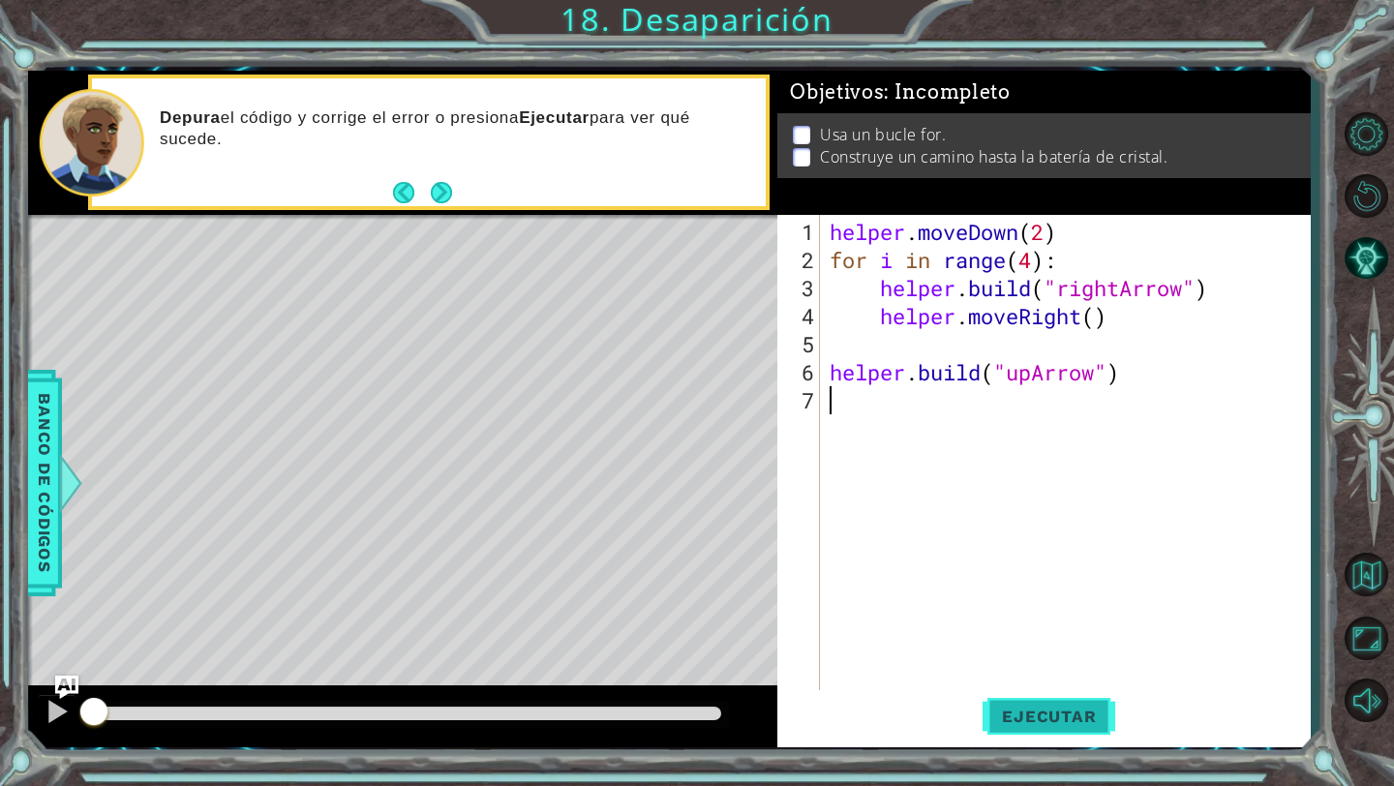
click at [1021, 731] on button "Ejecutar" at bounding box center [1049, 716] width 133 height 53
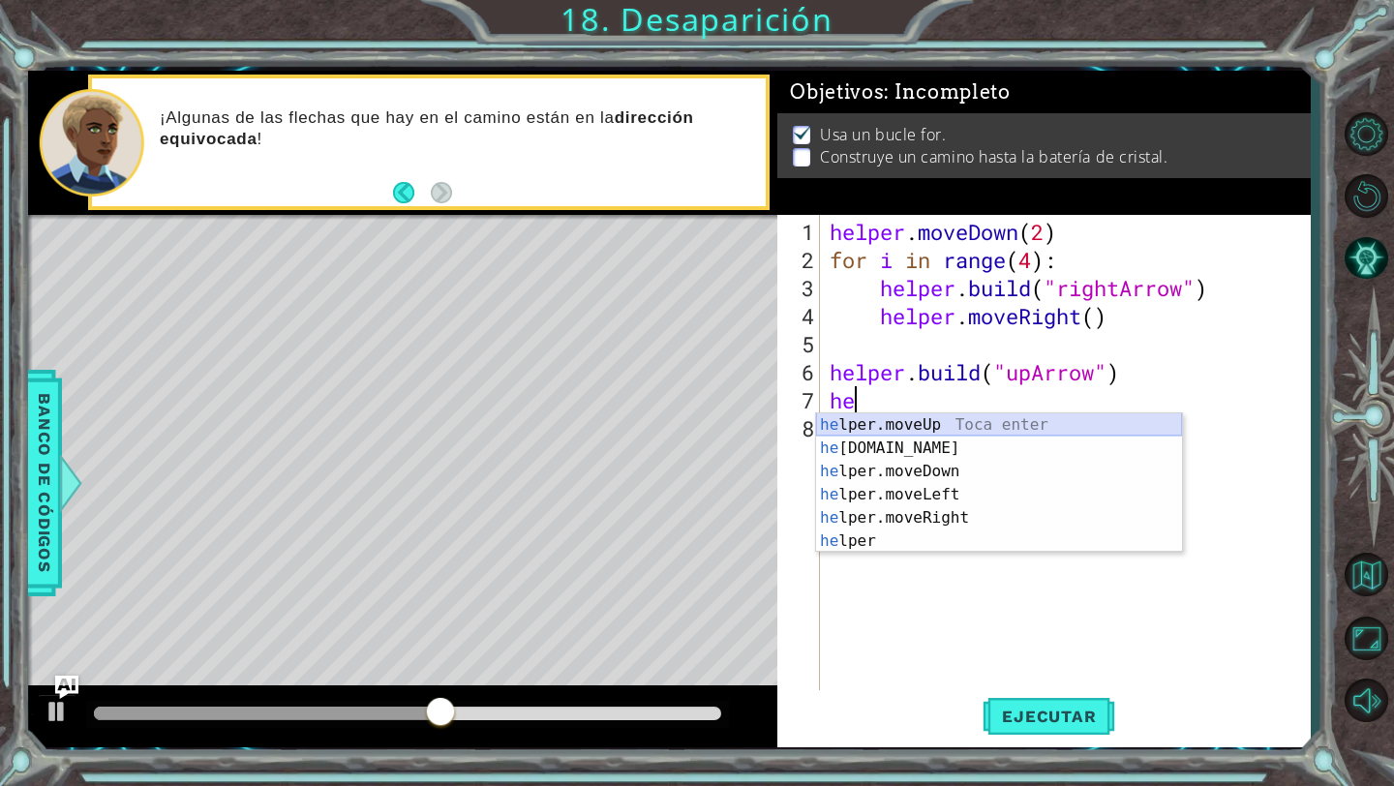
click at [931, 426] on div "he lper.moveUp Toca enter he [DOMAIN_NAME] Toca enter he lper.moveDown Toca ent…" at bounding box center [999, 506] width 366 height 186
type textarea "helper.moveUp(1)"
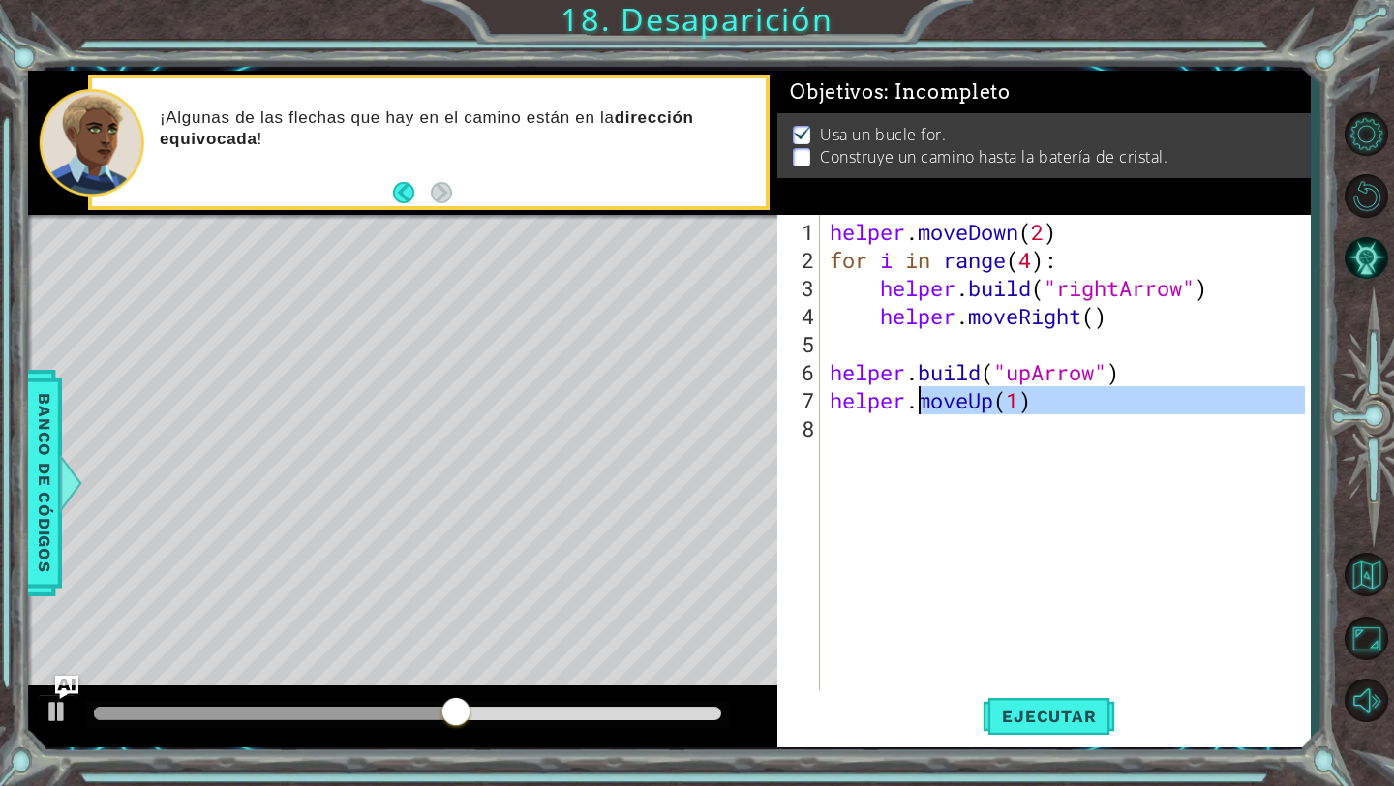
click at [925, 428] on div "helper . moveDown ( 2 ) for i in range ( 4 ) : helper . build ( "rightArrow" ) …" at bounding box center [1070, 484] width 489 height 533
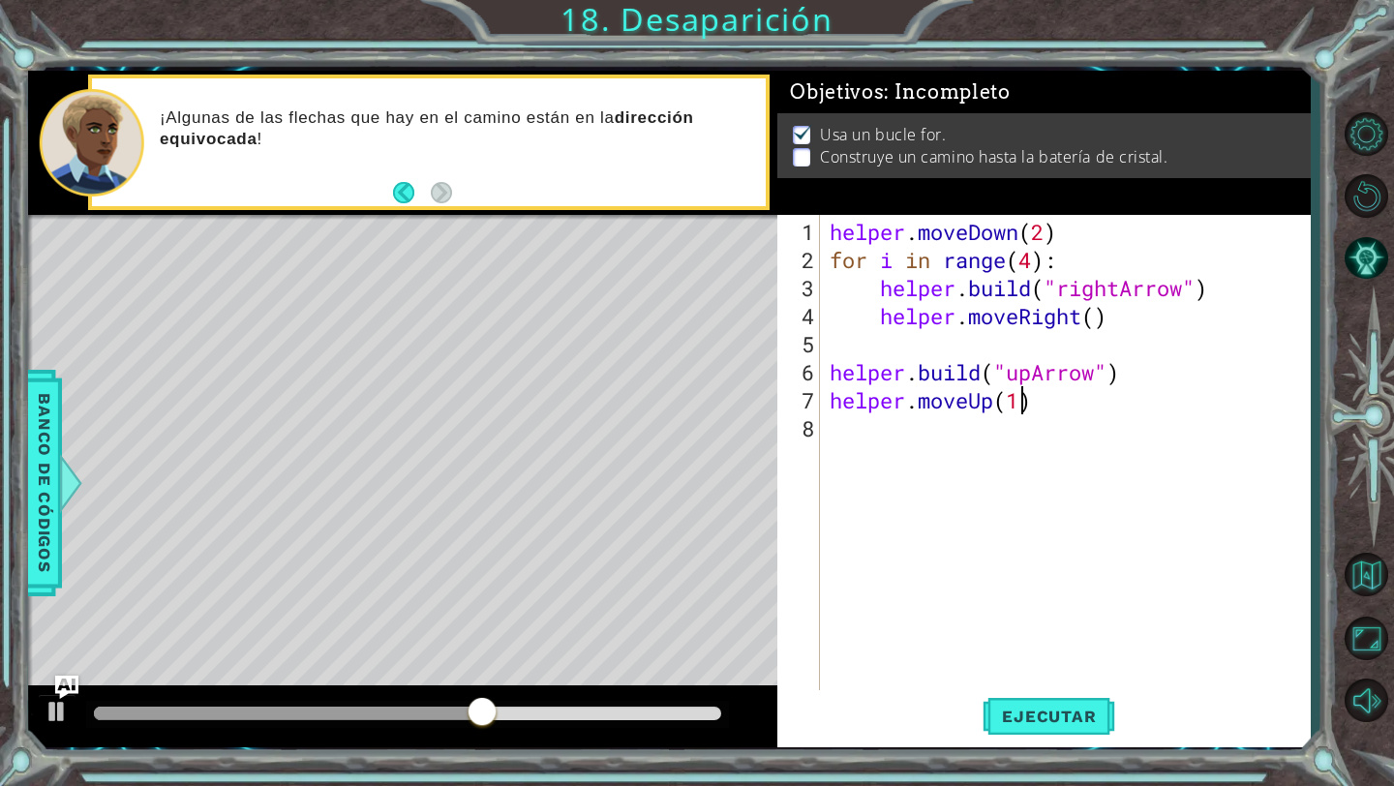
click at [1024, 411] on div "helper . moveDown ( 2 ) for i in range ( 4 ) : helper . build ( "rightArrow" ) …" at bounding box center [1070, 484] width 489 height 533
type textarea "helper.moveUp()"
click at [971, 439] on div "helper . moveDown ( 2 ) for i in range ( 4 ) : helper . build ( "rightArrow" ) …" at bounding box center [1070, 484] width 489 height 533
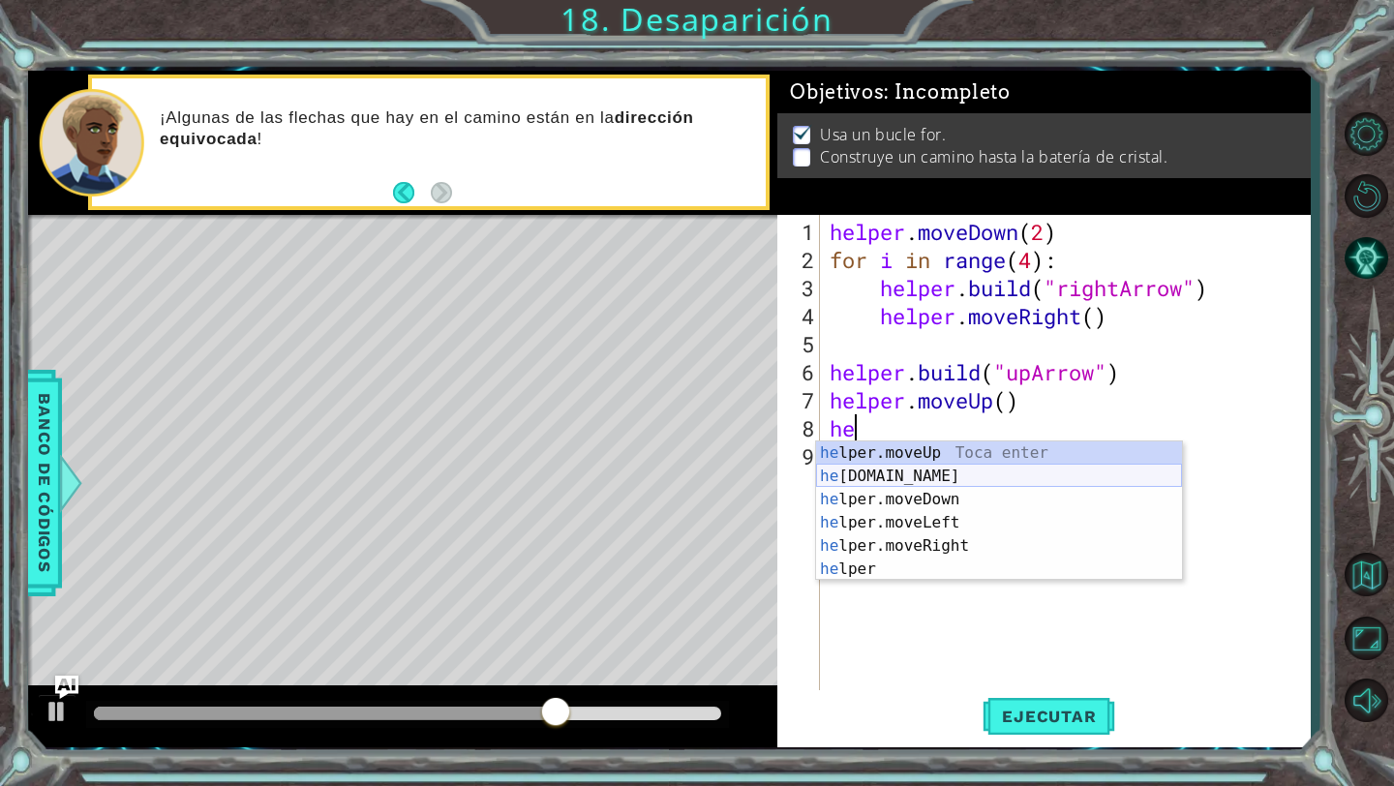
click at [963, 475] on div "he lper.moveUp Toca enter he [DOMAIN_NAME] Toca enter he lper.moveDown Toca ent…" at bounding box center [999, 535] width 366 height 186
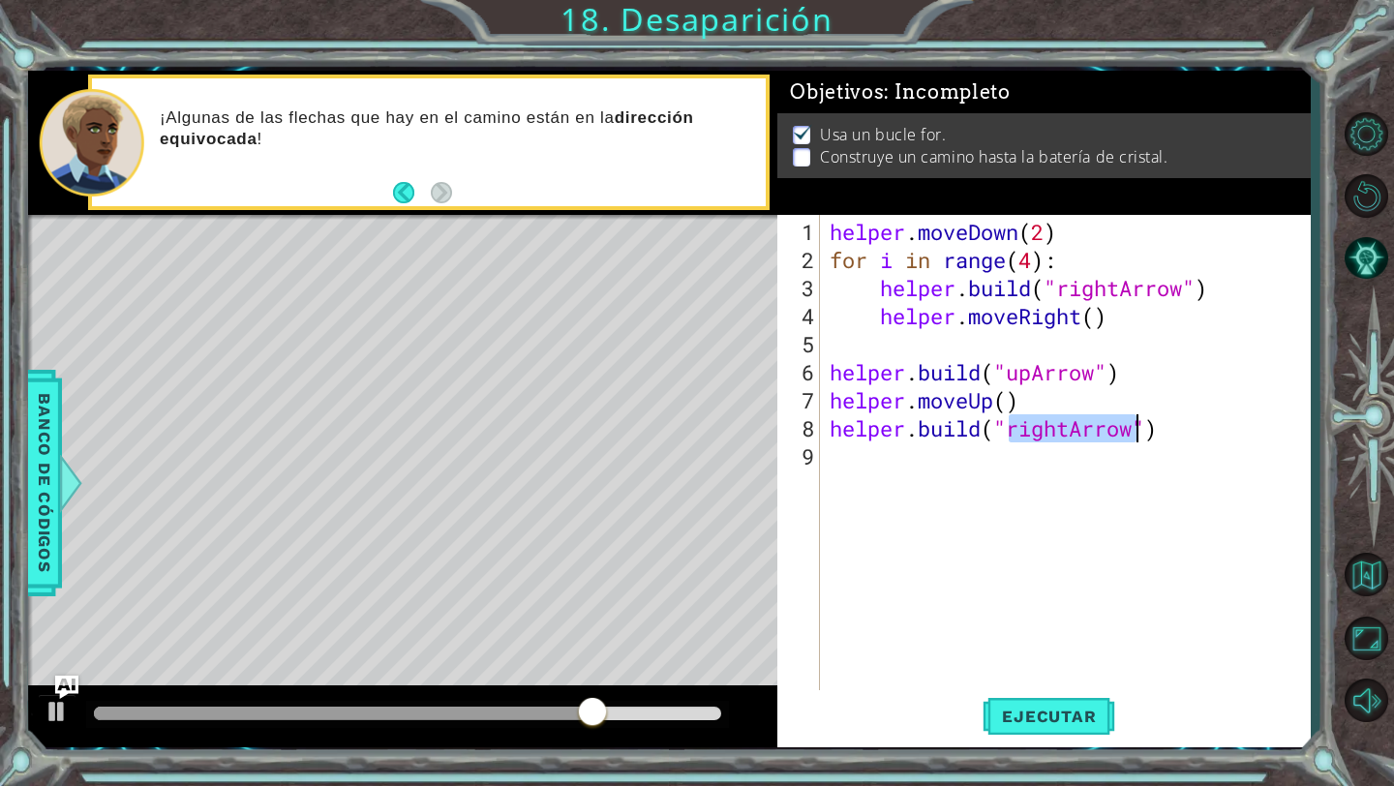
click at [1071, 434] on div "helper . moveDown ( 2 ) for i in range ( 4 ) : helper . build ( "rightArrow" ) …" at bounding box center [1070, 484] width 489 height 533
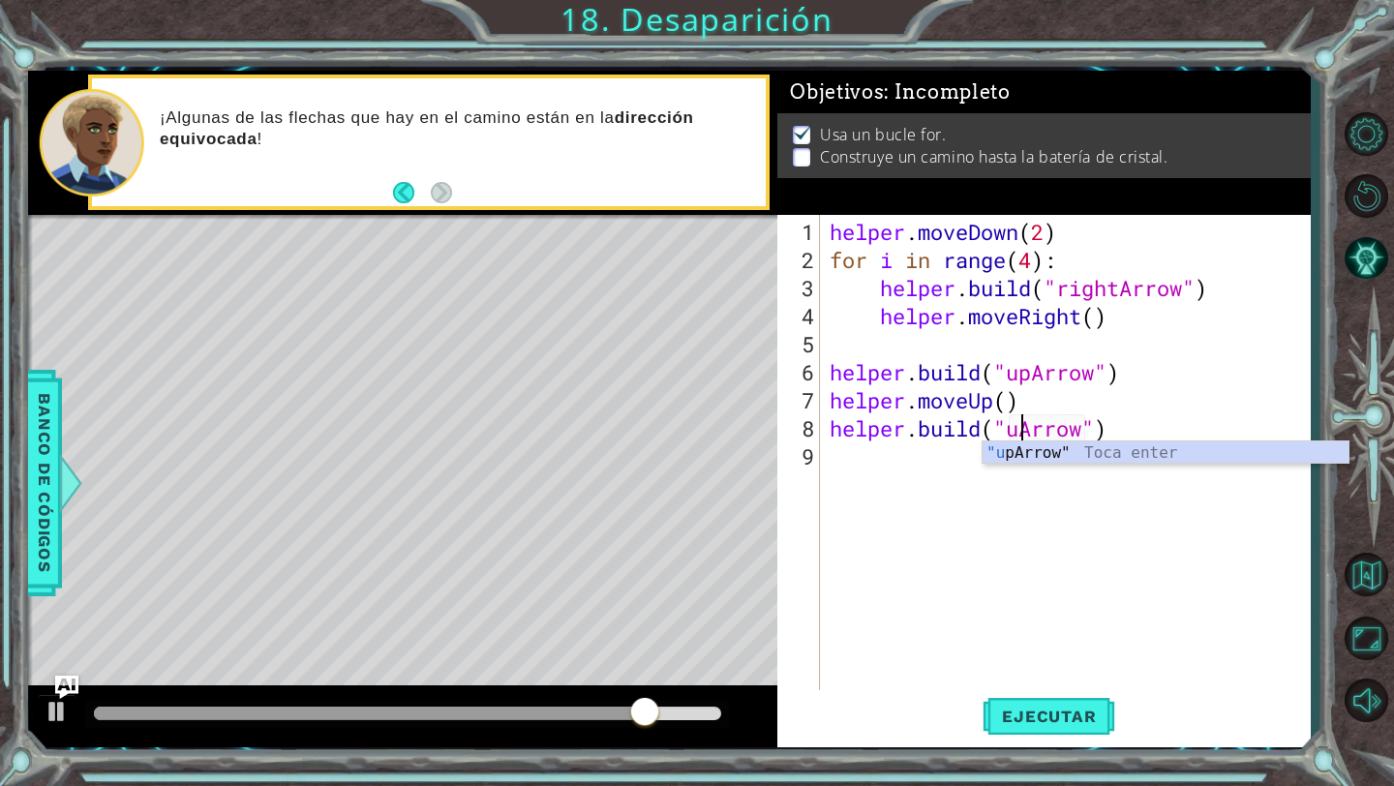
scroll to position [0, 9]
type textarea "[DOMAIN_NAME]("upArrow")"
click at [1087, 513] on div "helper . moveDown ( 2 ) for i in range ( 4 ) : helper . build ( "rightArrow" ) …" at bounding box center [1070, 484] width 489 height 533
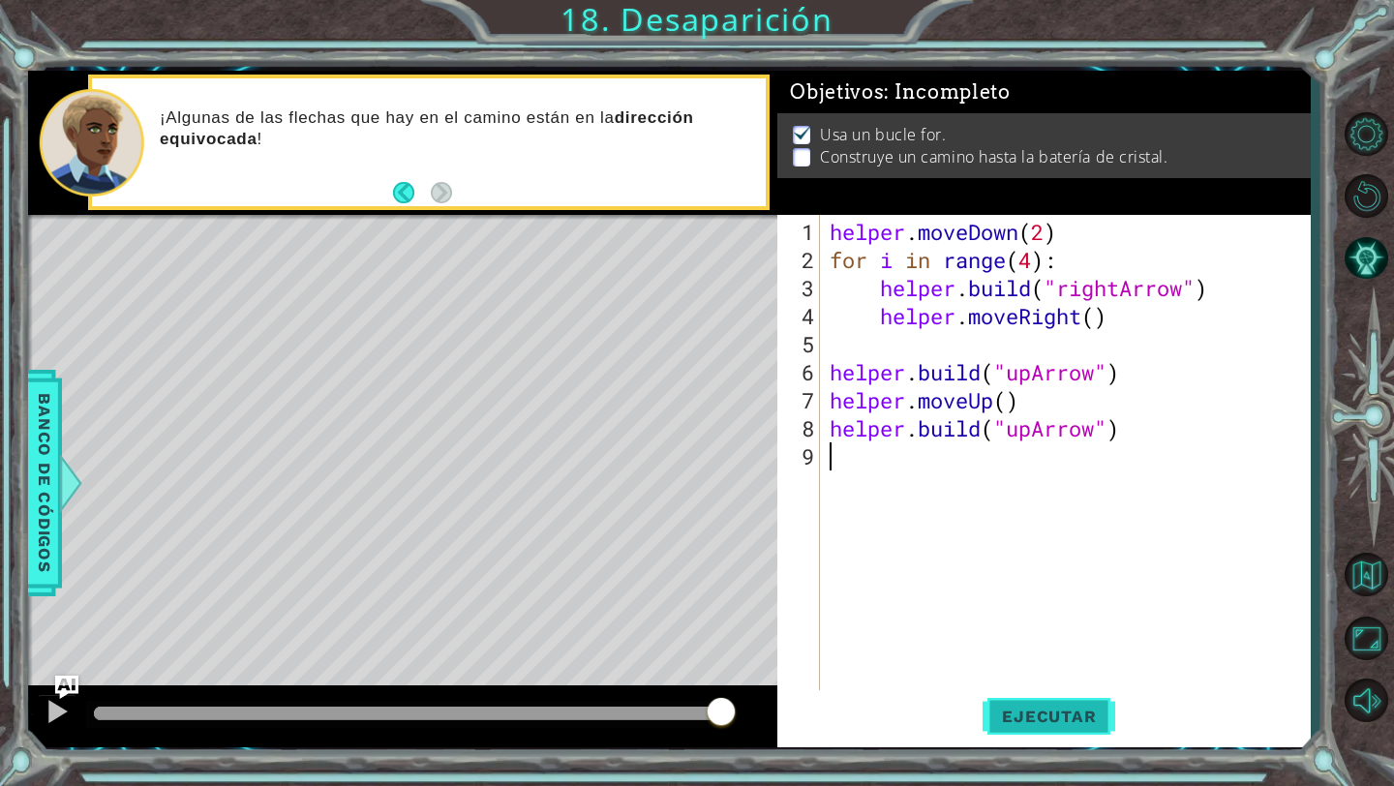
click at [1067, 713] on span "Ejecutar" at bounding box center [1049, 716] width 133 height 19
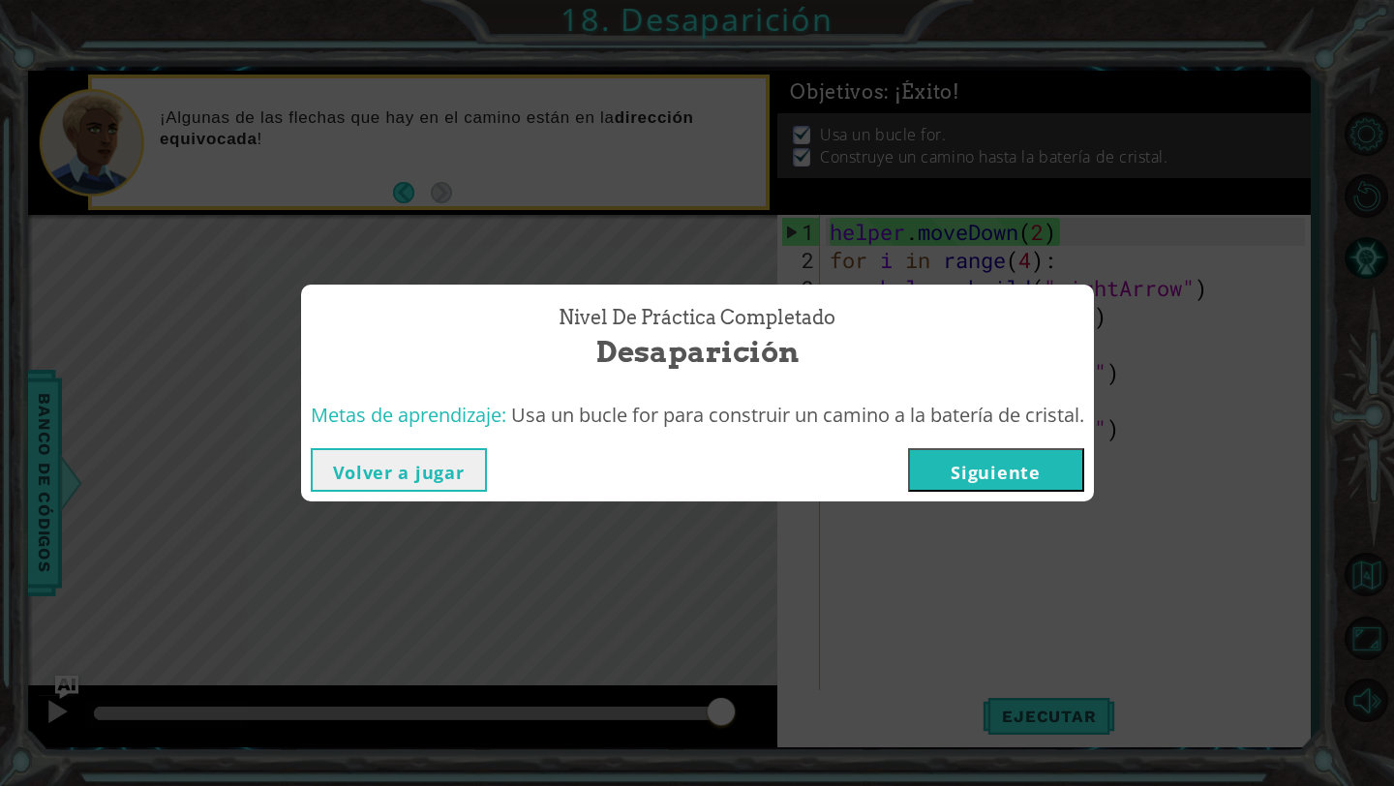
click at [993, 467] on button "Siguiente" at bounding box center [996, 470] width 176 height 44
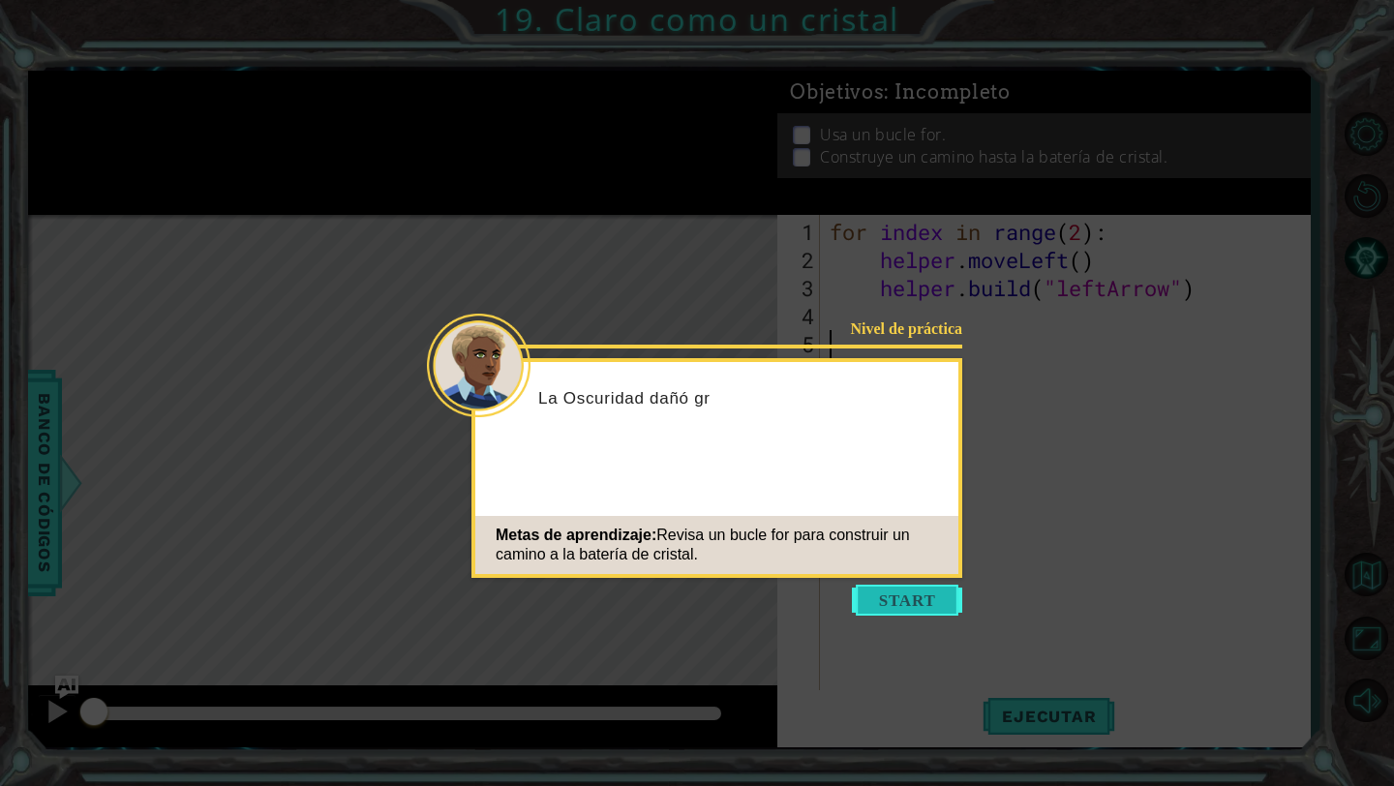
click at [927, 599] on button "Start" at bounding box center [907, 600] width 110 height 31
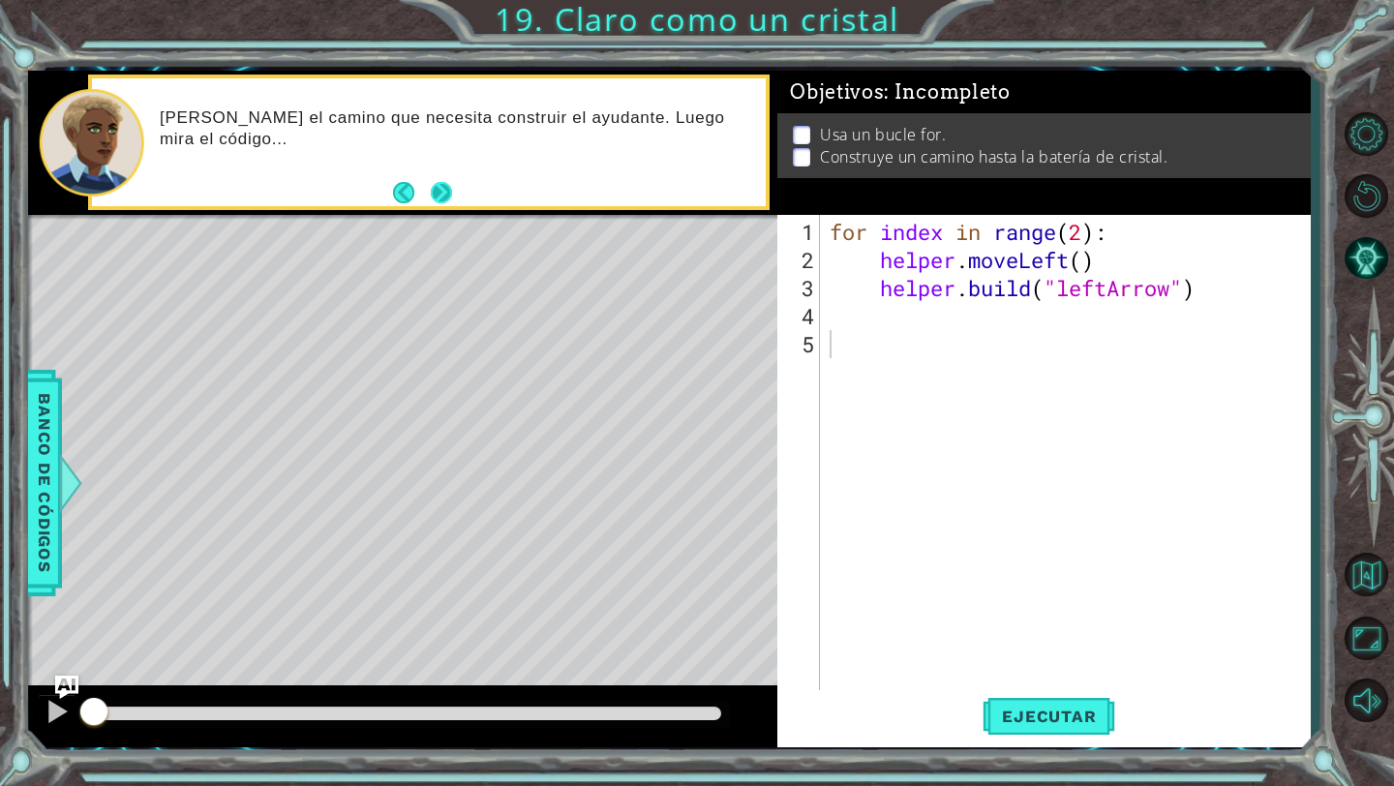
click at [443, 193] on button "Next" at bounding box center [441, 192] width 21 height 21
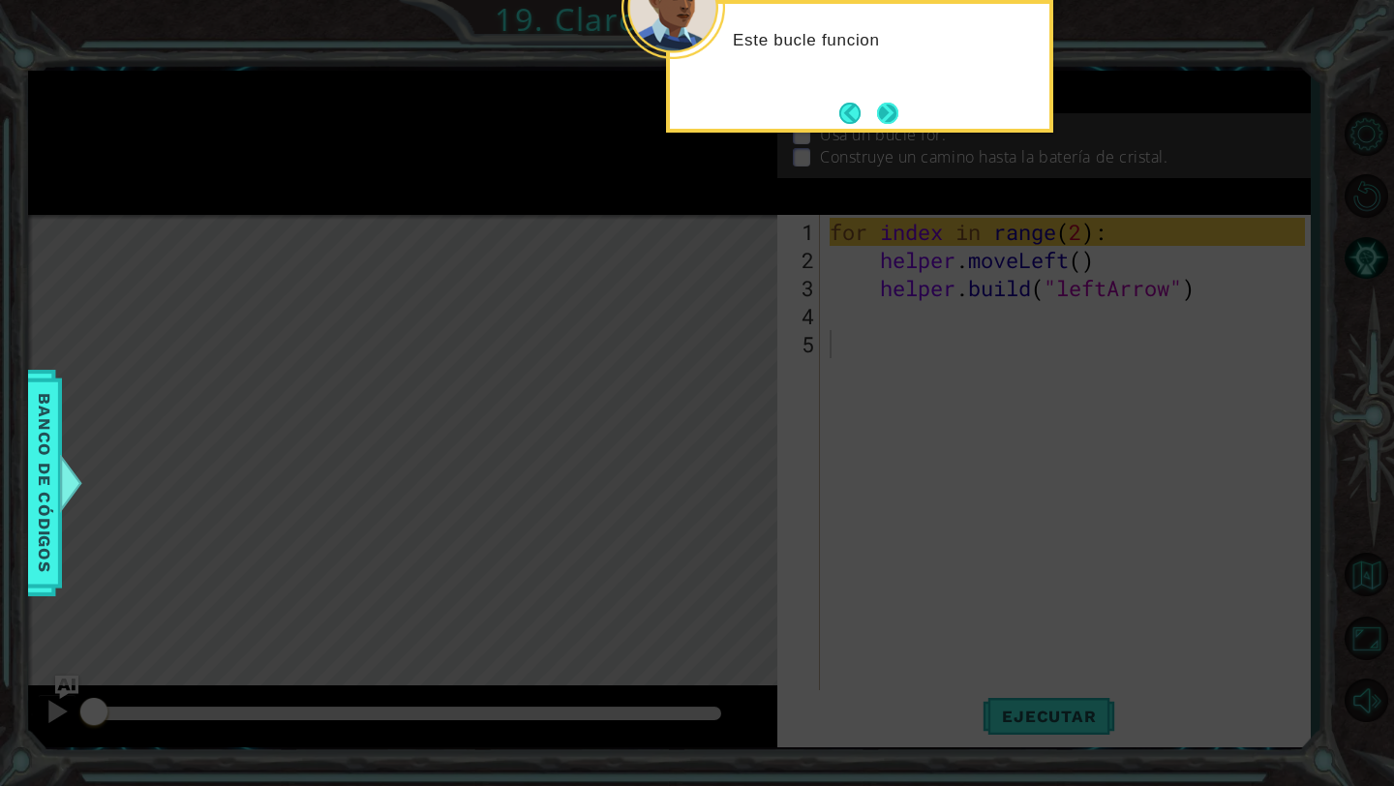
click at [879, 107] on button "Next" at bounding box center [887, 113] width 21 height 21
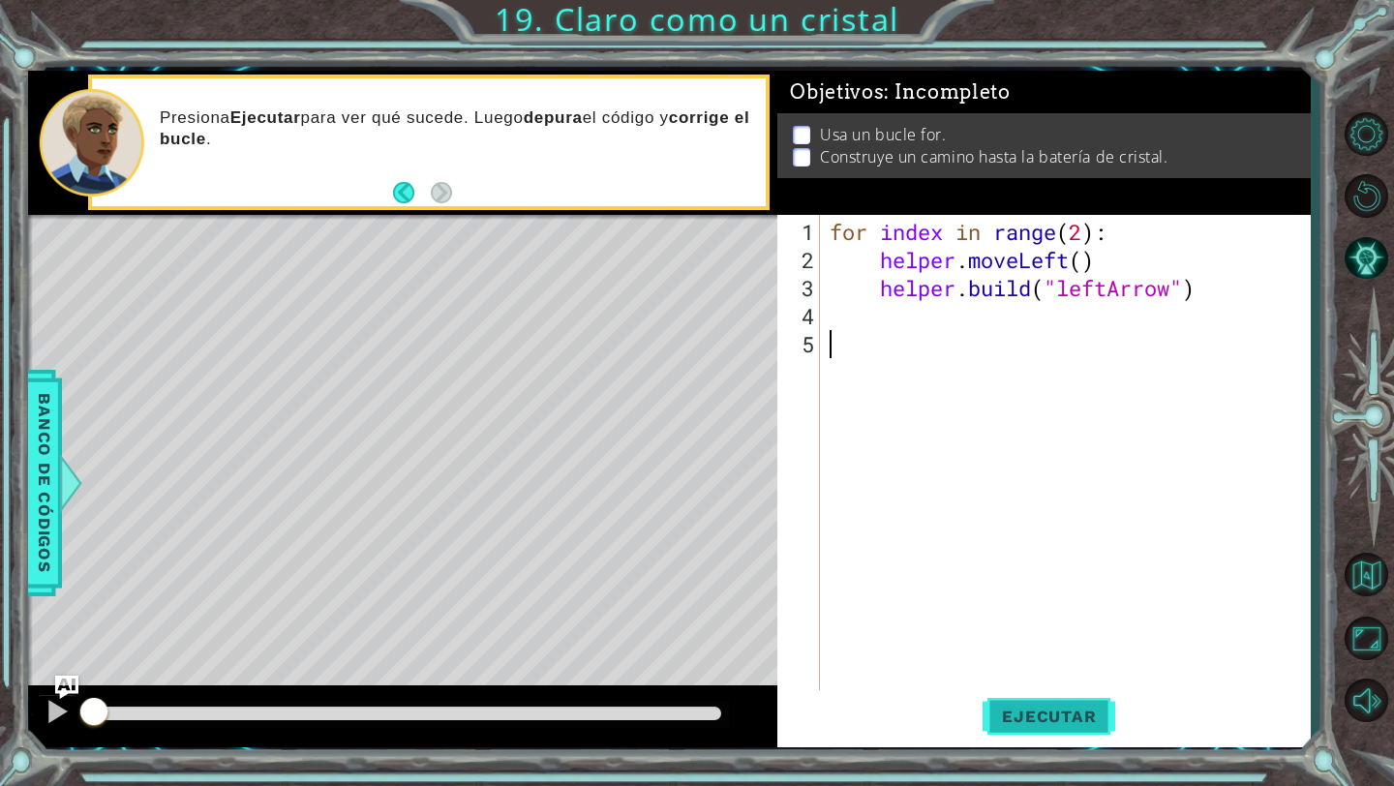
click at [1060, 703] on button "Ejecutar" at bounding box center [1049, 716] width 133 height 53
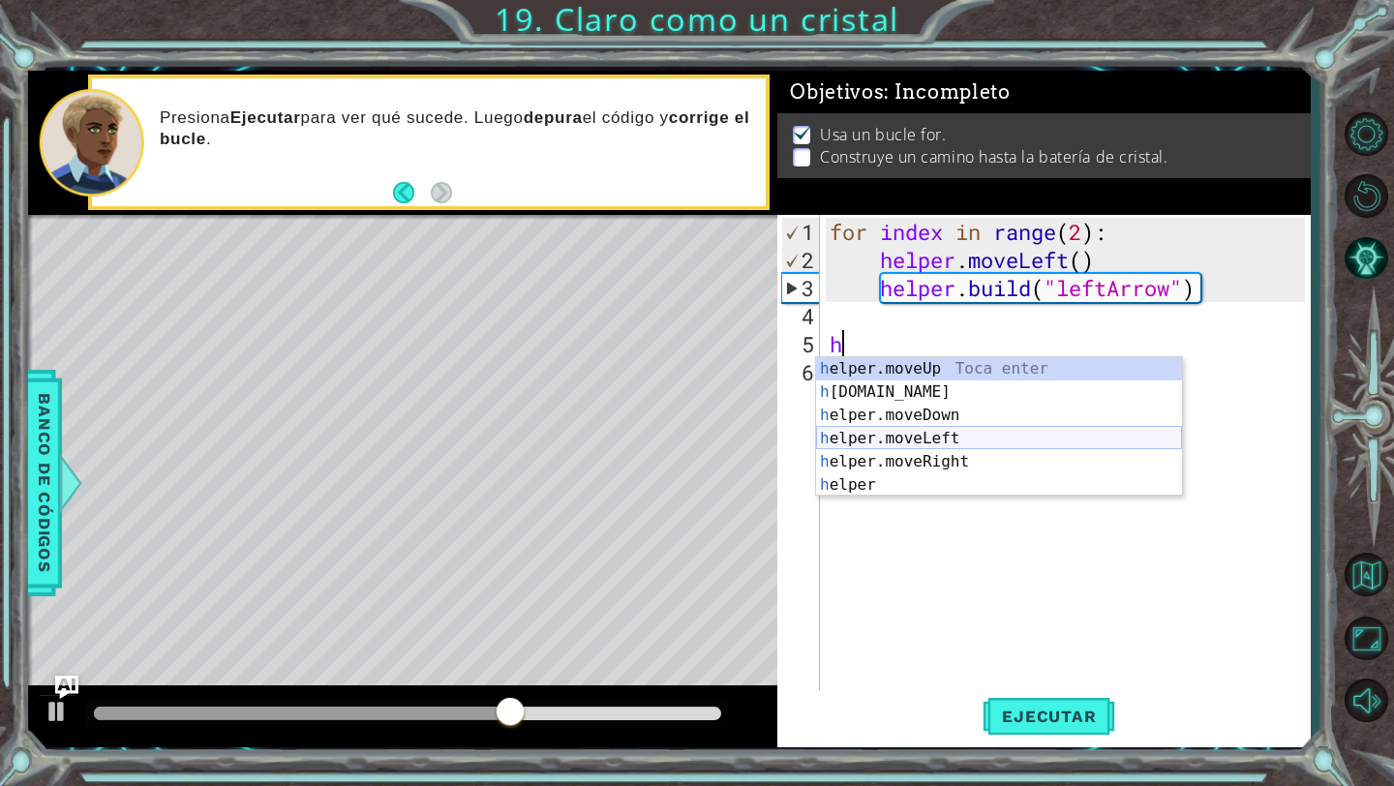
click at [962, 442] on div "h elper.moveUp Toca enter h [DOMAIN_NAME] Toca enter h elper.moveDown Toca ente…" at bounding box center [999, 450] width 366 height 186
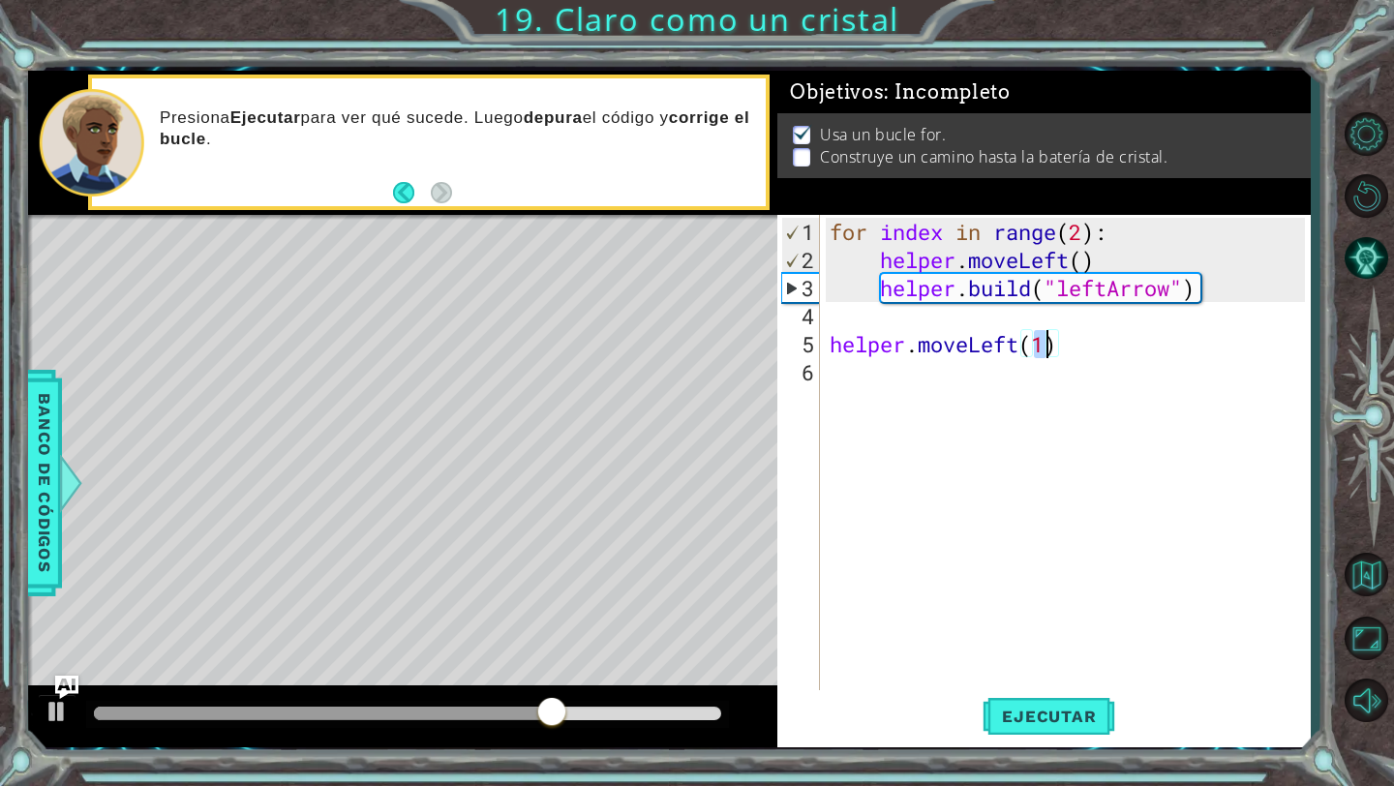
type textarea "helper.moveLeft()"
click at [989, 391] on div "for index in range ( 2 ) : helper . moveLeft ( ) helper . build ( "leftArrow" )…" at bounding box center [1070, 484] width 489 height 533
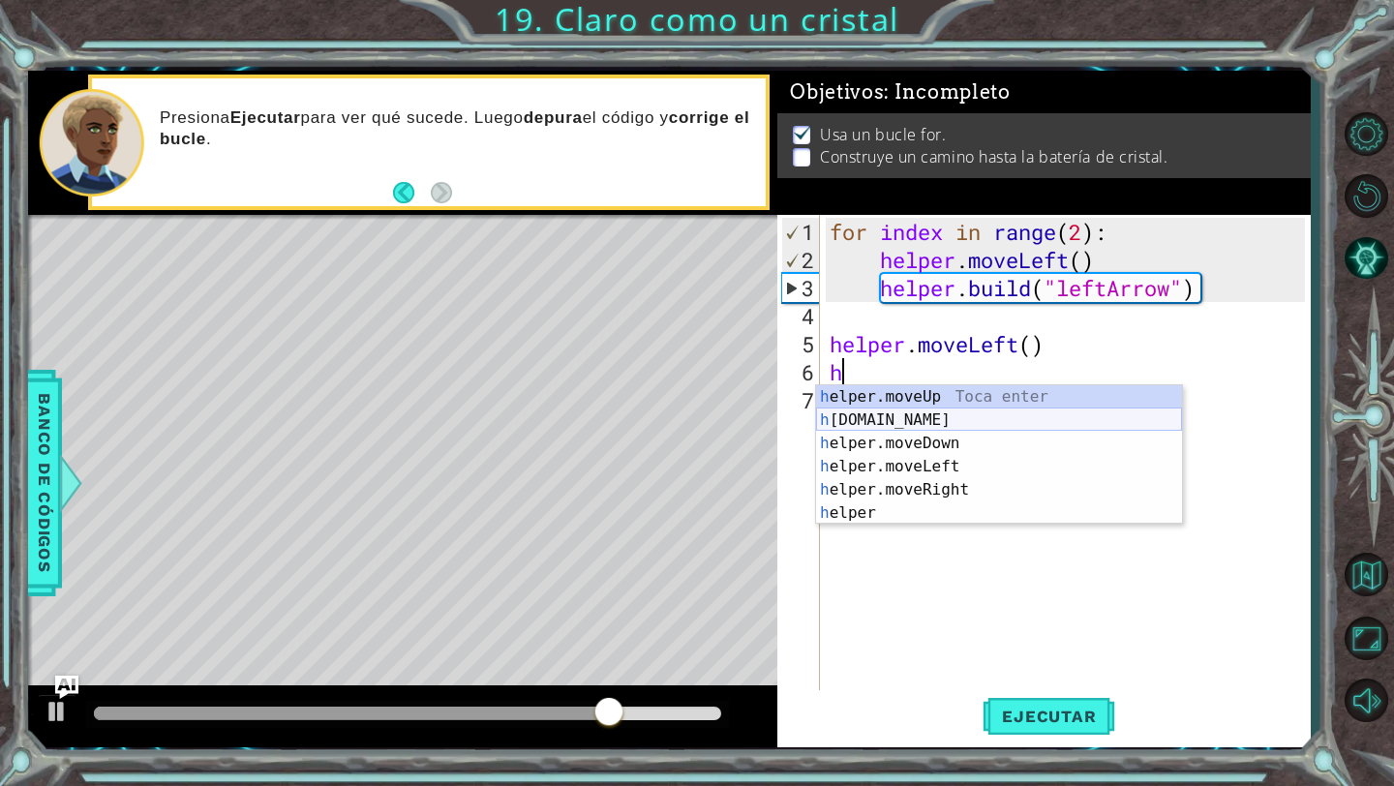
click at [972, 417] on div "h elper.moveUp Toca enter h [DOMAIN_NAME] Toca enter h elper.moveDown Toca ente…" at bounding box center [999, 478] width 366 height 186
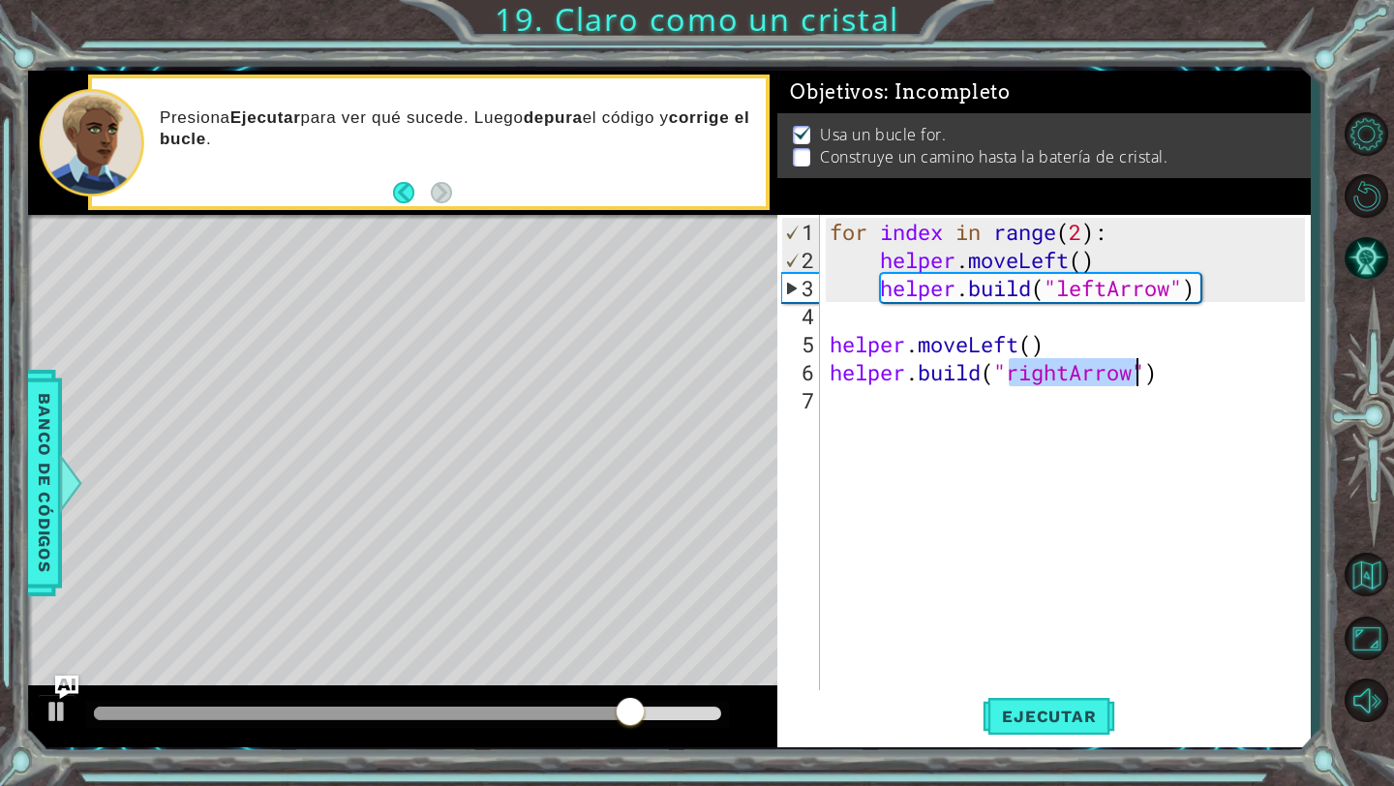
click at [1051, 373] on div "for index in range ( 2 ) : helper . moveLeft ( ) helper . build ( "leftArrow" )…" at bounding box center [1070, 484] width 489 height 533
click at [1058, 373] on div "for index in range ( 2 ) : helper . moveLeft ( ) helper . build ( "leftArrow" )…" at bounding box center [1070, 484] width 489 height 533
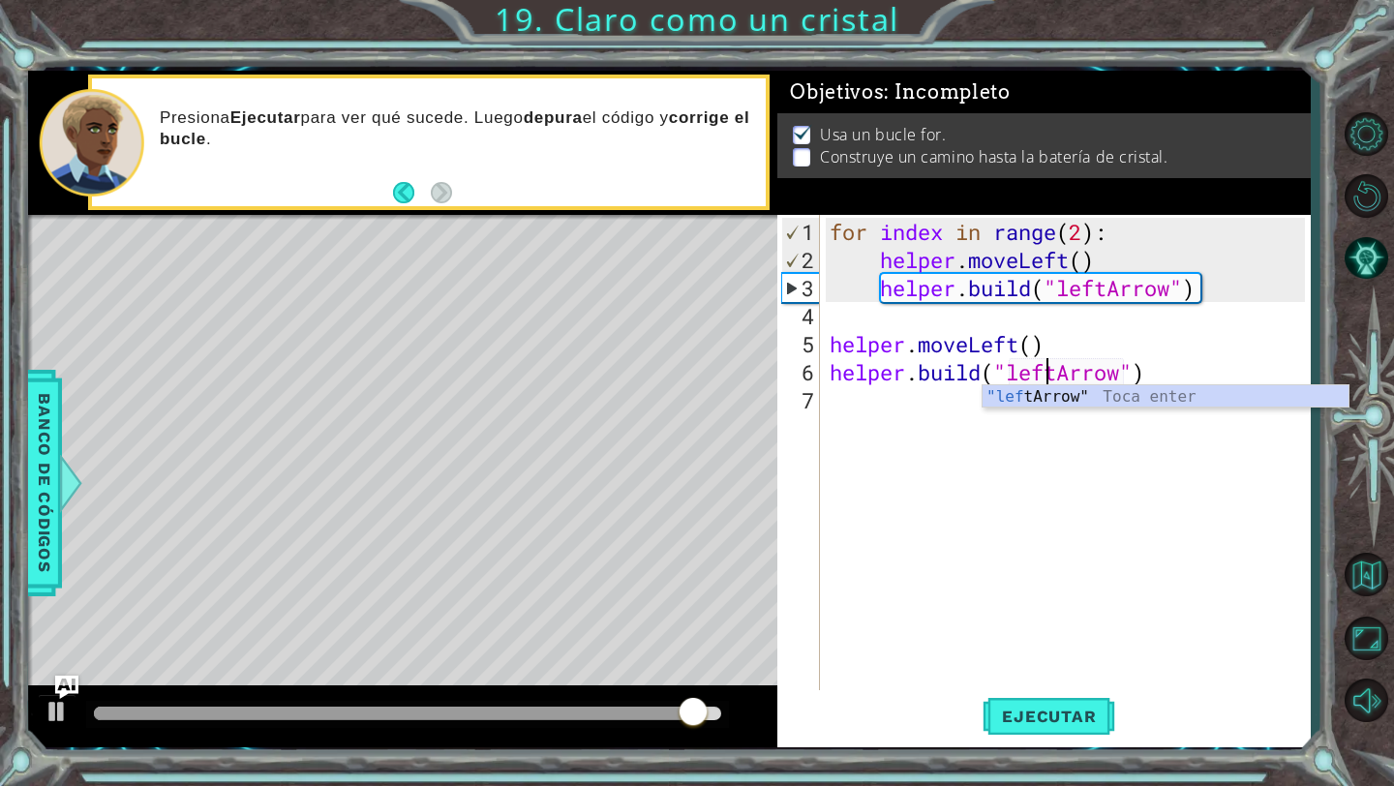
type textarea "[DOMAIN_NAME]("lefttArrow")"
click at [917, 396] on div "for index in range ( 2 ) : helper . moveLeft ( ) helper . build ( "leftArrow" )…" at bounding box center [1070, 484] width 489 height 533
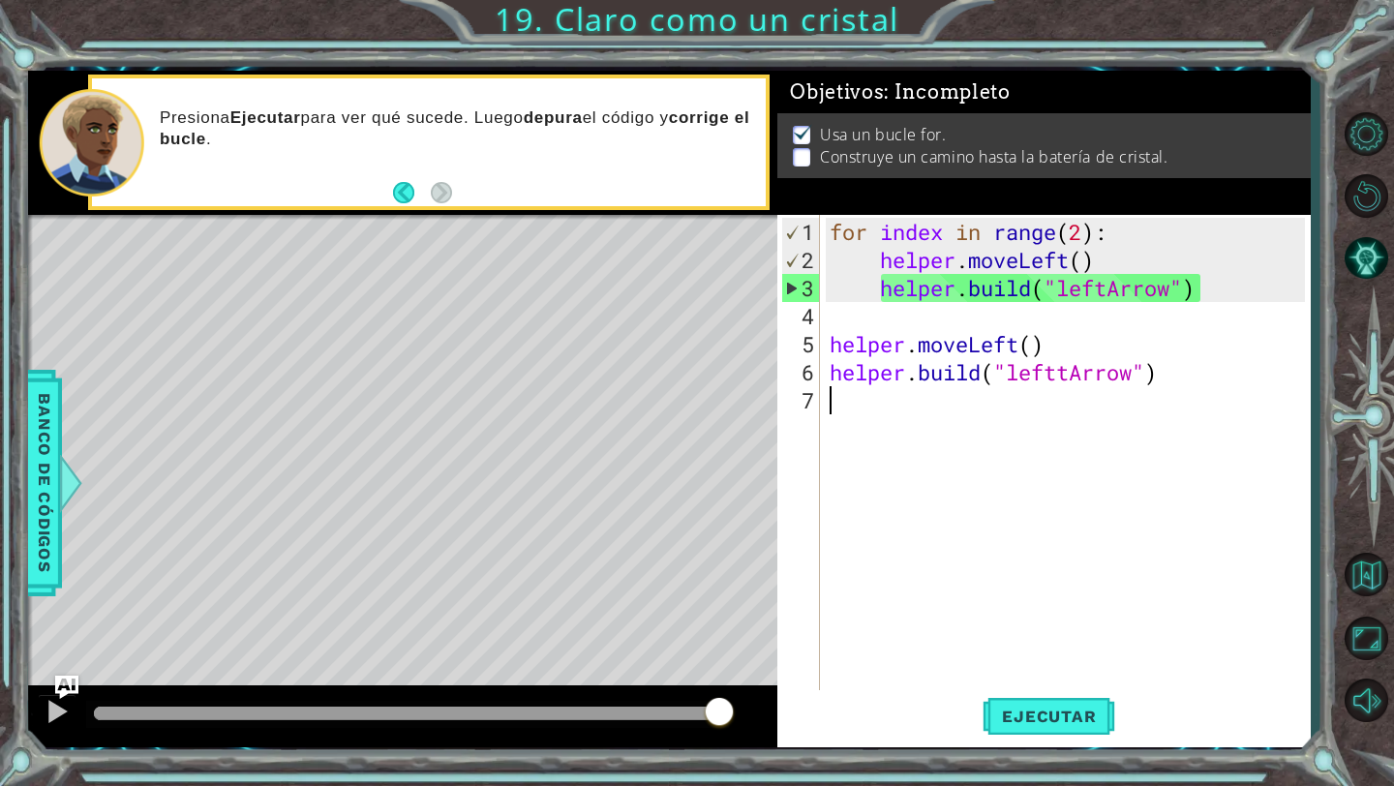
scroll to position [0, 0]
click at [915, 399] on div "for index in range ( 2 ) : helper . moveLeft ( ) helper . build ( "leftArrow" )…" at bounding box center [1070, 484] width 489 height 533
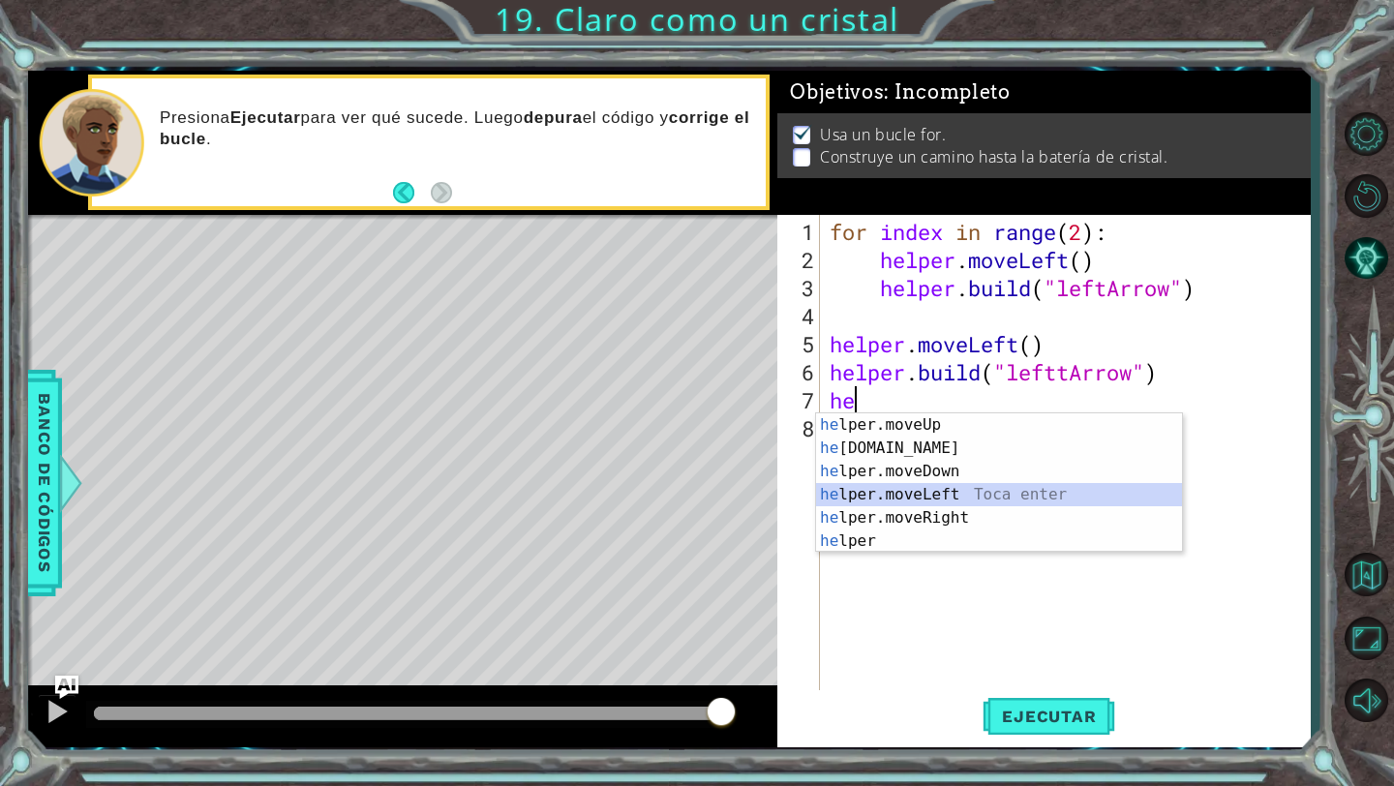
click at [957, 497] on div "he lper.moveUp Toca enter he [DOMAIN_NAME] Toca enter he lper.moveDown Toca ent…" at bounding box center [999, 506] width 366 height 186
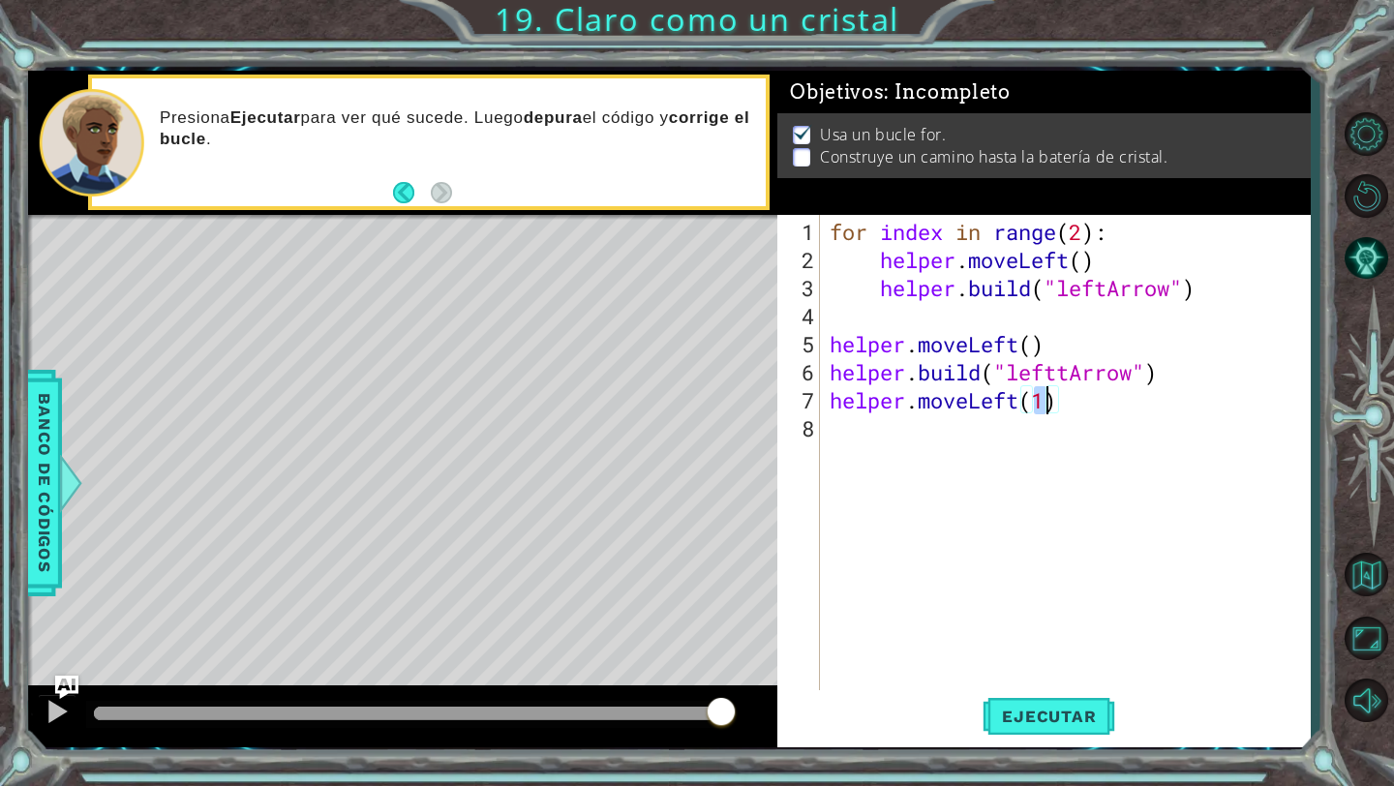
type textarea "helper.moveLeft()"
click at [999, 443] on div "for index in range ( 2 ) : helper . moveLeft ( ) helper . build ( "leftArrow" )…" at bounding box center [1070, 484] width 489 height 533
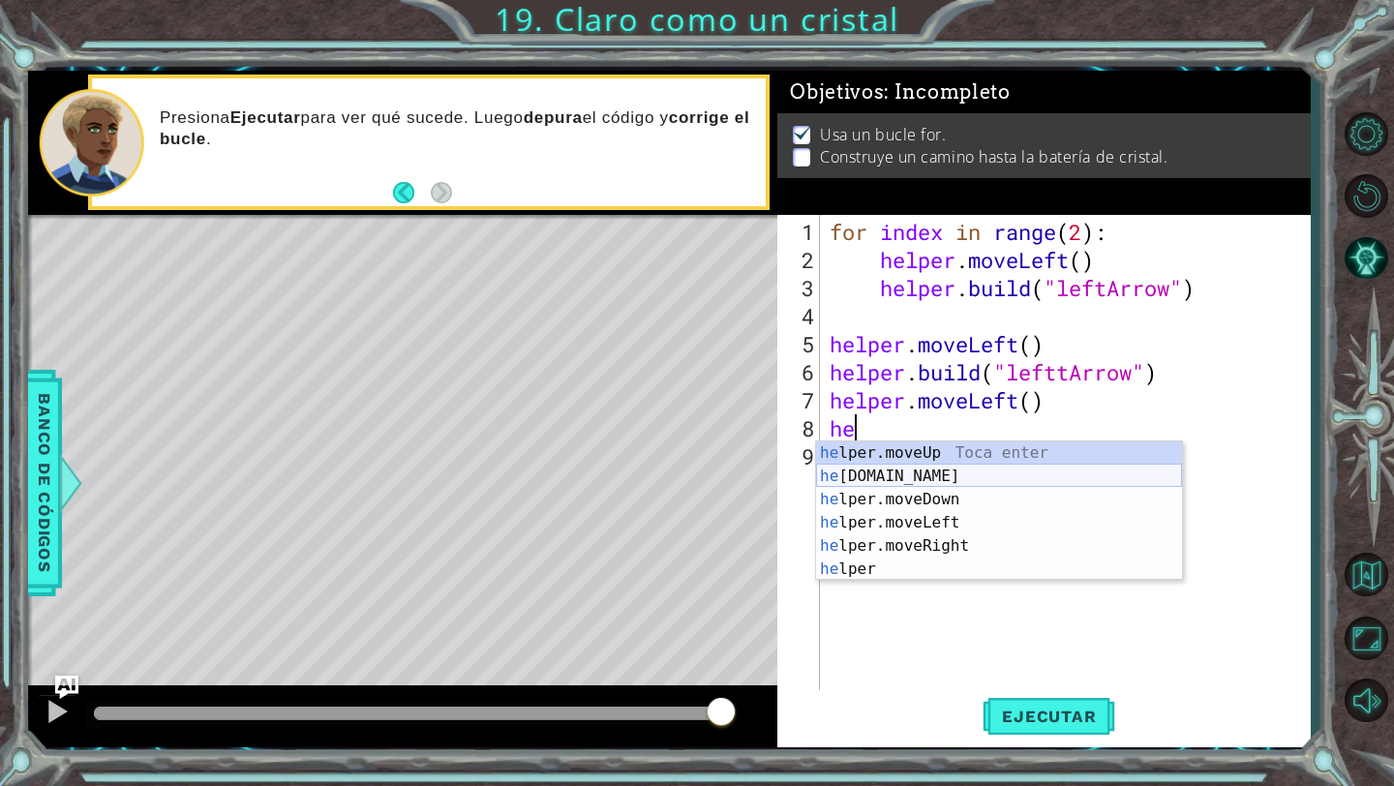
click at [987, 472] on div "he lper.moveUp Toca enter he [DOMAIN_NAME] Toca enter he lper.moveDown Toca ent…" at bounding box center [999, 535] width 366 height 186
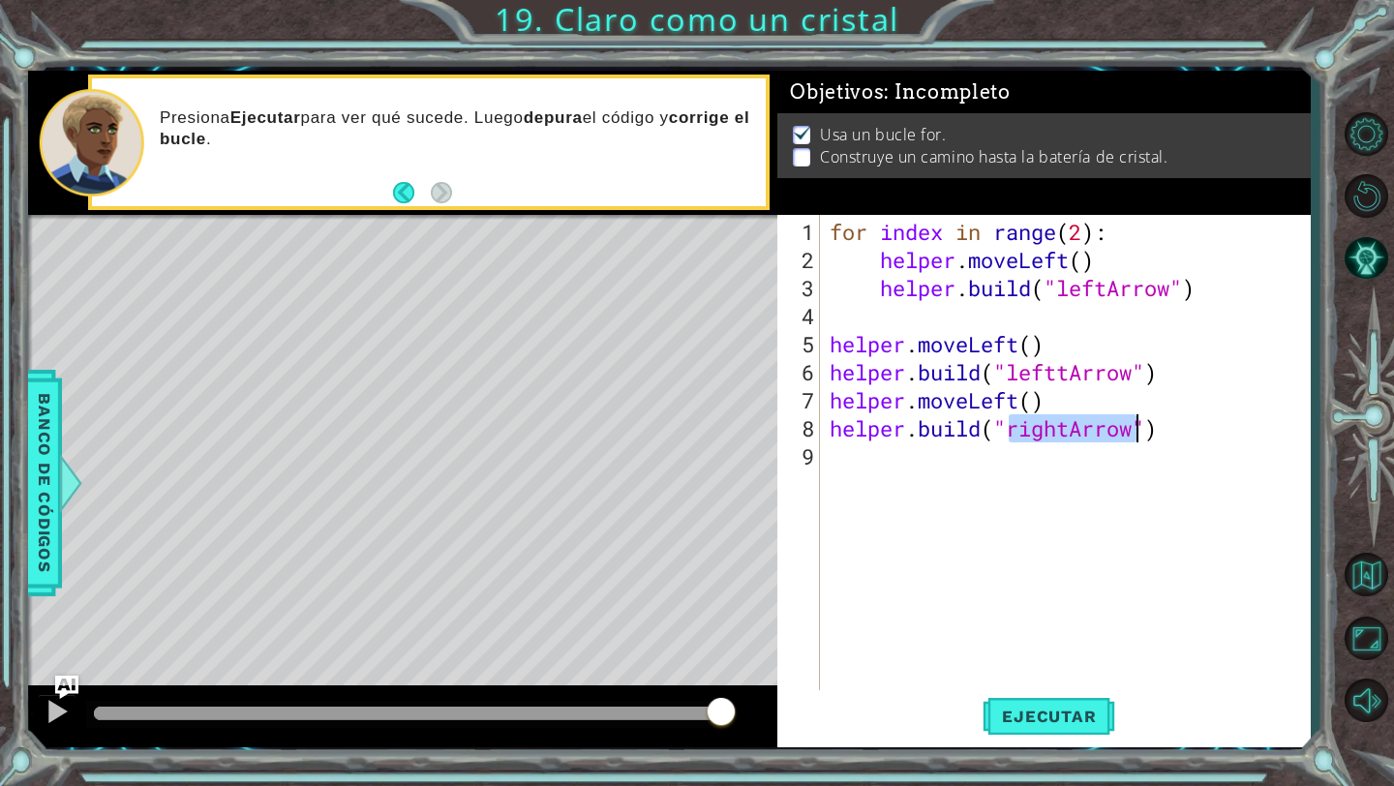
type textarea "[DOMAIN_NAME]("rightArrow")"
click at [1060, 432] on div "for index in range ( 2 ) : helper . moveLeft ( ) helper . build ( "leftArrow" )…" at bounding box center [1070, 484] width 489 height 533
click at [1070, 440] on div "for index in range ( 2 ) : helper . moveLeft ( ) helper . build ( "leftArrow" )…" at bounding box center [1070, 484] width 489 height 533
click at [1071, 427] on div "for index in range ( 2 ) : helper . moveLeft ( ) helper . build ( "leftArrow" )…" at bounding box center [1070, 484] width 489 height 533
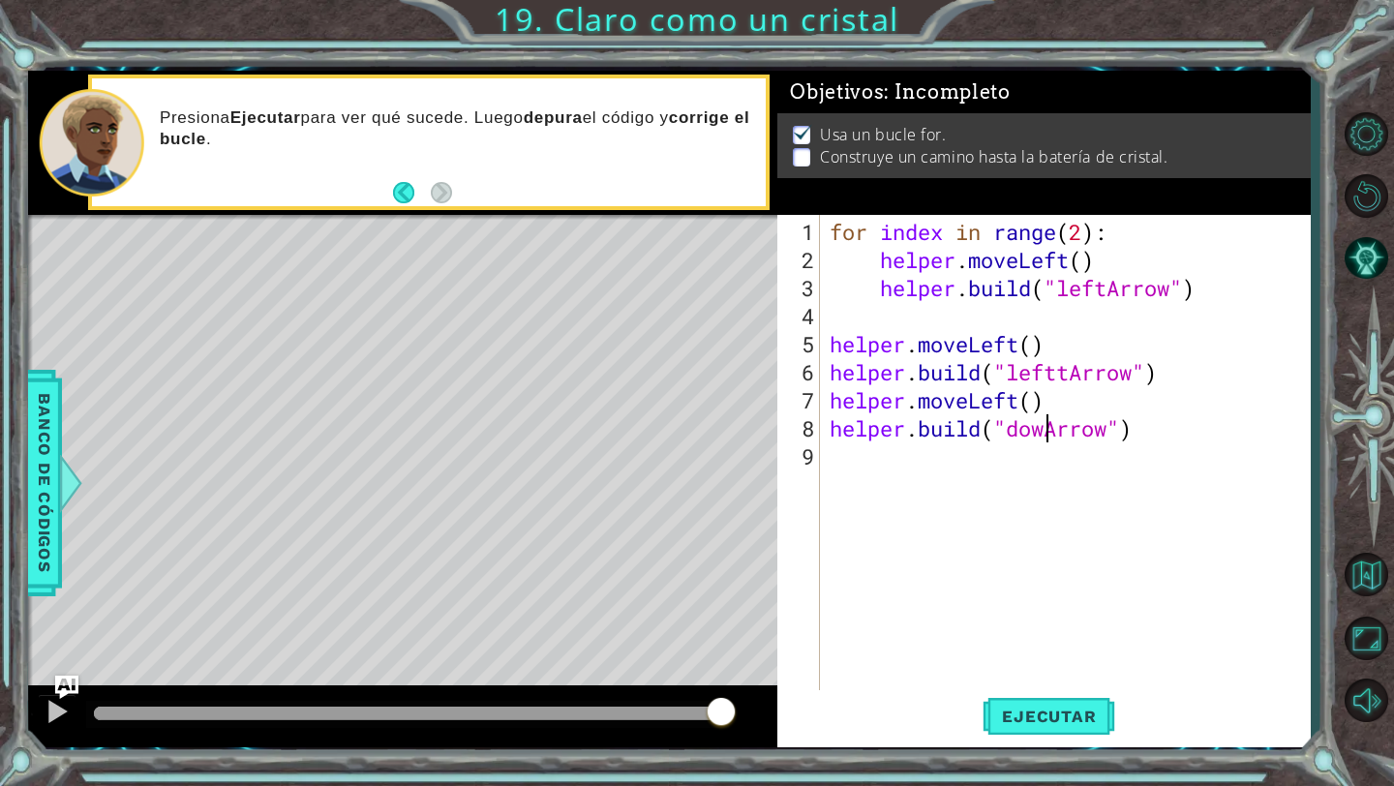
type textarea "[DOMAIN_NAME]("downArrow")"
click at [979, 466] on div "for index in range ( 2 ) : helper . moveLeft ( ) helper . build ( "leftArrow" )…" at bounding box center [1070, 484] width 489 height 533
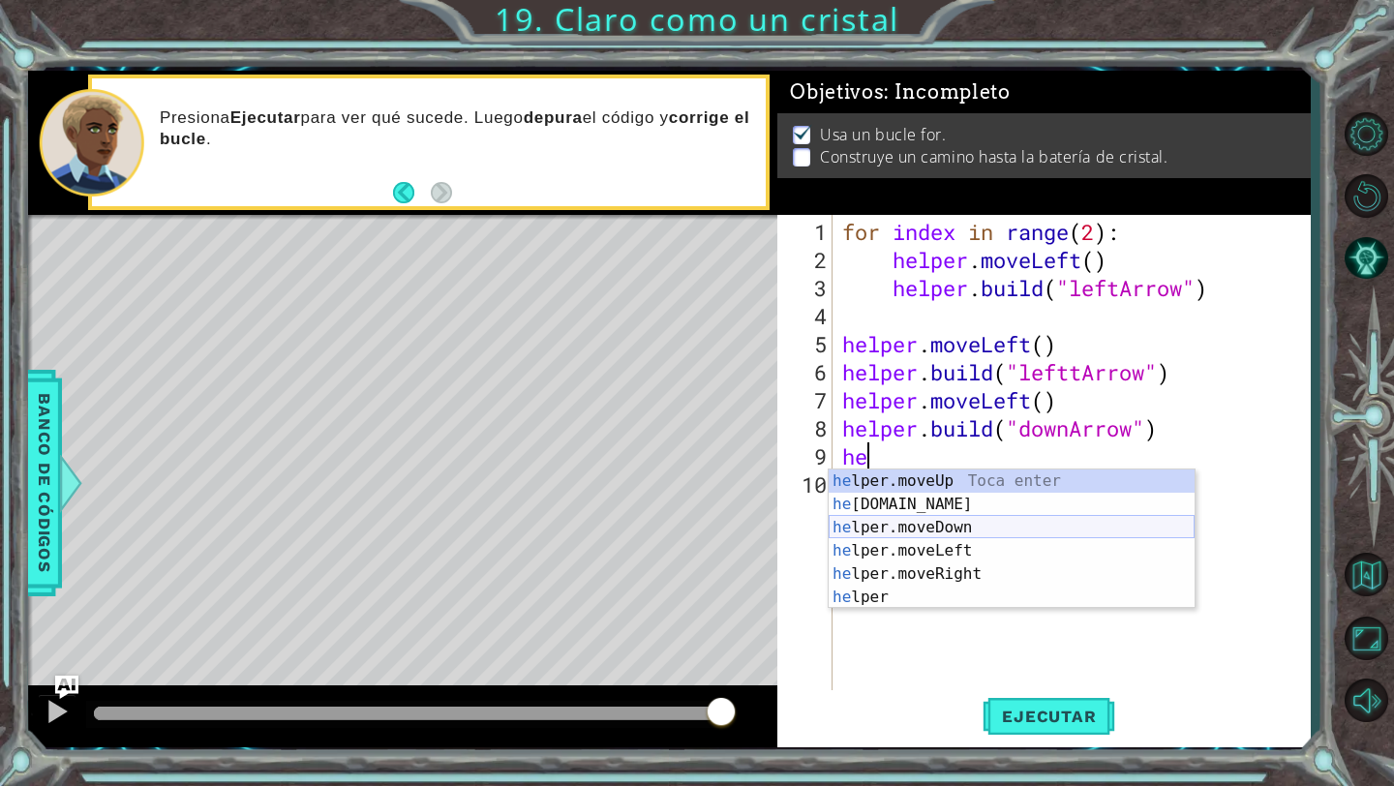
click at [966, 533] on div "he lper.moveUp Toca enter he [DOMAIN_NAME] Toca enter he lper.moveDown Toca ent…" at bounding box center [1012, 563] width 366 height 186
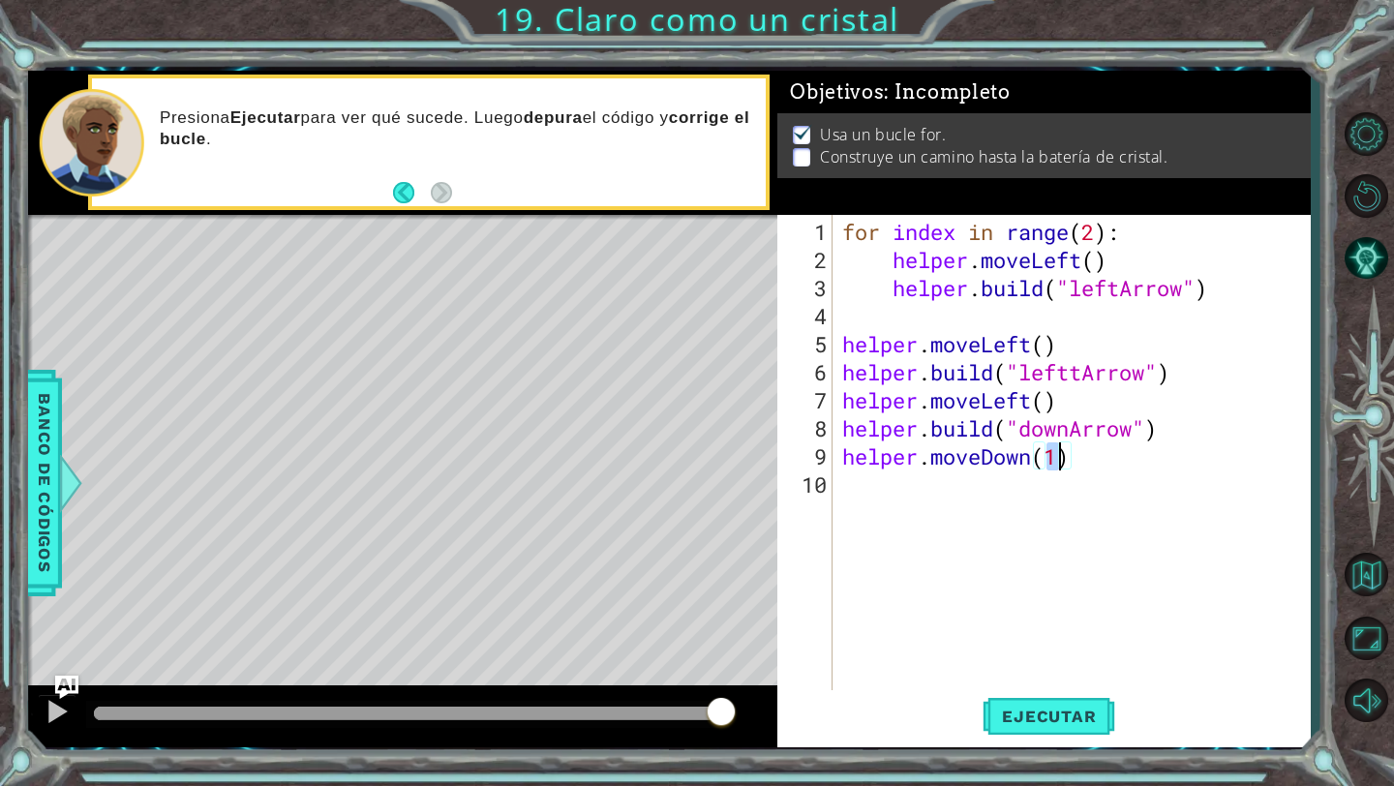
type textarea "helper.moveDown()"
click at [1010, 495] on div "for index in range ( 2 ) : helper . moveLeft ( ) helper . build ( "leftArrow" )…" at bounding box center [1076, 484] width 477 height 533
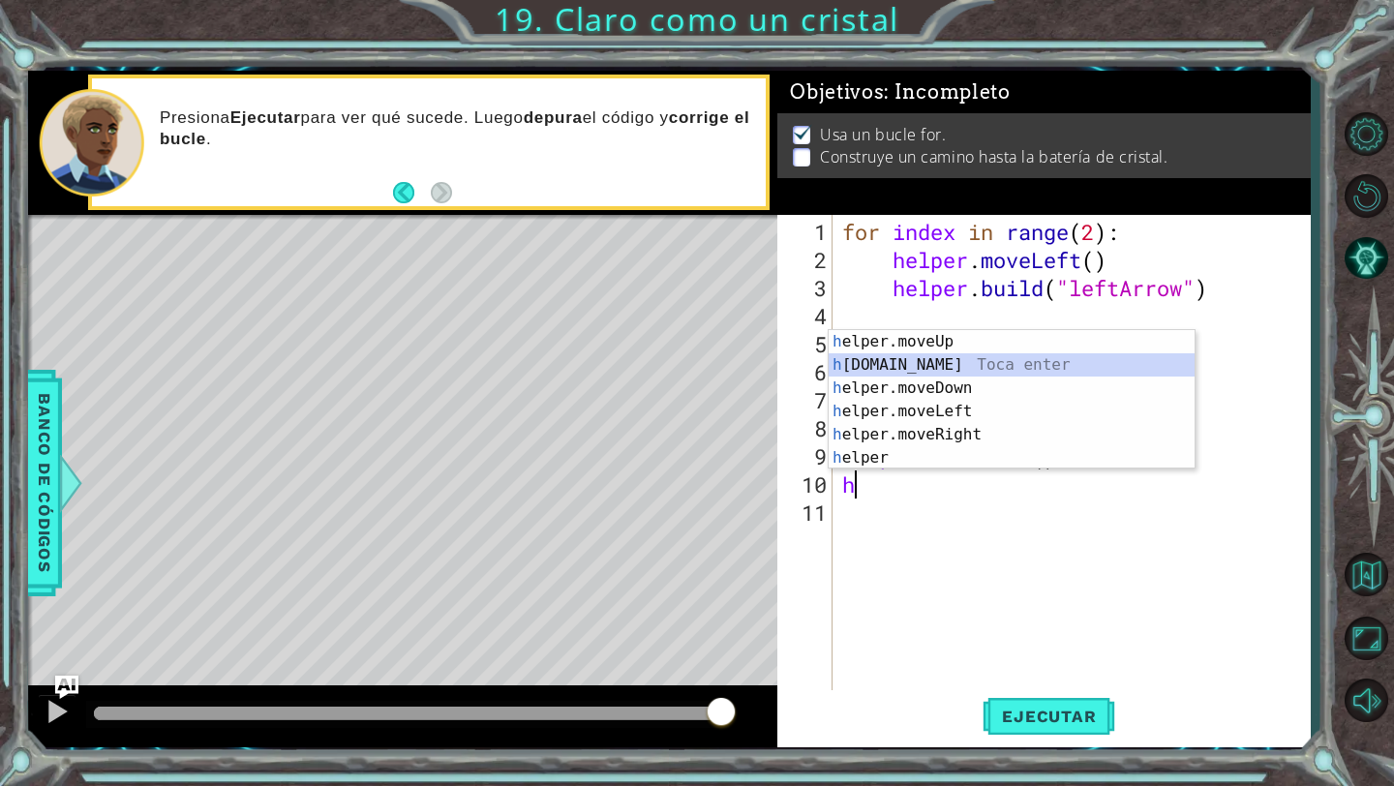
click at [995, 368] on div "h elper.moveUp Toca enter h [DOMAIN_NAME] Toca enter h elper.moveDown Toca ente…" at bounding box center [1012, 423] width 366 height 186
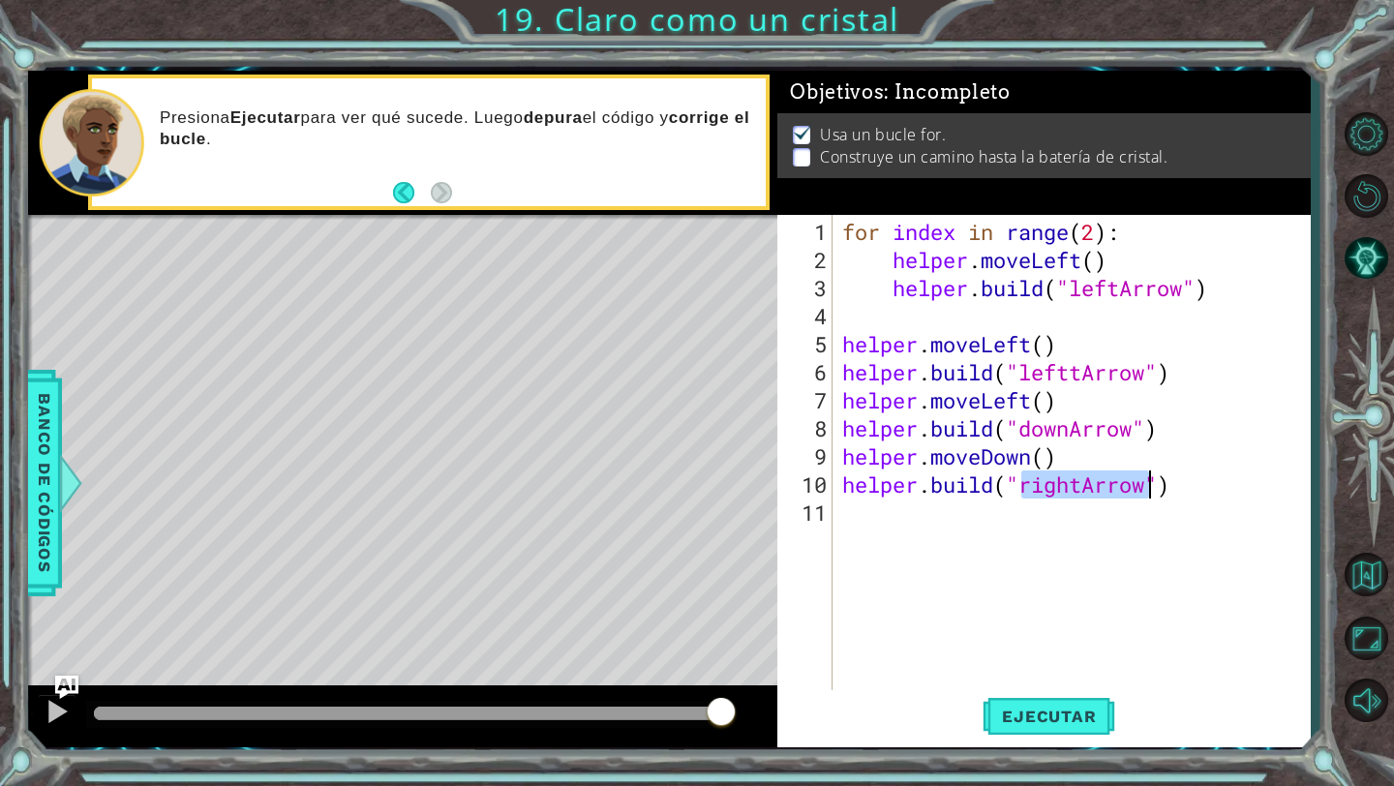
click at [1068, 491] on div "for index in range ( 2 ) : helper . moveLeft ( ) helper . build ( "leftArrow" )…" at bounding box center [1076, 484] width 477 height 533
click at [1077, 495] on div "for index in range ( 2 ) : helper . moveLeft ( ) helper . build ( "leftArrow" )…" at bounding box center [1076, 484] width 477 height 533
click at [1082, 494] on div "for index in range ( 2 ) : helper . moveLeft ( ) helper . build ( "leftArrow" )…" at bounding box center [1076, 484] width 477 height 533
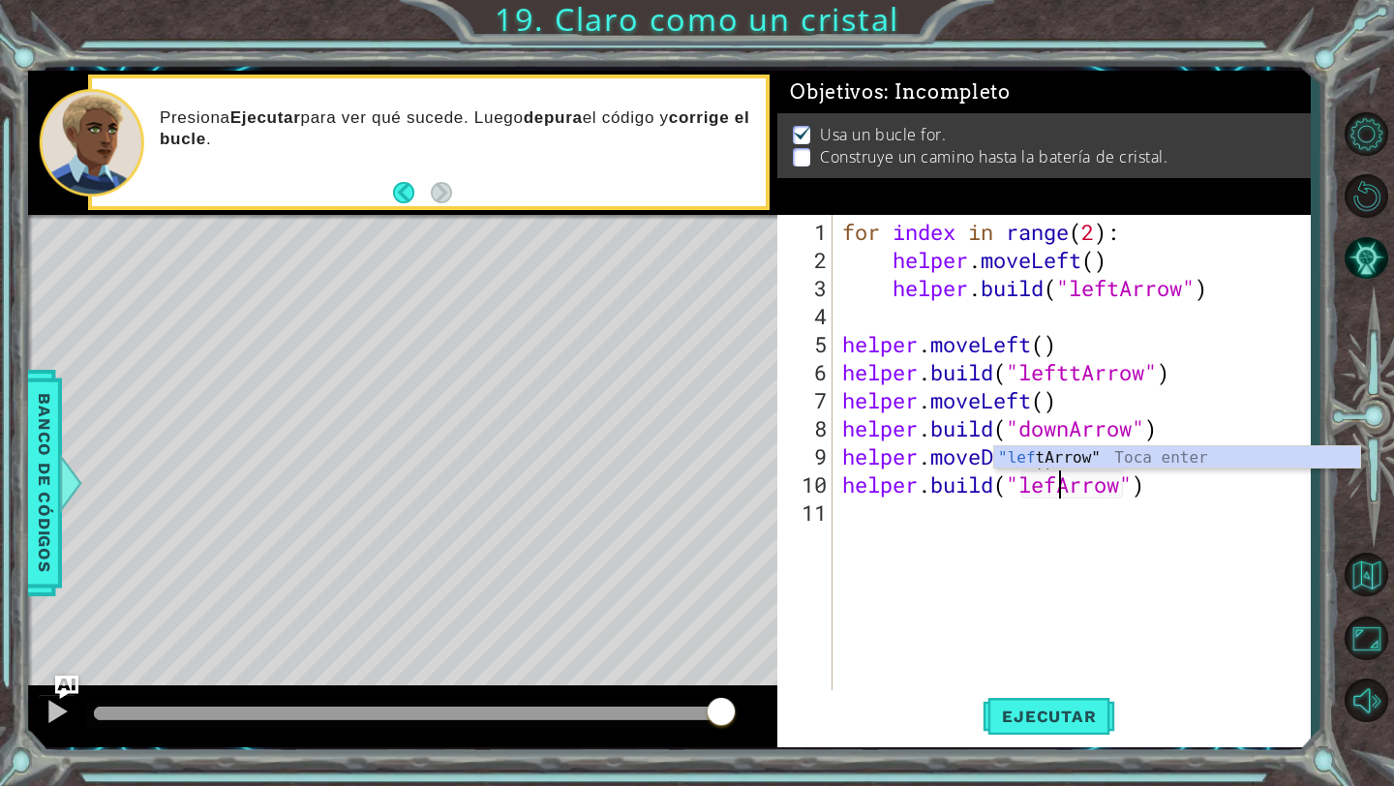
scroll to position [0, 11]
type textarea "[DOMAIN_NAME]("leftArrow")"
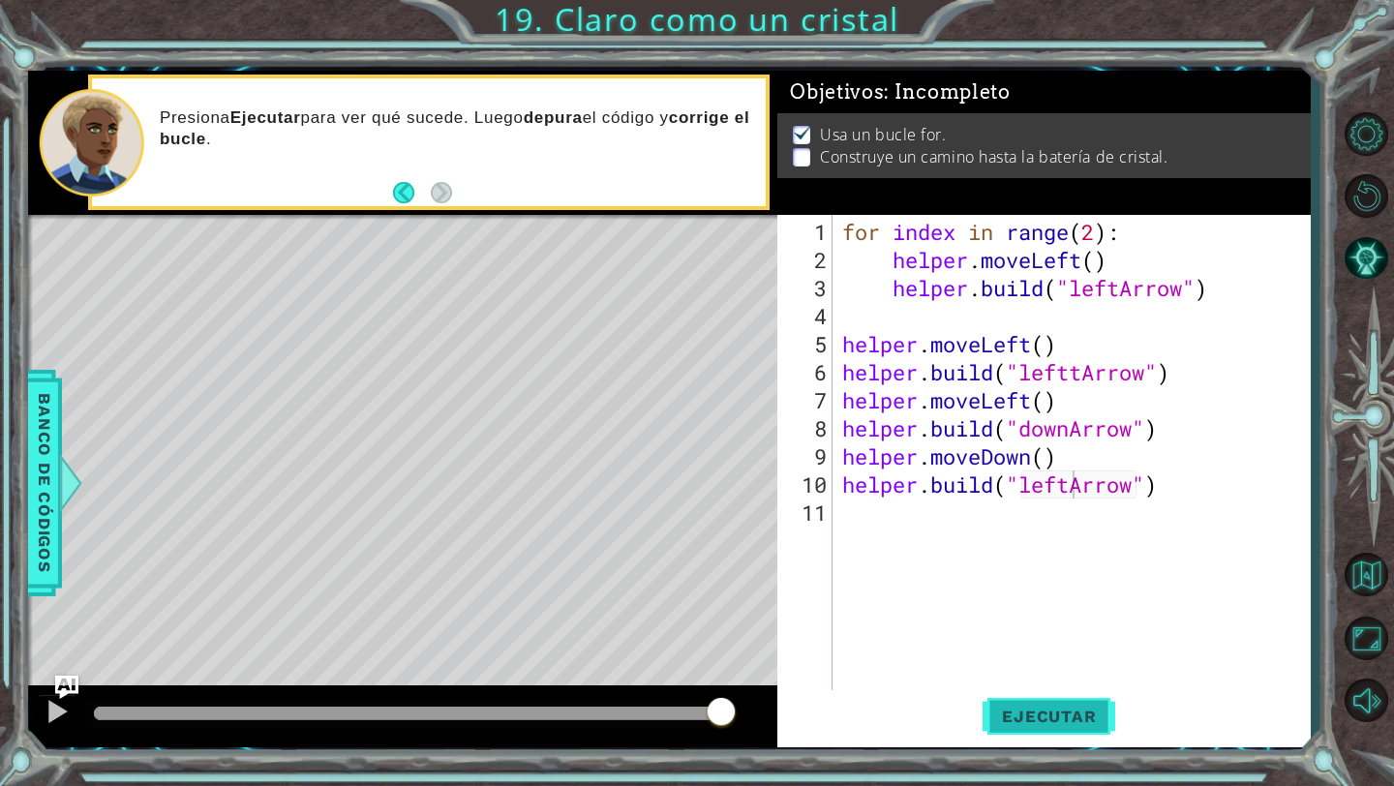
click at [1088, 716] on span "Ejecutar" at bounding box center [1049, 716] width 133 height 19
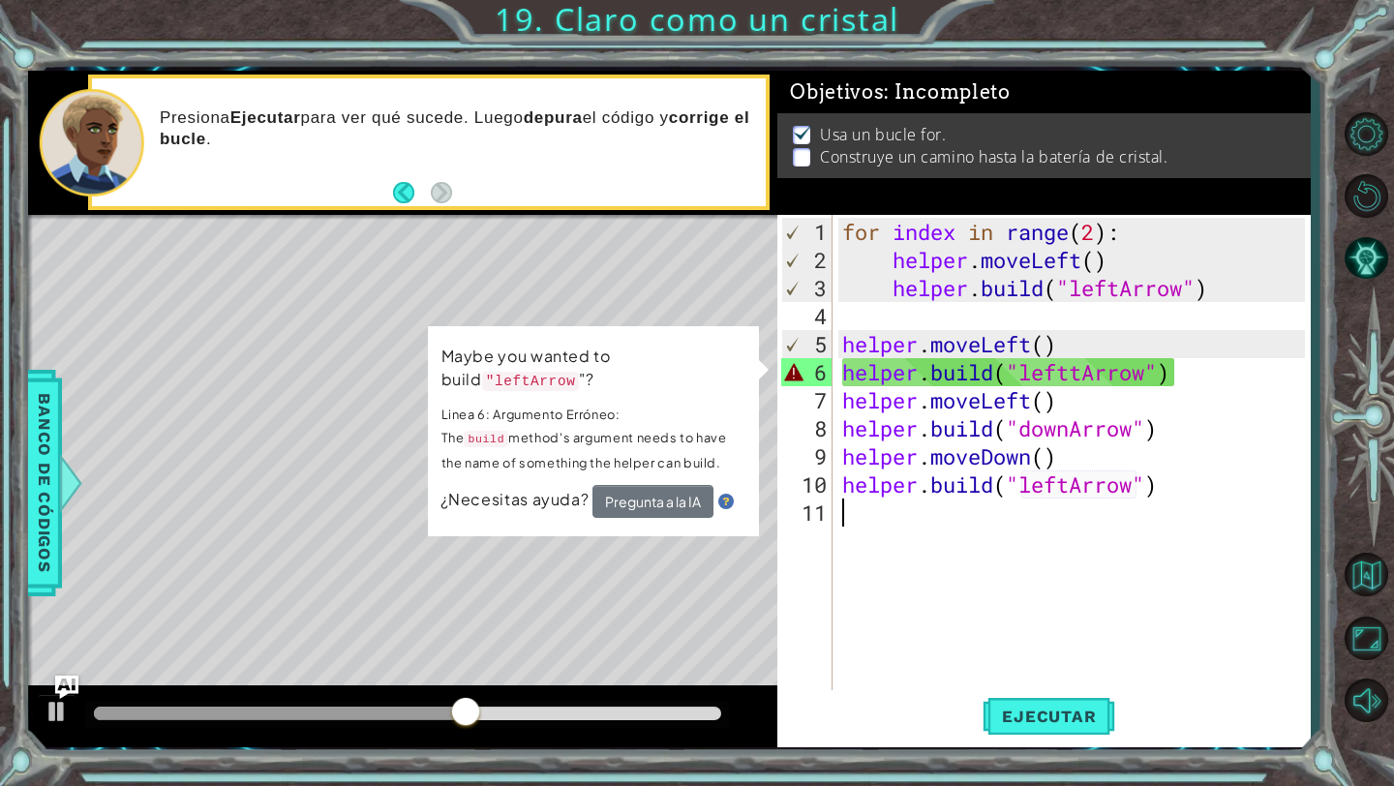
click at [943, 609] on div "for index in range ( 2 ) : helper . moveLeft ( ) helper . build ( "leftArrow" )…" at bounding box center [1076, 484] width 477 height 533
click at [957, 382] on div "for index in range ( 2 ) : helper . moveLeft ( ) helper . build ( "leftArrow" )…" at bounding box center [1076, 484] width 477 height 533
click at [1040, 385] on div "for index in range ( 2 ) : helper . moveLeft ( ) helper . build ( "leftArrow" )…" at bounding box center [1076, 484] width 477 height 533
click at [1062, 369] on div "for index in range ( 2 ) : helper . moveLeft ( ) helper . build ( "leftArrow" )…" at bounding box center [1076, 484] width 477 height 533
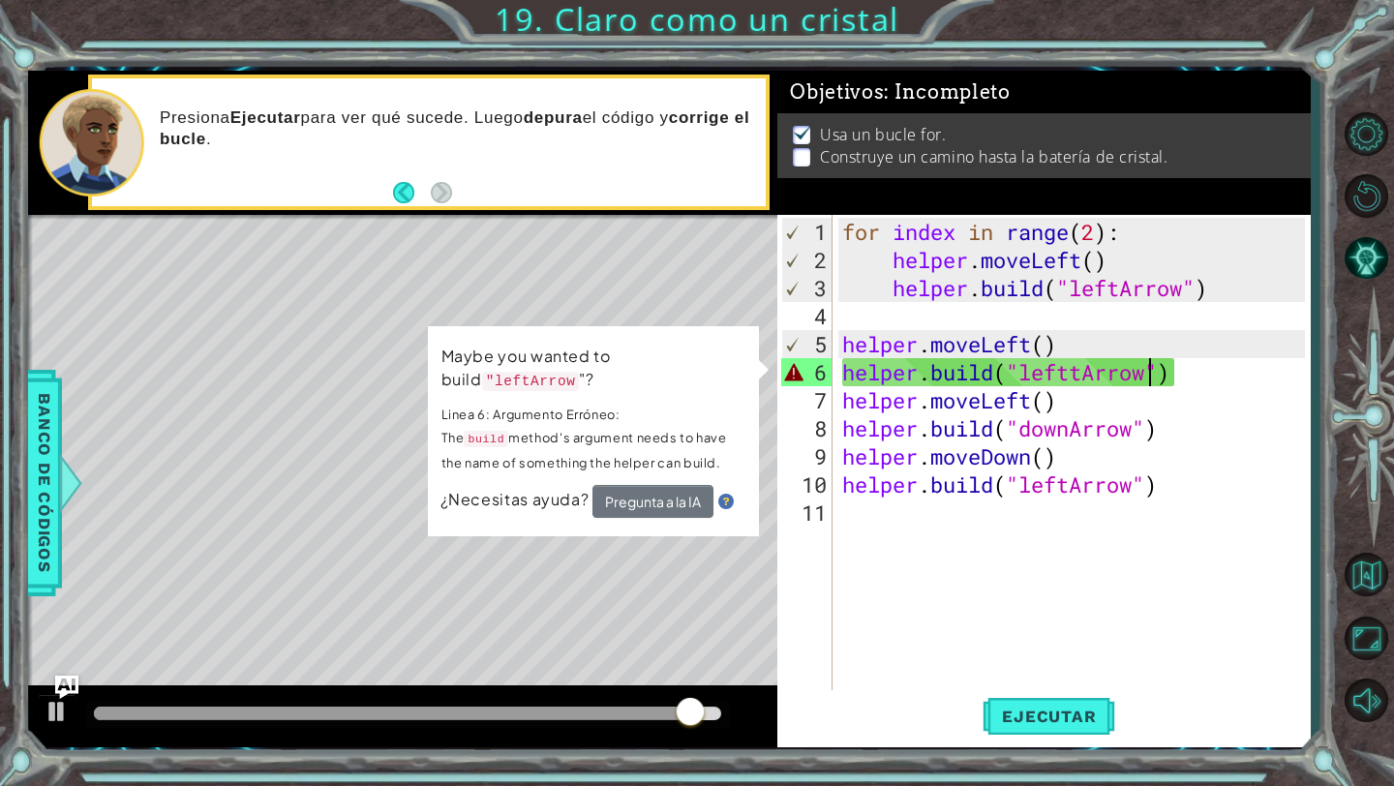
click at [1154, 370] on div "for index in range ( 2 ) : helper . moveLeft ( ) helper . build ( "leftArrow" )…" at bounding box center [1076, 484] width 477 height 533
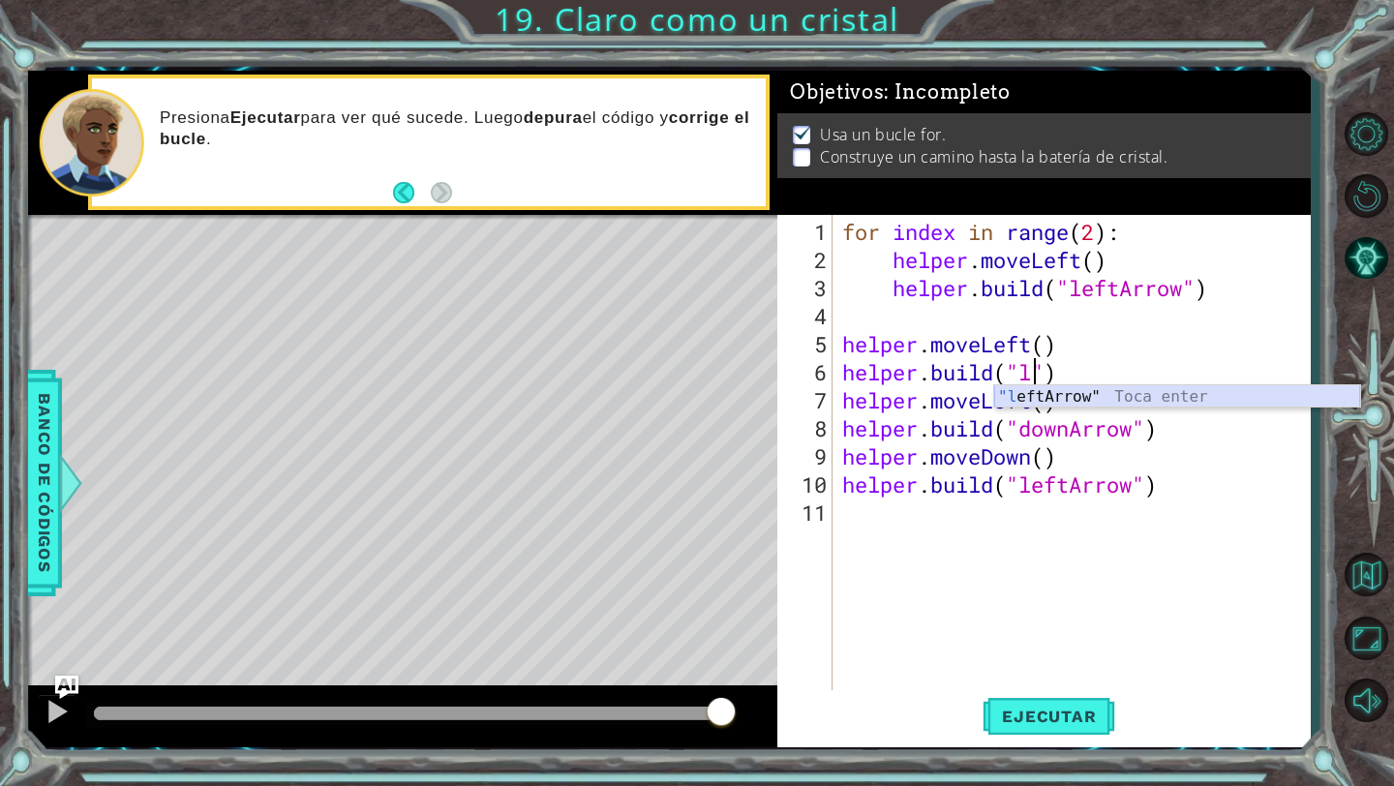
click at [1142, 397] on div ""l eftArrow" Toca enter" at bounding box center [1177, 420] width 366 height 70
type textarea "[DOMAIN_NAME]("leftArrow")"
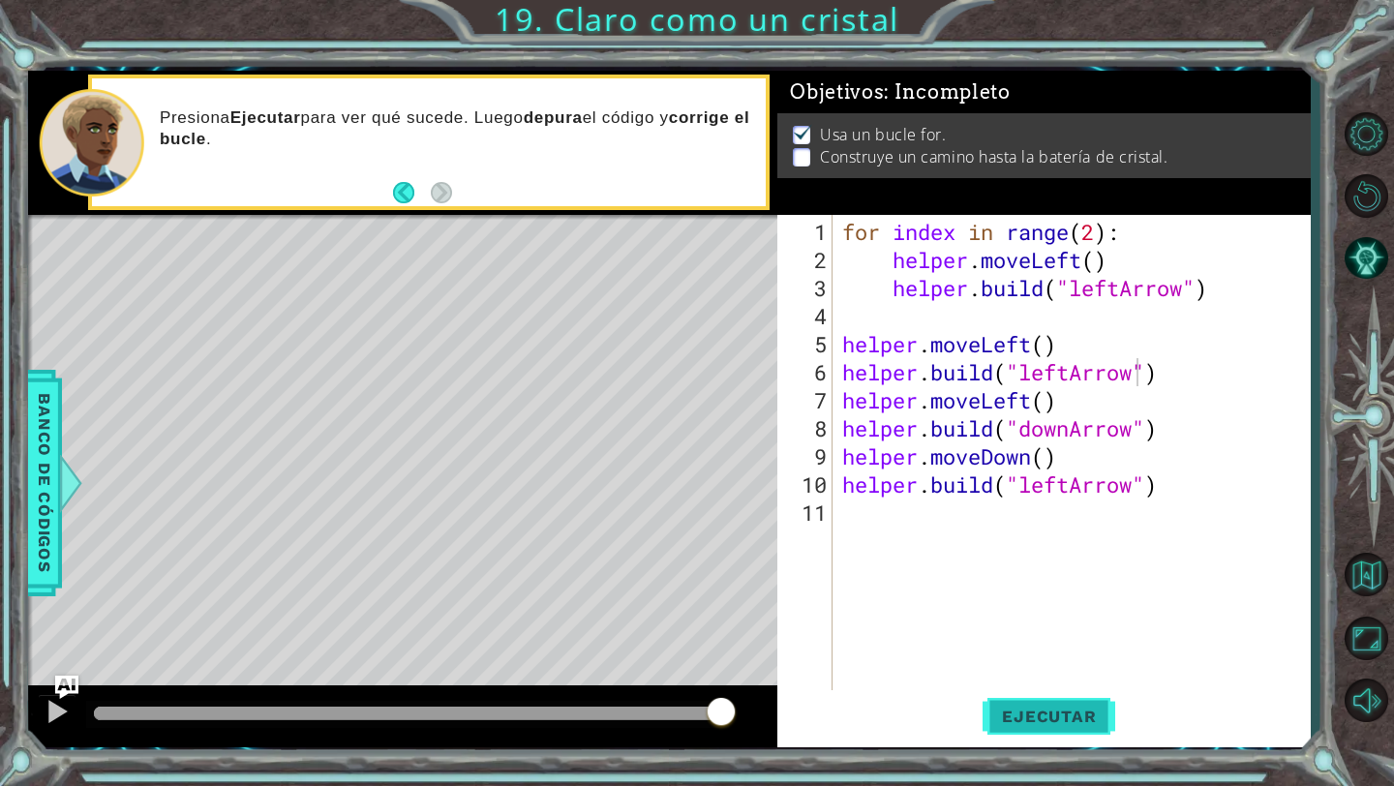
click at [1070, 705] on button "Ejecutar" at bounding box center [1049, 716] width 133 height 53
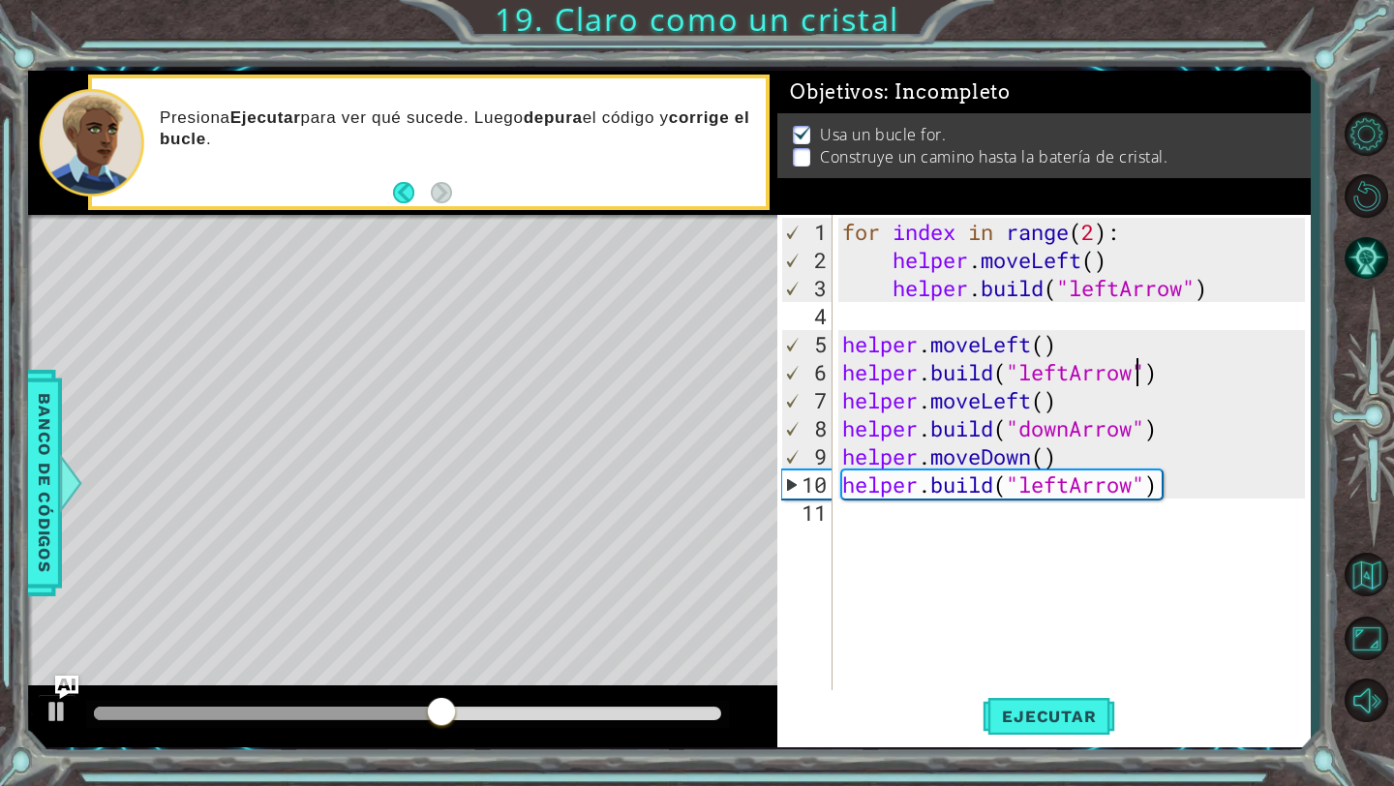
click at [1200, 497] on div "for index in range ( 2 ) : helper . moveLeft ( ) helper . build ( "leftArrow" )…" at bounding box center [1076, 484] width 477 height 533
click at [1196, 480] on div "for index in range ( 2 ) : helper . moveLeft ( ) helper . build ( "leftArrow" )…" at bounding box center [1076, 484] width 477 height 533
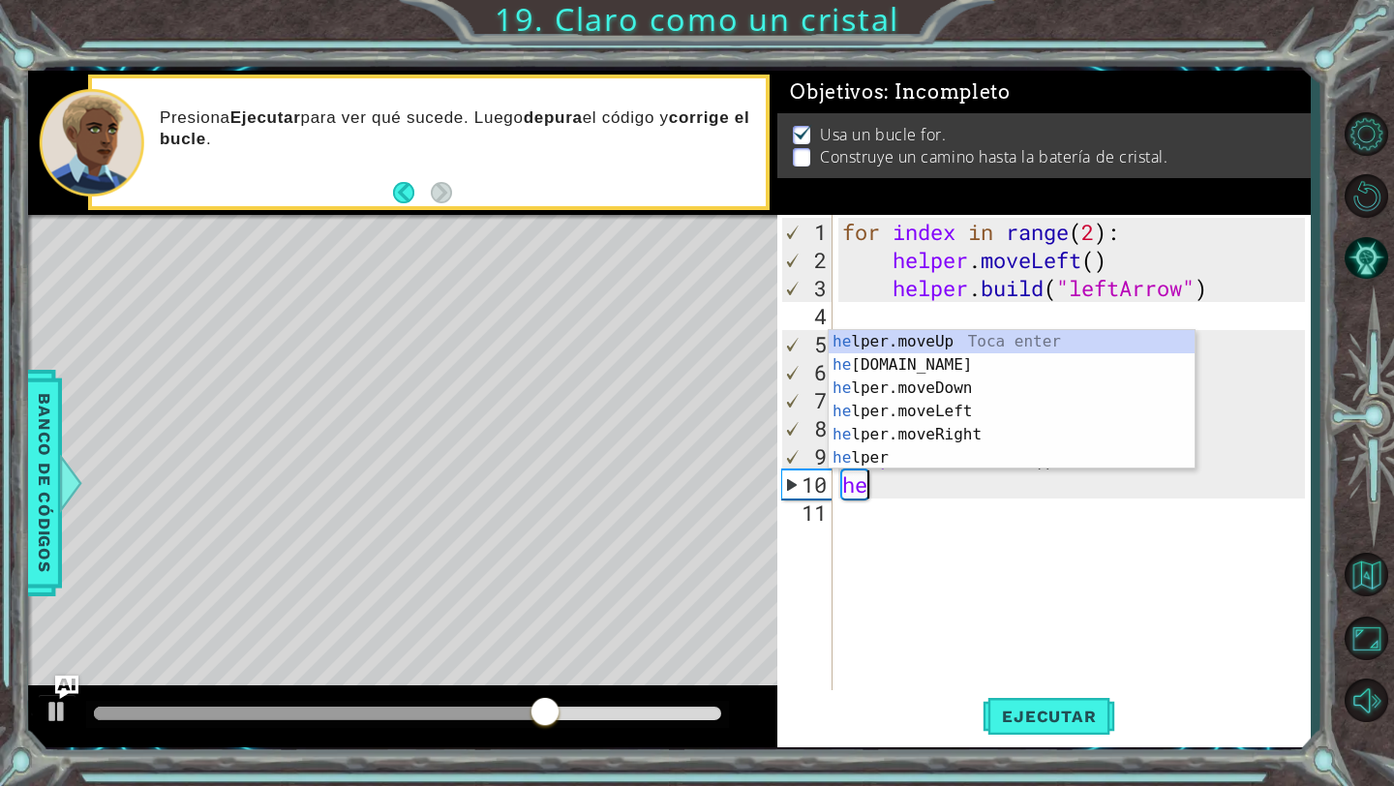
type textarea "h"
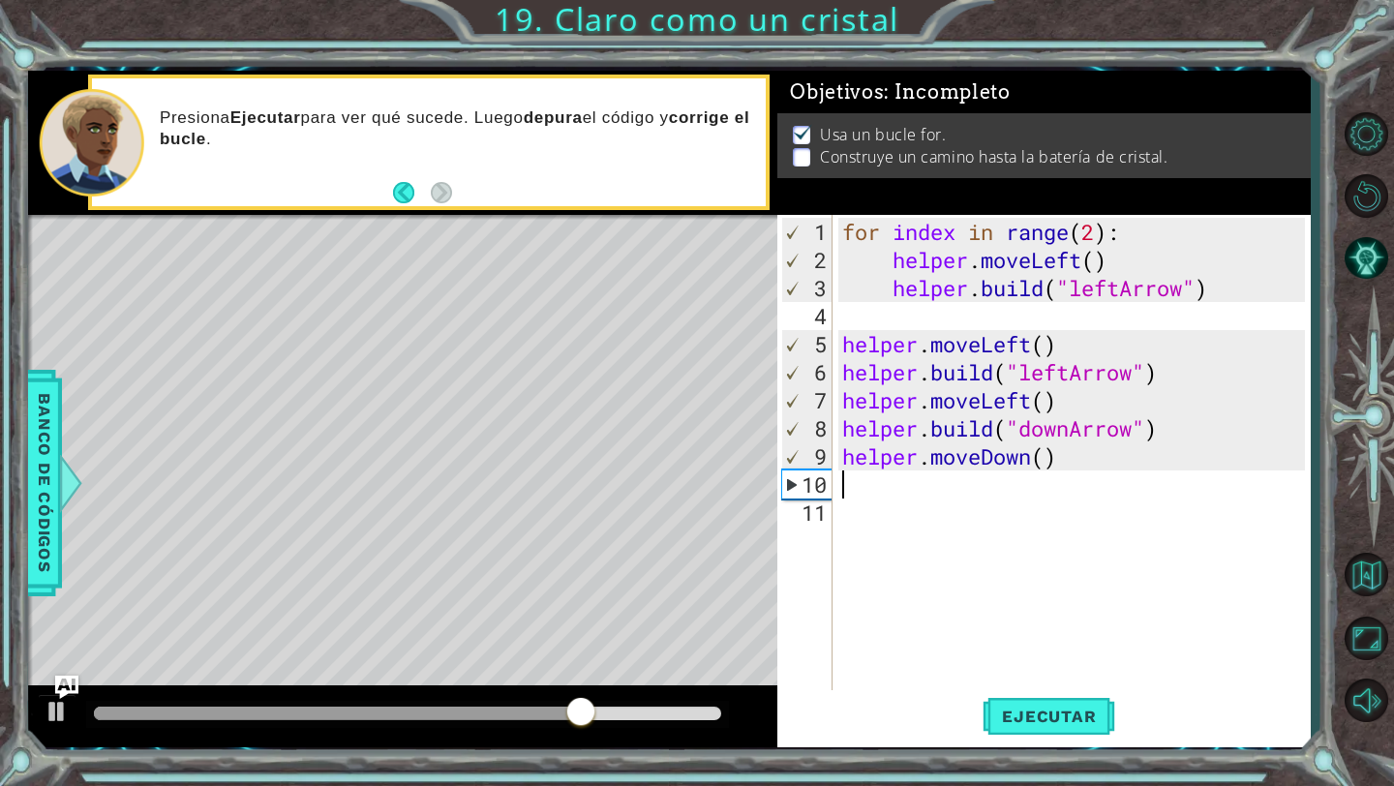
click at [1213, 458] on div "for index in range ( 2 ) : helper . moveLeft ( ) helper . build ( "leftArrow" )…" at bounding box center [1076, 484] width 477 height 533
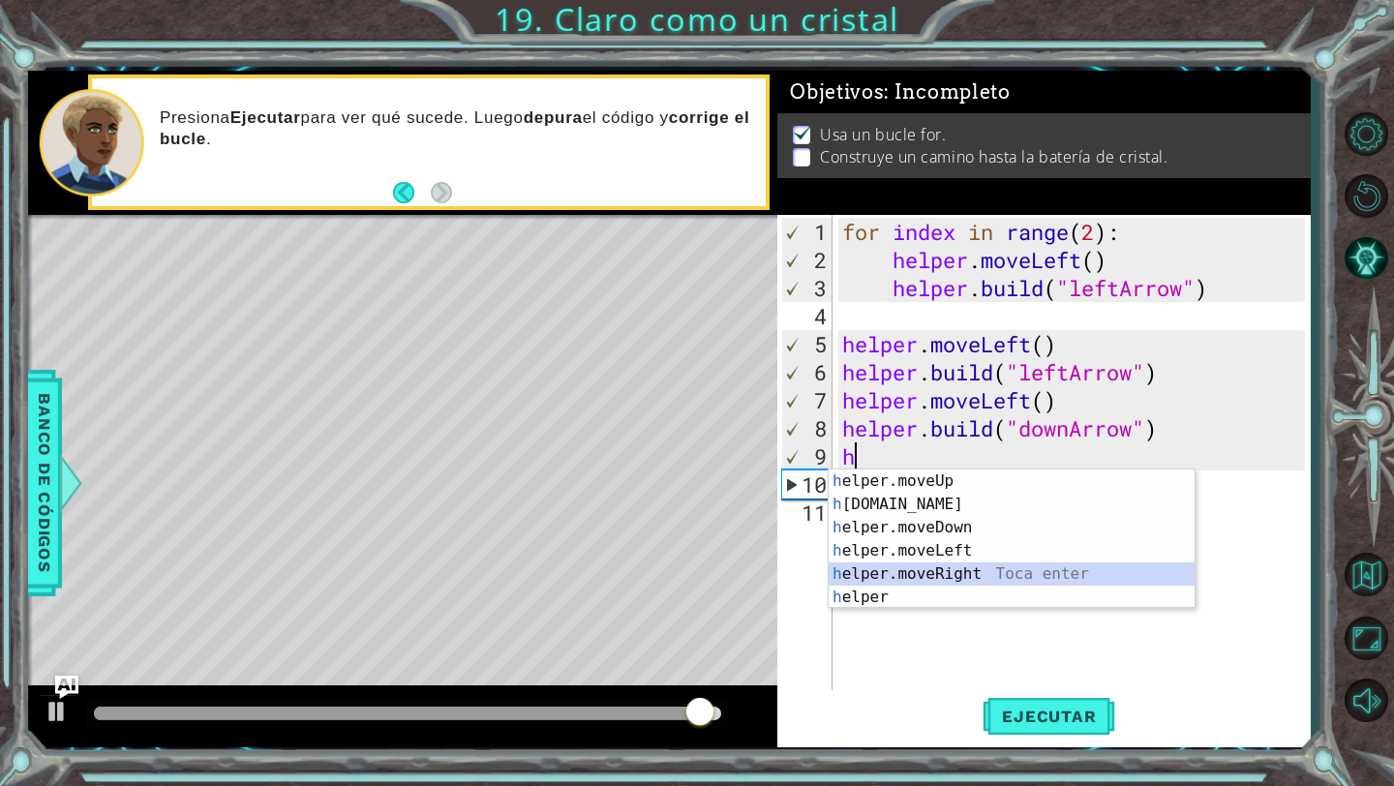
click at [999, 568] on div "h elper.moveUp Toca enter h [DOMAIN_NAME] Toca enter h elper.moveDown Toca ente…" at bounding box center [1012, 563] width 366 height 186
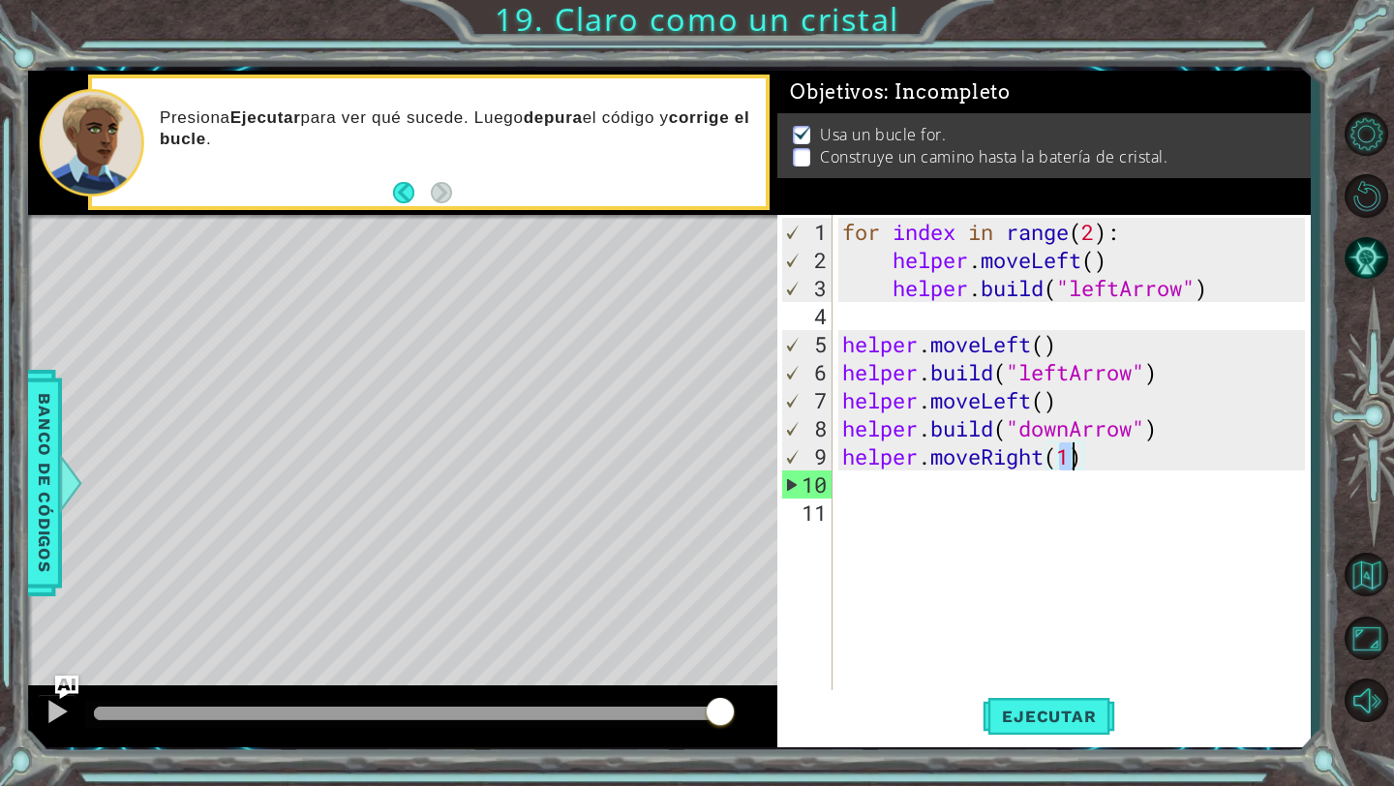
type textarea "helper.moveRight()"
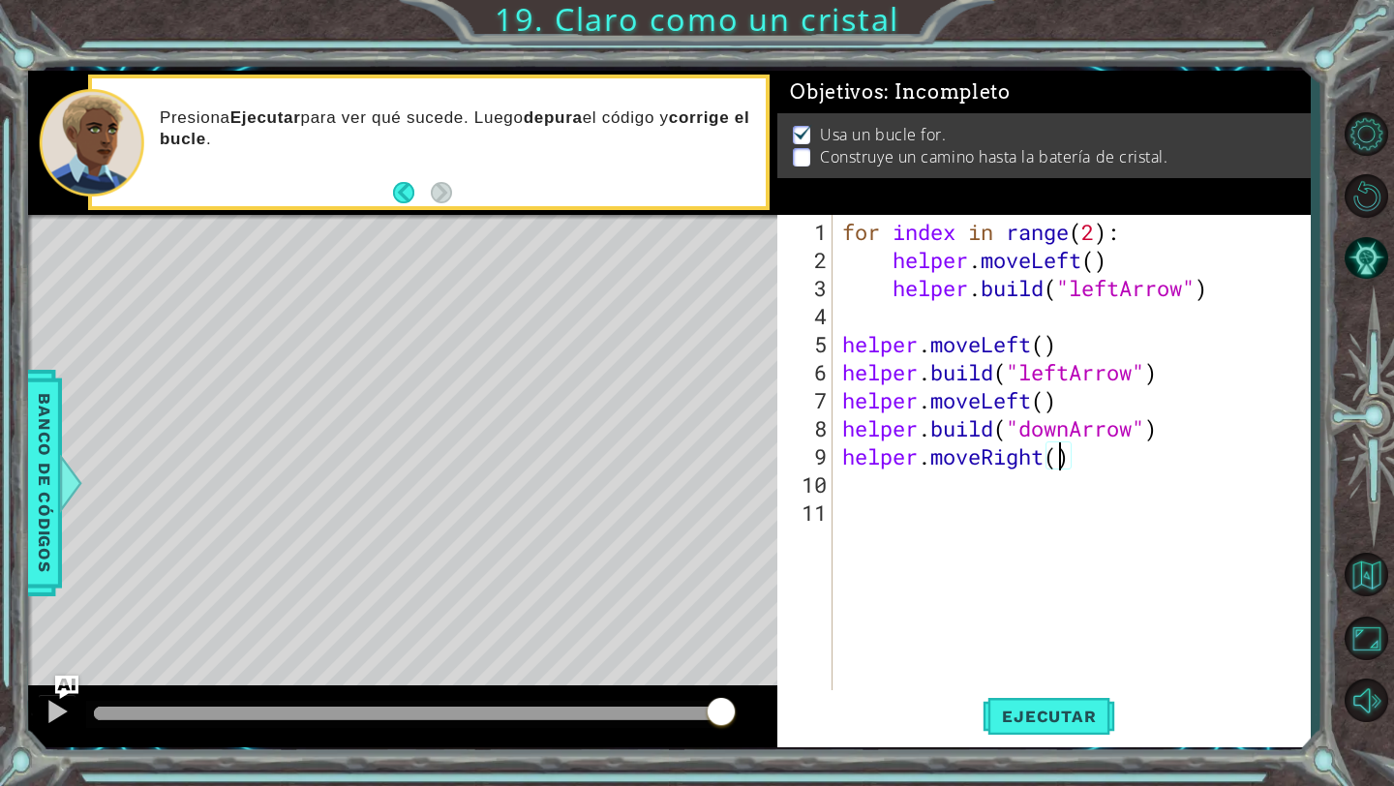
click at [994, 495] on div "for index in range ( 2 ) : helper . moveLeft ( ) helper . build ( "leftArrow" )…" at bounding box center [1076, 484] width 477 height 533
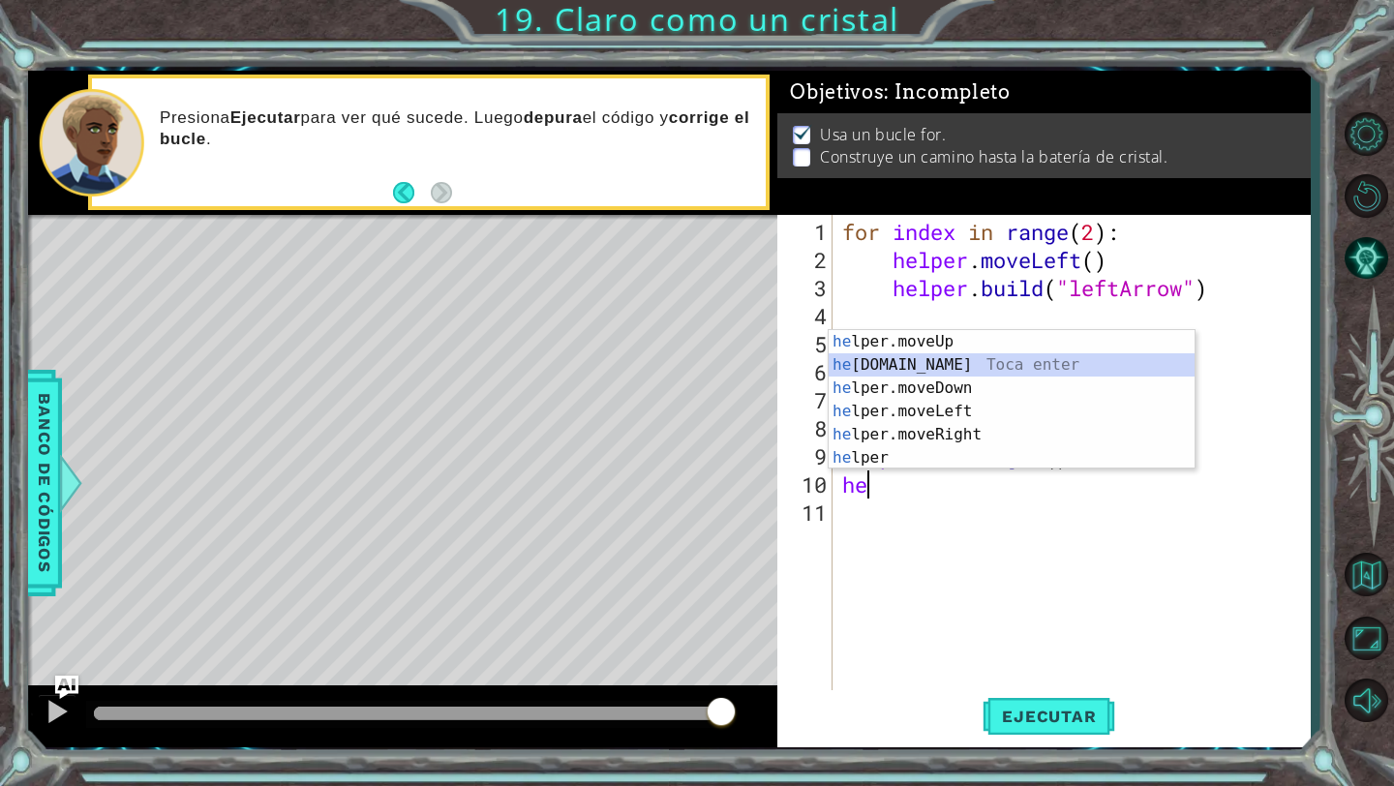
click at [973, 364] on div "he lper.moveUp Toca enter he [DOMAIN_NAME] Toca enter he lper.moveDown Toca ent…" at bounding box center [1012, 423] width 366 height 186
type textarea "[DOMAIN_NAME]("rightArrow")"
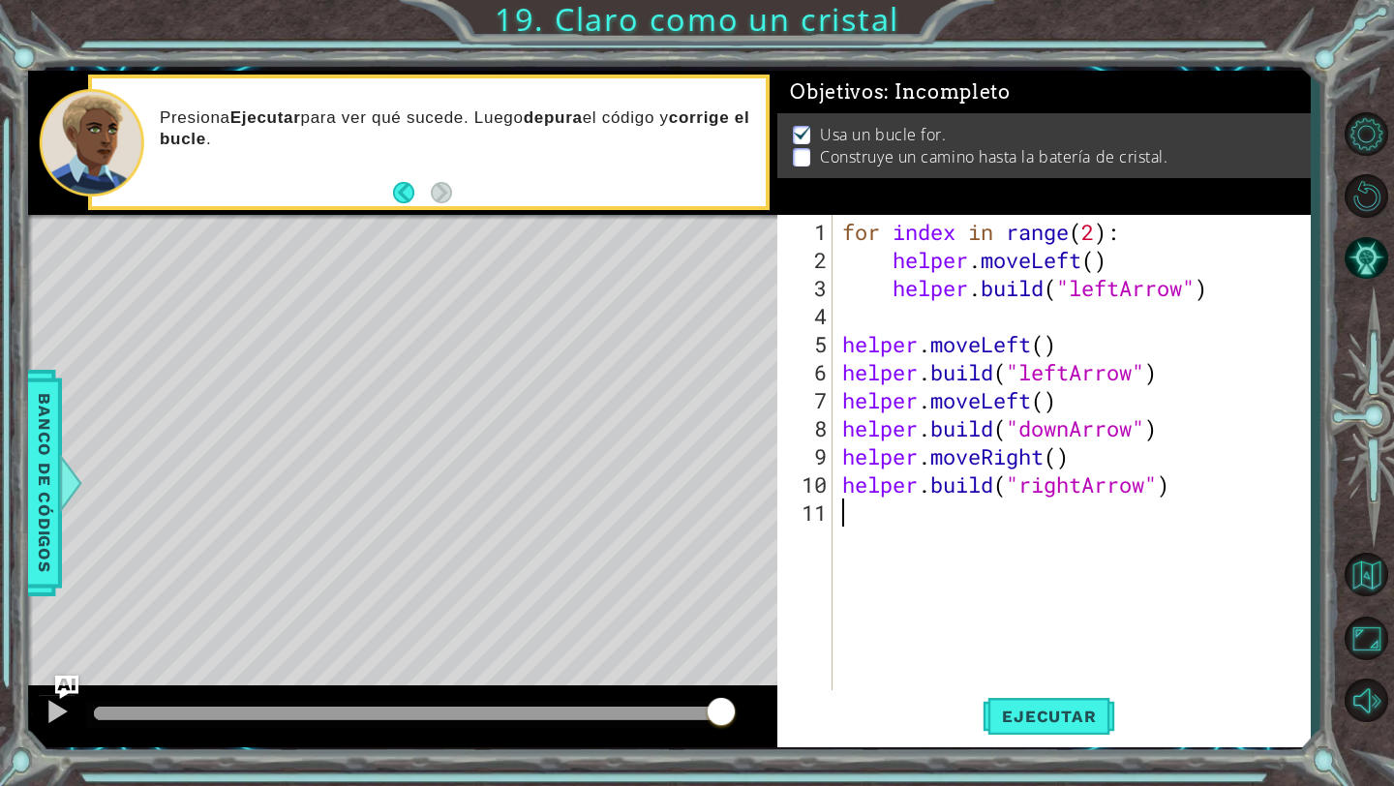
click at [1081, 498] on div "for index in range ( 2 ) : helper . moveLeft ( ) helper . build ( "leftArrow" )…" at bounding box center [1076, 484] width 477 height 533
click at [1081, 482] on div "for index in range ( 2 ) : helper . moveLeft ( ) helper . build ( "leftArrow" )…" at bounding box center [1076, 484] width 477 height 533
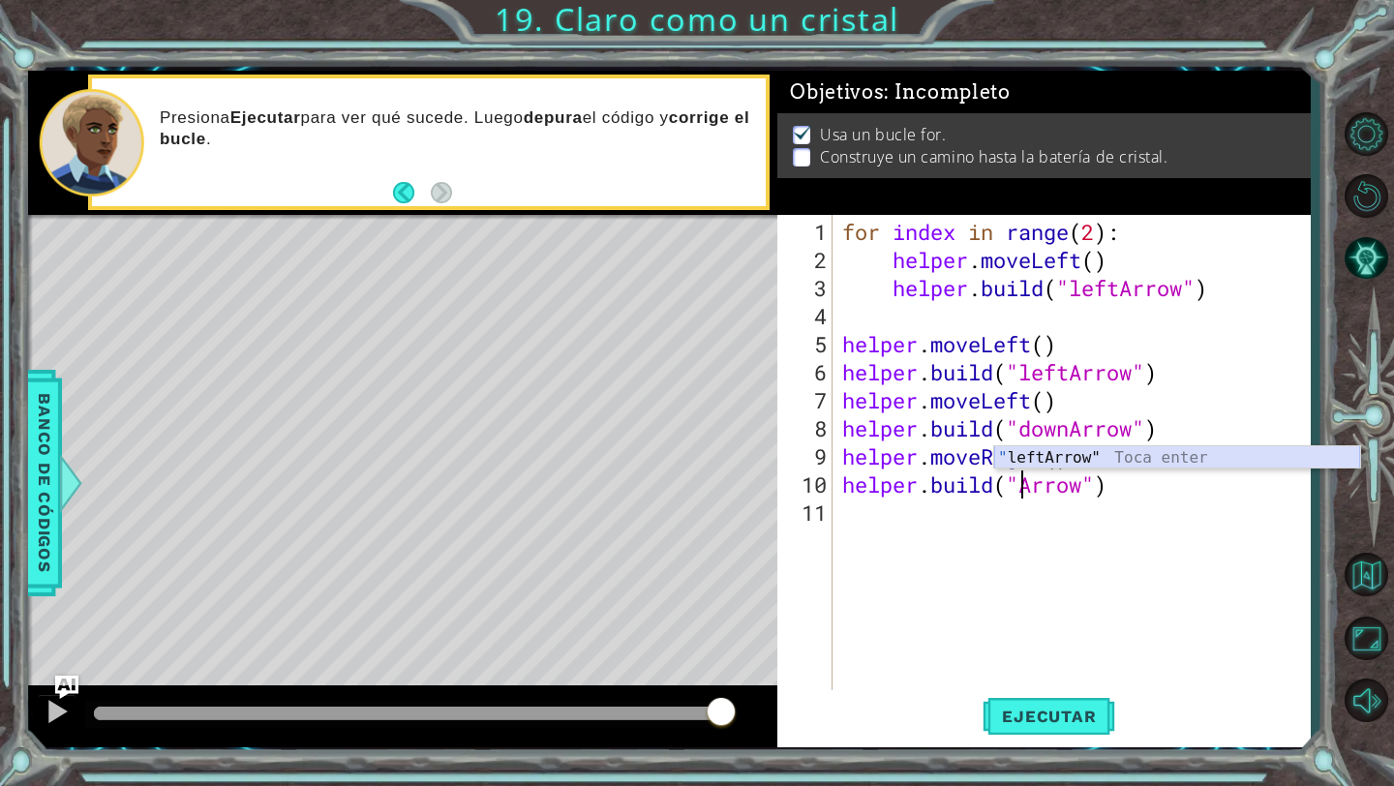
click at [1131, 456] on div "" leftArrow" Toca enter" at bounding box center [1177, 481] width 366 height 70
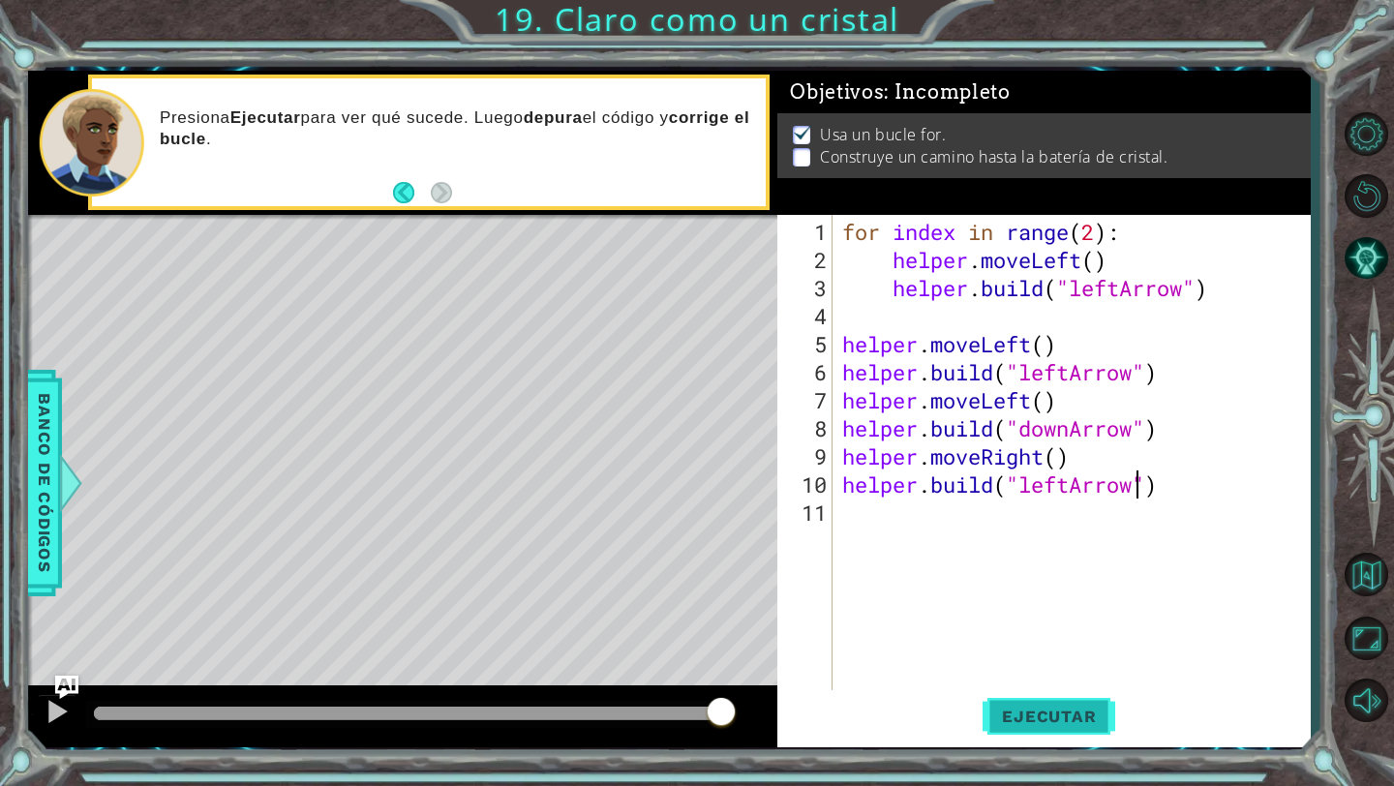
click at [1056, 723] on span "Ejecutar" at bounding box center [1049, 716] width 133 height 19
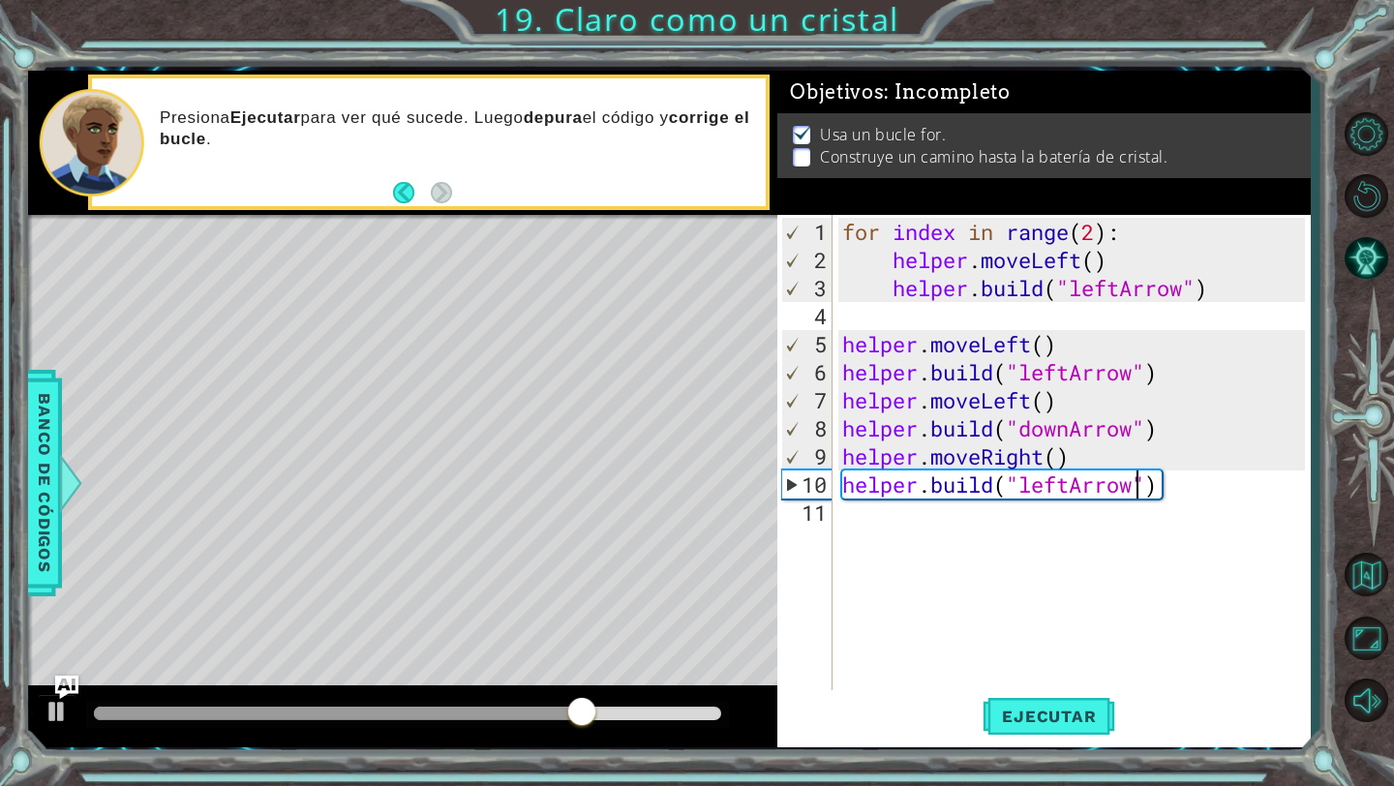
click at [1176, 474] on div "for index in range ( 2 ) : helper . moveLeft ( ) helper . build ( "leftArrow" )…" at bounding box center [1076, 484] width 477 height 533
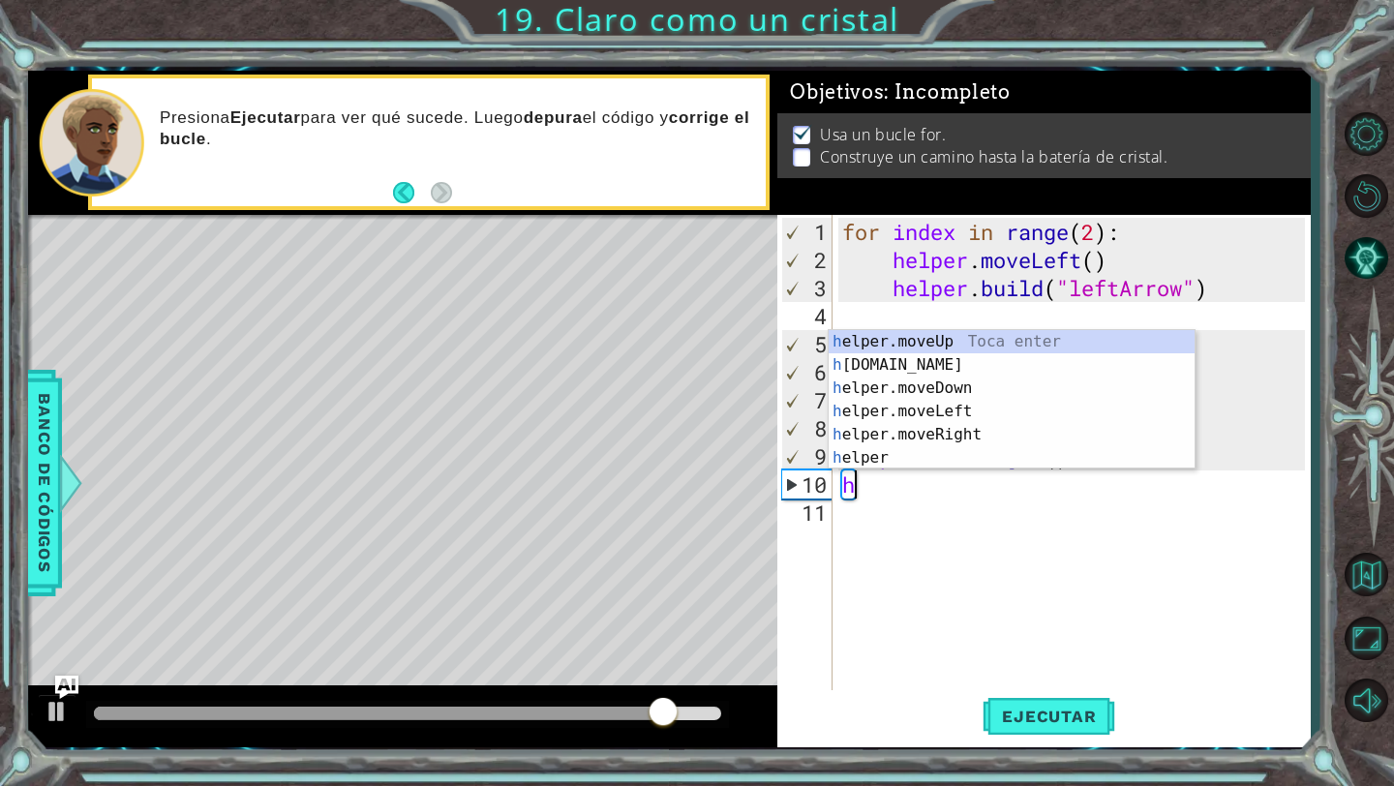
type textarea "h"
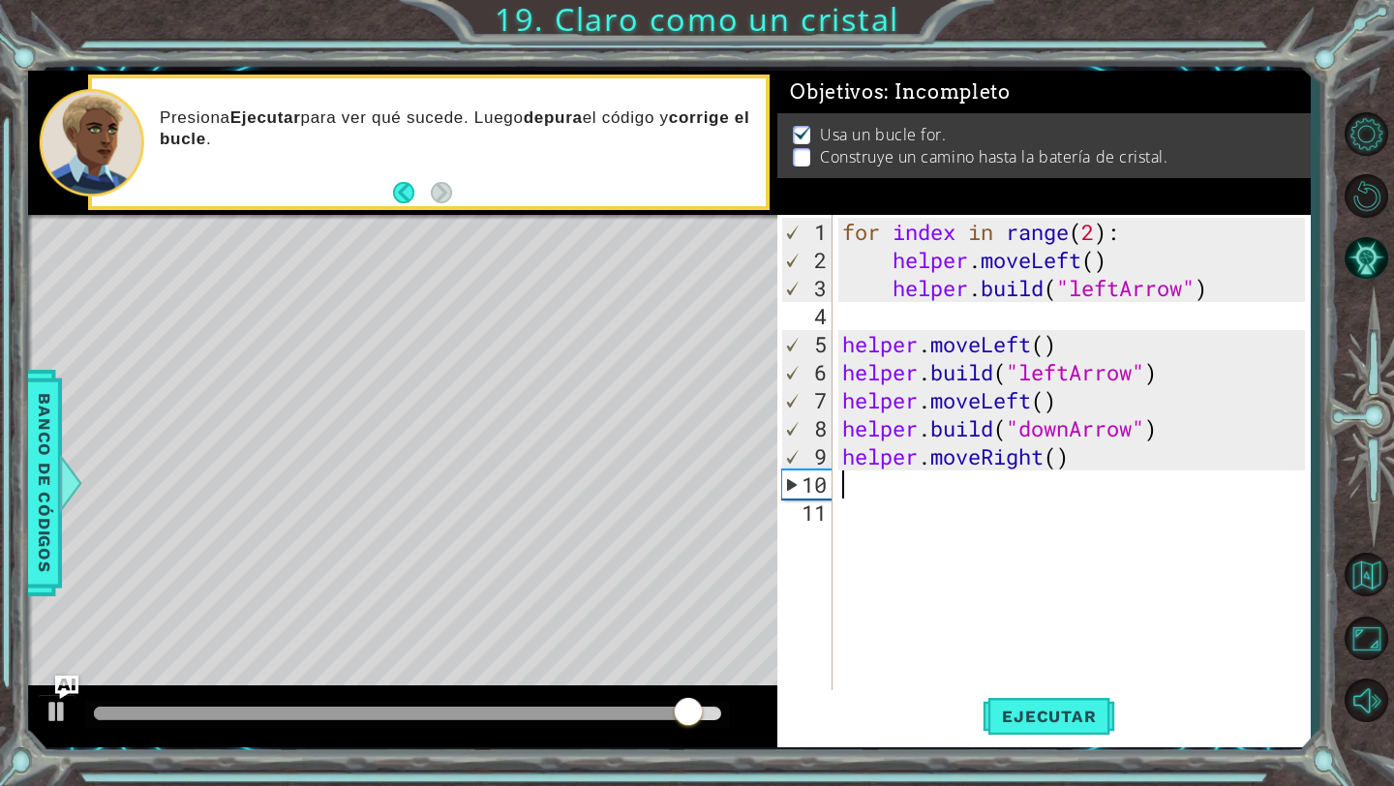
click at [1178, 458] on div "for index in range ( 2 ) : helper . moveLeft ( ) helper . build ( "leftArrow" )…" at bounding box center [1076, 484] width 477 height 533
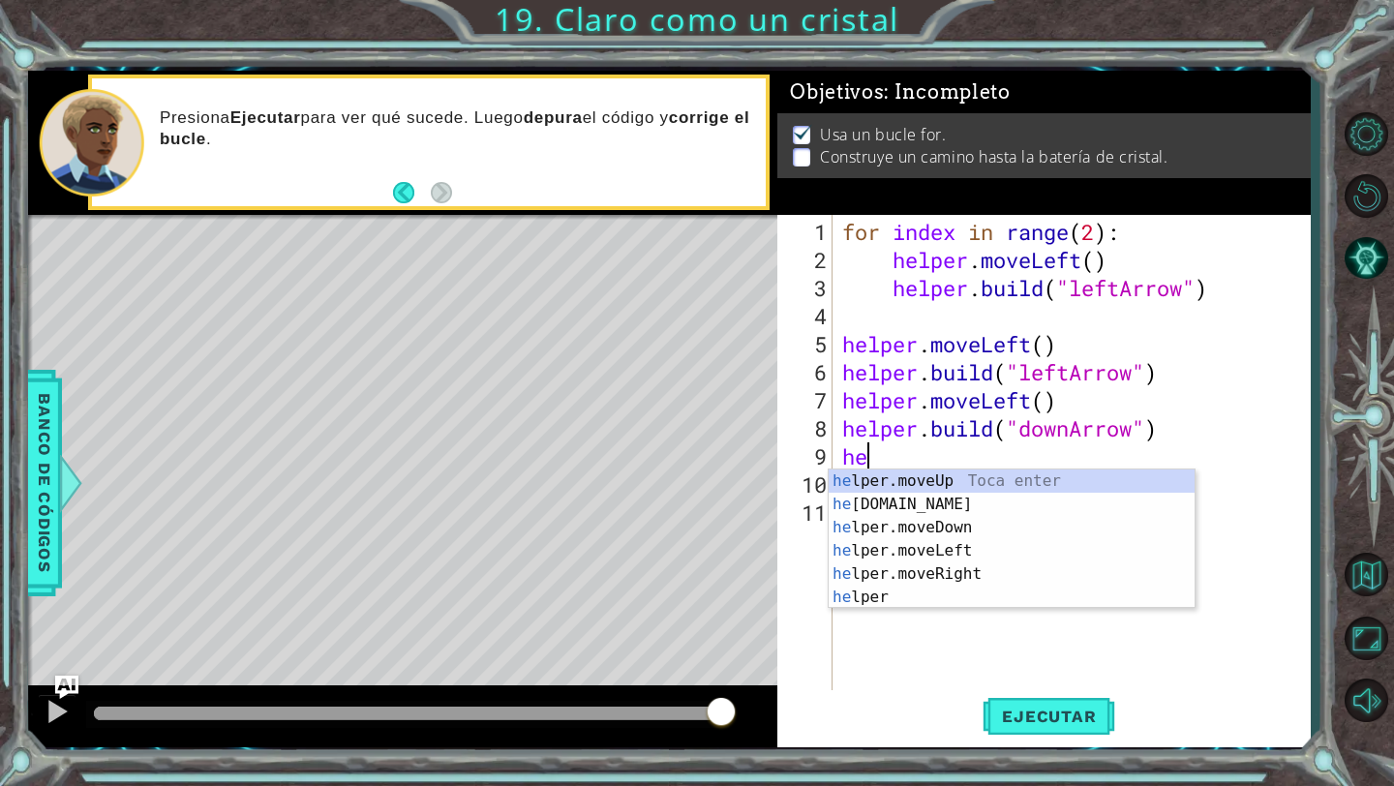
type textarea "h"
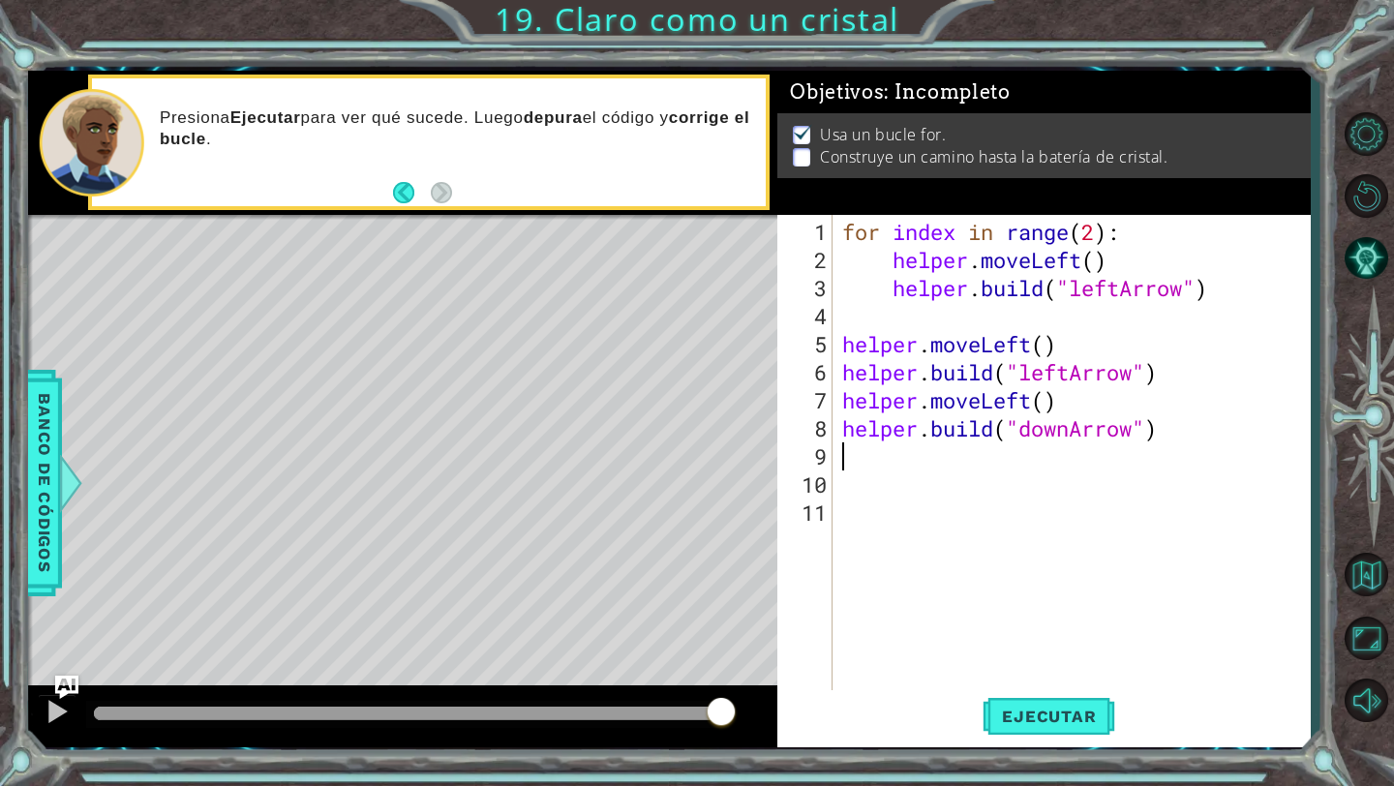
click at [1072, 436] on div "for index in range ( 2 ) : helper . moveLeft ( ) helper . build ( "leftArrow" )…" at bounding box center [1076, 484] width 477 height 533
click at [1072, 457] on div "" leftArrow" Toca enter" at bounding box center [1177, 477] width 366 height 70
type textarea "[DOMAIN_NAME]("leftArrow")"
click at [1067, 727] on button "Ejecutar" at bounding box center [1049, 716] width 133 height 53
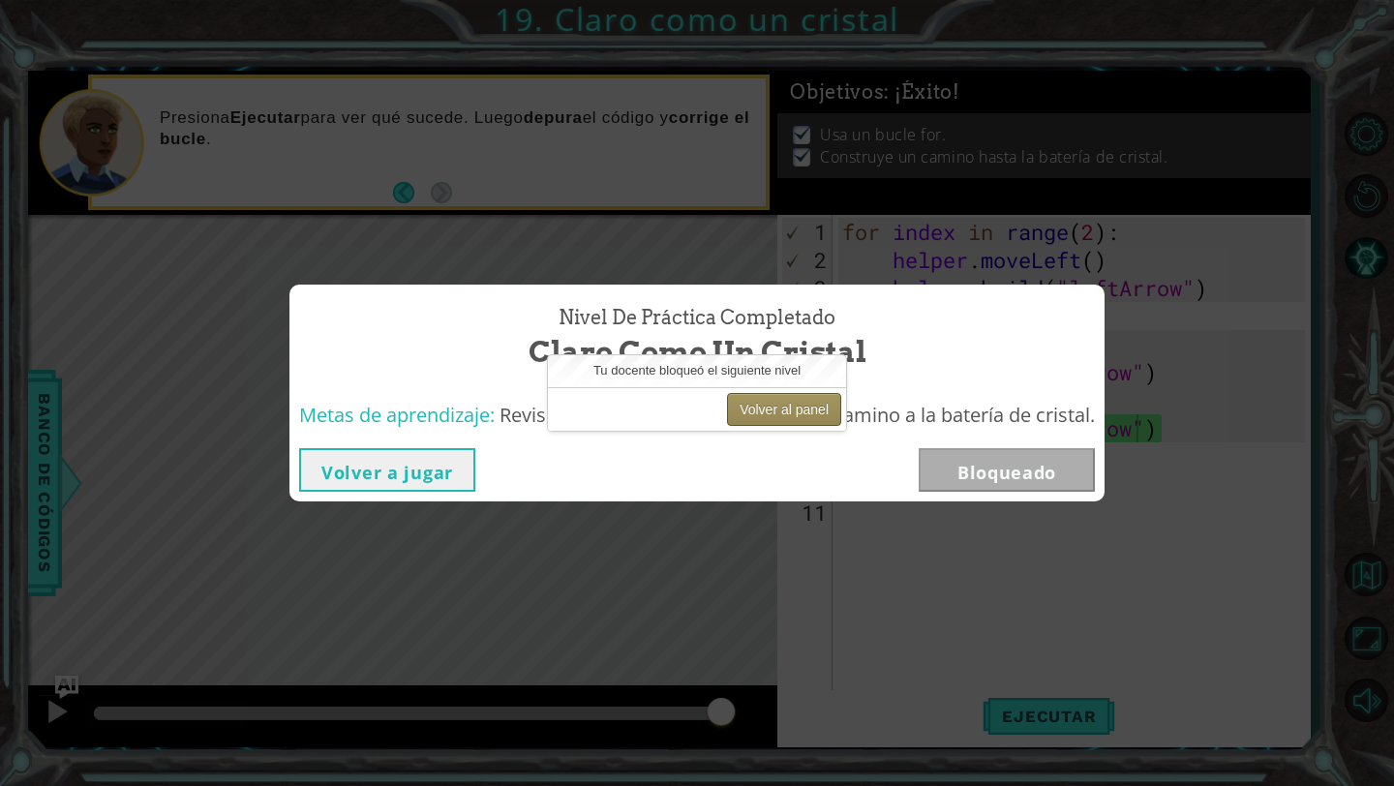
click at [819, 412] on button "Volver al panel" at bounding box center [784, 409] width 114 height 33
click at [820, 412] on button "Volver al panel" at bounding box center [784, 409] width 114 height 33
click at [792, 408] on button "Volver al panel" at bounding box center [784, 409] width 114 height 33
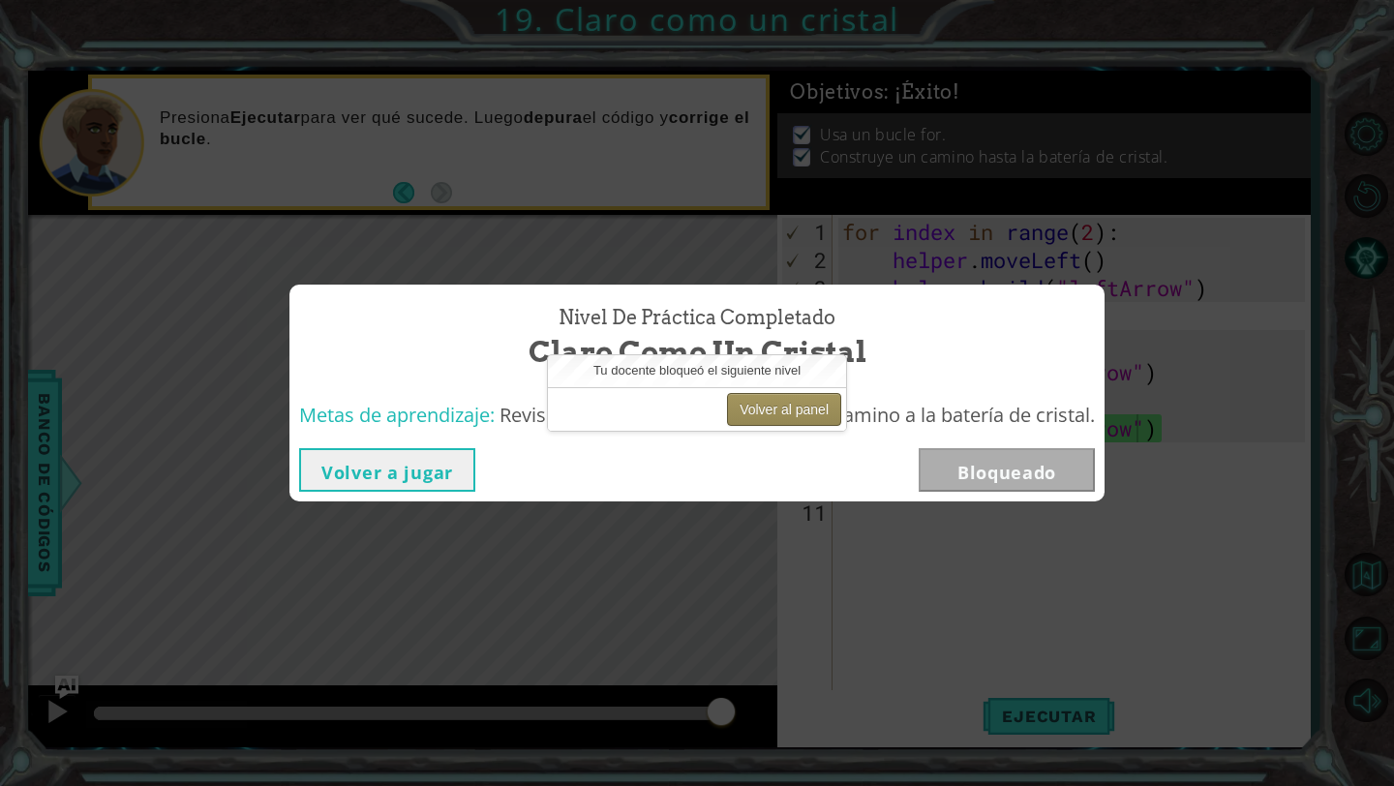
click at [792, 408] on button "Volver al panel" at bounding box center [784, 409] width 114 height 33
click at [792, 407] on button "Volver al panel" at bounding box center [784, 409] width 114 height 33
click at [811, 408] on button "Volver al panel" at bounding box center [784, 409] width 114 height 33
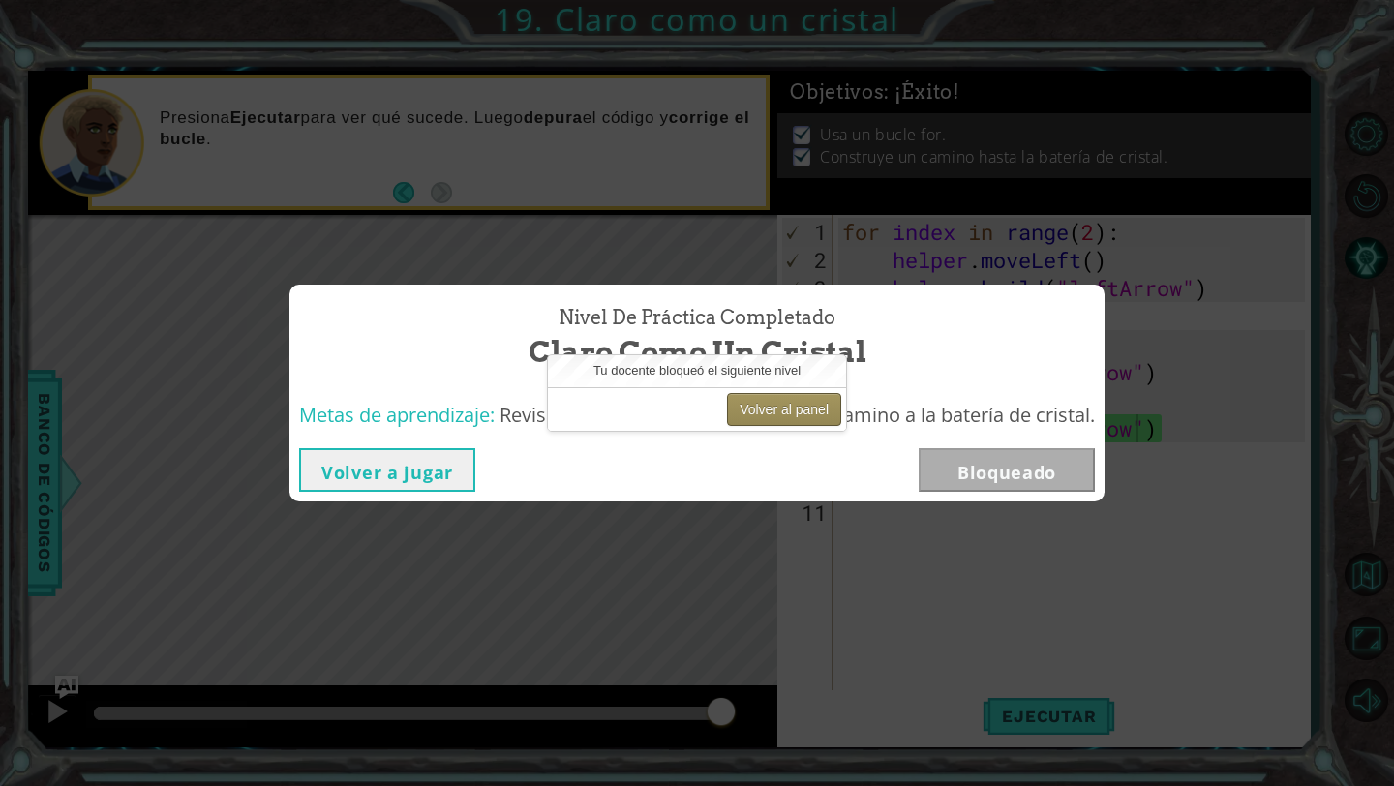
click at [811, 408] on button "Volver al panel" at bounding box center [784, 409] width 114 height 33
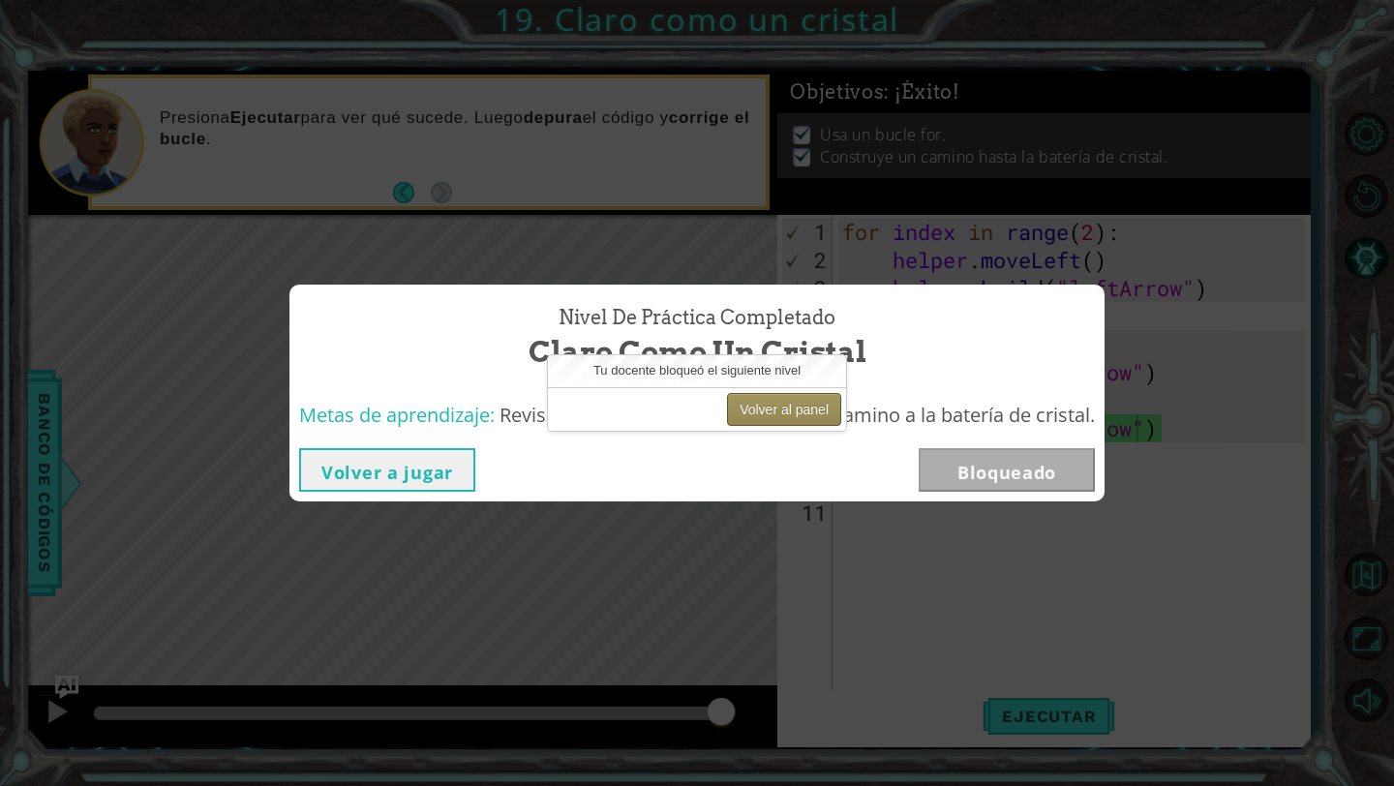
click at [811, 408] on button "Volver al panel" at bounding box center [784, 409] width 114 height 33
